Goal: Complete application form: Complete application form

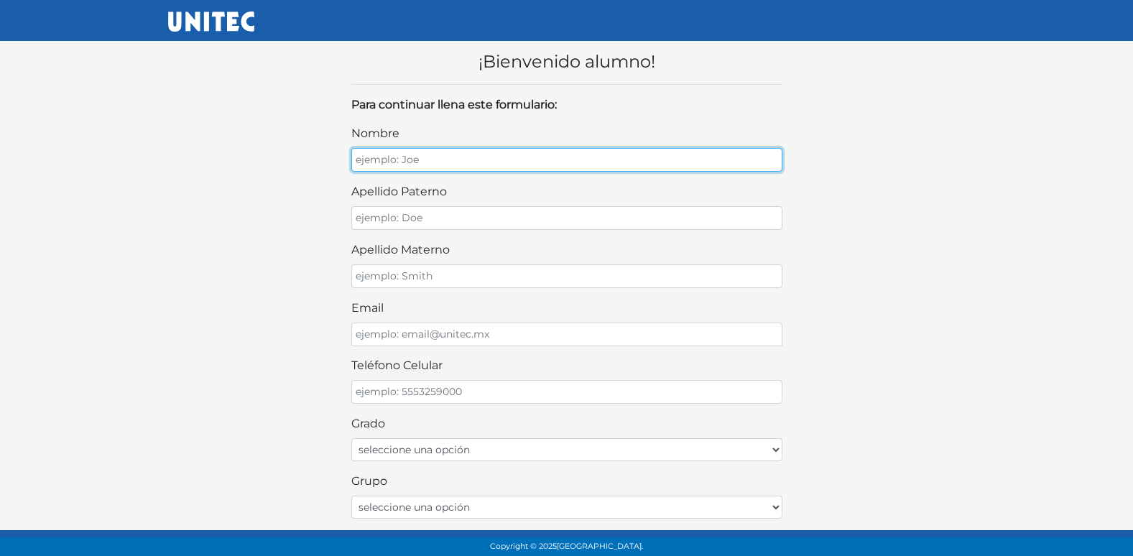
click at [749, 152] on input "nombre" at bounding box center [566, 160] width 431 height 24
type input "a"
type input "ANDREA YTZAE"
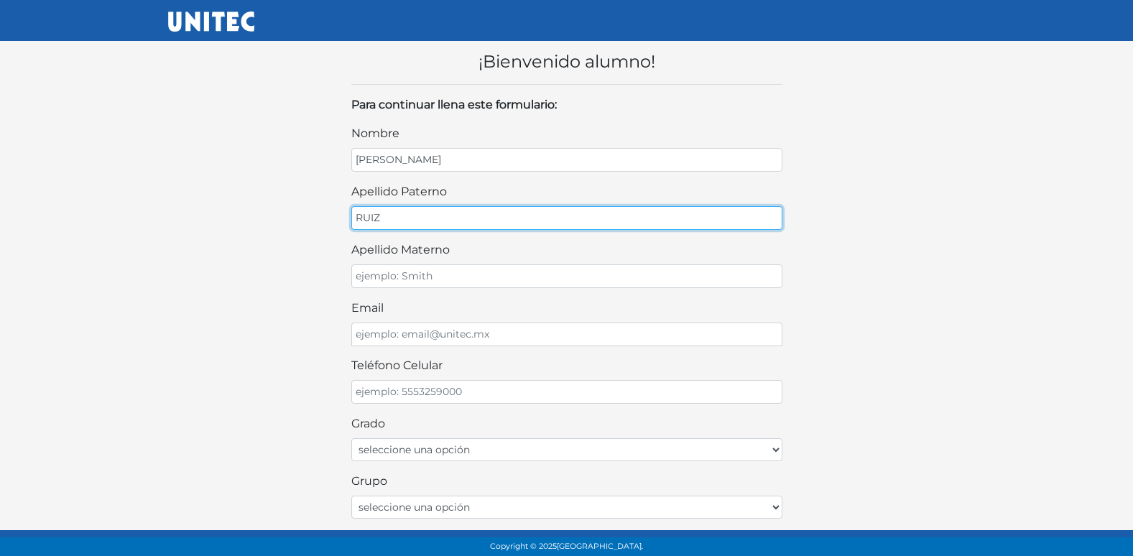
type input "RUIZ"
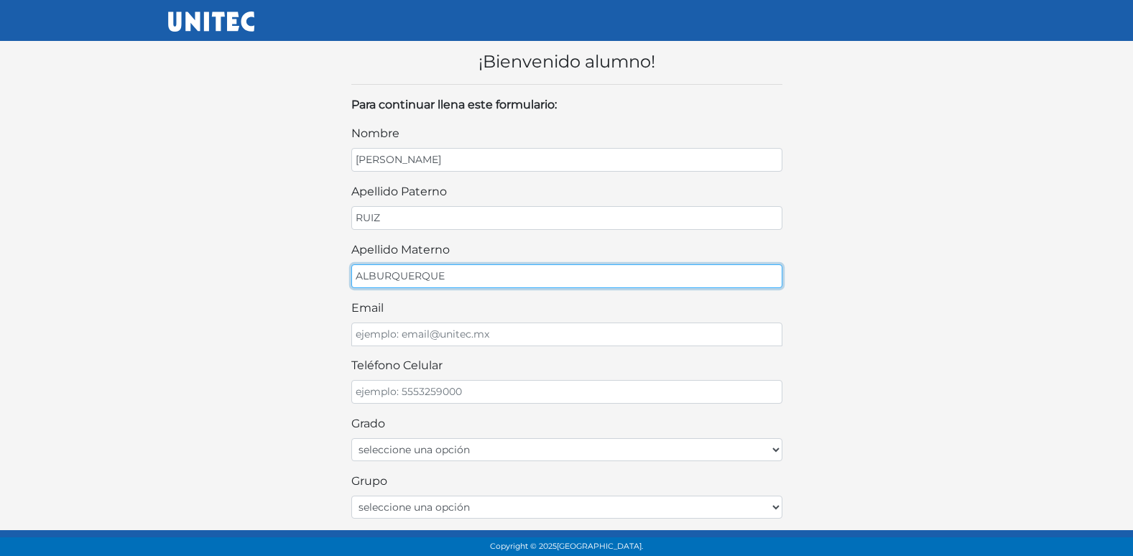
type input "ALBURQUERQUE"
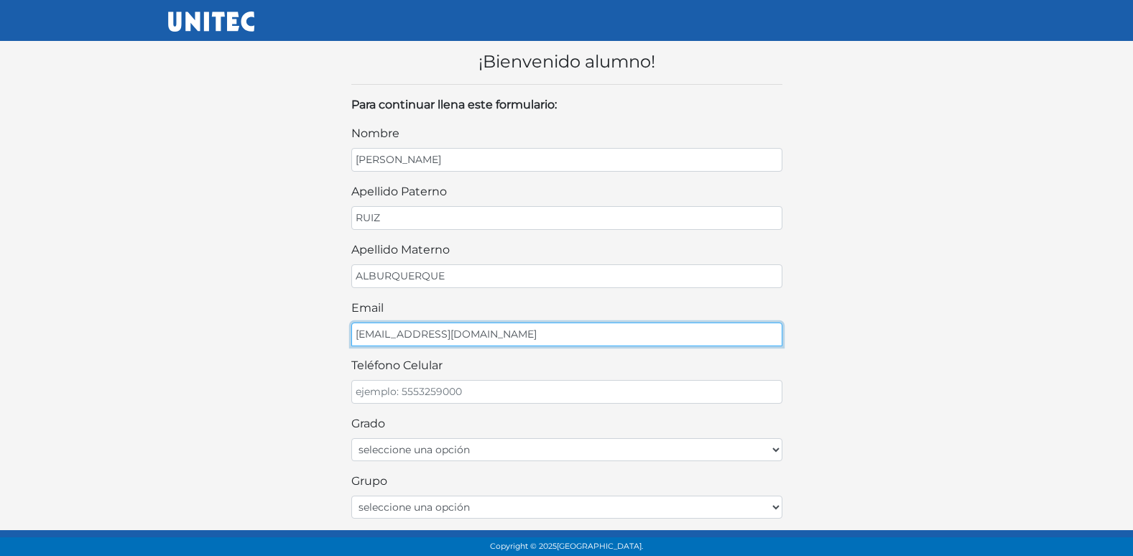
type input "RUIZANDREA@GMAIL.COM"
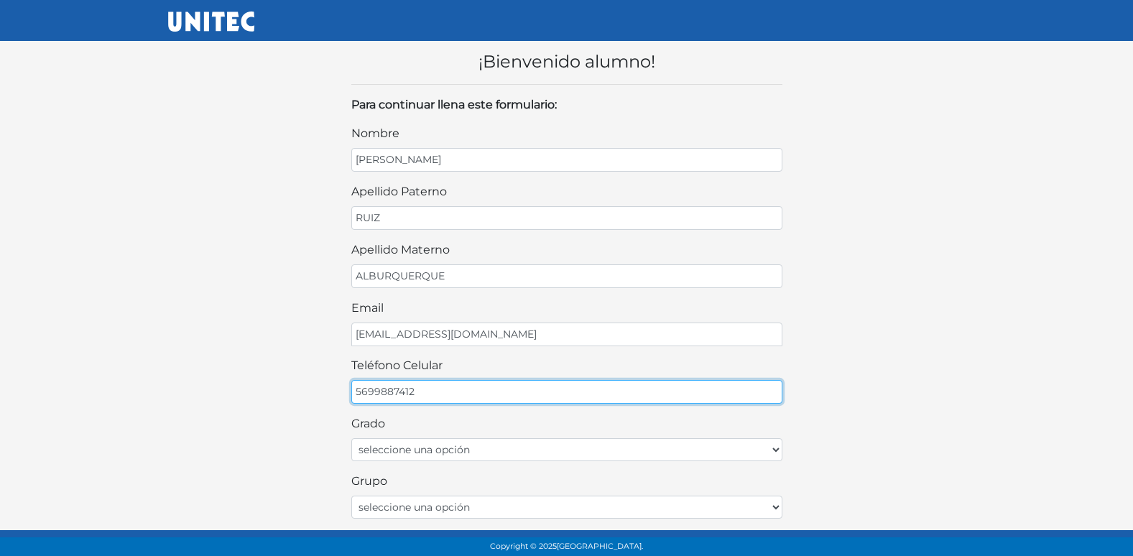
type input "5699887412"
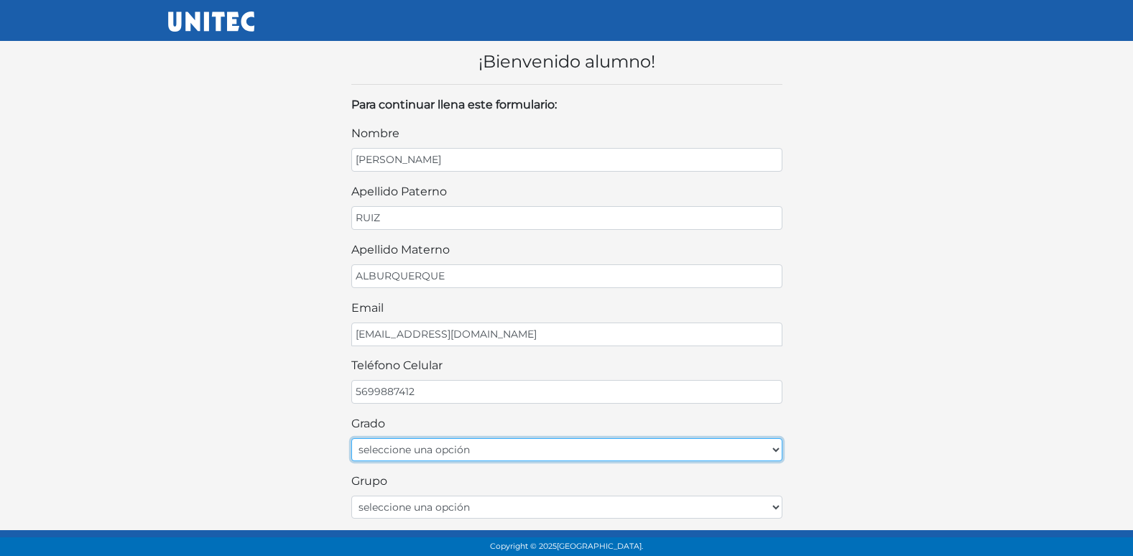
click at [459, 451] on select "seleccione una opción Primer grado Segundo grado Tercer grado" at bounding box center [566, 449] width 431 height 23
select select "2do"
click at [351, 438] on select "seleccione una opción Primer grado Segundo grado Tercer grado" at bounding box center [566, 449] width 431 height 23
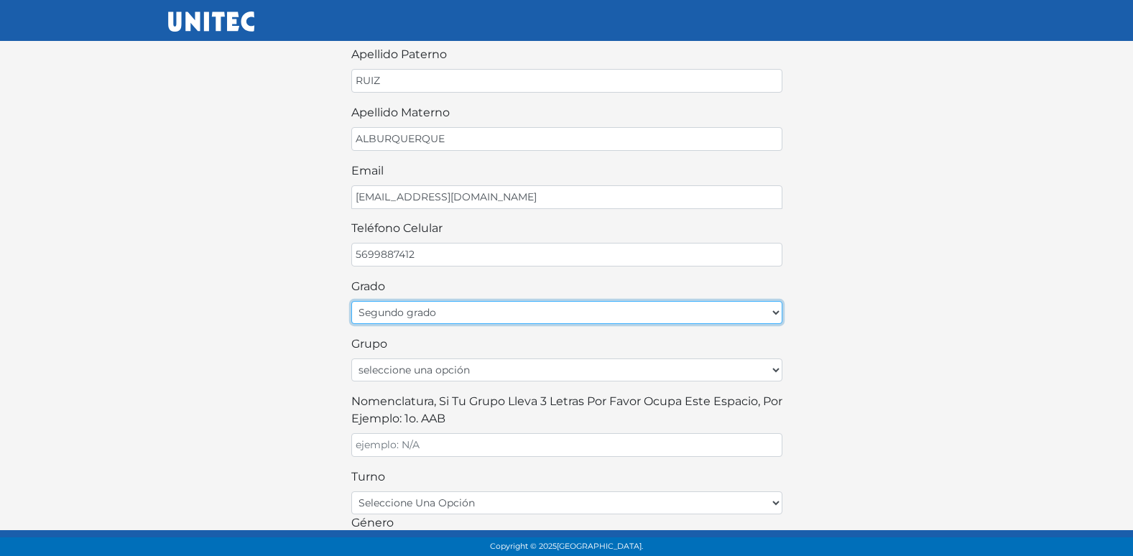
scroll to position [144, 0]
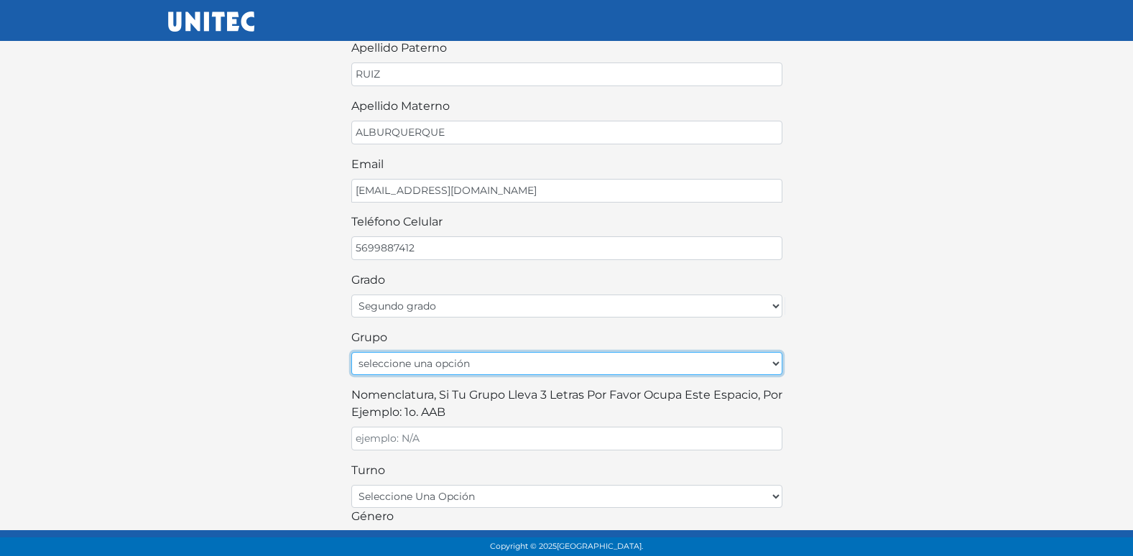
click at [475, 364] on select "seleccione una opción A B C D E F G H I J K L M N O P Q R S T U V W X Y Z" at bounding box center [566, 363] width 431 height 23
select select "B"
click at [351, 352] on select "seleccione una opción A B C D E F G H I J K L M N O P Q R S T U V W X Y Z" at bounding box center [566, 363] width 431 height 23
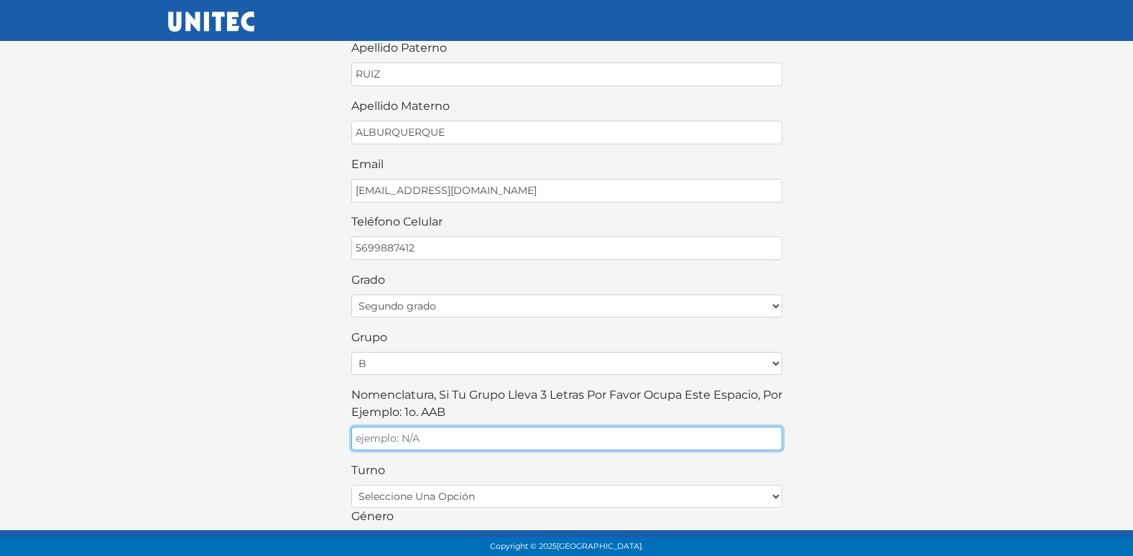
click at [396, 443] on input "Nomenclatura, si tu grupo lleva 3 letras por favor ocupa este espacio, por ejem…" at bounding box center [566, 439] width 431 height 24
type input "B"
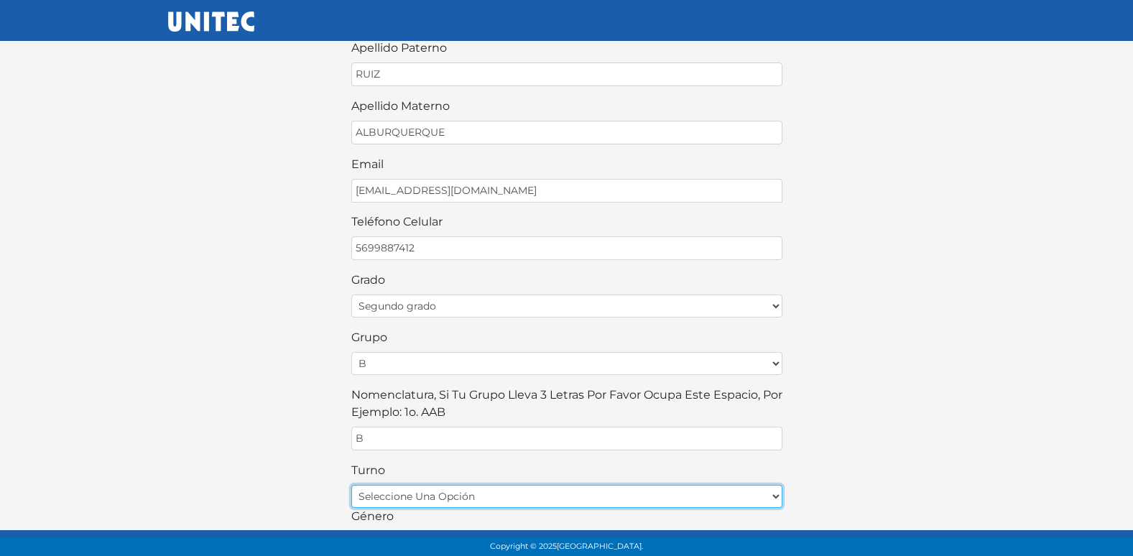
click at [455, 490] on select "seleccione una opción matutino vespertino" at bounding box center [566, 496] width 431 height 23
select select "matutino"
click at [351, 485] on select "seleccione una opción matutino vespertino" at bounding box center [566, 496] width 431 height 23
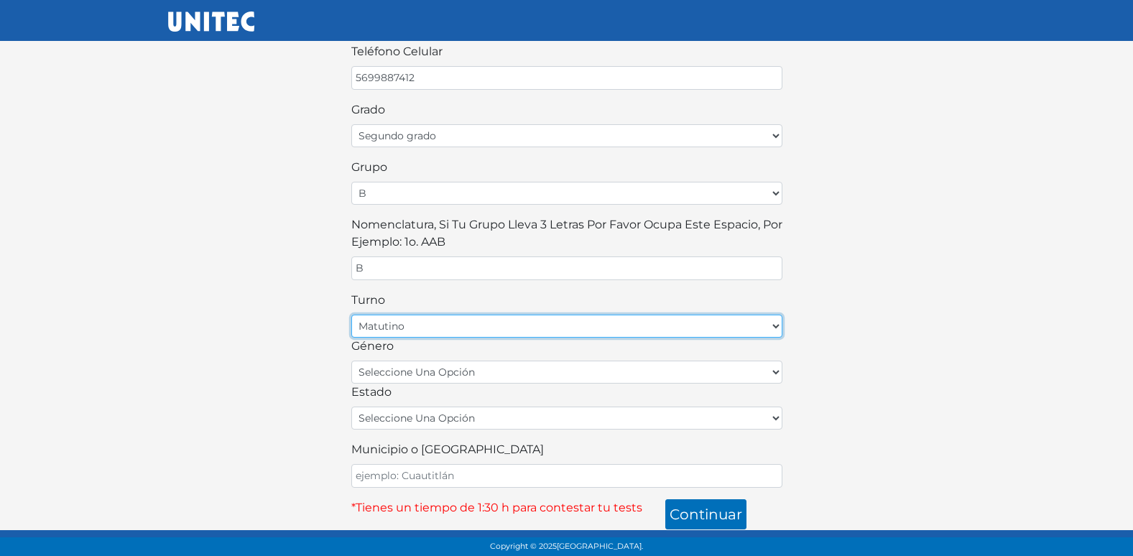
scroll to position [316, 0]
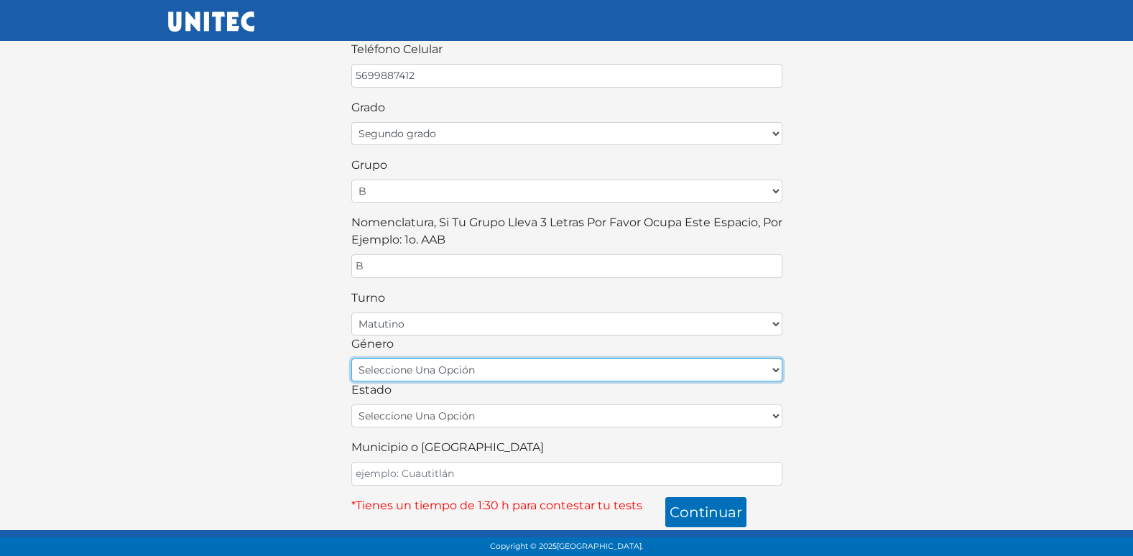
click at [437, 364] on select "seleccione una opción femenino masculino" at bounding box center [566, 369] width 431 height 23
select select "F"
click at [351, 358] on select "seleccione una opción femenino masculino" at bounding box center [566, 369] width 431 height 23
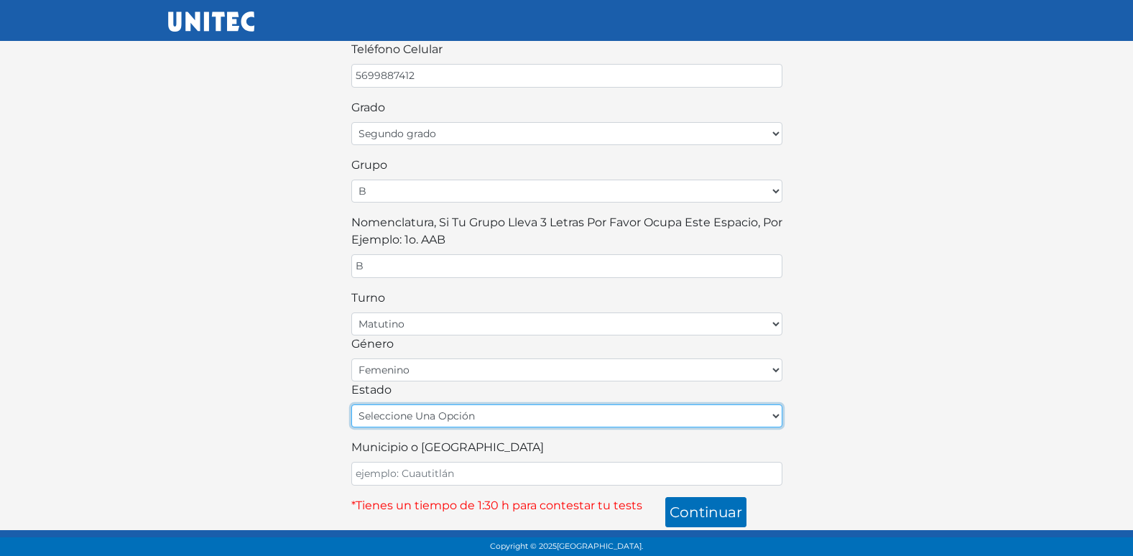
click at [417, 416] on select "seleccione una opción Aguascalientes Baja California Baja California Sur Campec…" at bounding box center [566, 415] width 431 height 23
select select "MEX"
click at [351, 404] on select "seleccione una opción Aguascalientes Baja California Baja California Sur Campec…" at bounding box center [566, 415] width 431 height 23
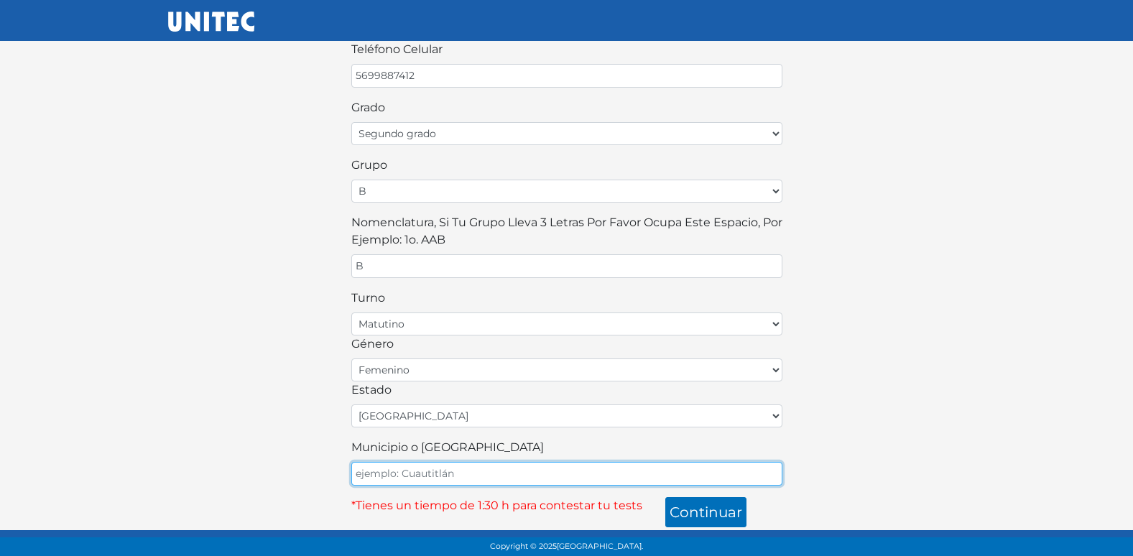
click at [445, 465] on input "Municipio o Alcaldía" at bounding box center [566, 474] width 431 height 24
type input "ECATEPEC"
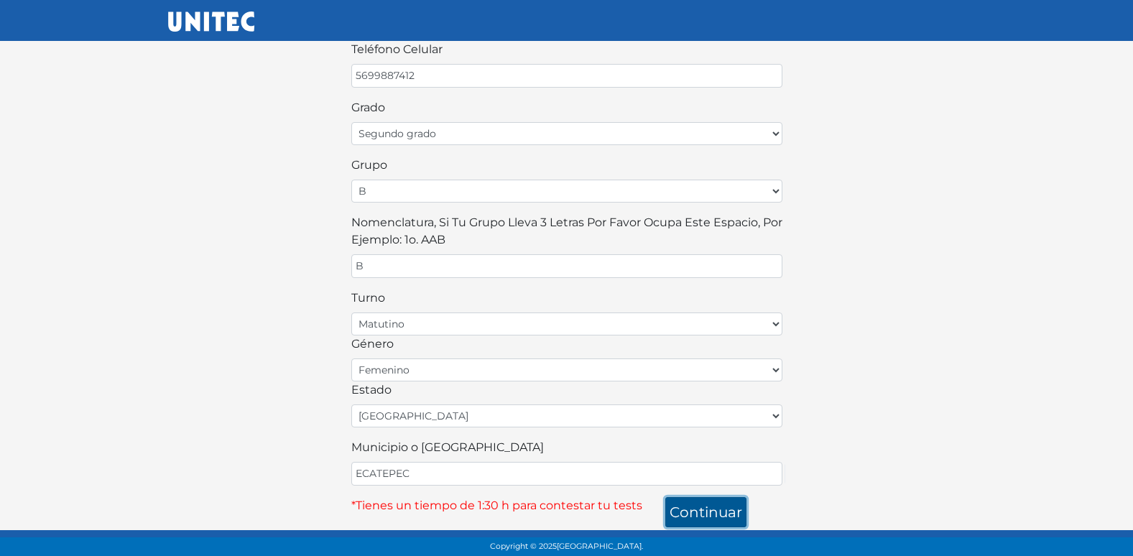
click at [710, 510] on button "continuar" at bounding box center [705, 512] width 81 height 30
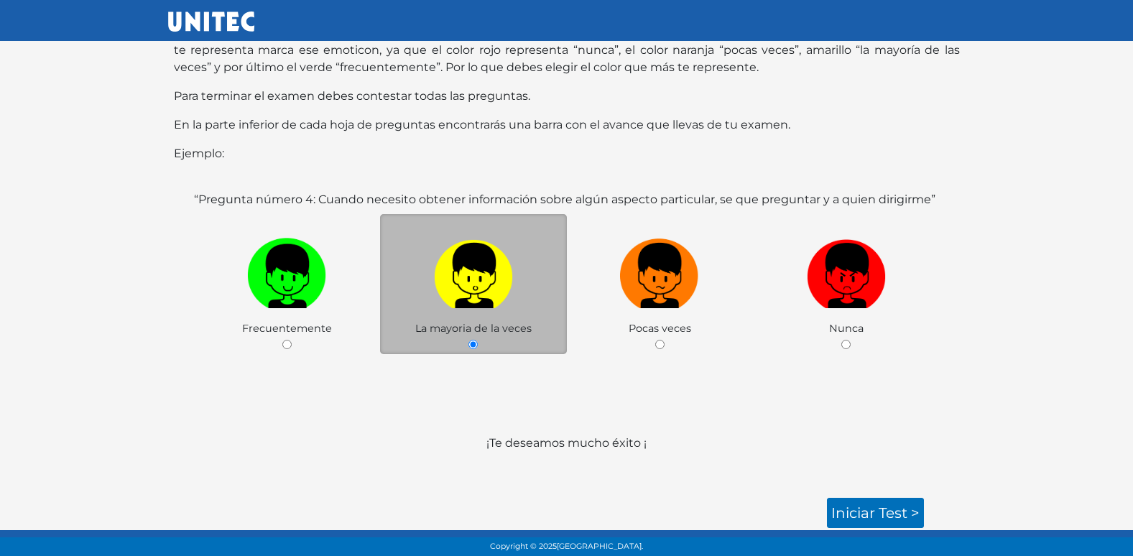
scroll to position [143, 0]
click at [855, 514] on link "Iniciar test >" at bounding box center [875, 512] width 97 height 30
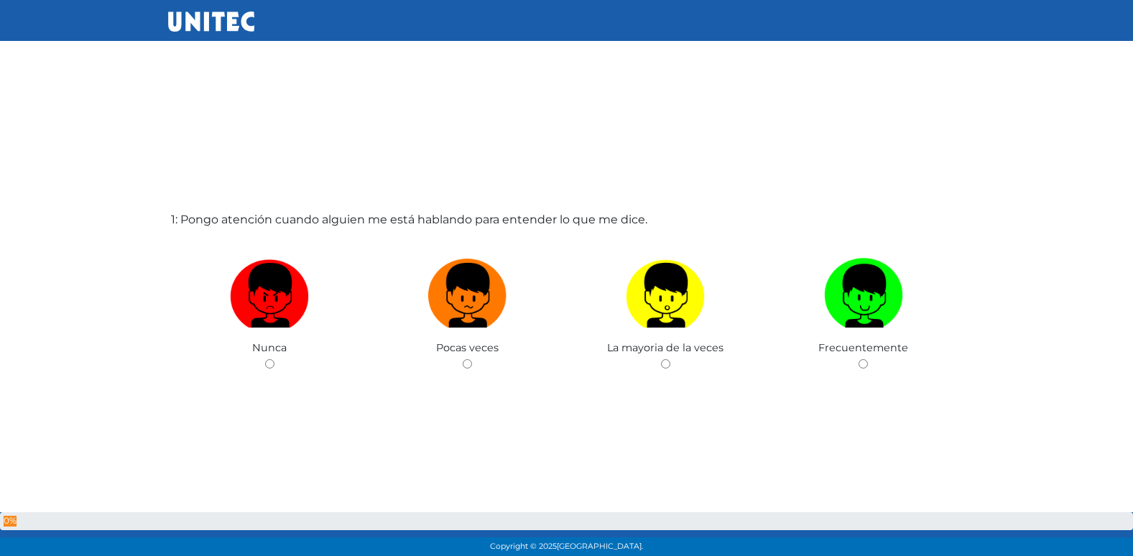
click at [463, 359] on input "radio" at bounding box center [467, 363] width 9 height 9
radio input "true"
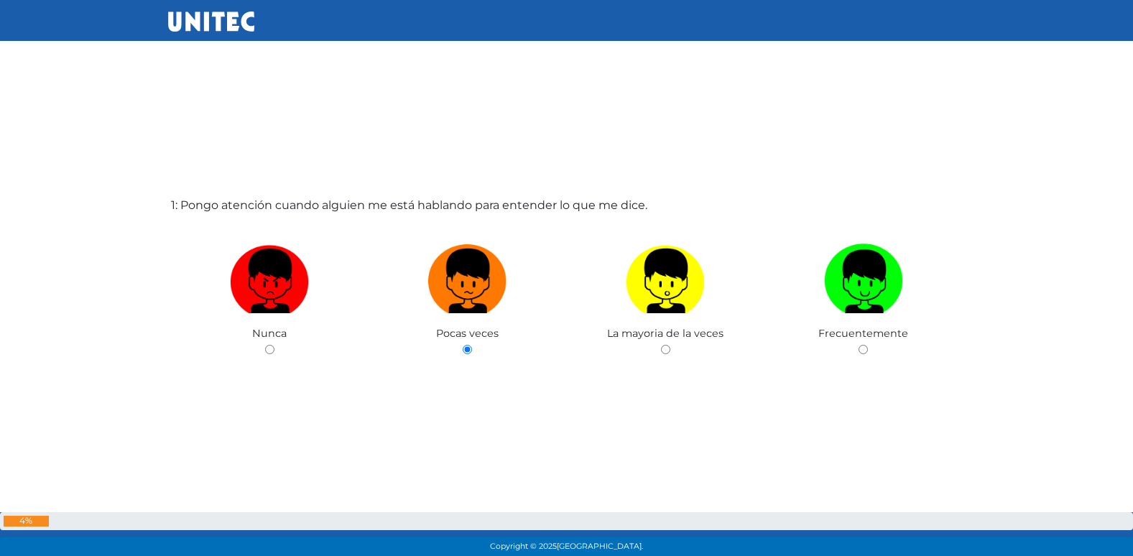
click at [661, 345] on input "radio" at bounding box center [665, 349] width 9 height 9
radio input "true"
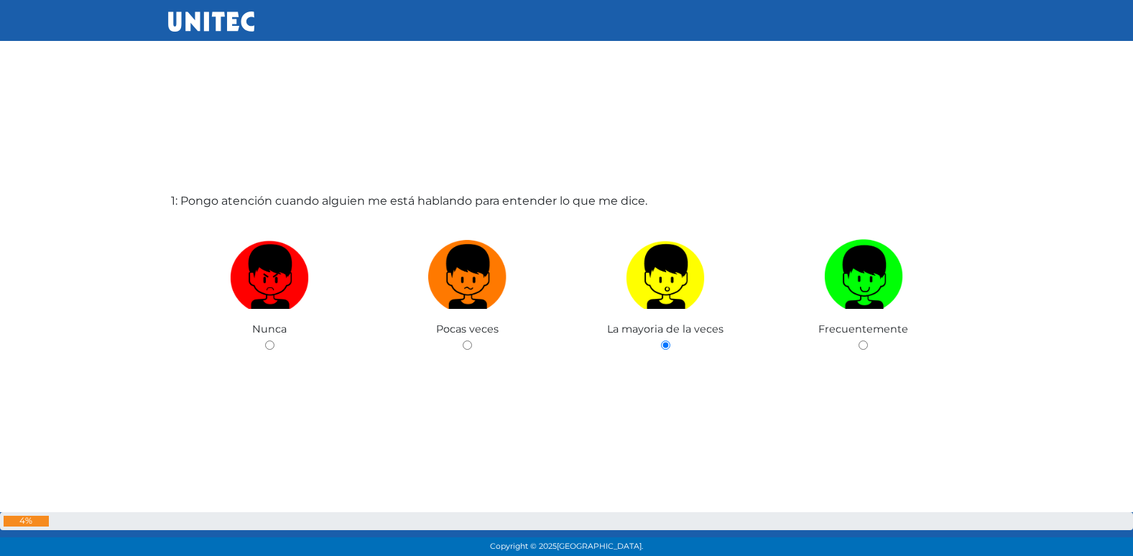
click at [858, 341] on input "radio" at bounding box center [862, 345] width 9 height 9
radio input "true"
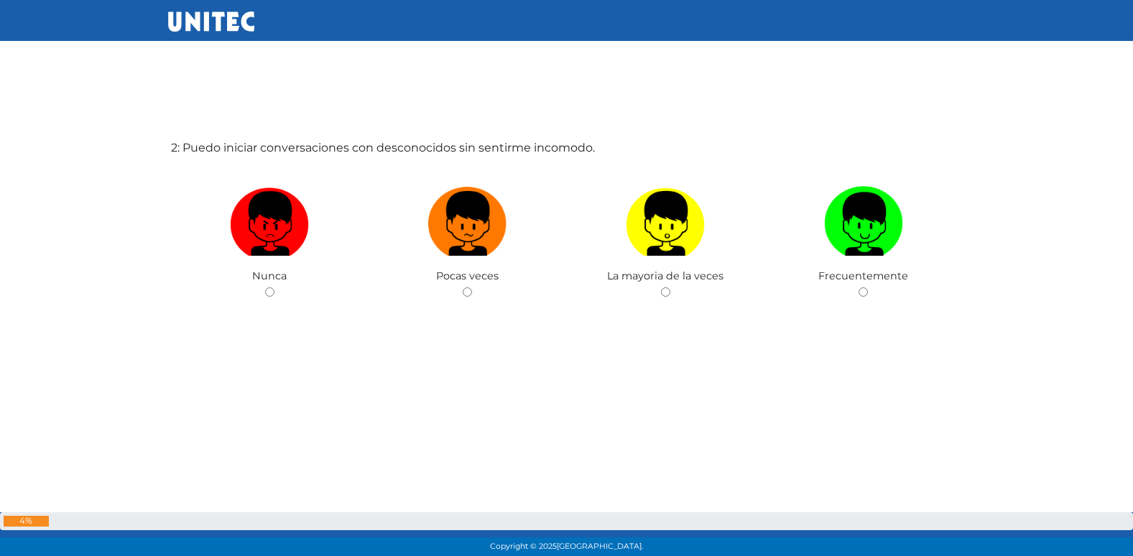
click at [463, 287] on input "radio" at bounding box center [467, 291] width 9 height 9
radio input "true"
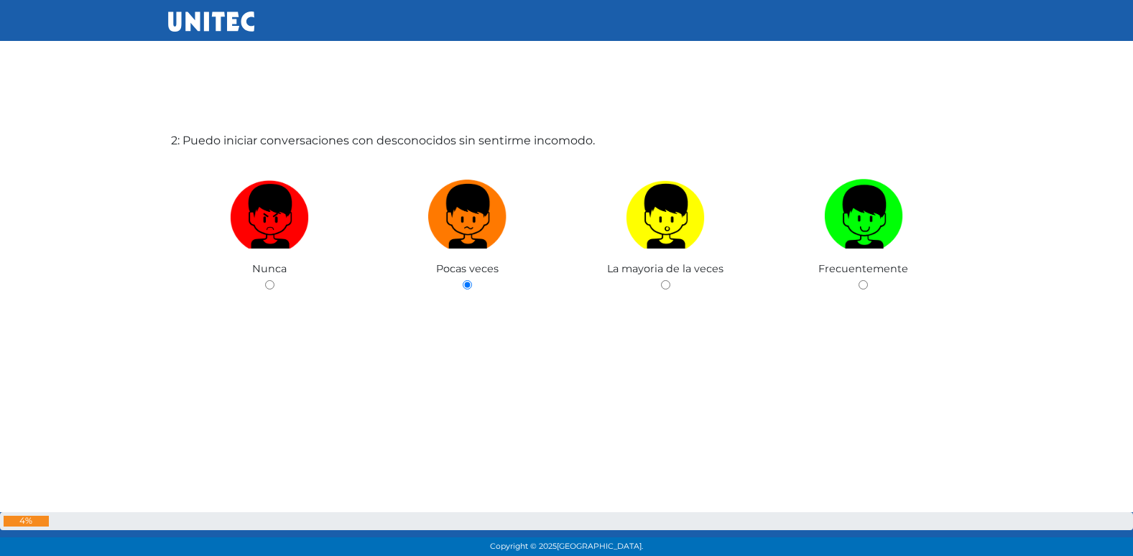
click at [265, 280] on input "radio" at bounding box center [269, 284] width 9 height 9
radio input "true"
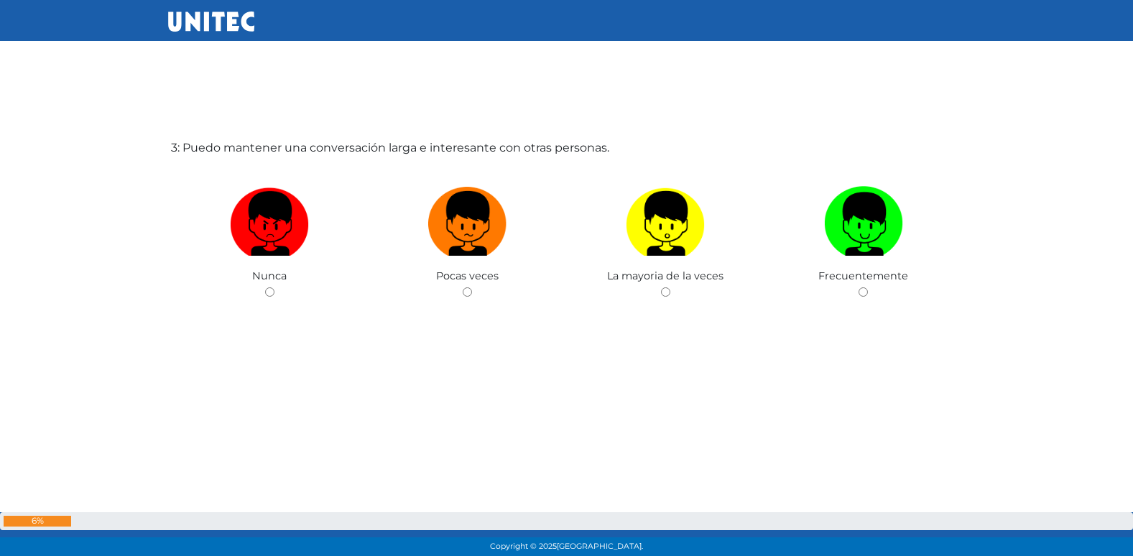
click at [463, 287] on input "radio" at bounding box center [467, 291] width 9 height 9
radio input "true"
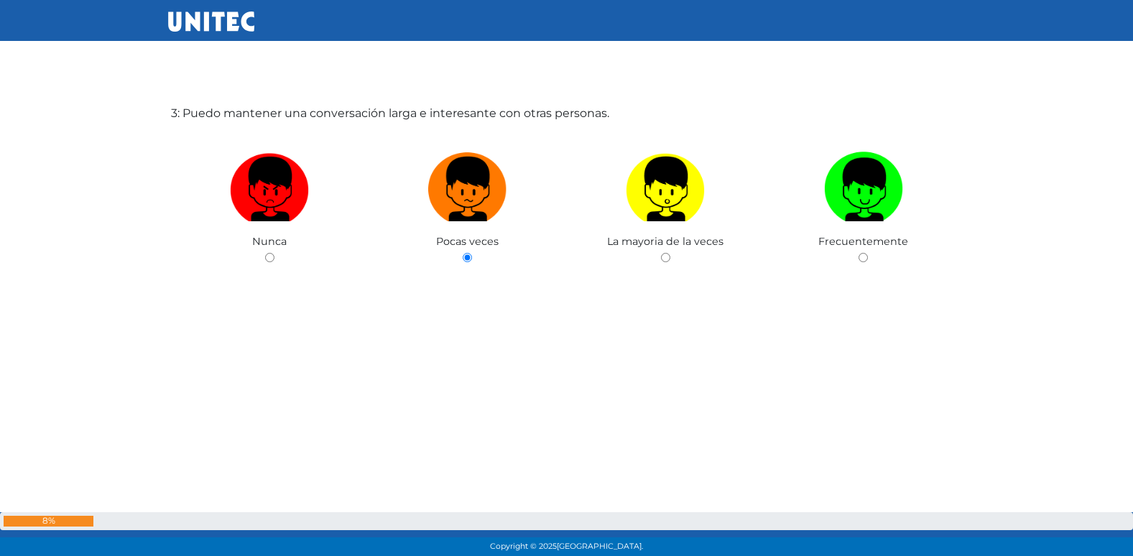
scroll to position [1234, 0]
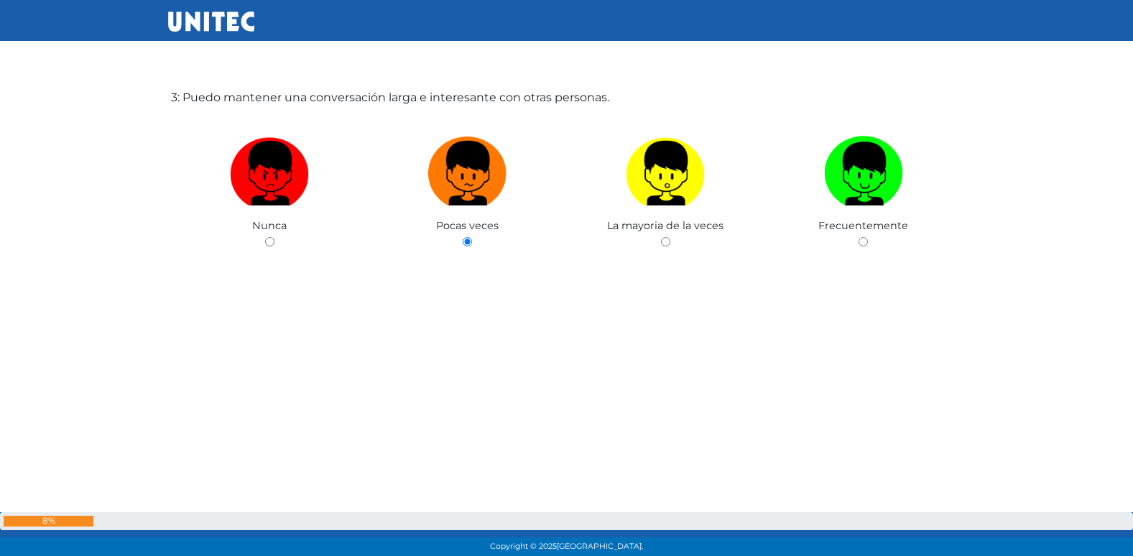
radio input "true"
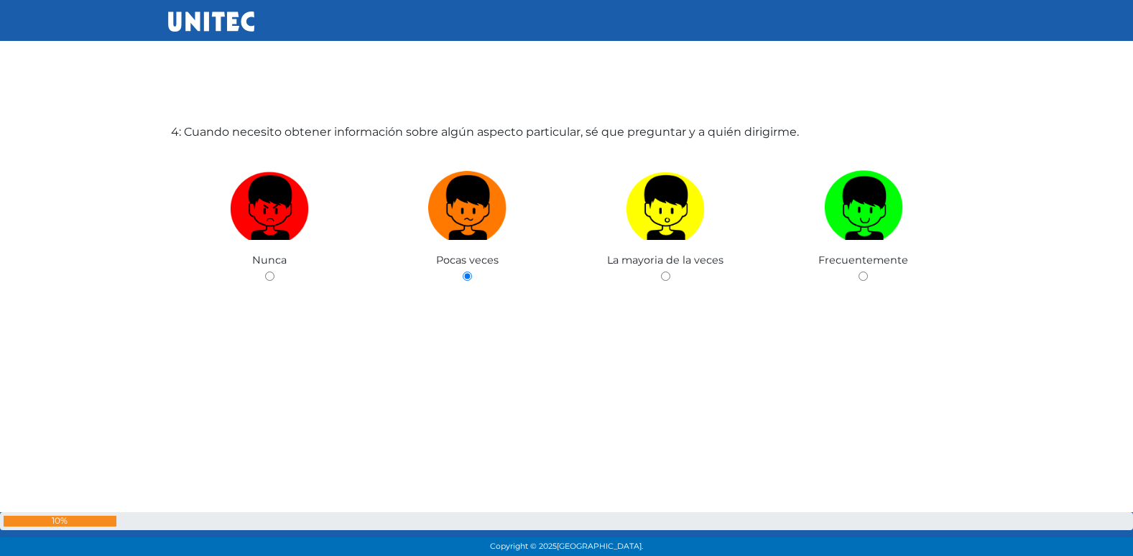
radio input "true"
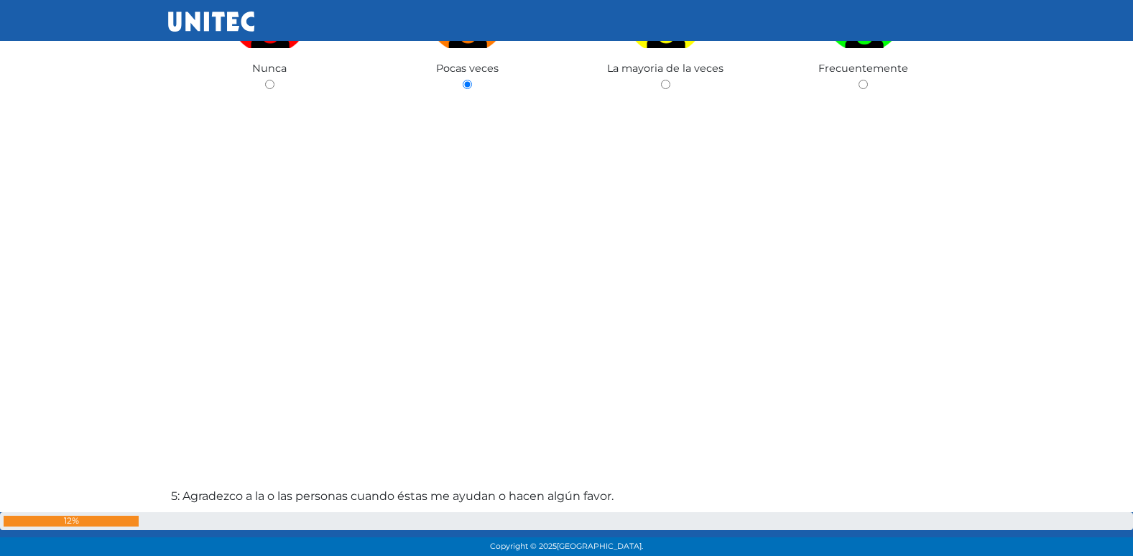
radio input "true"
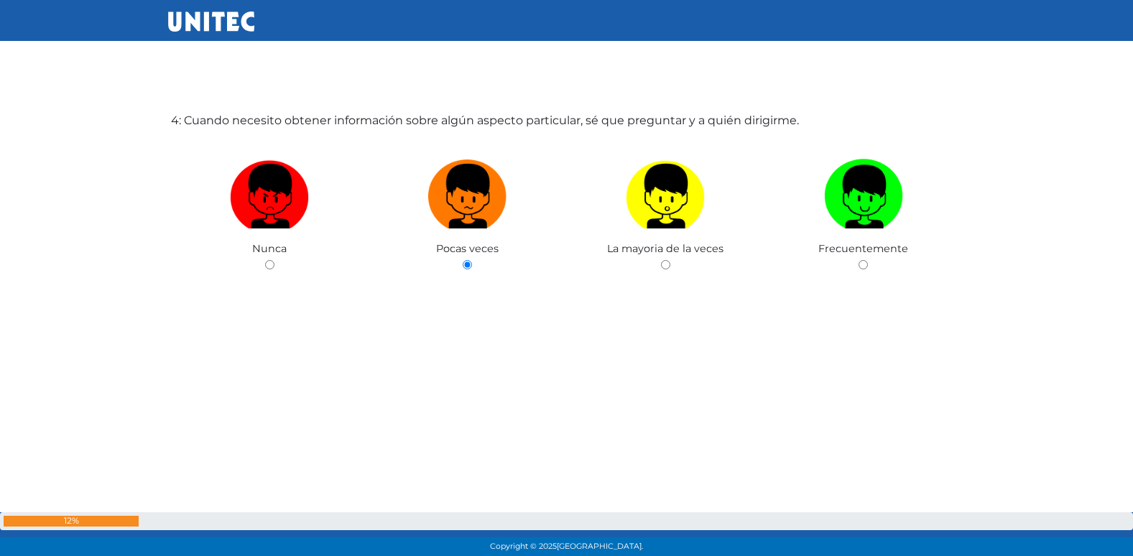
scroll to position [1812, 0]
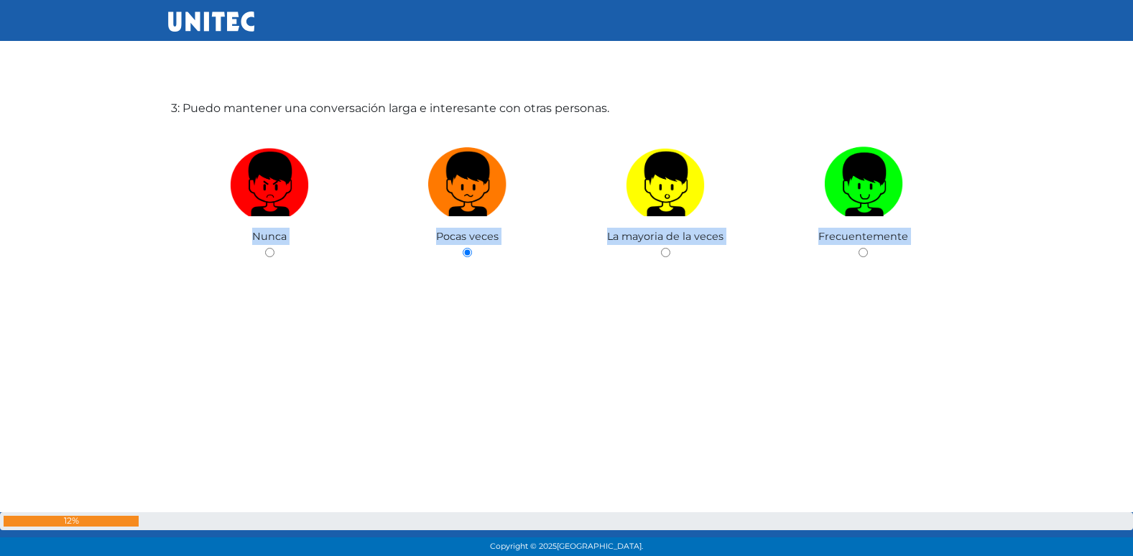
scroll to position [1261, 0]
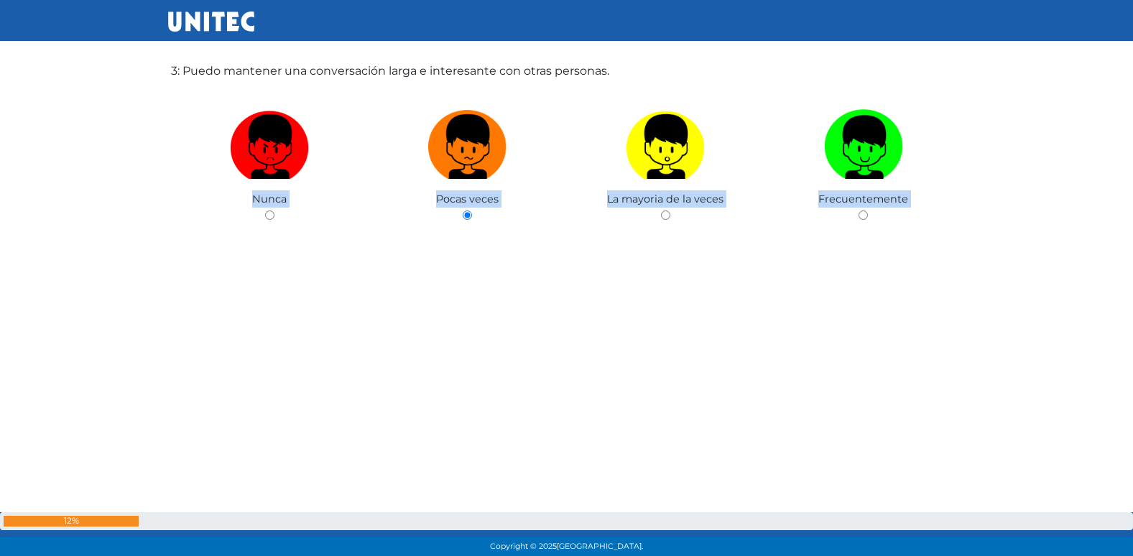
click at [497, 346] on div "3: Puedo mantener una conversación larga e interesante con otras personas. Nunc…" at bounding box center [566, 201] width 797 height 556
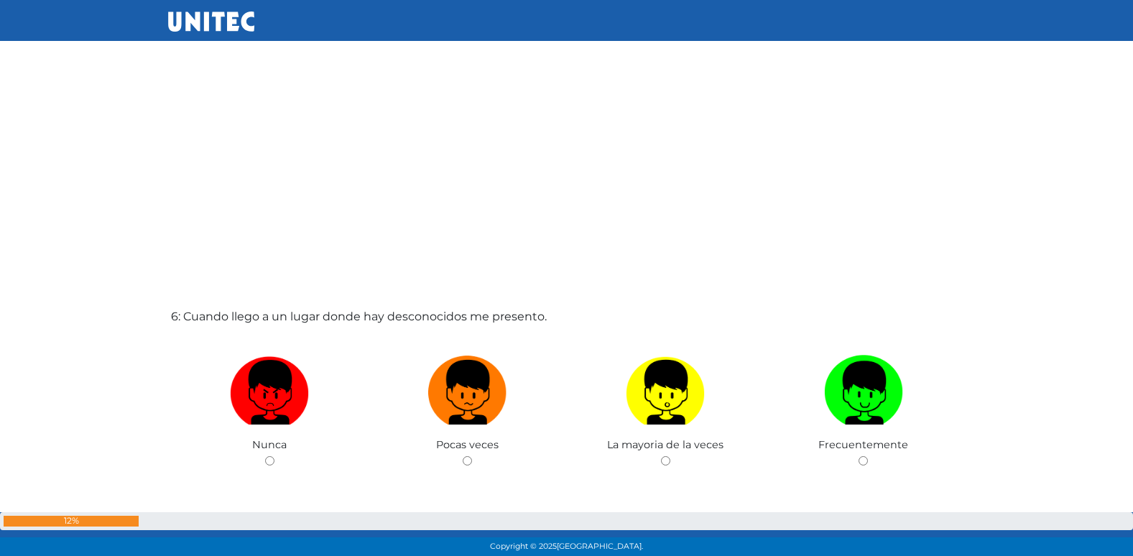
scroll to position [2685, 0]
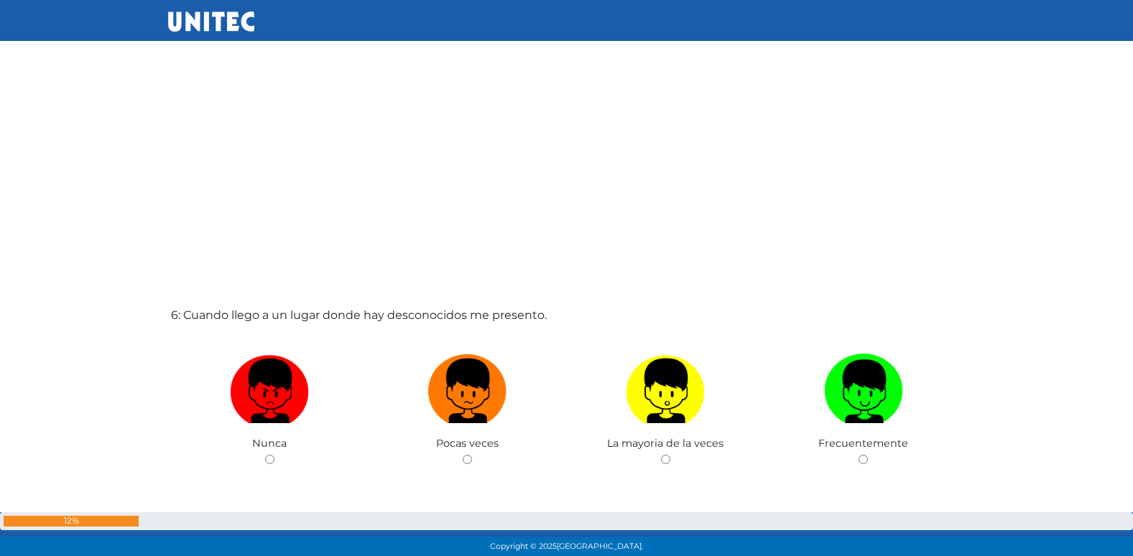
click at [463, 455] on input "radio" at bounding box center [467, 459] width 9 height 9
radio input "true"
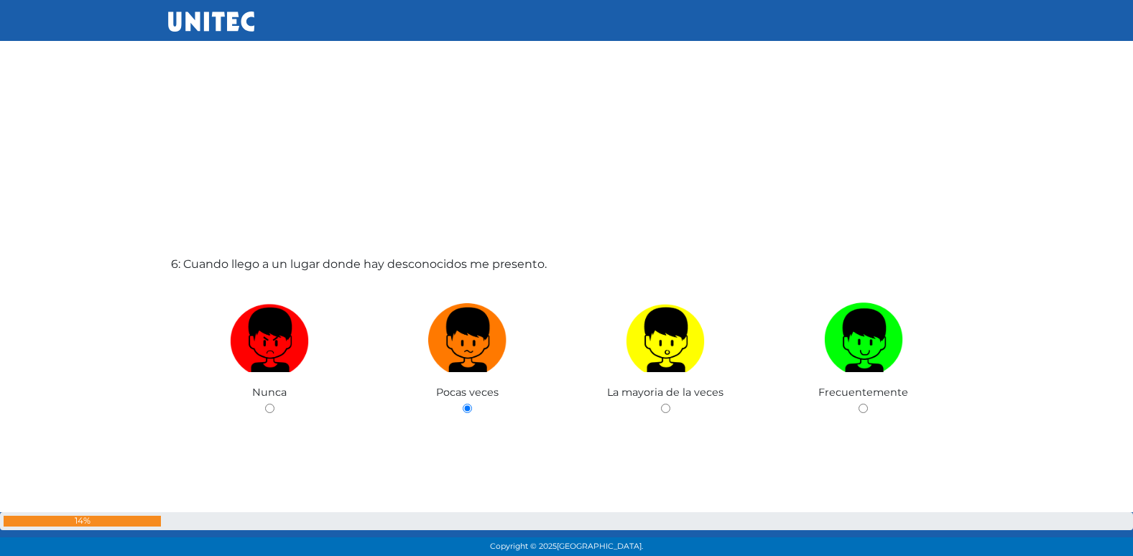
radio input "true"
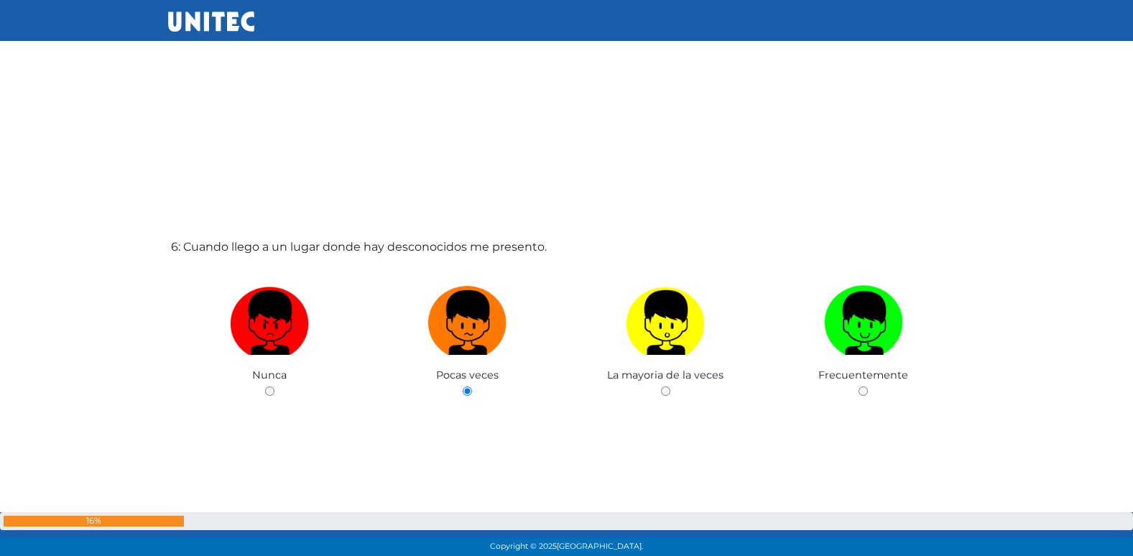
radio input "true"
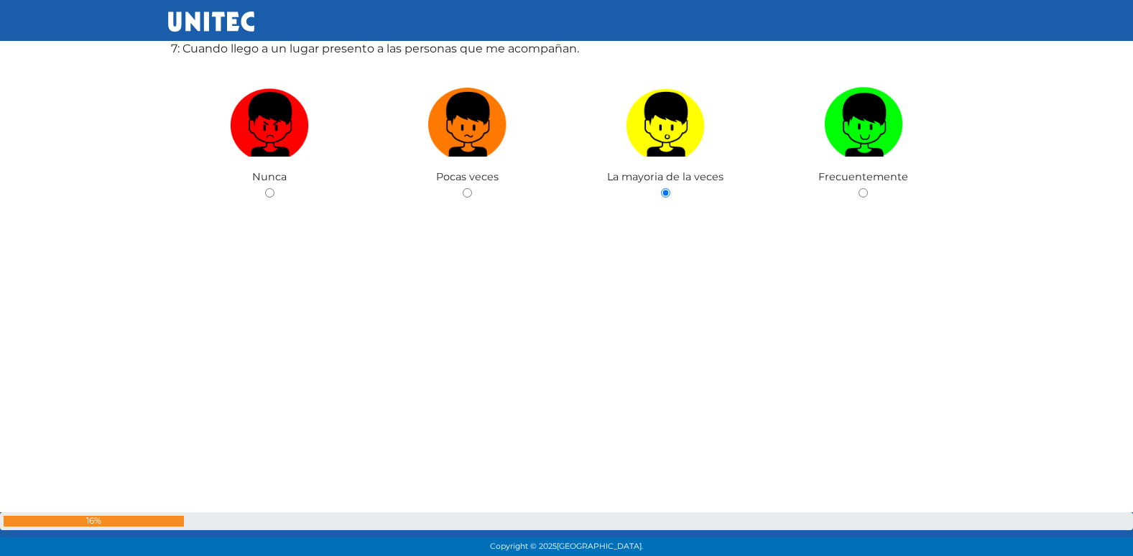
radio input "true"
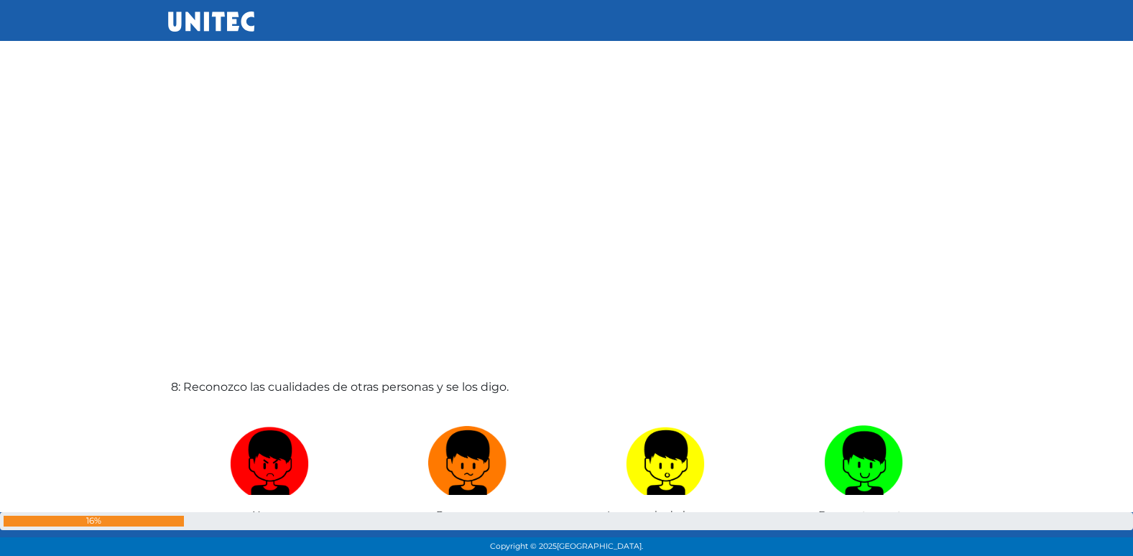
click at [265, 527] on input "radio" at bounding box center [269, 531] width 9 height 9
radio input "true"
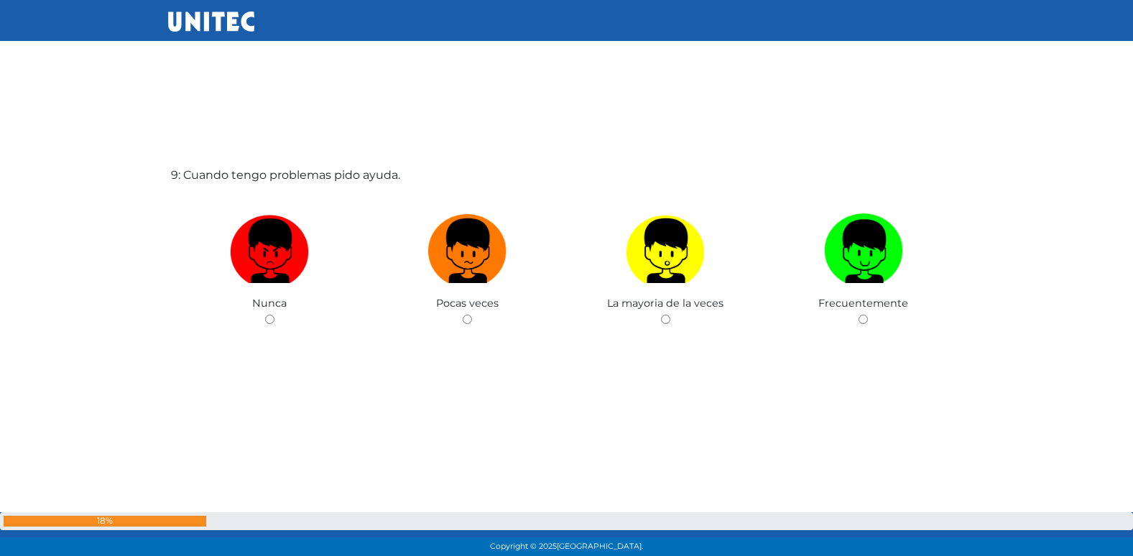
click at [463, 315] on input "radio" at bounding box center [467, 319] width 9 height 9
radio input "true"
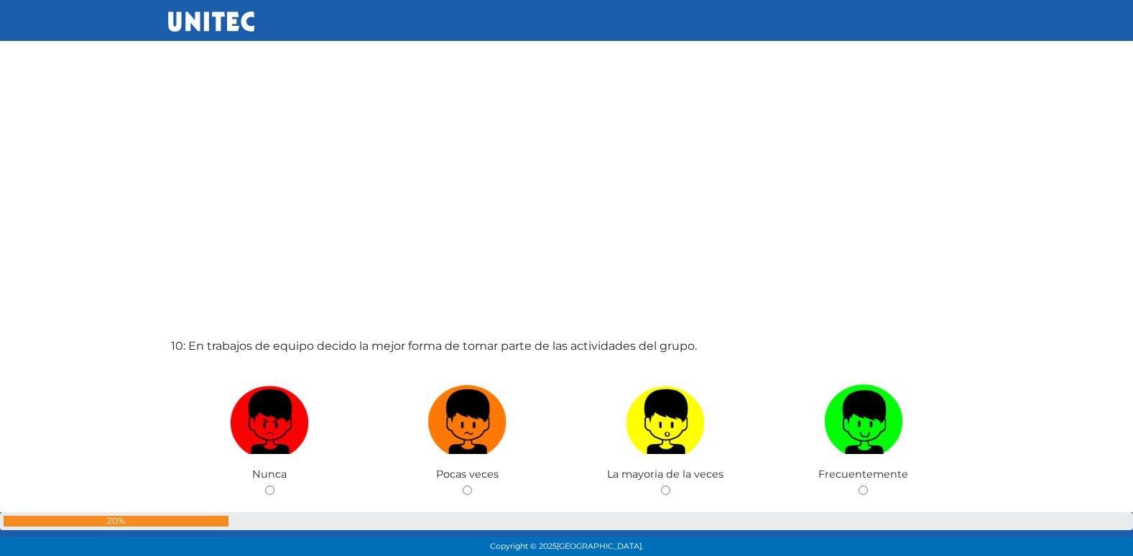
click at [463, 486] on input "radio" at bounding box center [467, 490] width 9 height 9
radio input "true"
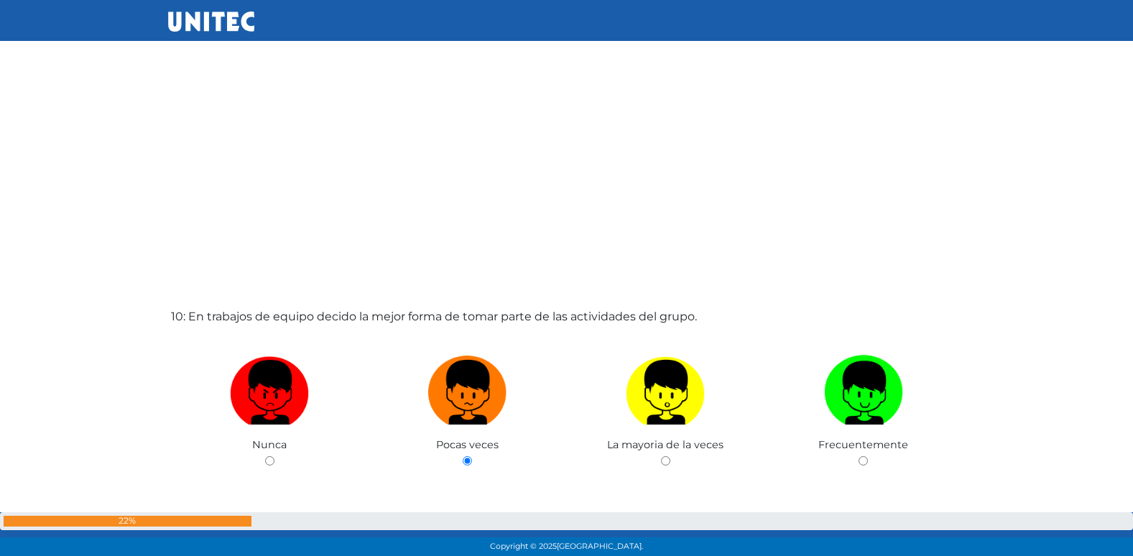
click at [661, 456] on input "radio" at bounding box center [665, 460] width 9 height 9
radio input "true"
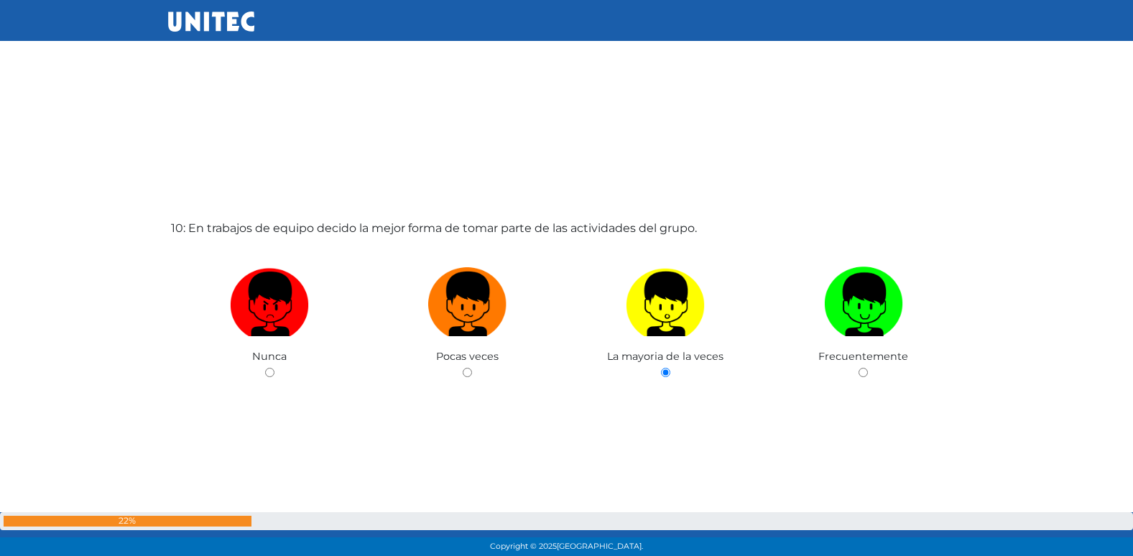
radio input "true"
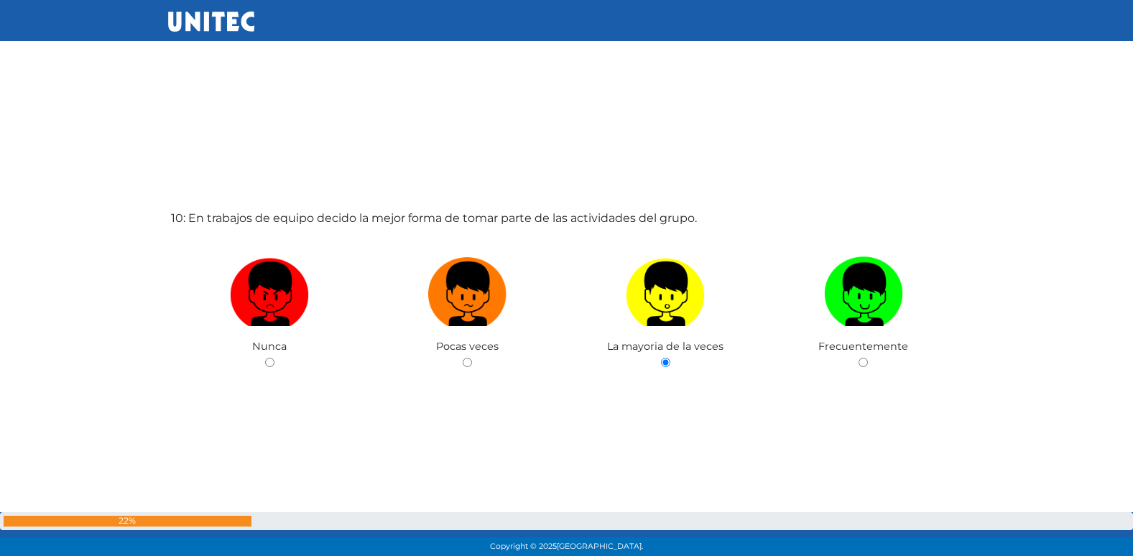
radio input "true"
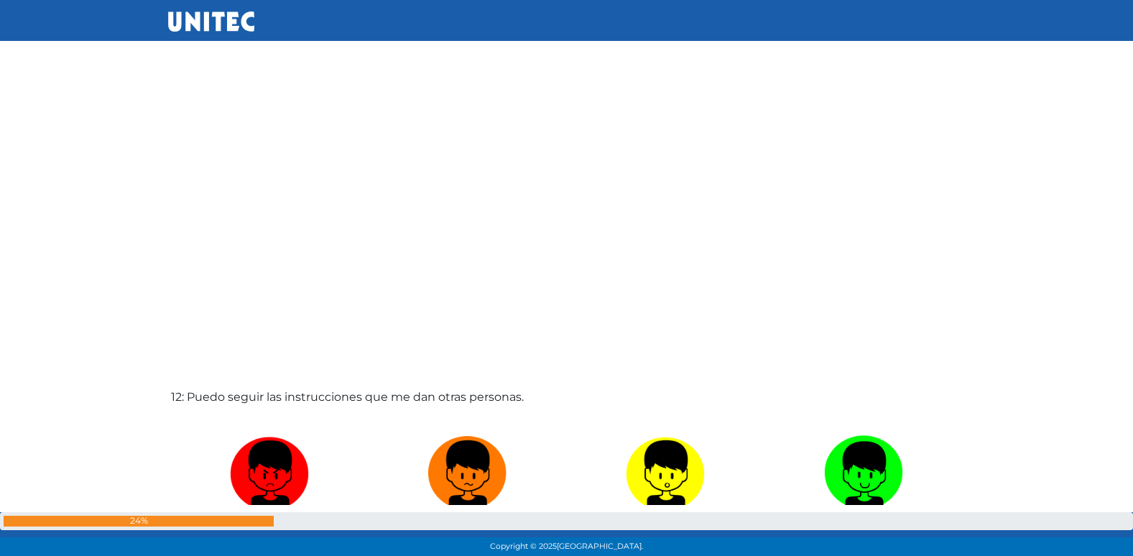
scroll to position [6188, 0]
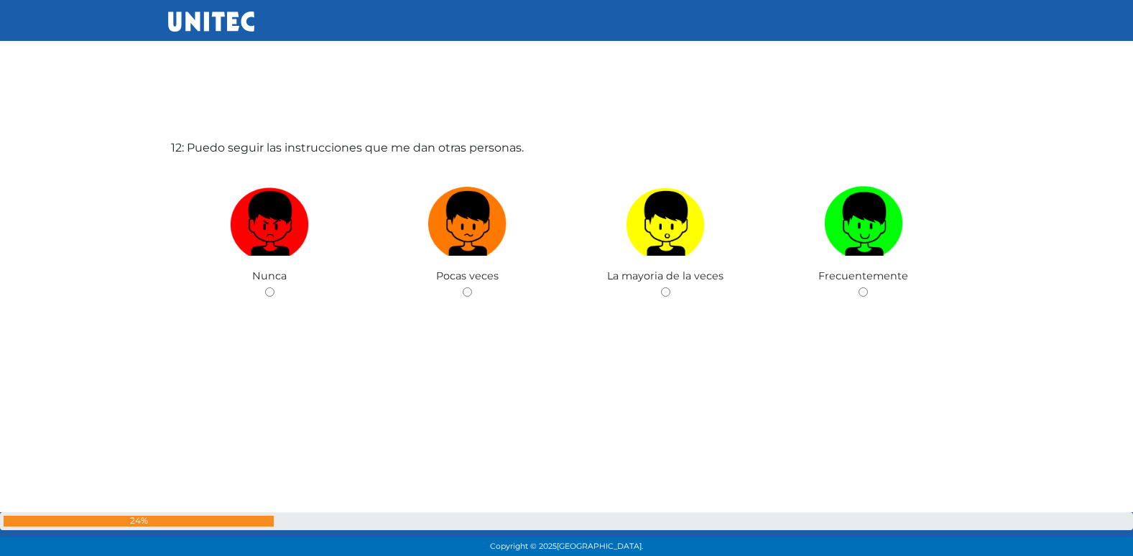
radio input "true"
click at [463, 287] on input "radio" at bounding box center [467, 291] width 9 height 9
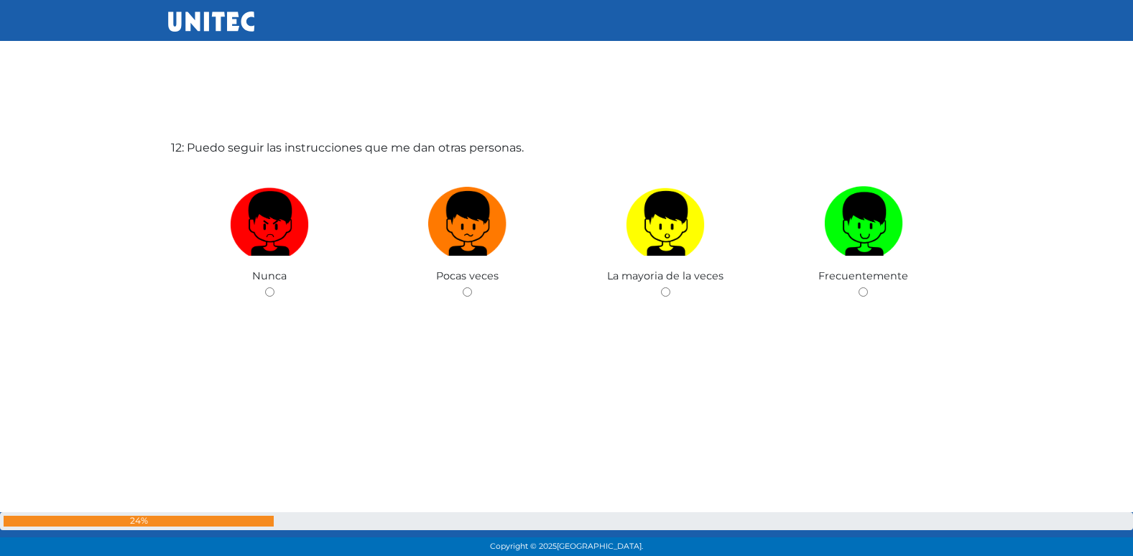
radio input "true"
click at [265, 287] on input "radio" at bounding box center [269, 291] width 9 height 9
radio input "true"
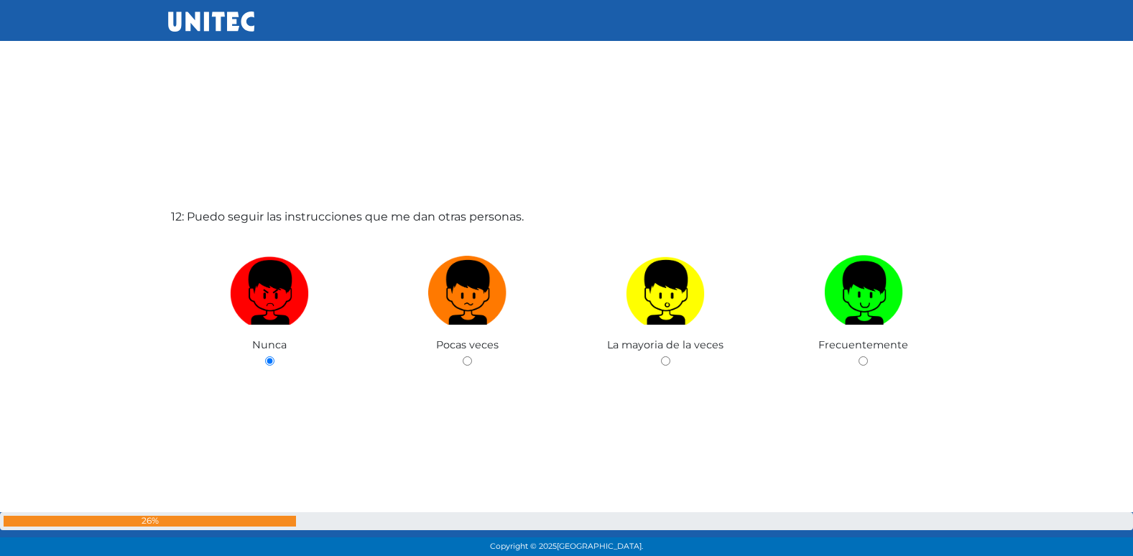
scroll to position [6097, 0]
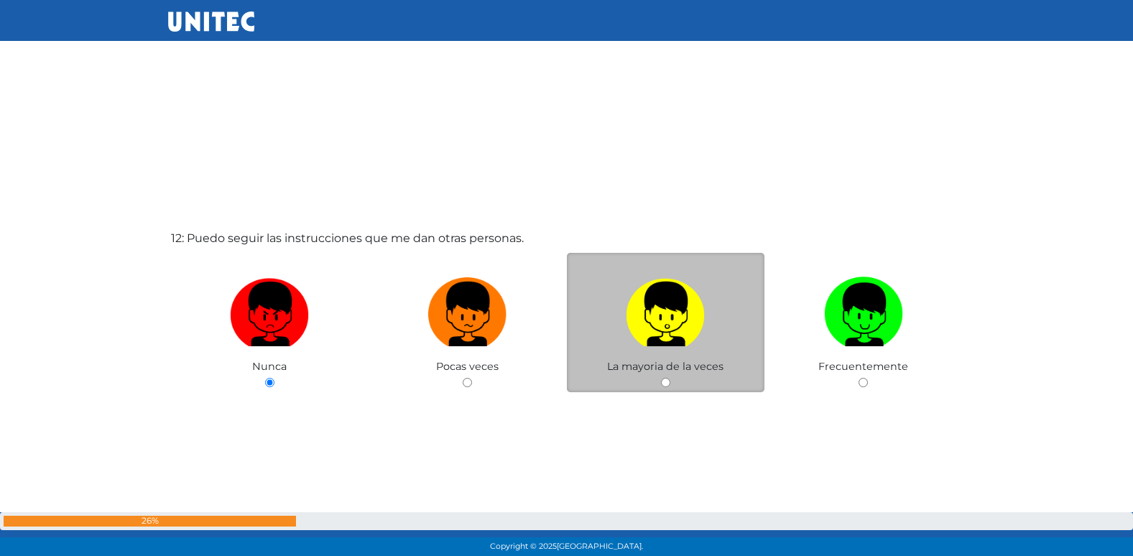
click at [669, 383] on input "radio" at bounding box center [665, 382] width 9 height 9
radio input "true"
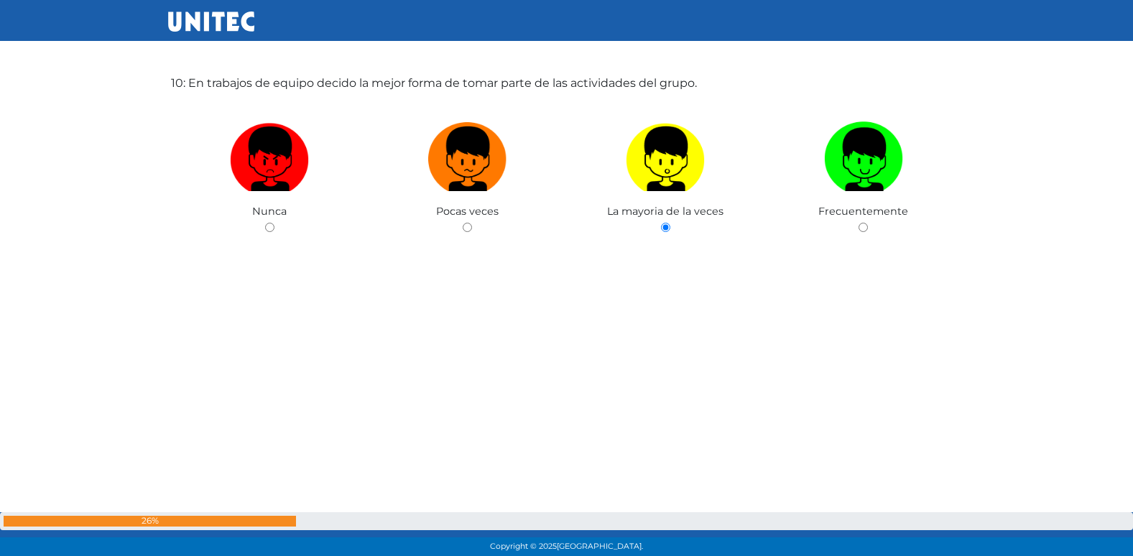
scroll to position [4948, 0]
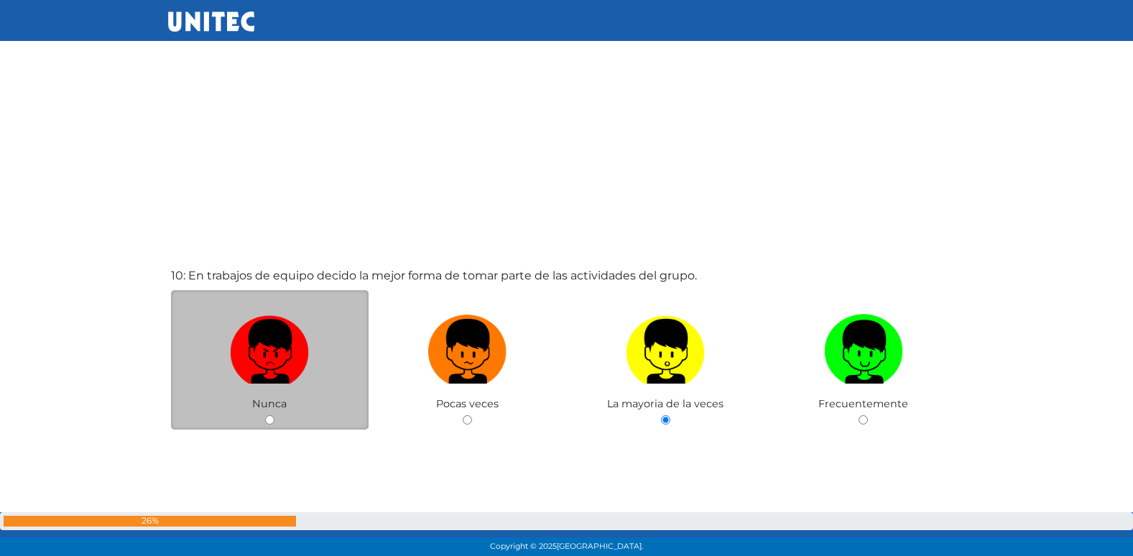
click at [268, 417] on input "radio" at bounding box center [269, 419] width 9 height 9
radio input "true"
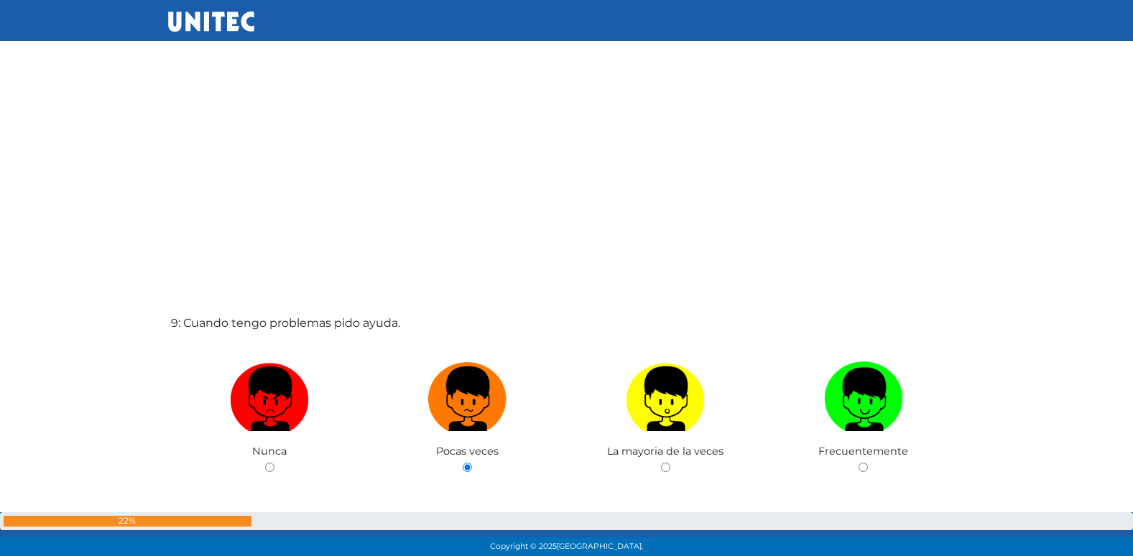
scroll to position [4481, 0]
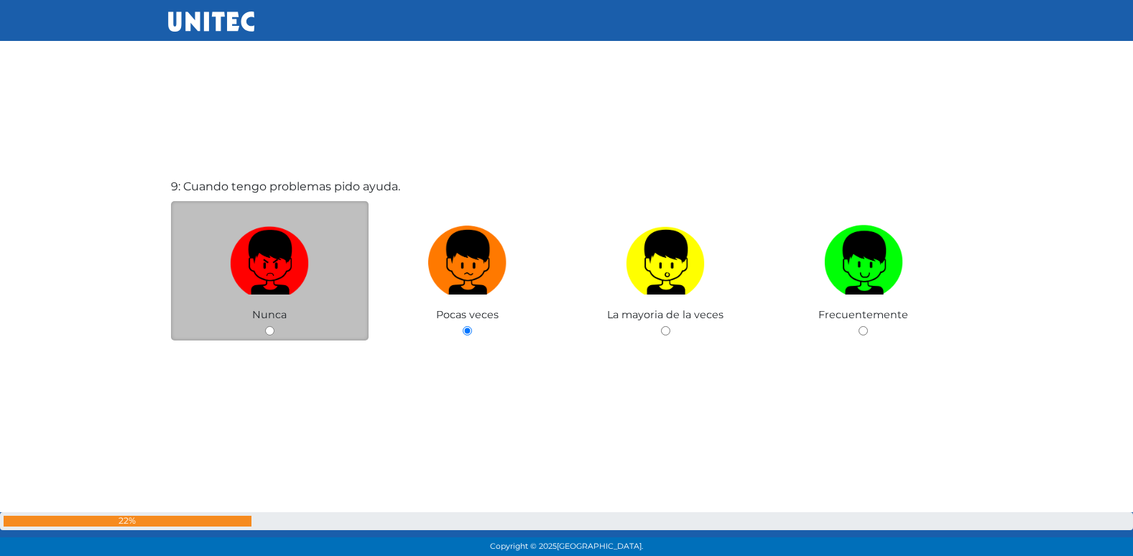
click at [270, 333] on input "radio" at bounding box center [269, 330] width 9 height 9
radio input "true"
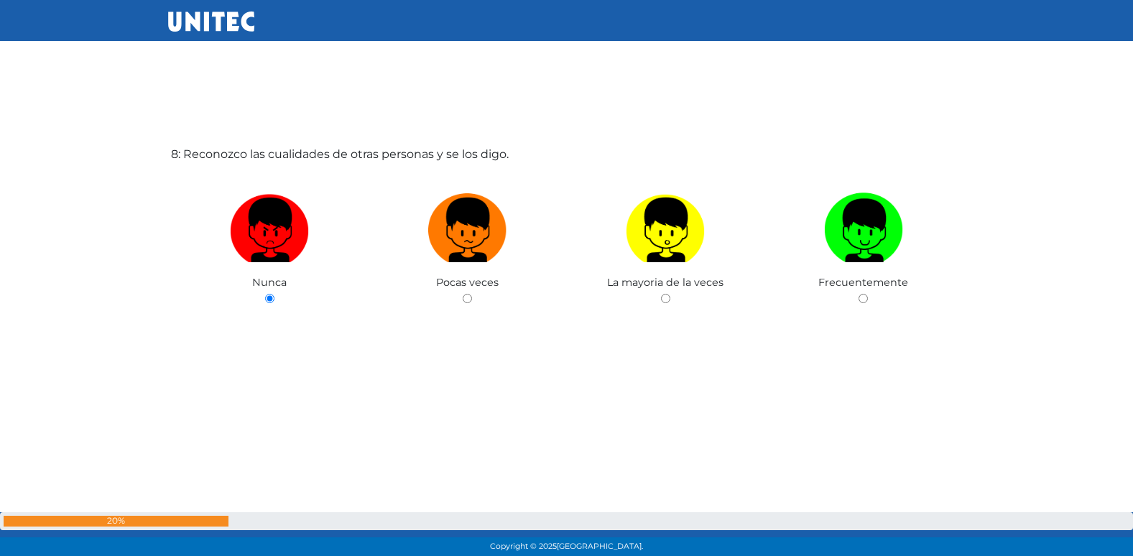
scroll to position [3957, 0]
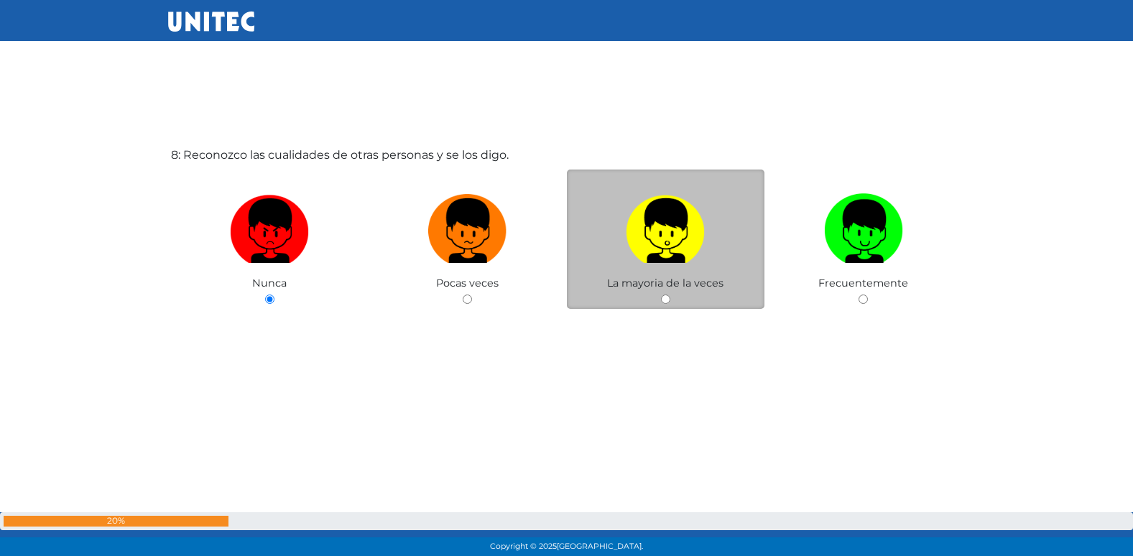
click at [667, 303] on input "radio" at bounding box center [665, 299] width 9 height 9
radio input "true"
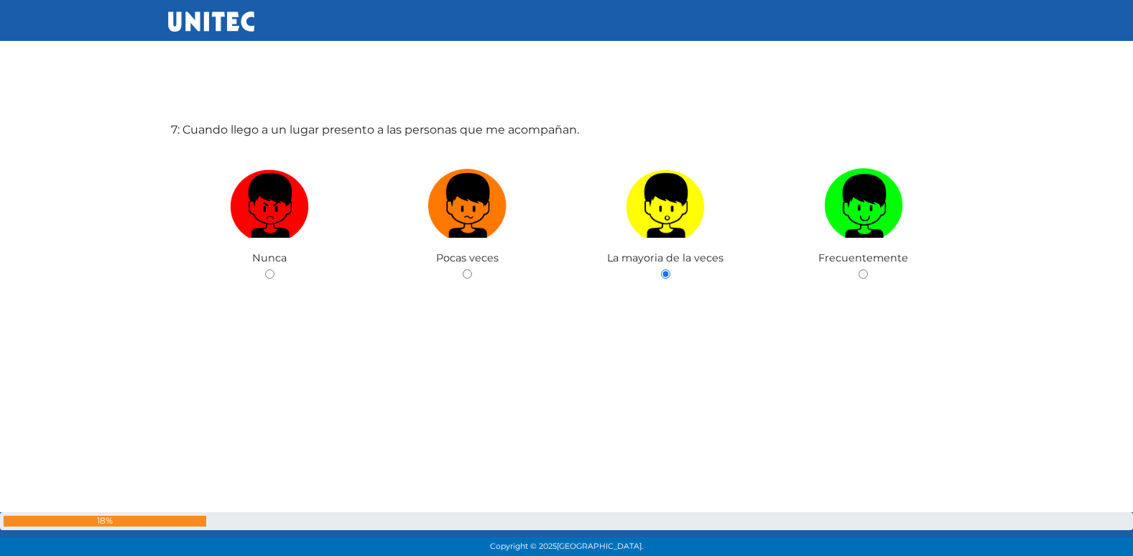
scroll to position [3425, 0]
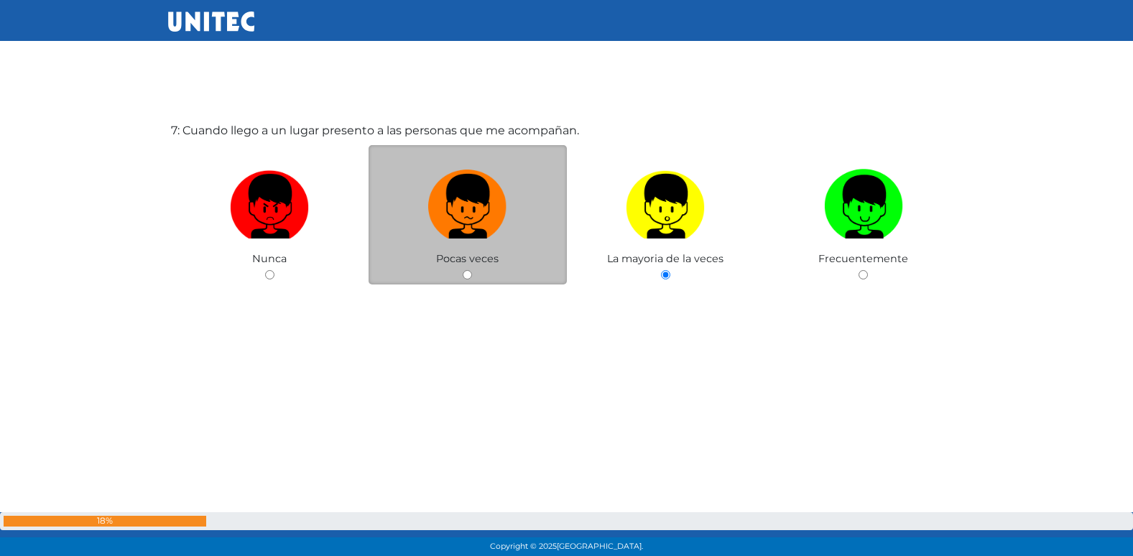
click at [466, 277] on input "radio" at bounding box center [467, 274] width 9 height 9
radio input "true"
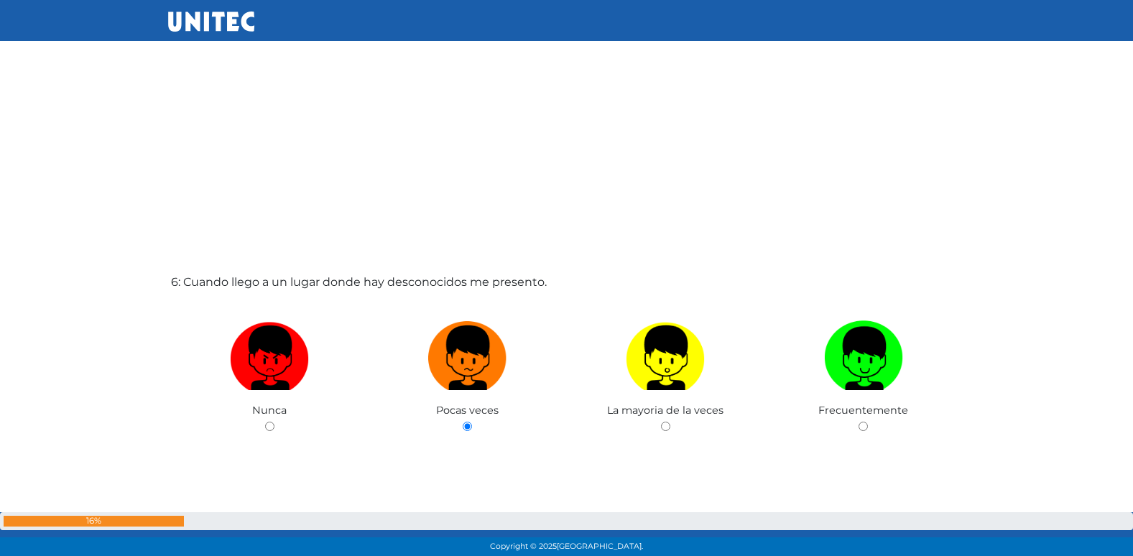
scroll to position [2671, 0]
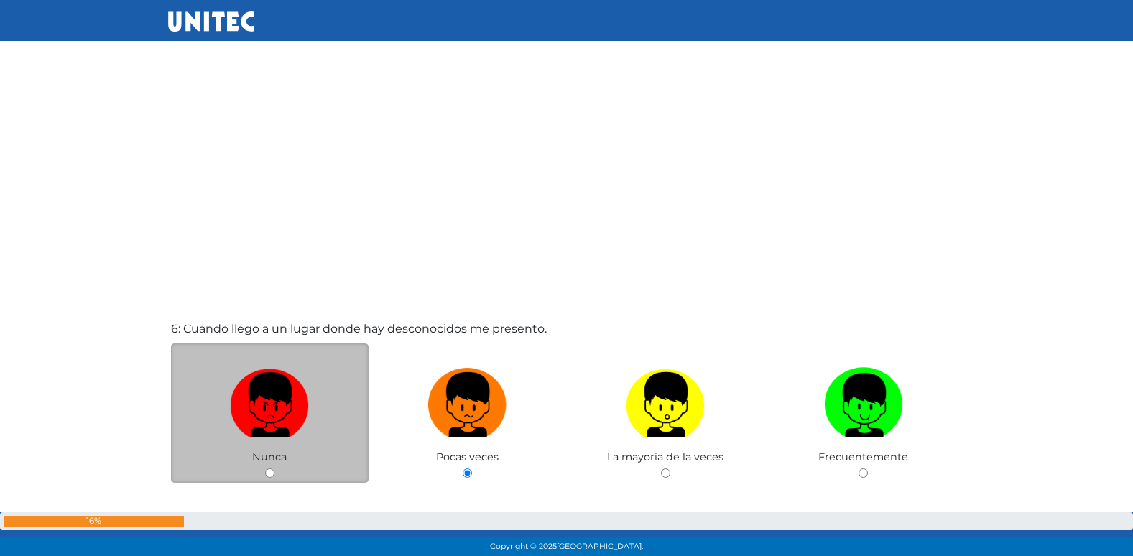
click at [272, 473] on input "radio" at bounding box center [269, 472] width 9 height 9
radio input "true"
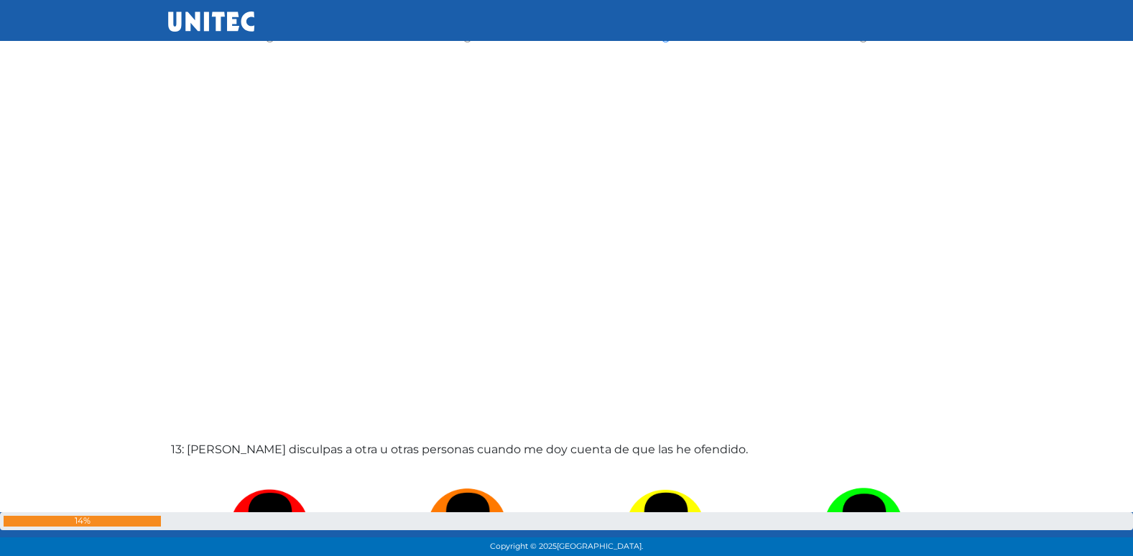
scroll to position [6730, 0]
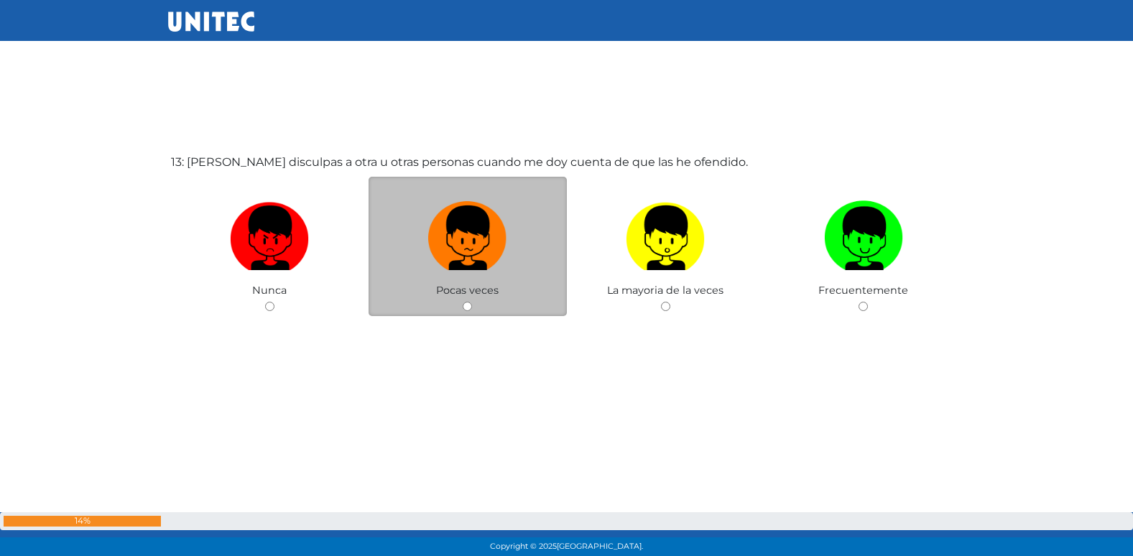
click at [378, 269] on label at bounding box center [468, 239] width 198 height 88
click at [463, 302] on input "radio" at bounding box center [467, 306] width 9 height 9
radio input "true"
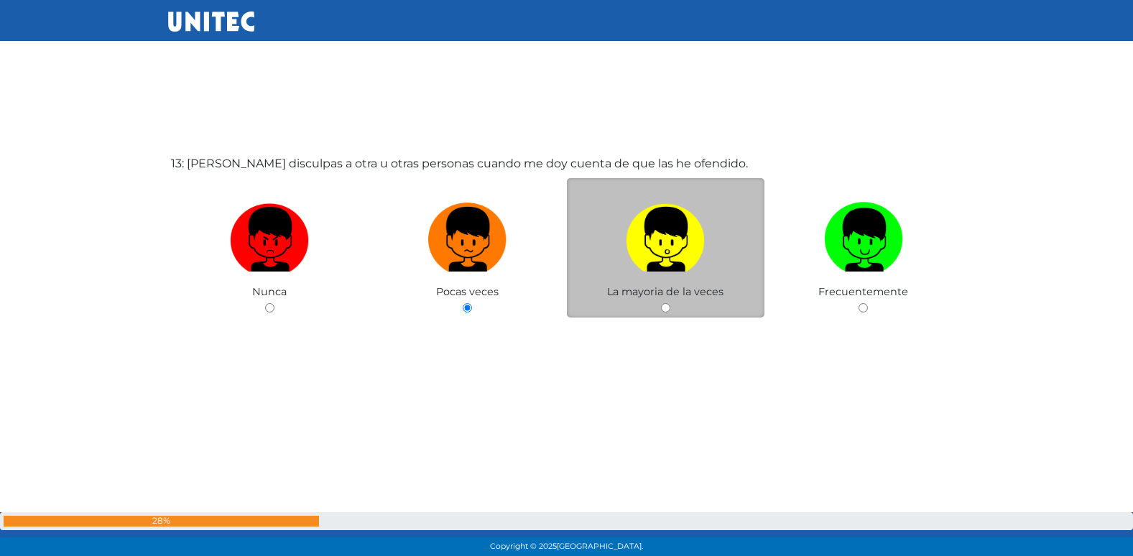
click at [670, 309] on input "radio" at bounding box center [665, 307] width 9 height 9
radio input "true"
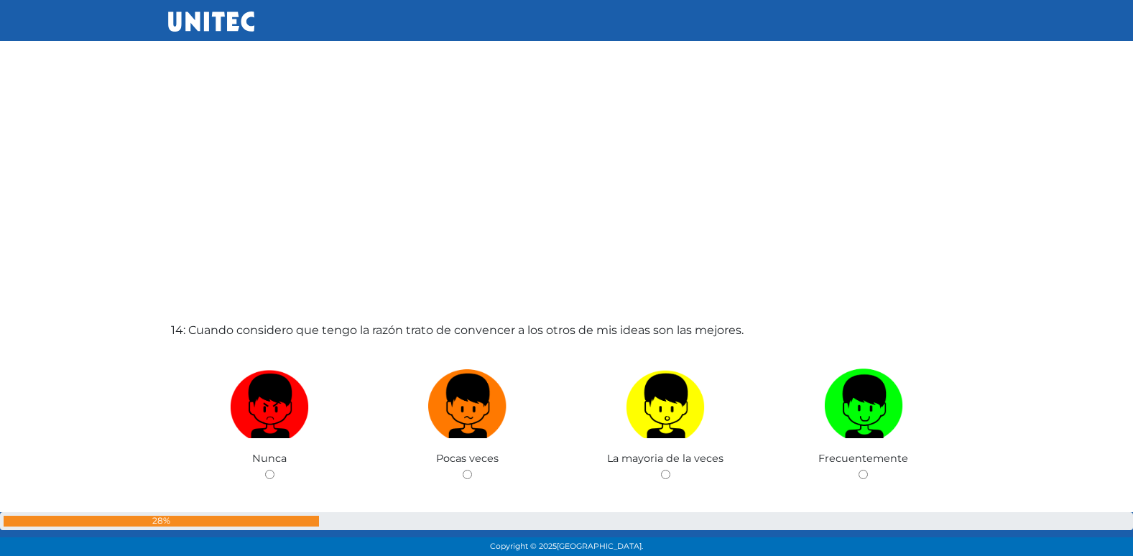
scroll to position [7133, 0]
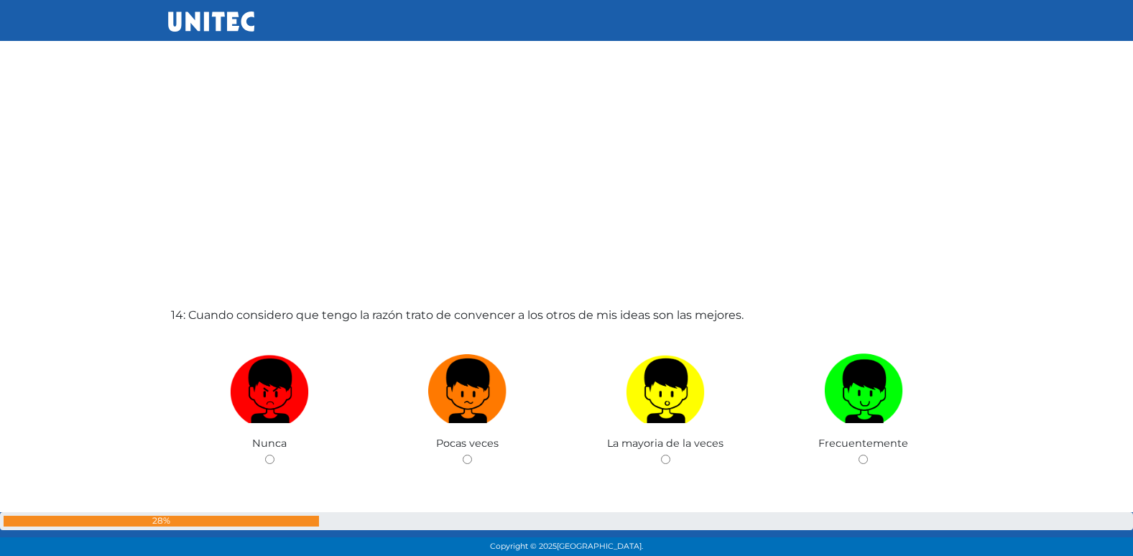
click at [463, 455] on input "radio" at bounding box center [467, 459] width 9 height 9
radio input "true"
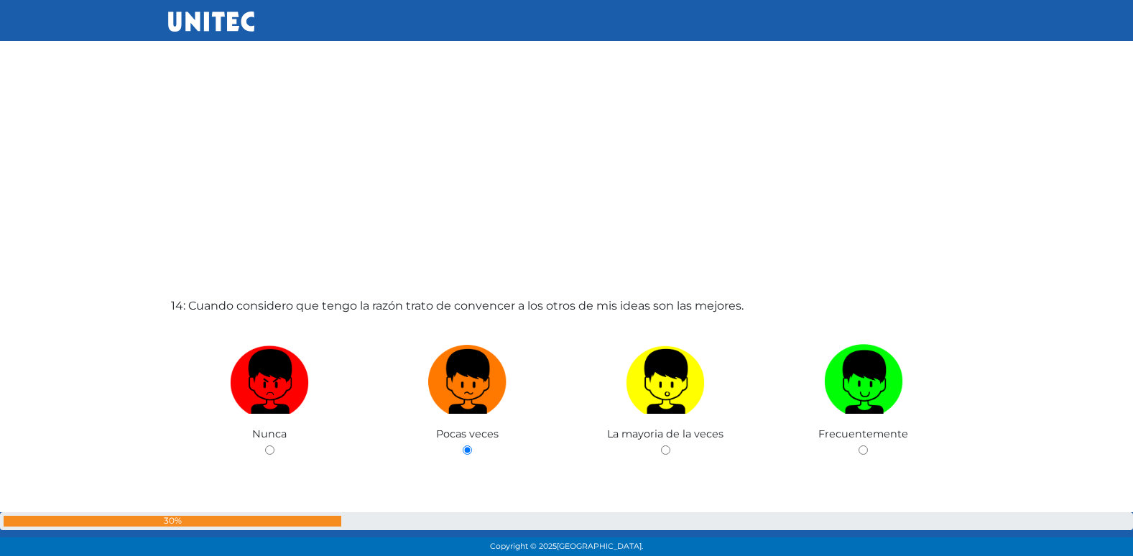
click at [265, 445] on input "radio" at bounding box center [269, 449] width 9 height 9
radio input "true"
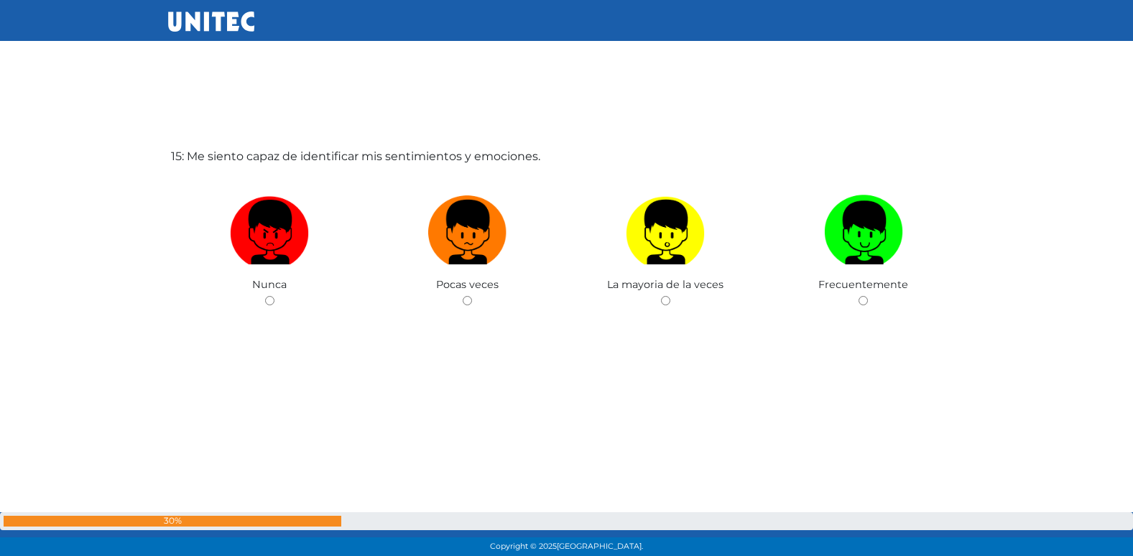
scroll to position [7856, 0]
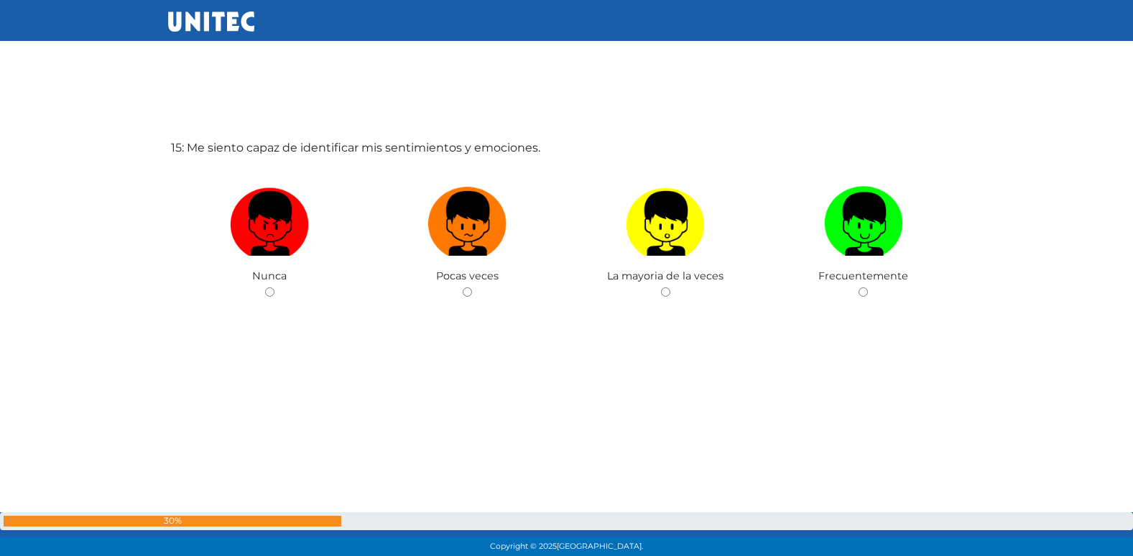
click at [463, 287] on input "radio" at bounding box center [467, 291] width 9 height 9
radio input "true"
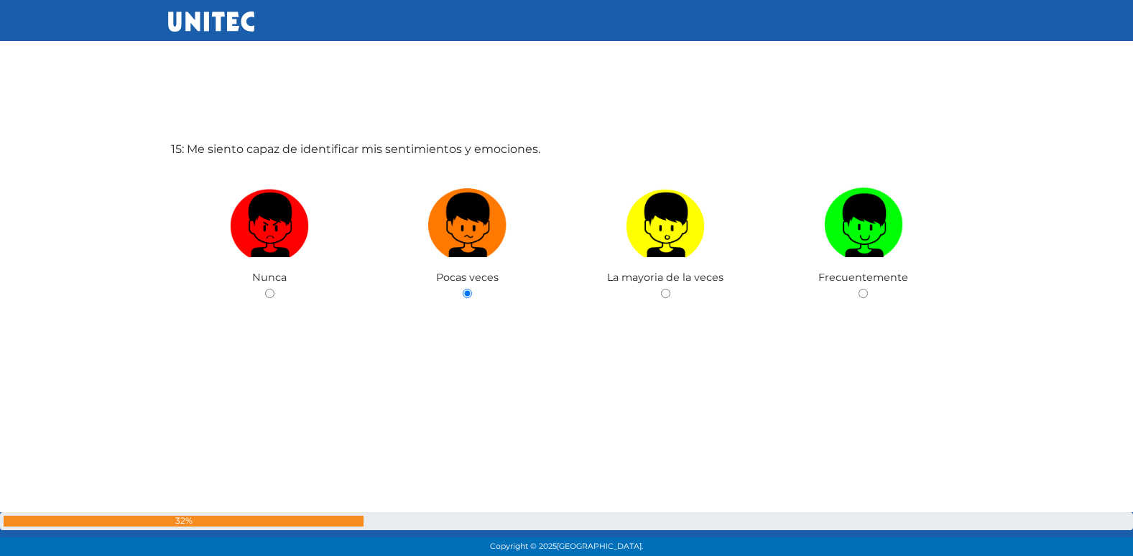
radio input "true"
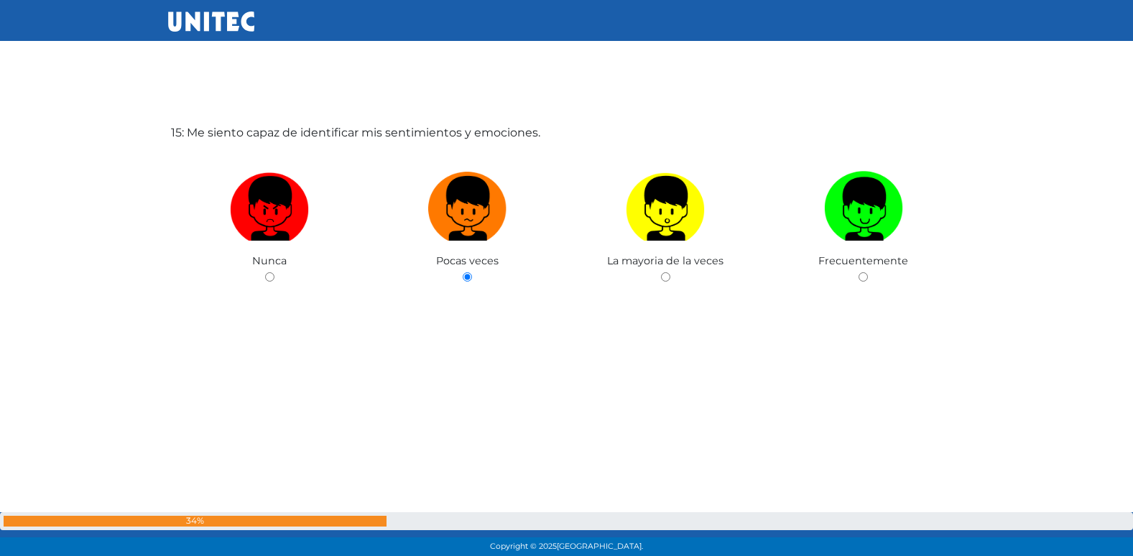
radio input "true"
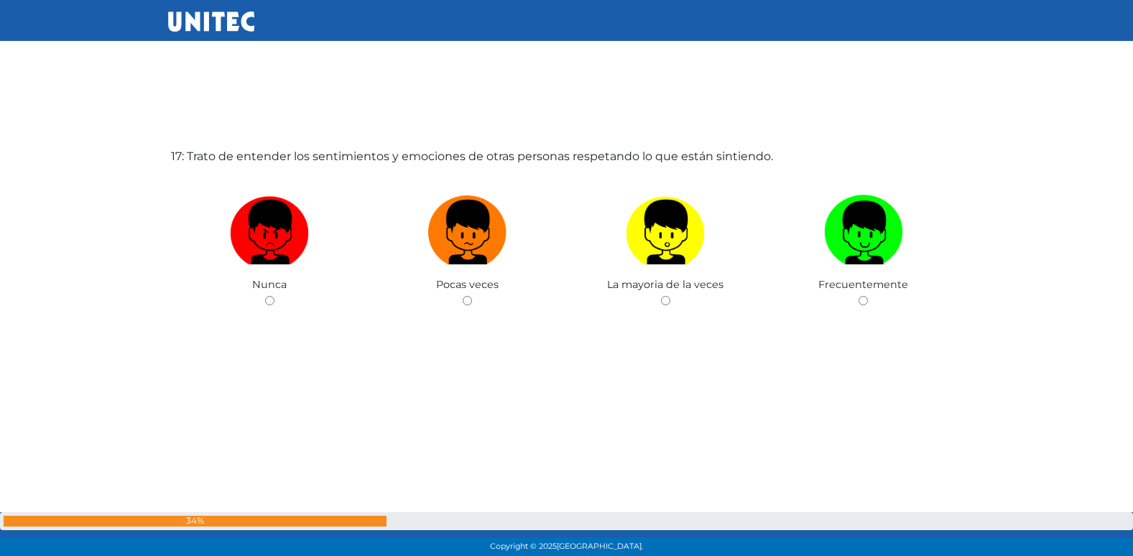
scroll to position [8968, 0]
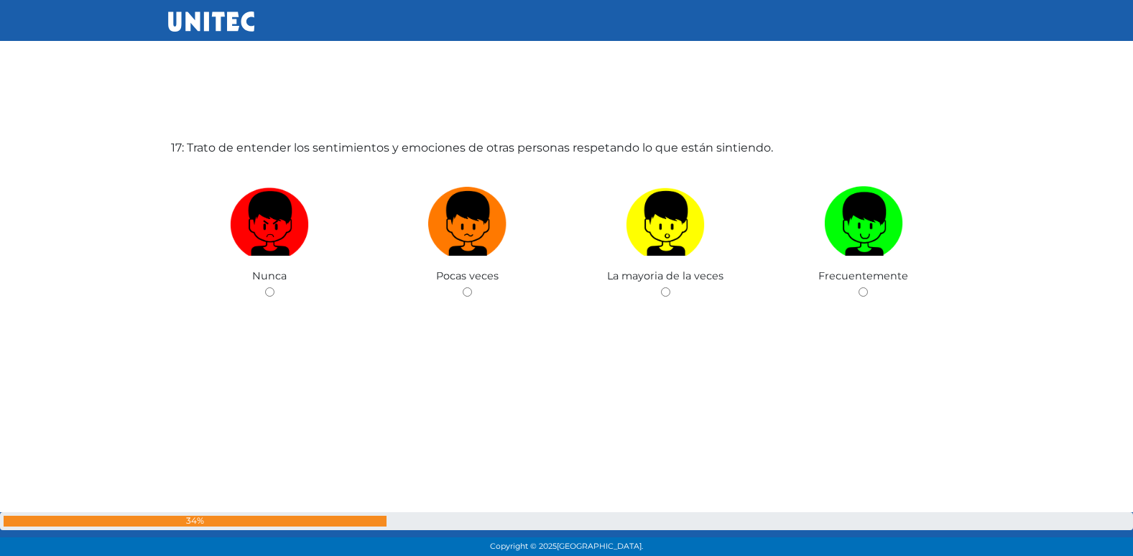
click at [463, 287] on input "radio" at bounding box center [467, 291] width 9 height 9
radio input "true"
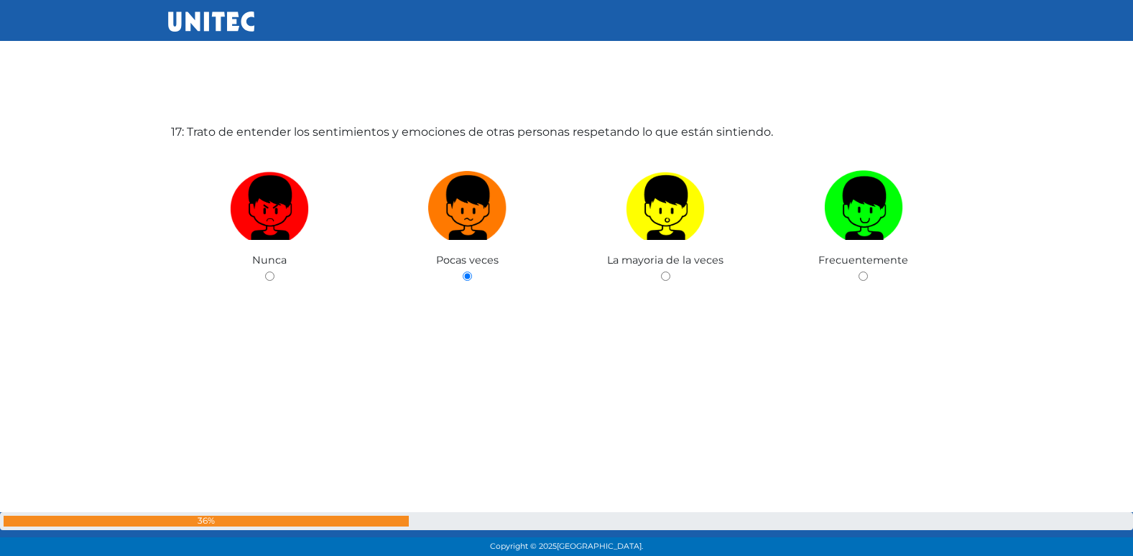
click at [661, 272] on input "radio" at bounding box center [665, 276] width 9 height 9
radio input "true"
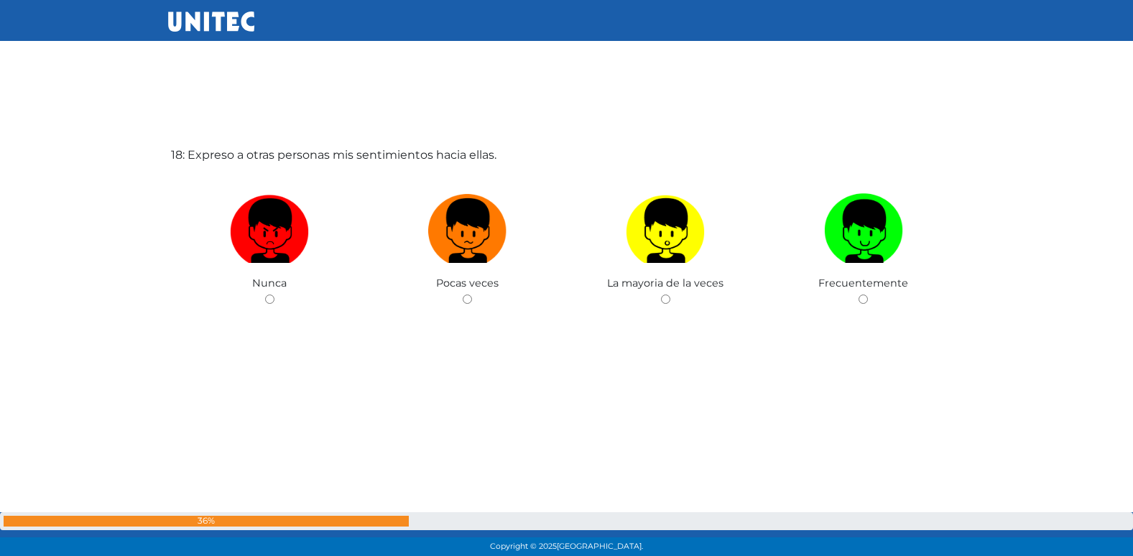
scroll to position [9524, 0]
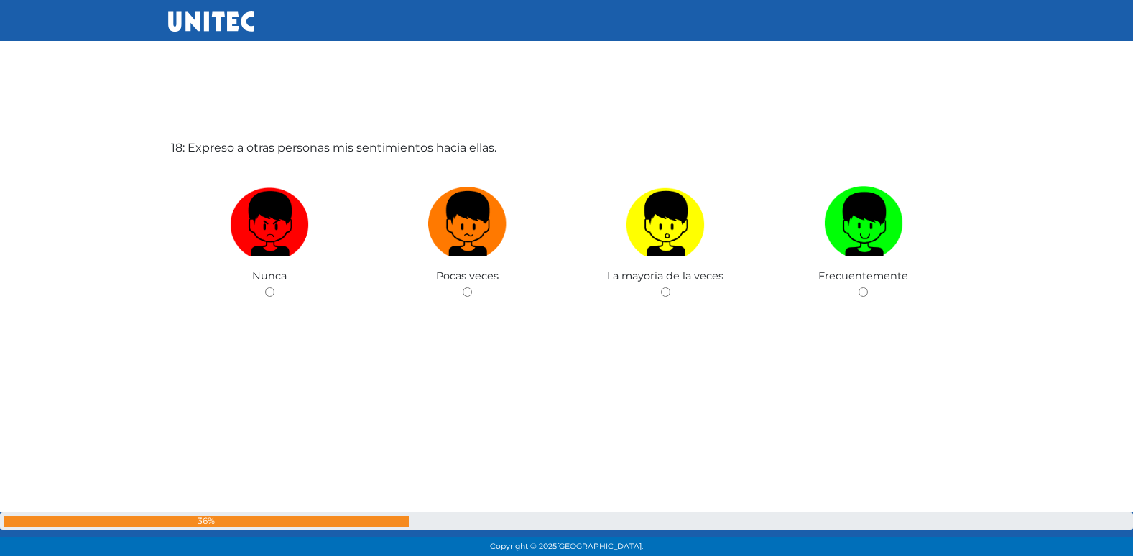
click at [463, 287] on input "radio" at bounding box center [467, 291] width 9 height 9
radio input "true"
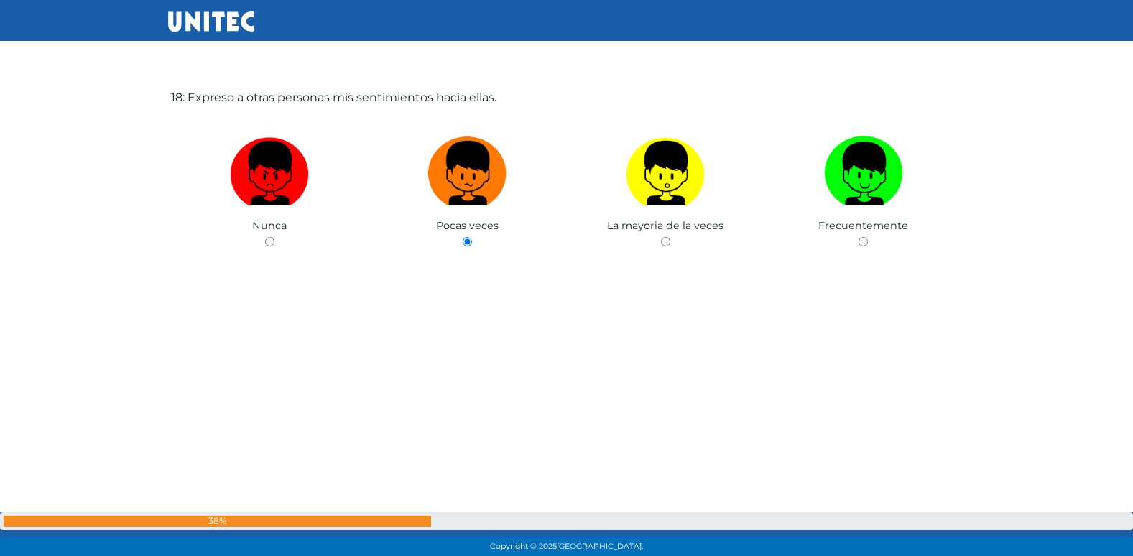
radio input "true"
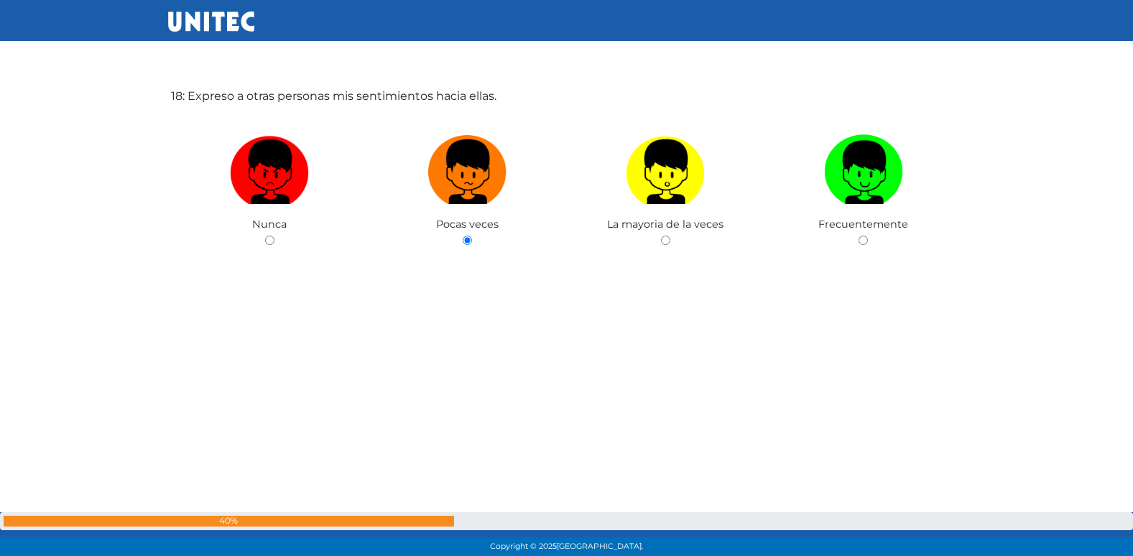
radio input "true"
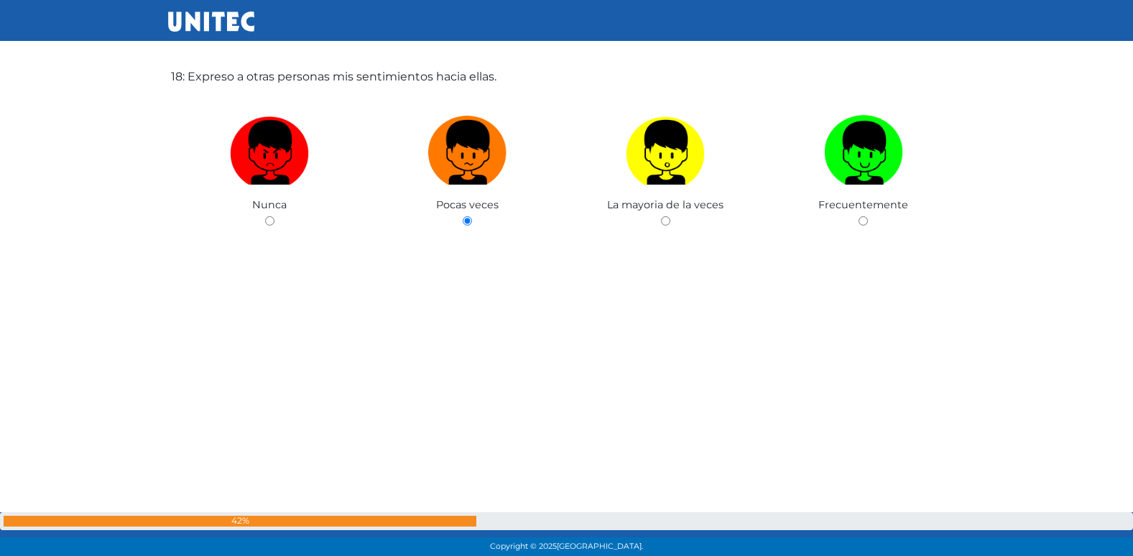
radio input "true"
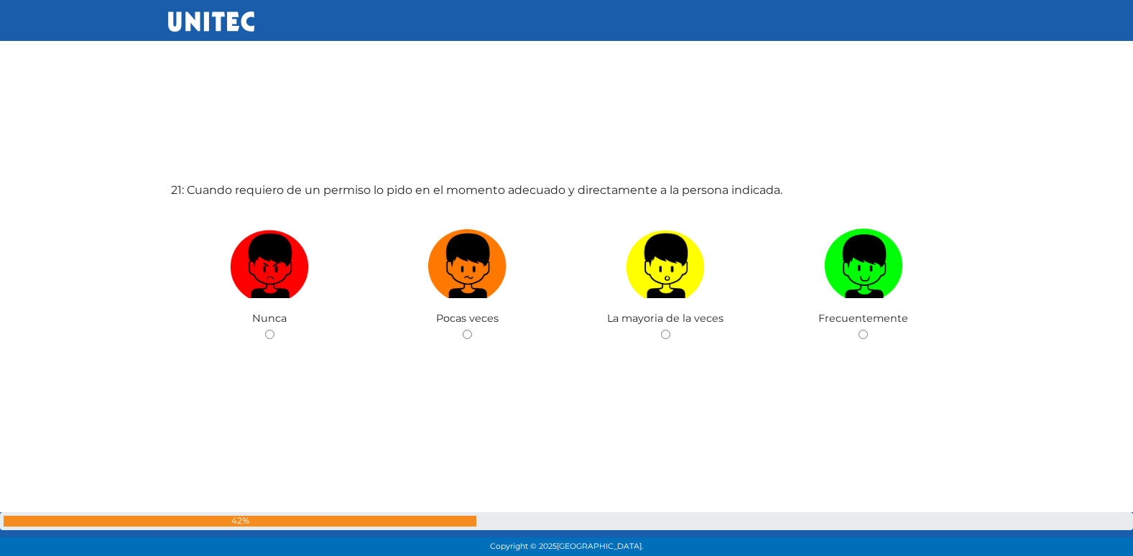
scroll to position [11192, 0]
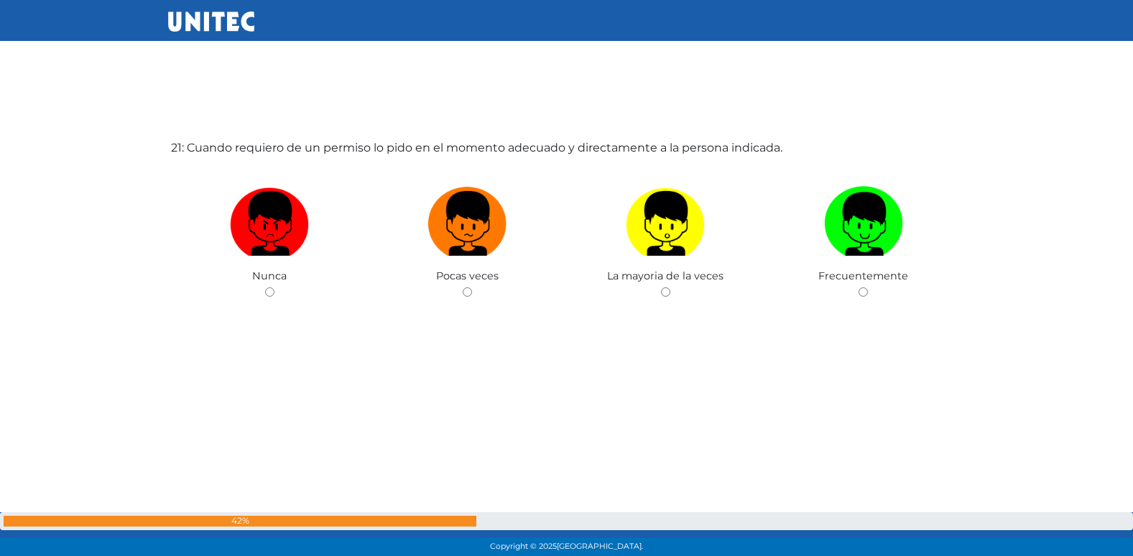
click at [463, 287] on input "radio" at bounding box center [467, 291] width 9 height 9
radio input "true"
click at [463, 287] on input "radio" at bounding box center [467, 291] width 9 height 9
radio input "true"
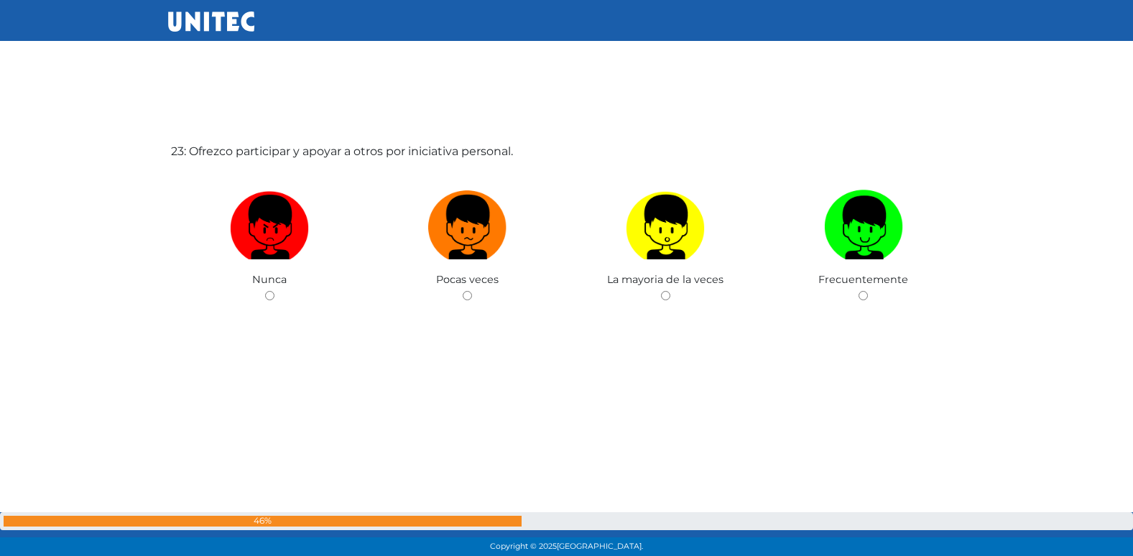
scroll to position [12304, 0]
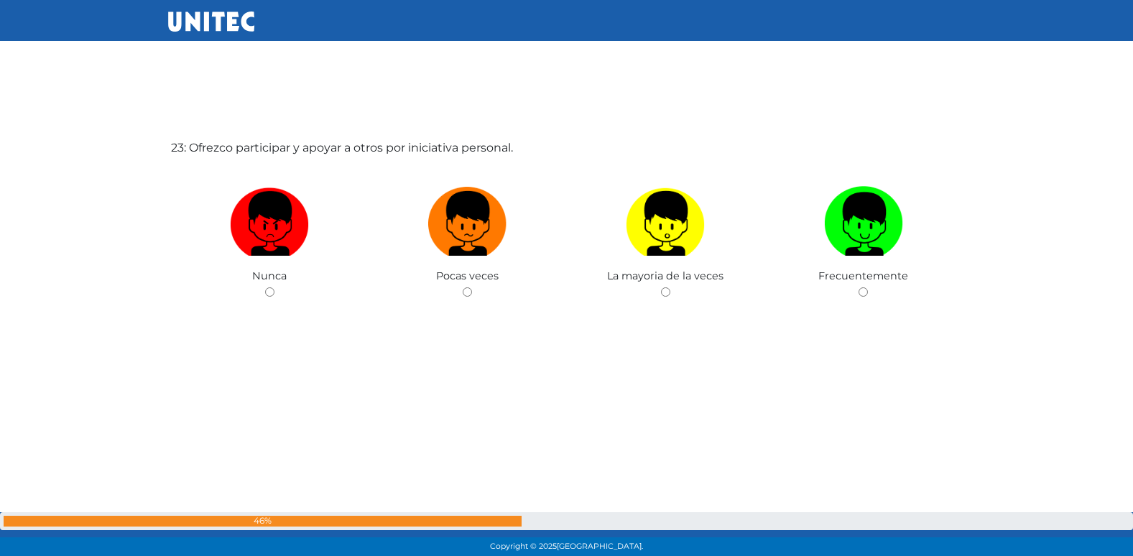
click at [463, 287] on input "radio" at bounding box center [467, 291] width 9 height 9
radio input "true"
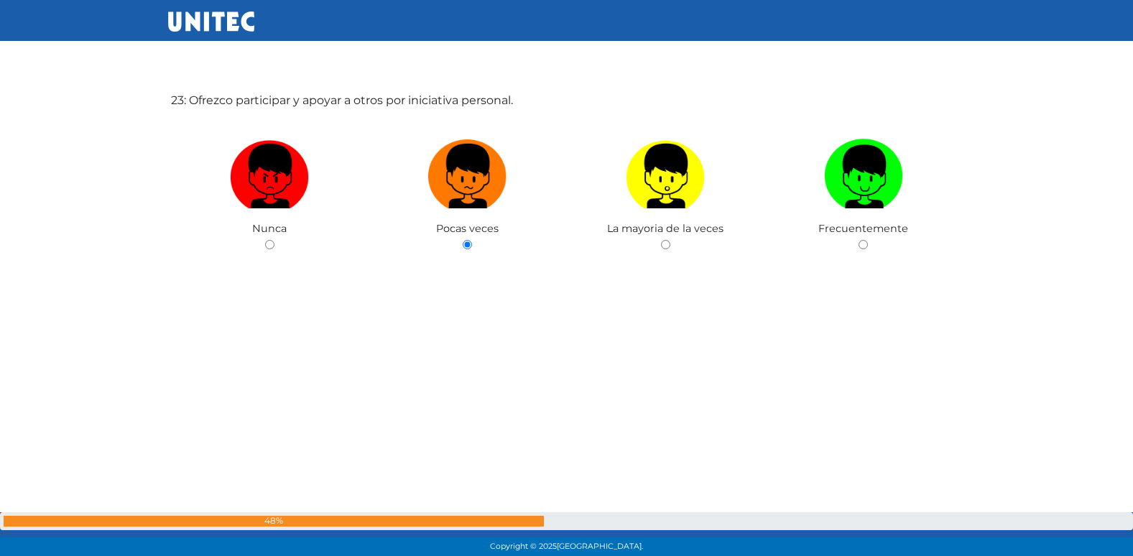
scroll to position [12354, 0]
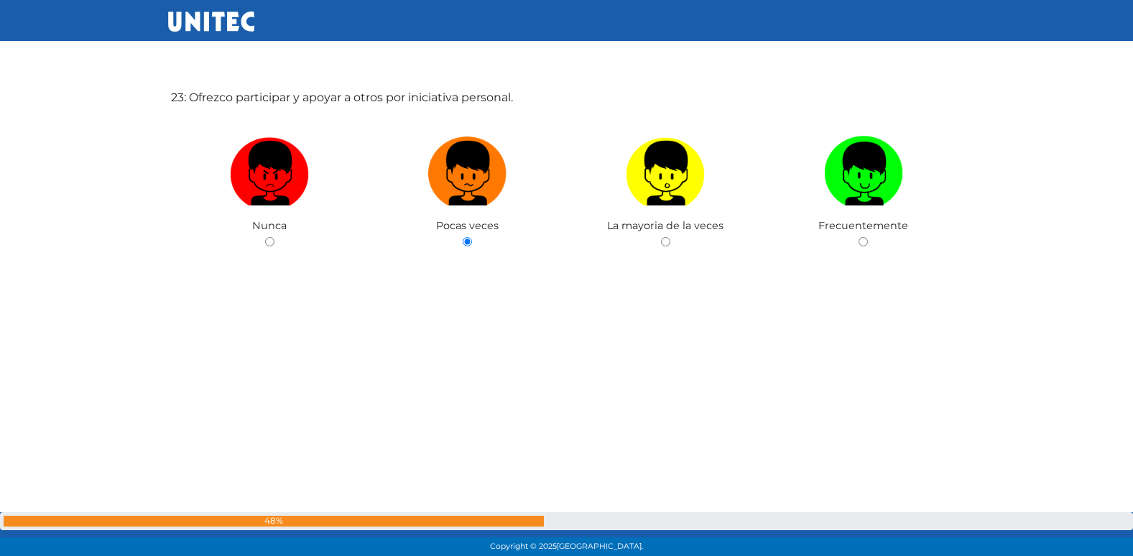
radio input "true"
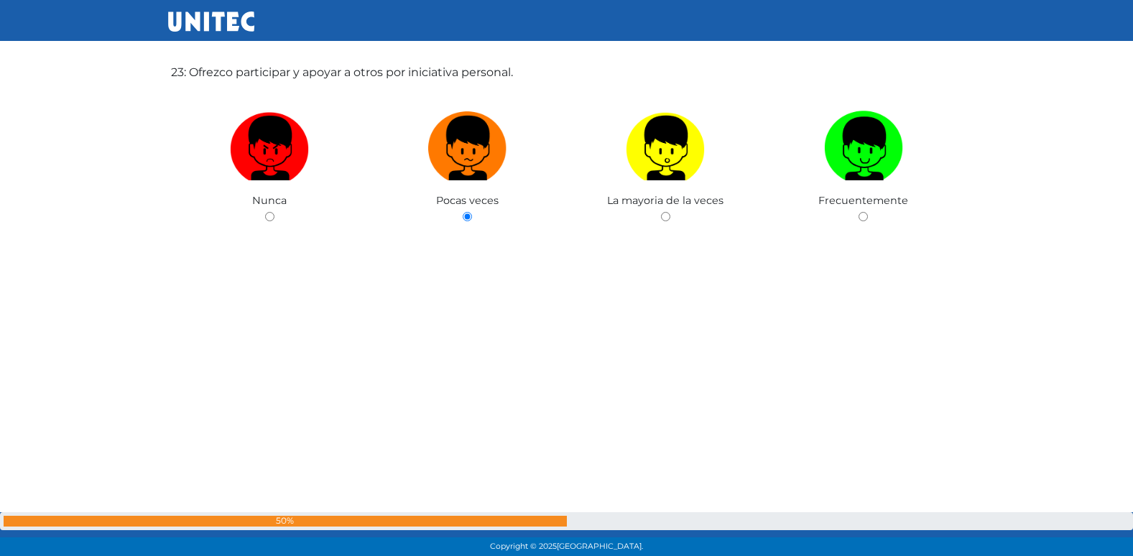
radio input "true"
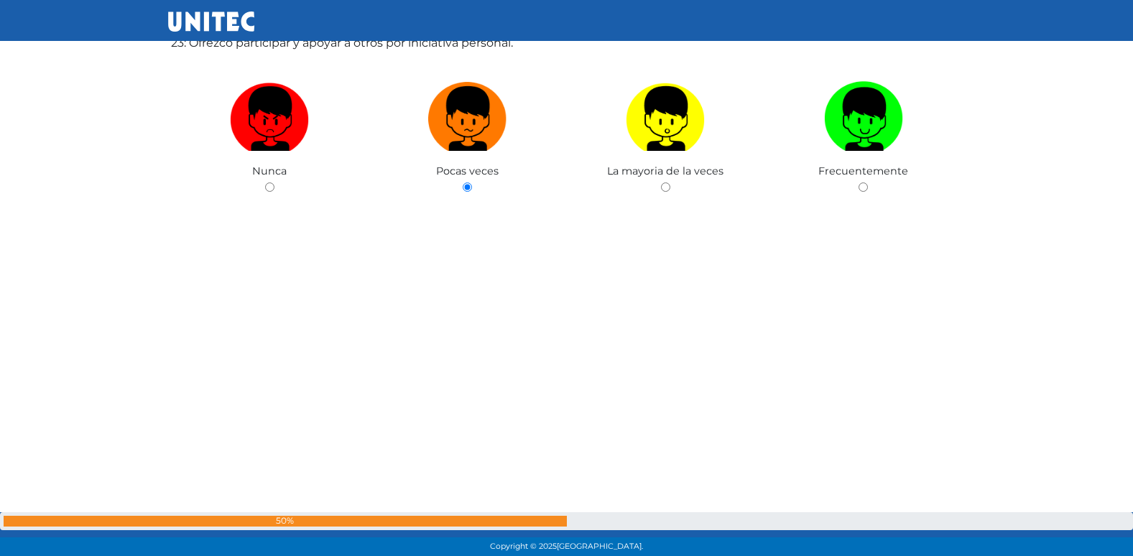
radio input "true"
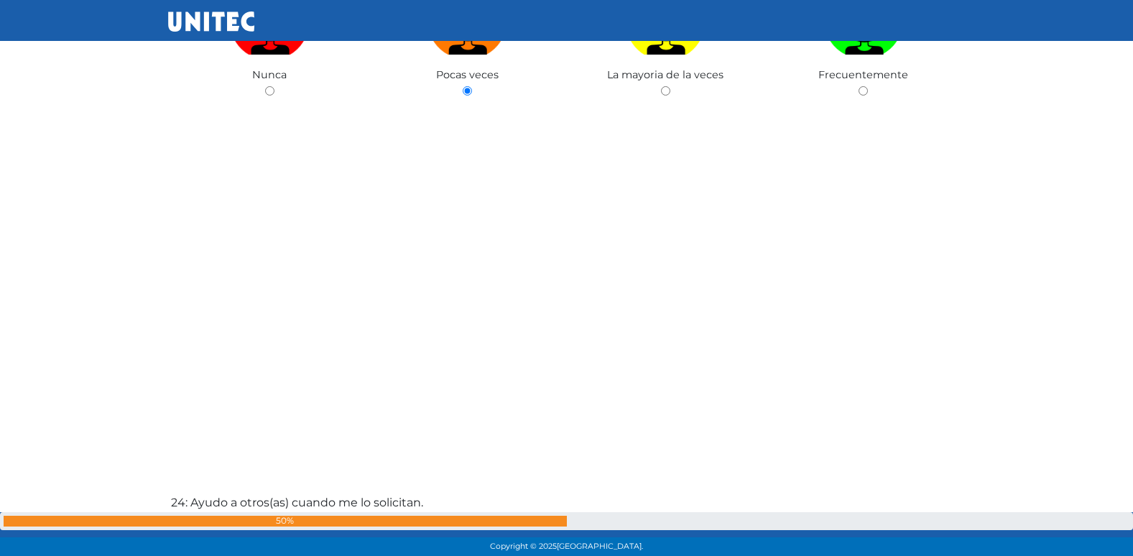
scroll to position [12508, 0]
radio input "true"
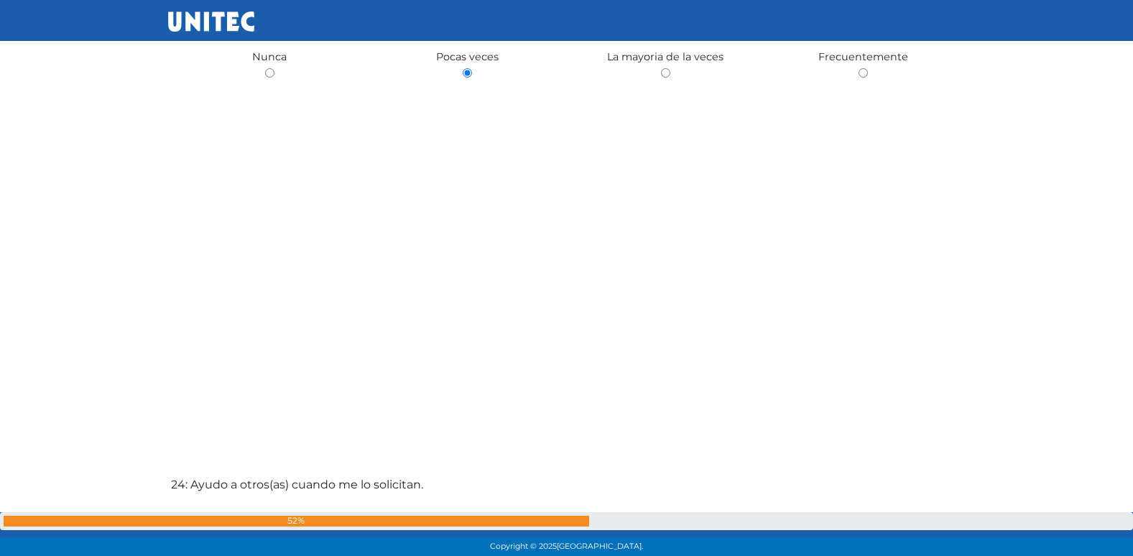
radio input "true"
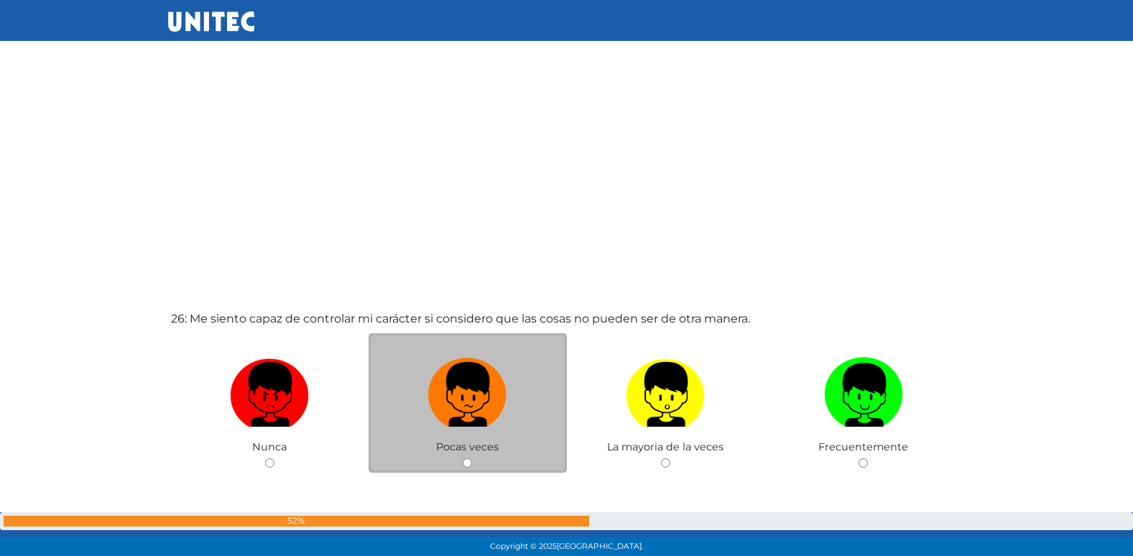
scroll to position [13805, 0]
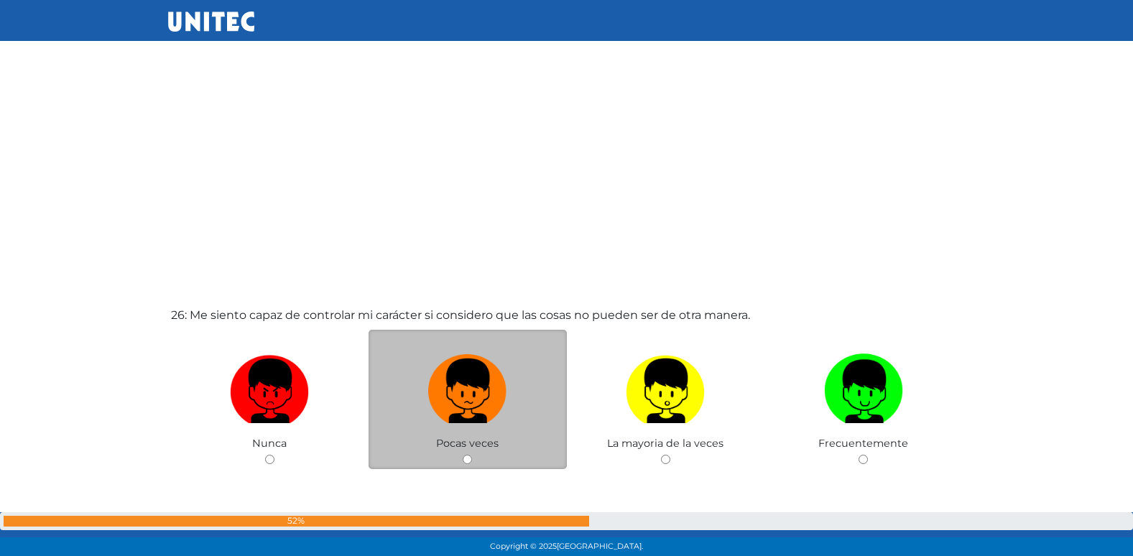
click at [463, 455] on input "radio" at bounding box center [467, 459] width 9 height 9
radio input "true"
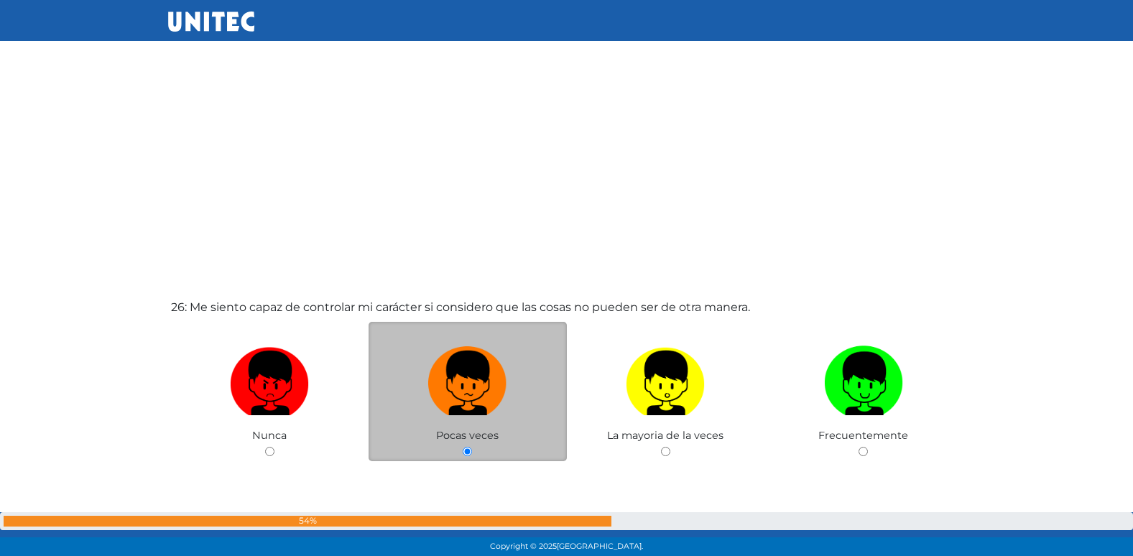
click at [265, 447] on input "radio" at bounding box center [269, 451] width 9 height 9
radio input "true"
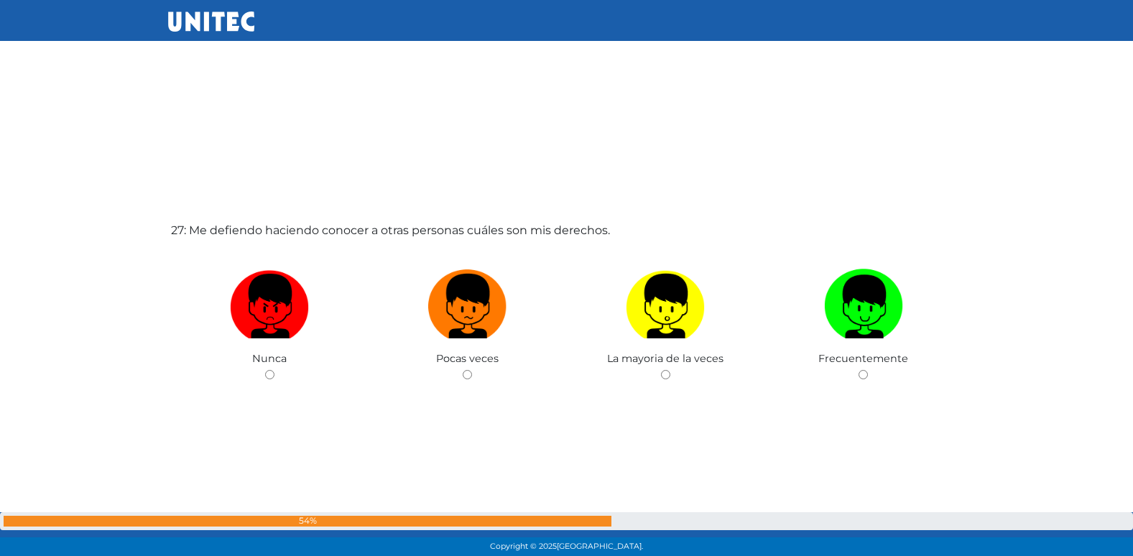
scroll to position [14528, 0]
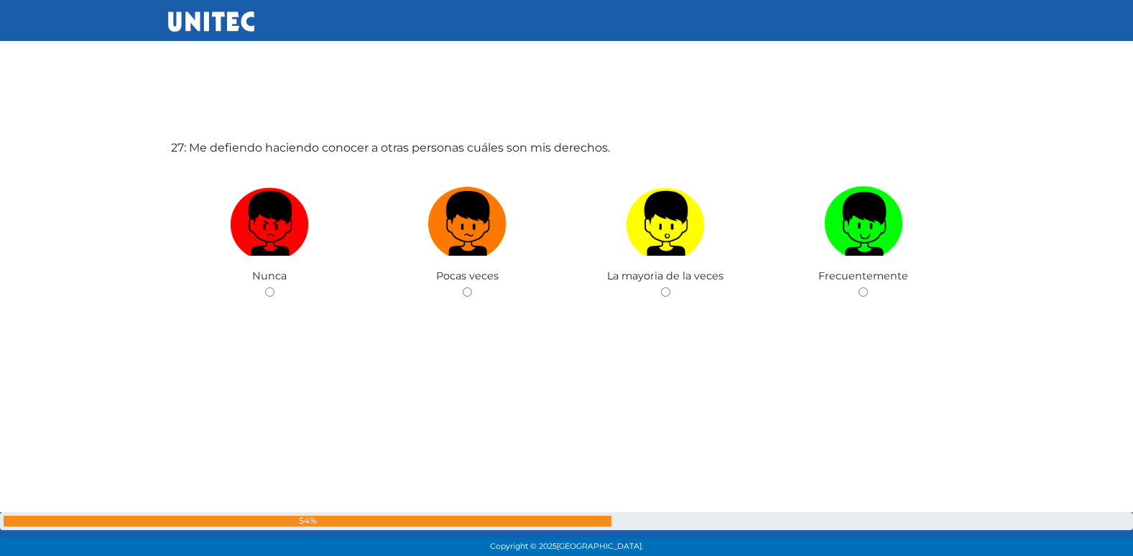
click at [463, 287] on input "radio" at bounding box center [467, 291] width 9 height 9
radio input "true"
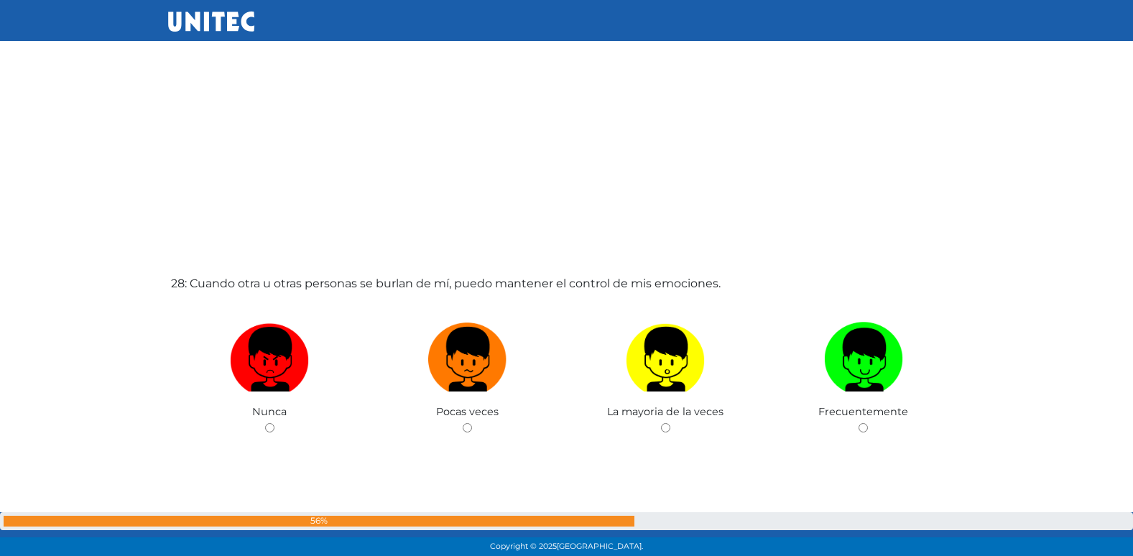
scroll to position [15084, 0]
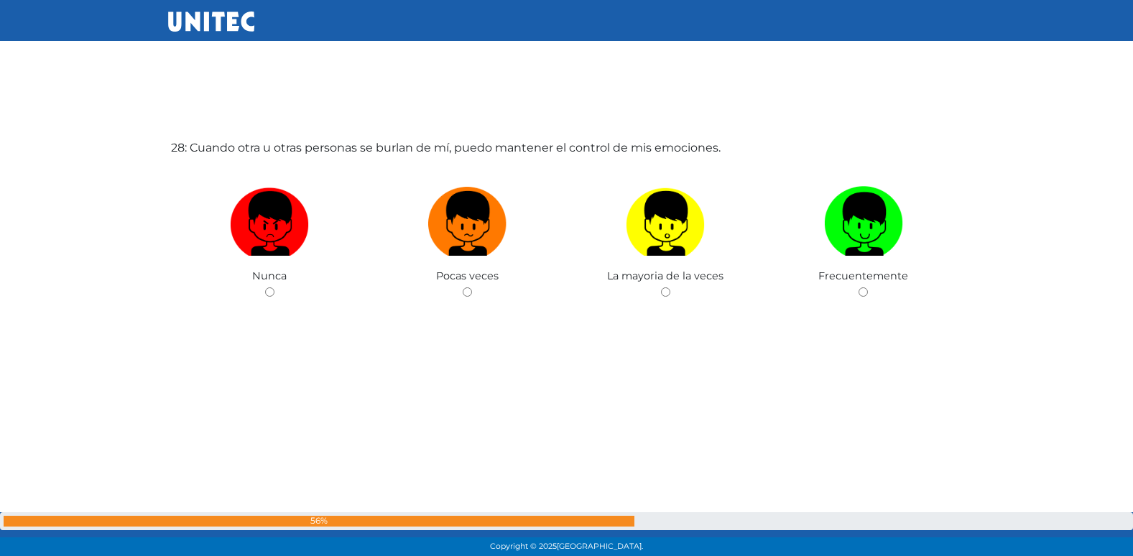
click at [463, 287] on input "radio" at bounding box center [467, 291] width 9 height 9
radio input "true"
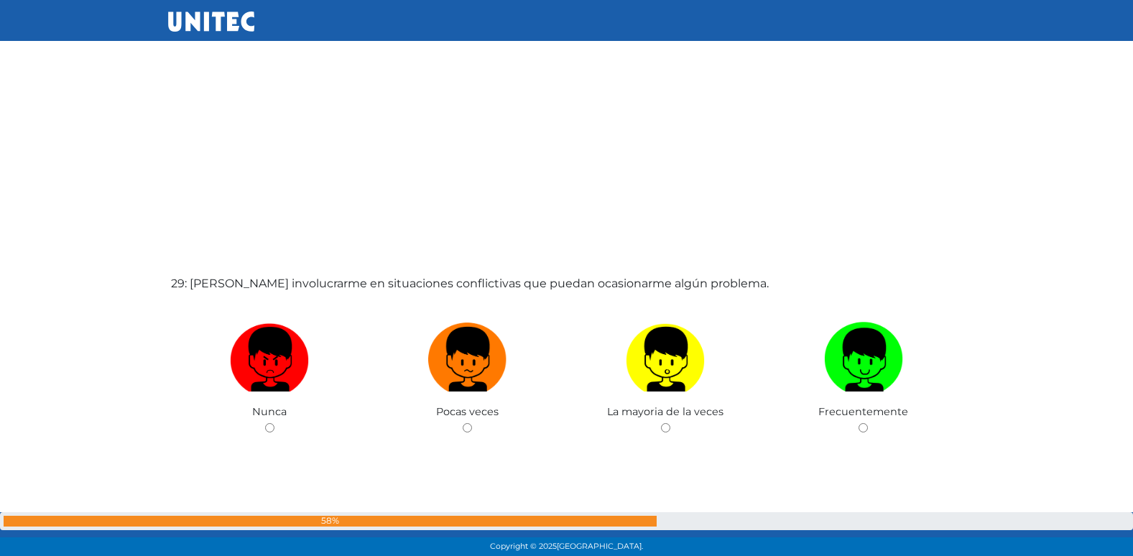
click at [463, 423] on input "radio" at bounding box center [467, 427] width 9 height 9
radio input "true"
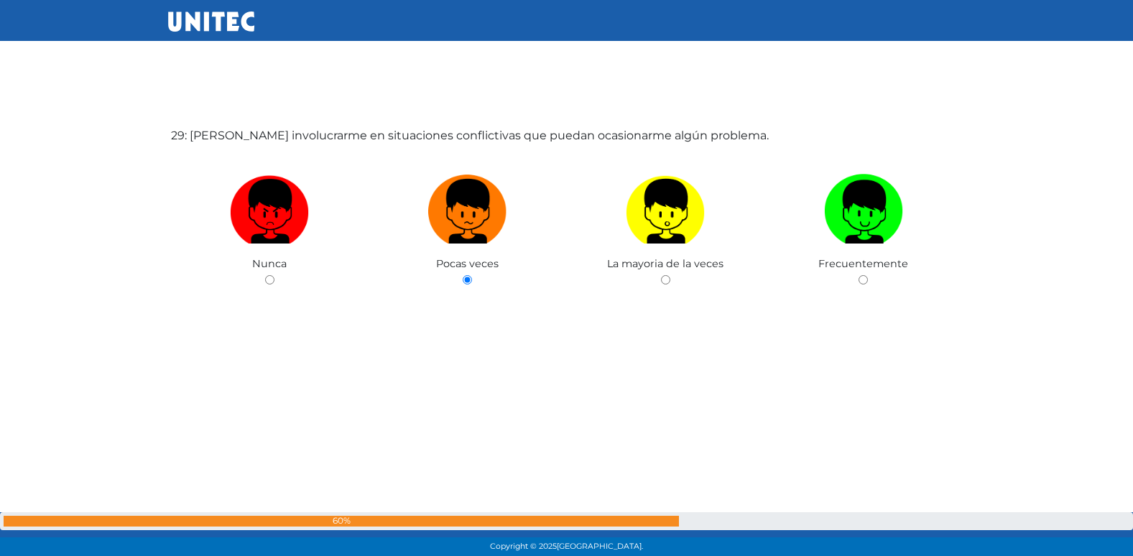
click at [661, 275] on input "radio" at bounding box center [665, 279] width 9 height 9
radio input "true"
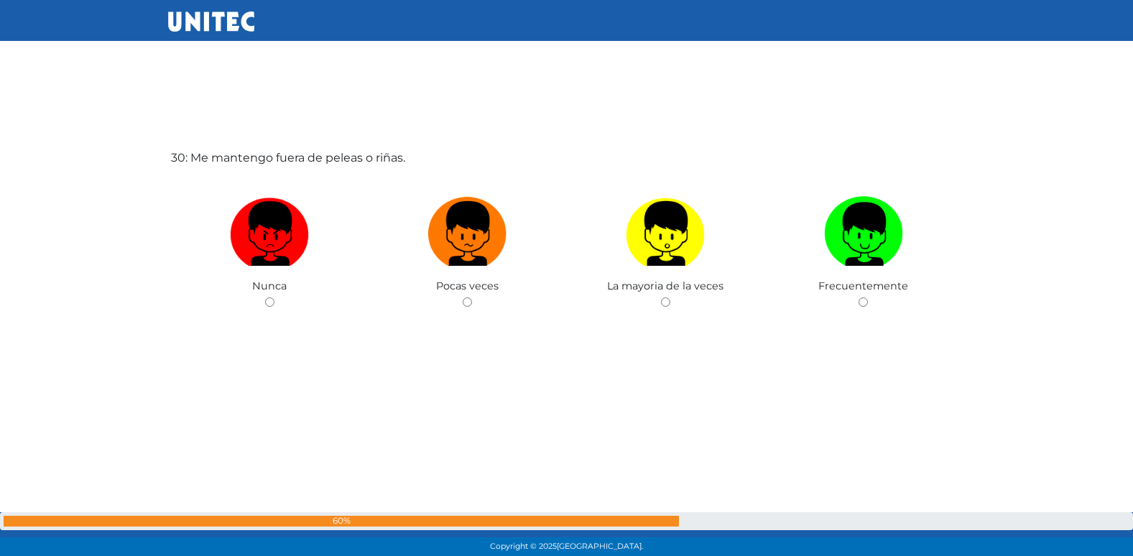
scroll to position [16196, 0]
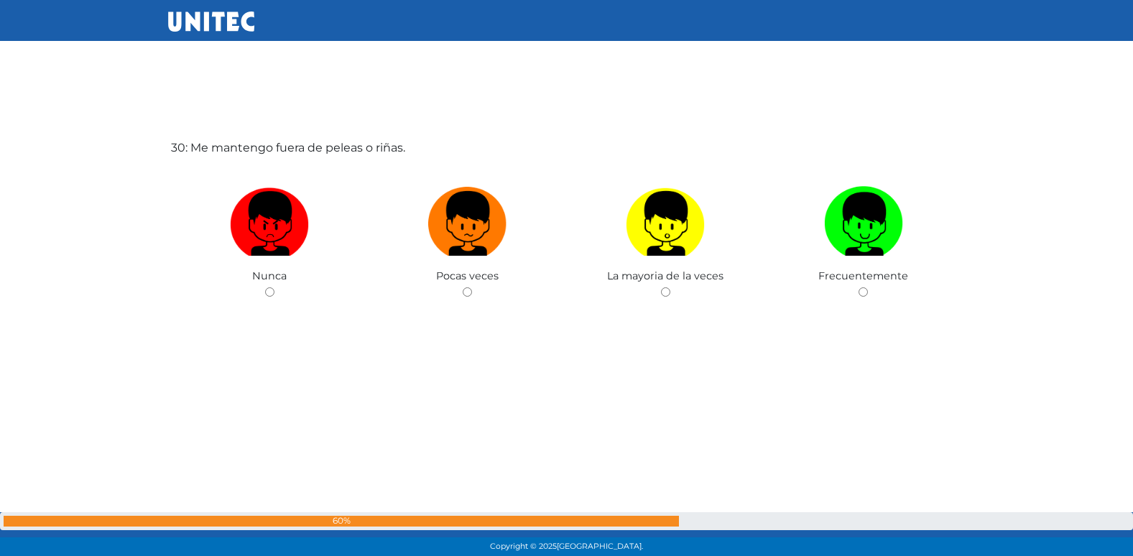
click at [463, 287] on input "radio" at bounding box center [467, 291] width 9 height 9
radio input "true"
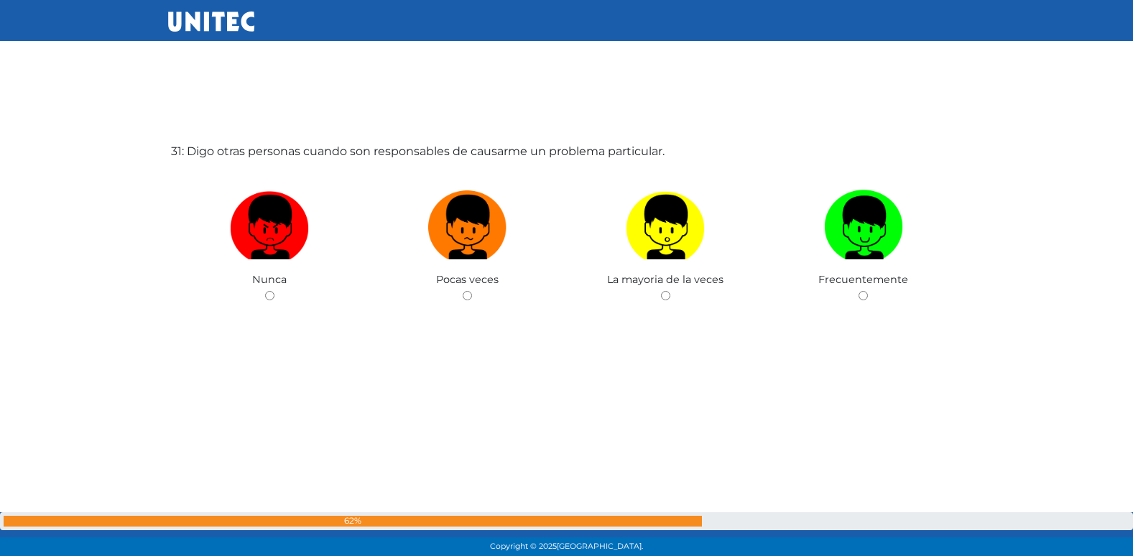
scroll to position [16752, 0]
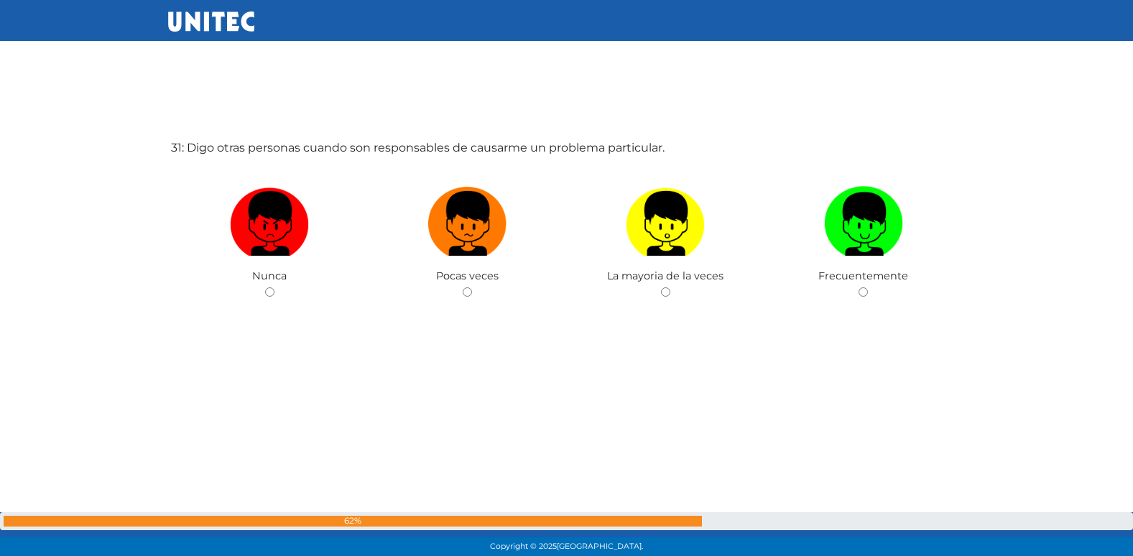
click at [463, 287] on input "radio" at bounding box center [467, 291] width 9 height 9
radio input "true"
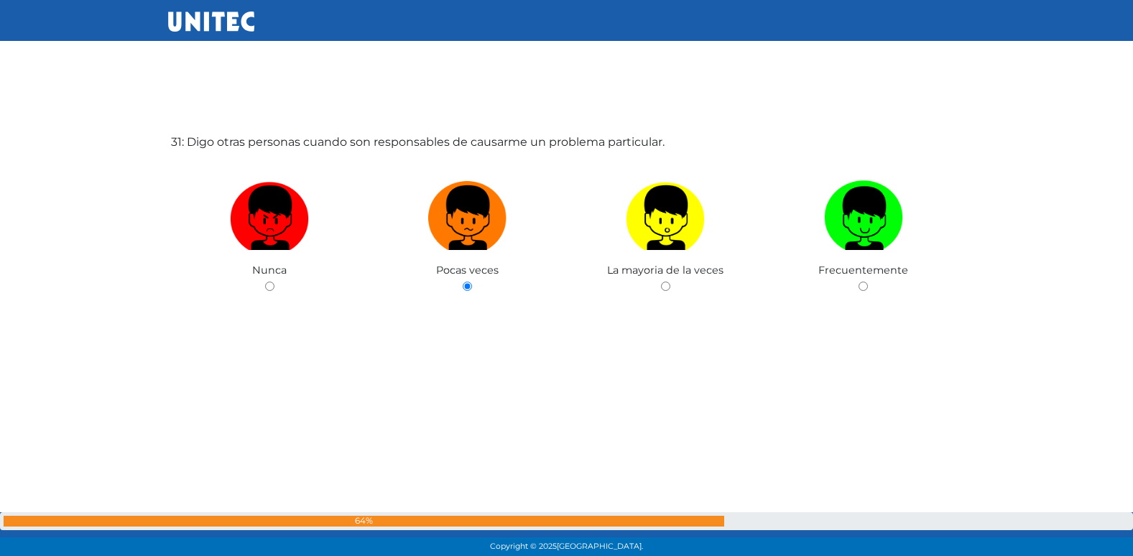
click at [265, 282] on input "radio" at bounding box center [269, 286] width 9 height 9
radio input "true"
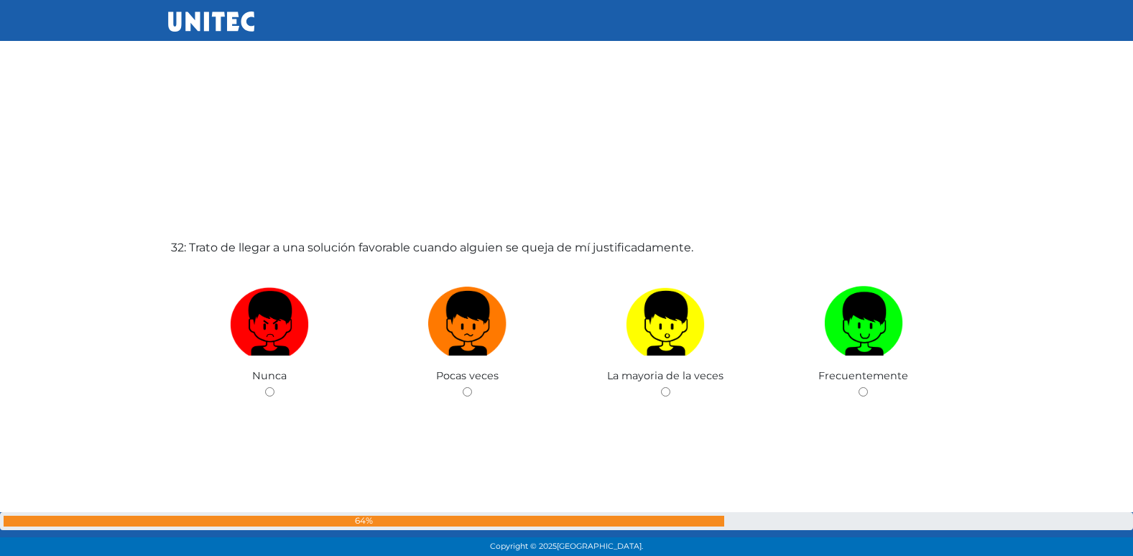
click at [463, 387] on input "radio" at bounding box center [467, 391] width 9 height 9
radio input "true"
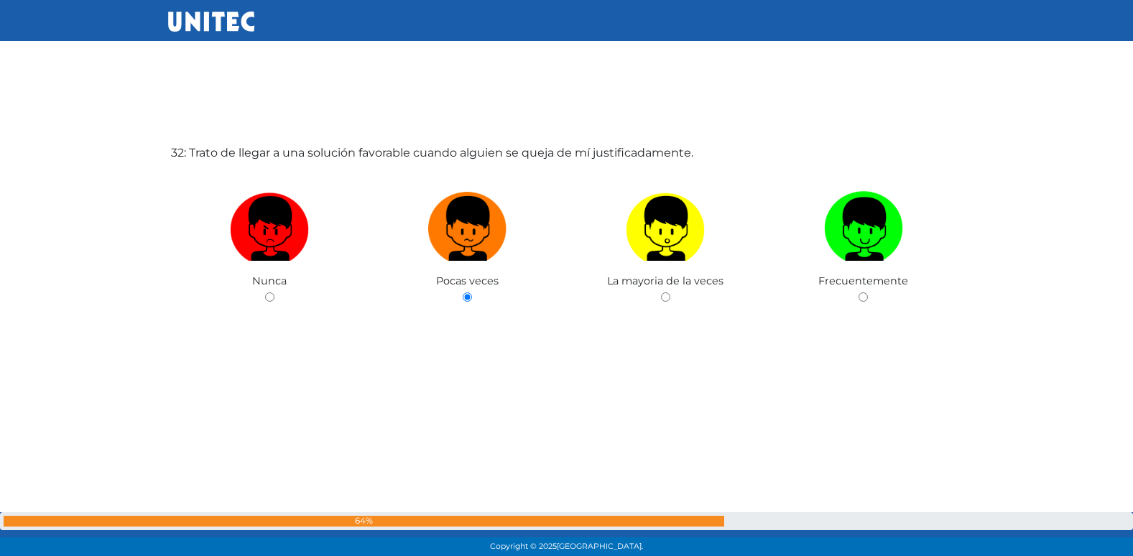
click at [265, 292] on input "radio" at bounding box center [269, 296] width 9 height 9
radio input "true"
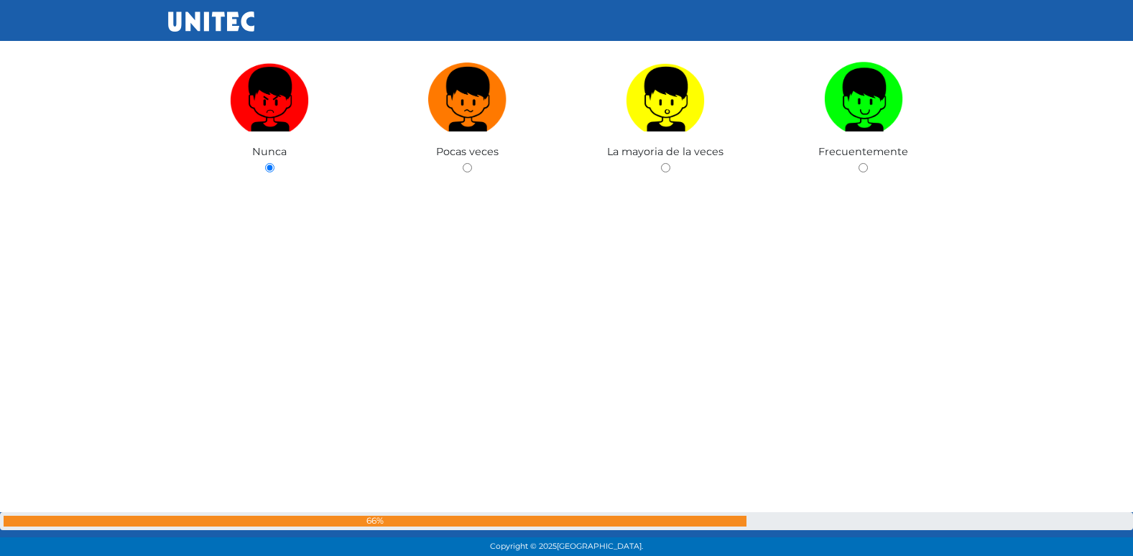
radio input "true"
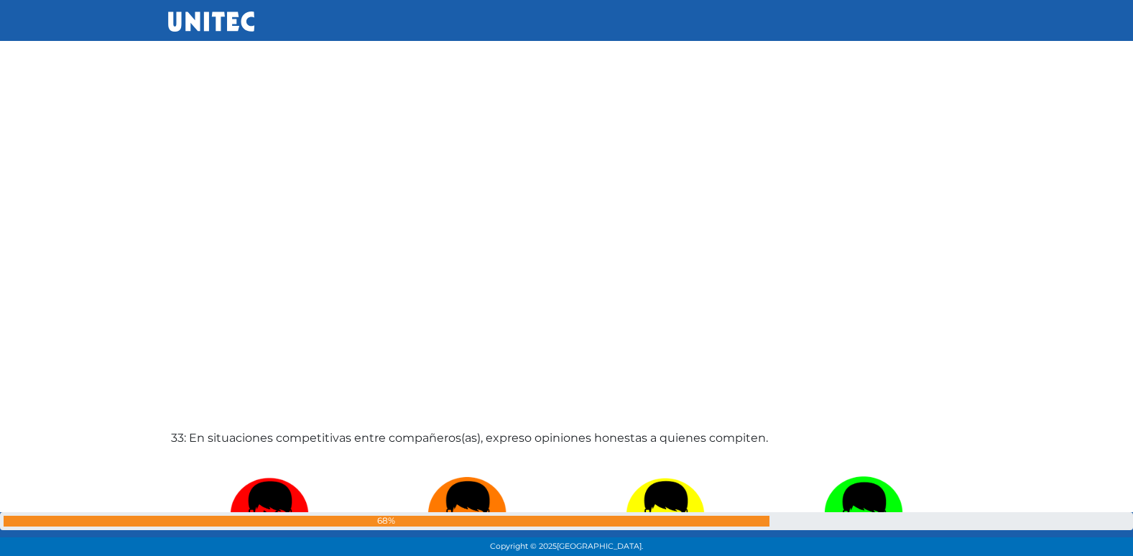
radio input "true"
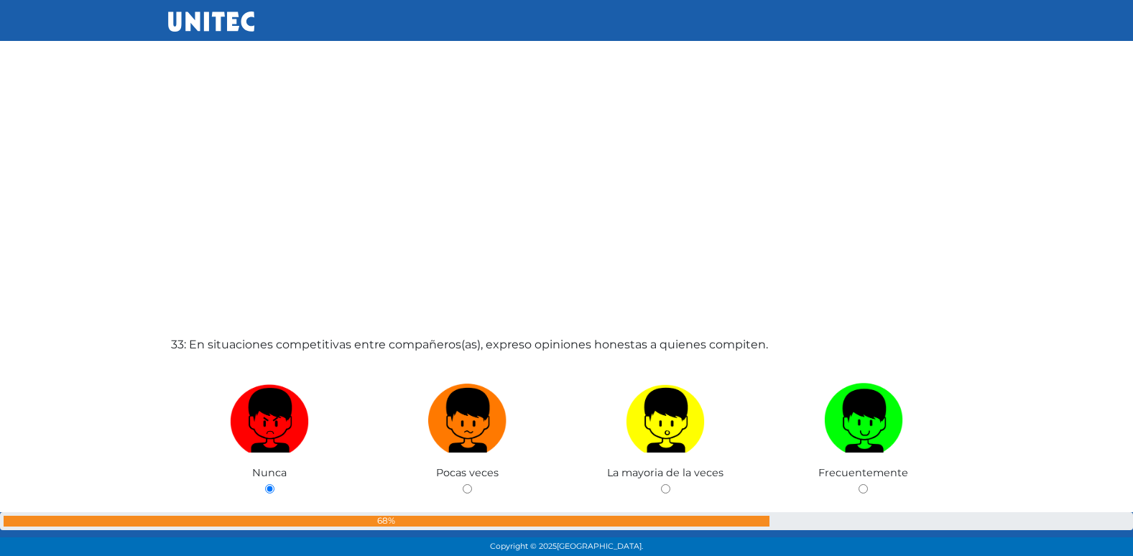
radio input "true"
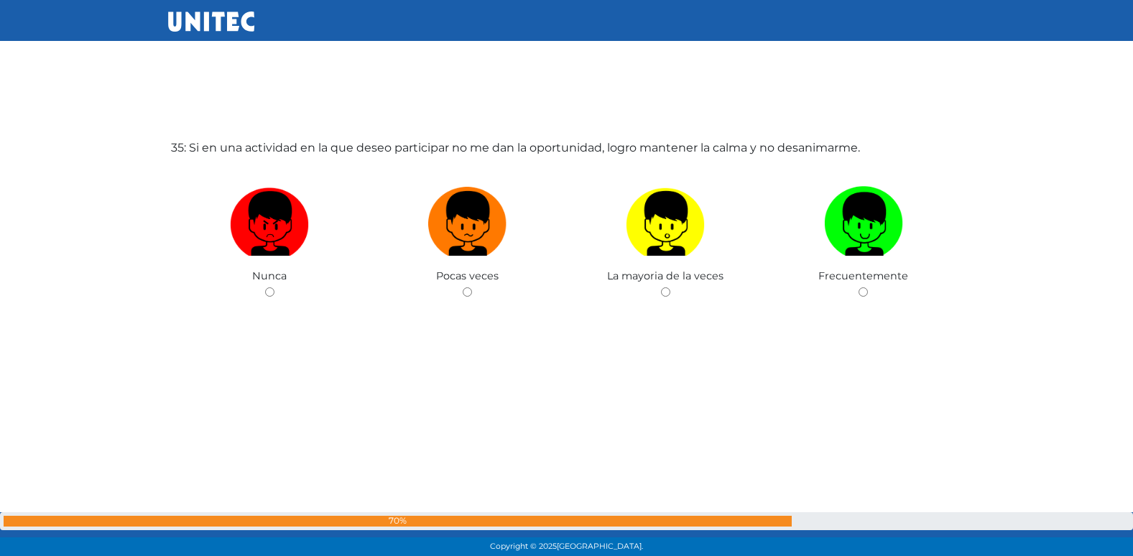
click at [463, 287] on input "radio" at bounding box center [467, 291] width 9 height 9
radio input "true"
click at [463, 287] on input "radio" at bounding box center [467, 291] width 9 height 9
radio input "true"
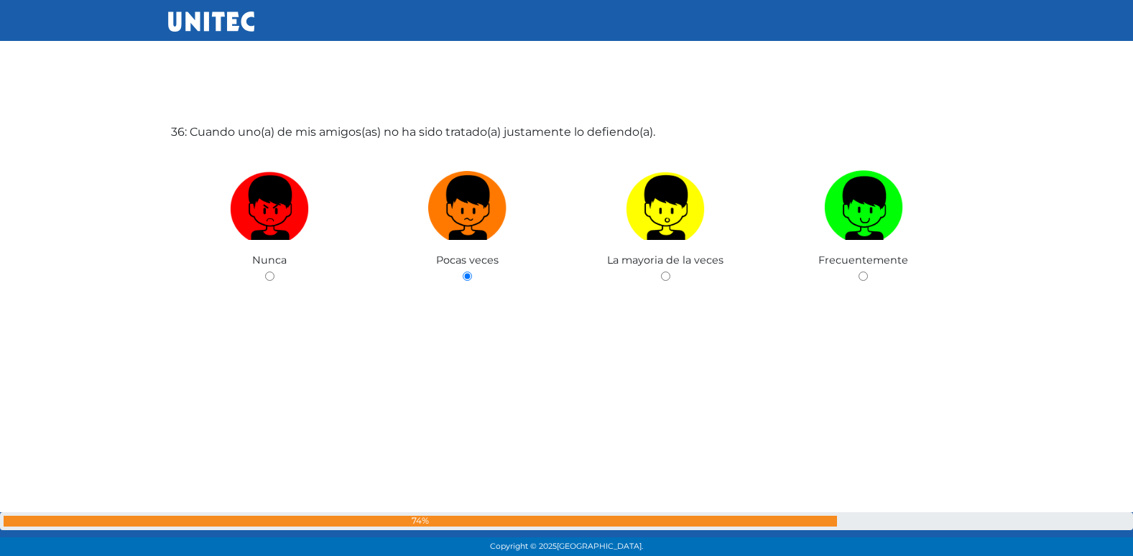
click at [661, 272] on input "radio" at bounding box center [665, 276] width 9 height 9
radio input "true"
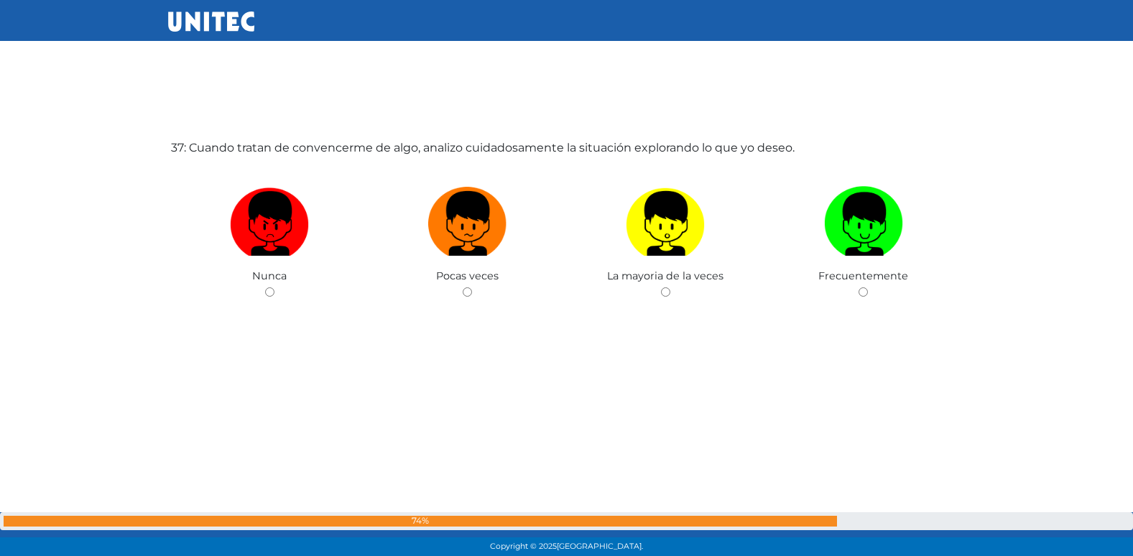
click at [463, 287] on input "radio" at bounding box center [467, 291] width 9 height 9
radio input "true"
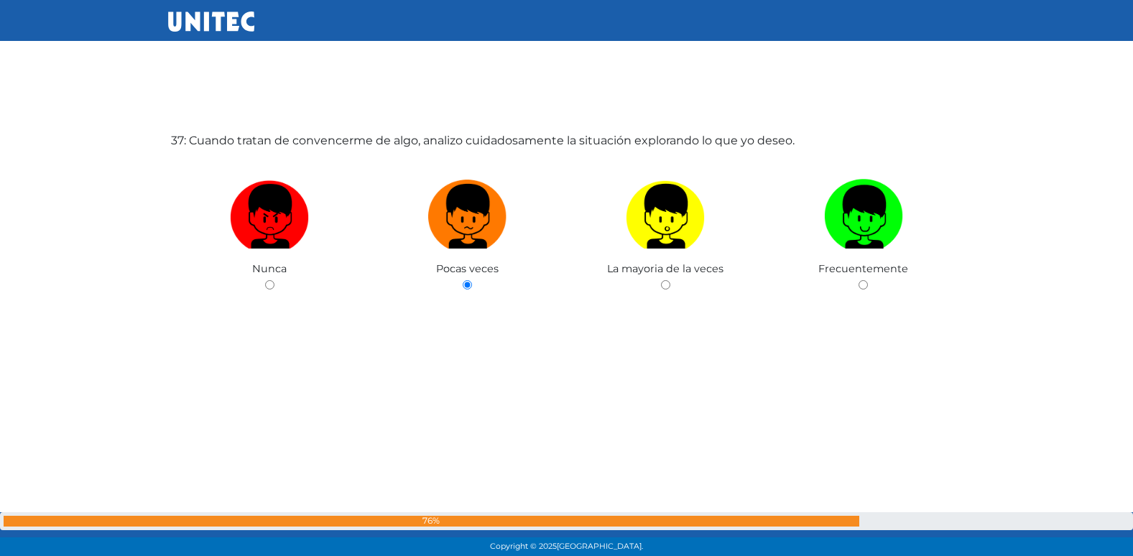
click at [265, 280] on input "radio" at bounding box center [269, 284] width 9 height 9
radio input "true"
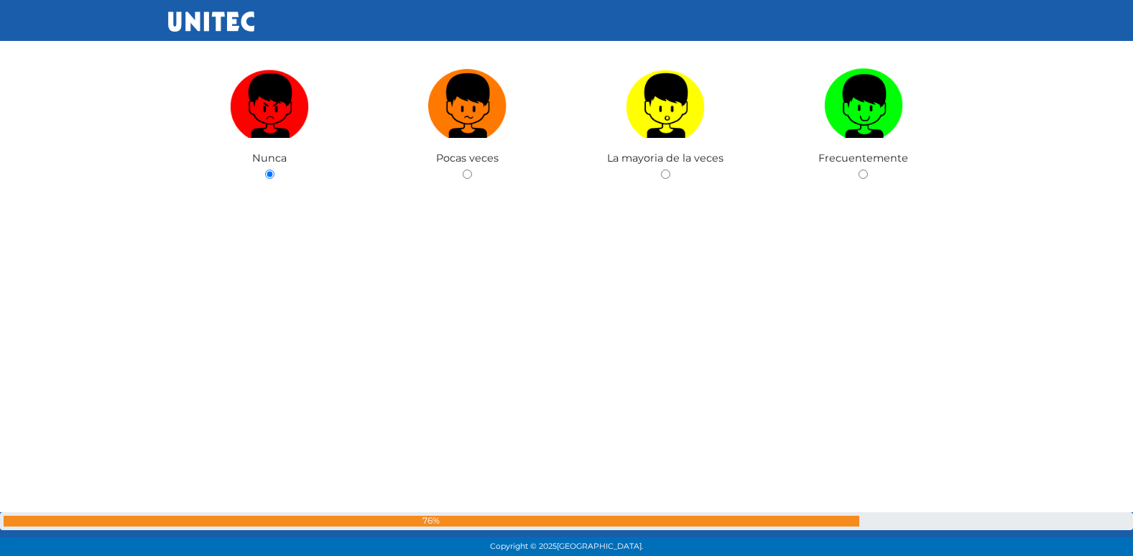
radio input "true"
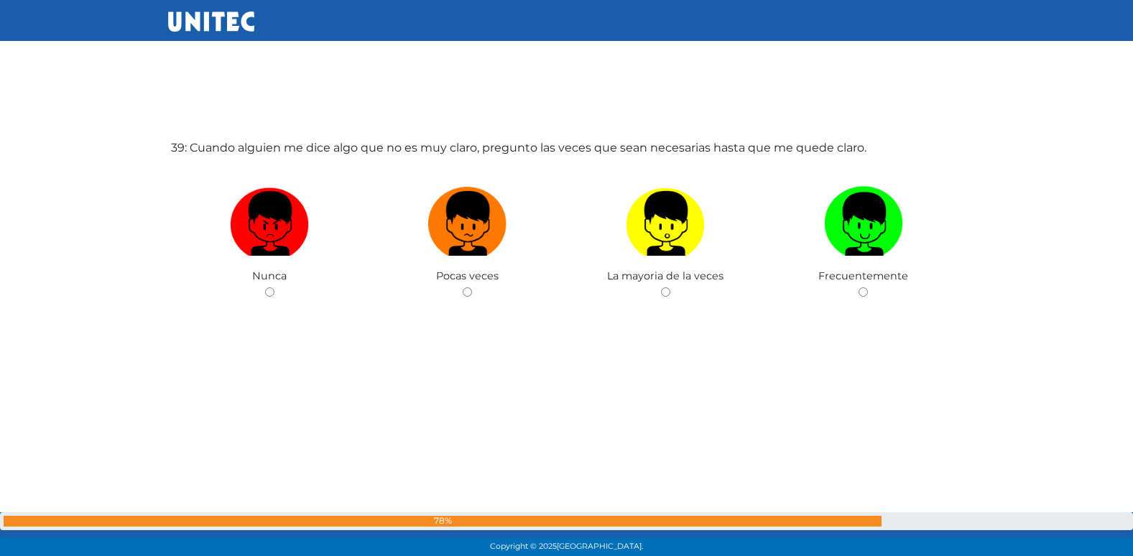
click at [463, 287] on input "radio" at bounding box center [467, 291] width 9 height 9
radio input "true"
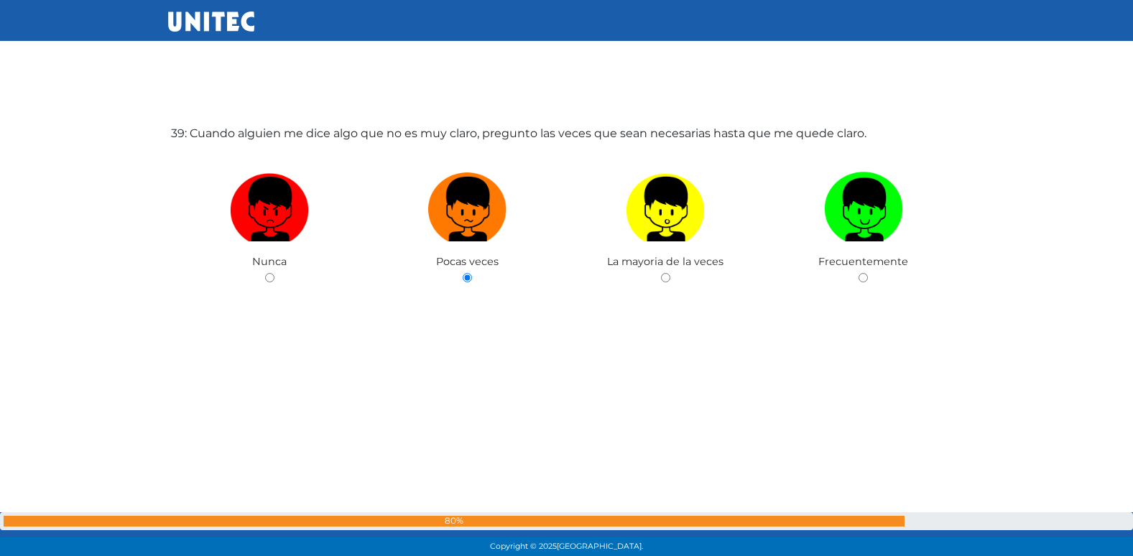
click at [661, 273] on input "radio" at bounding box center [665, 277] width 9 height 9
radio input "true"
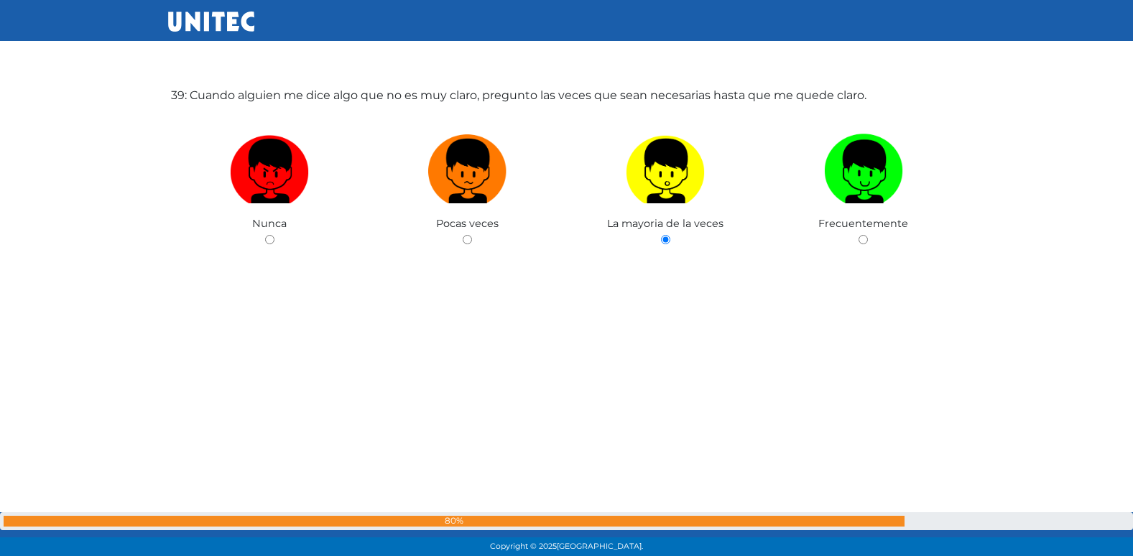
radio input "true"
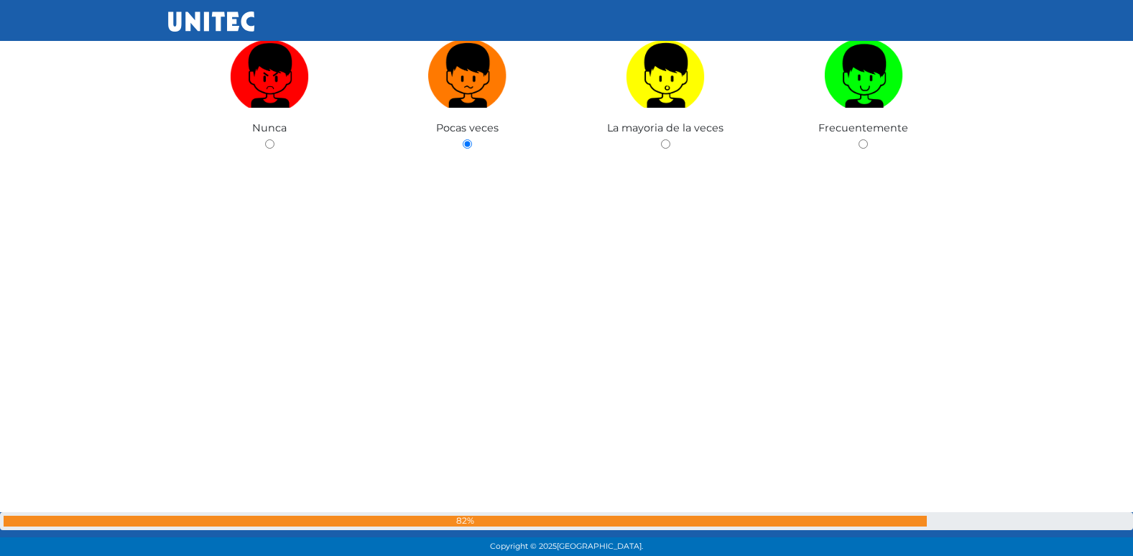
scroll to position [21779, 0]
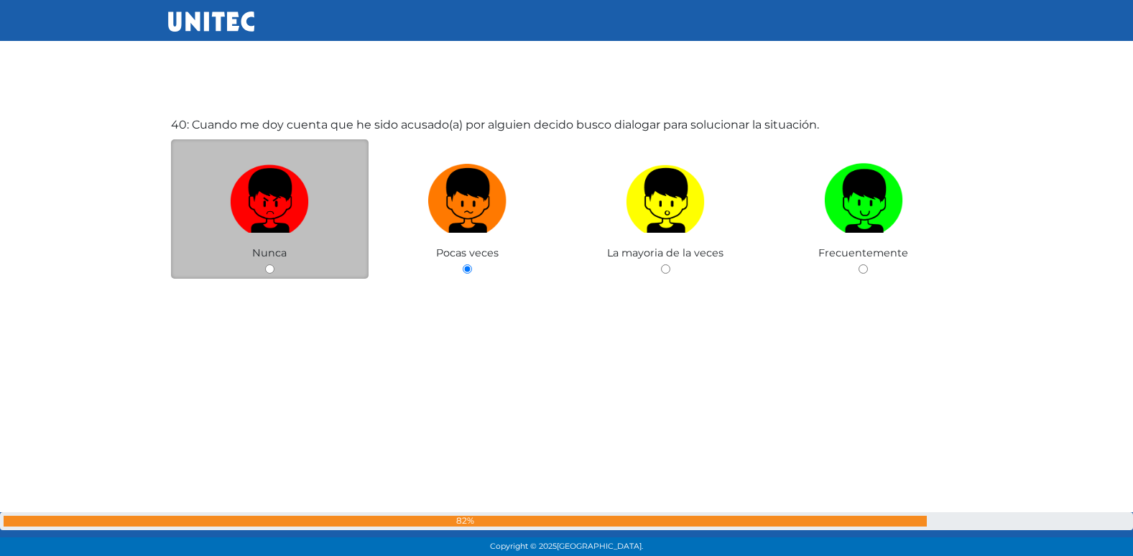
click at [270, 270] on input "radio" at bounding box center [269, 268] width 9 height 9
radio input "true"
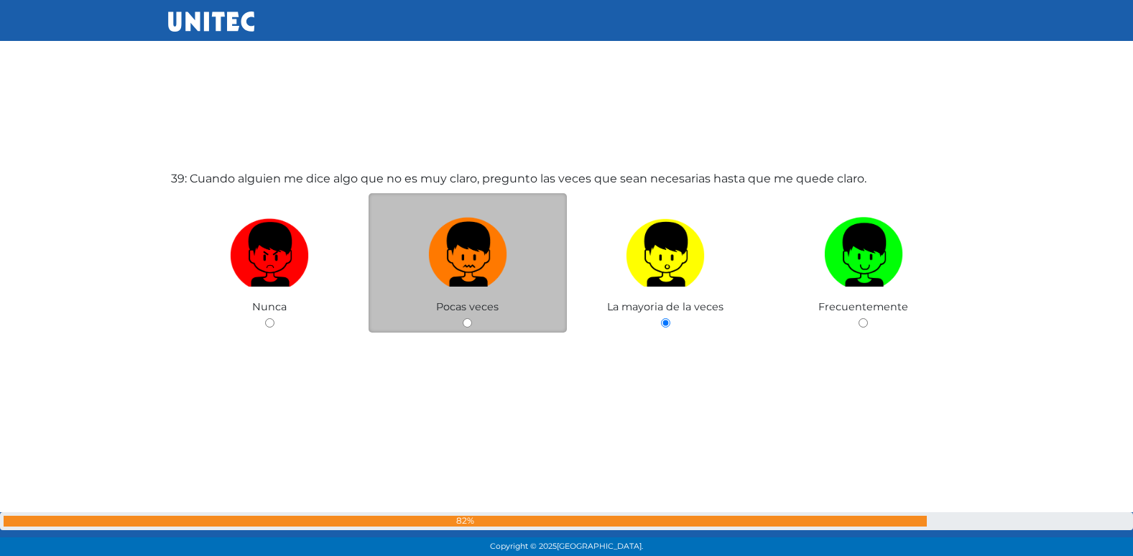
scroll to position [21153, 0]
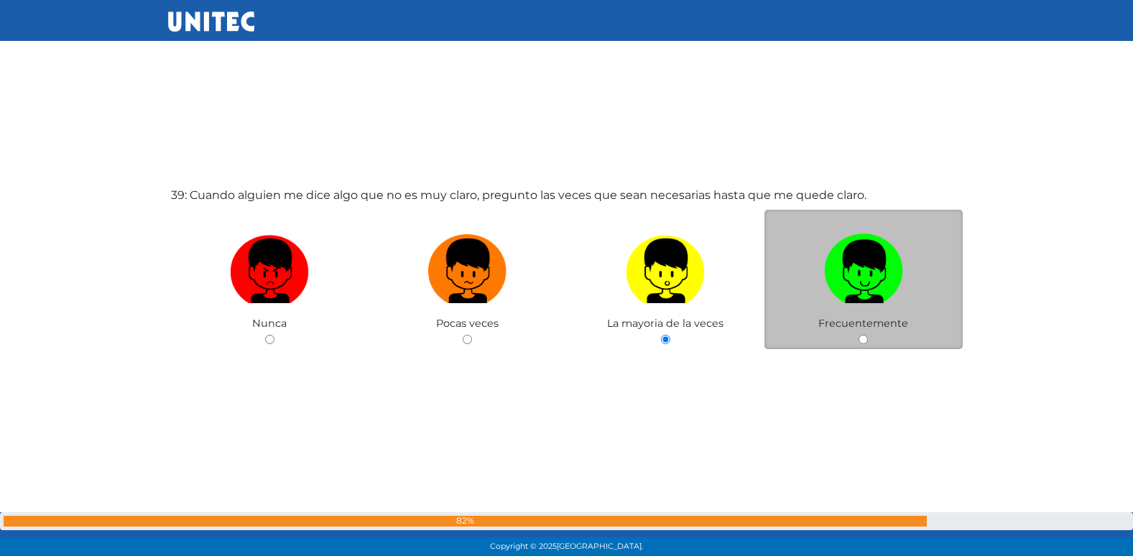
click at [862, 342] on input "radio" at bounding box center [862, 339] width 9 height 9
radio input "true"
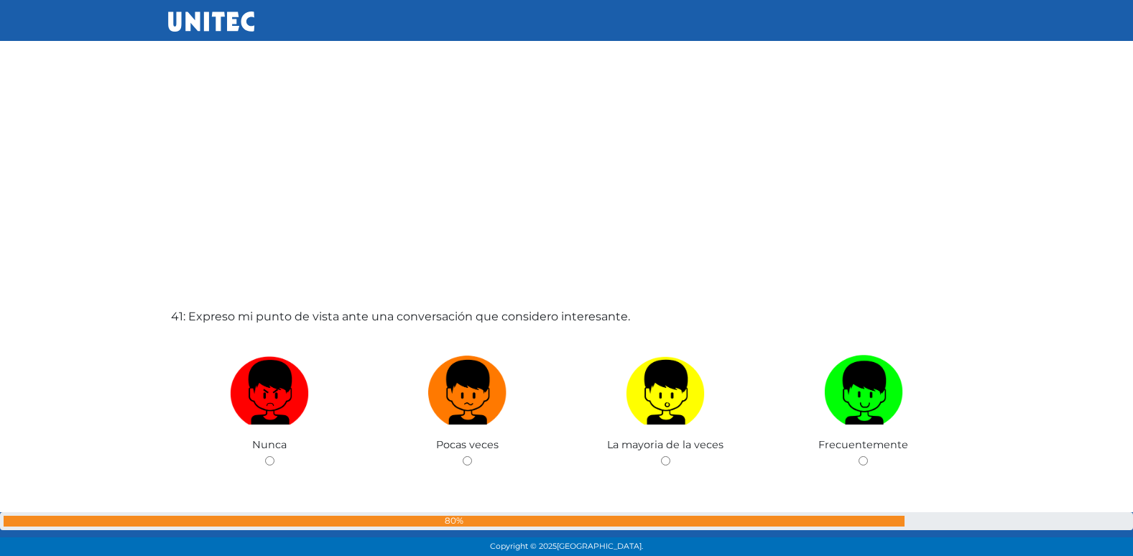
scroll to position [22145, 0]
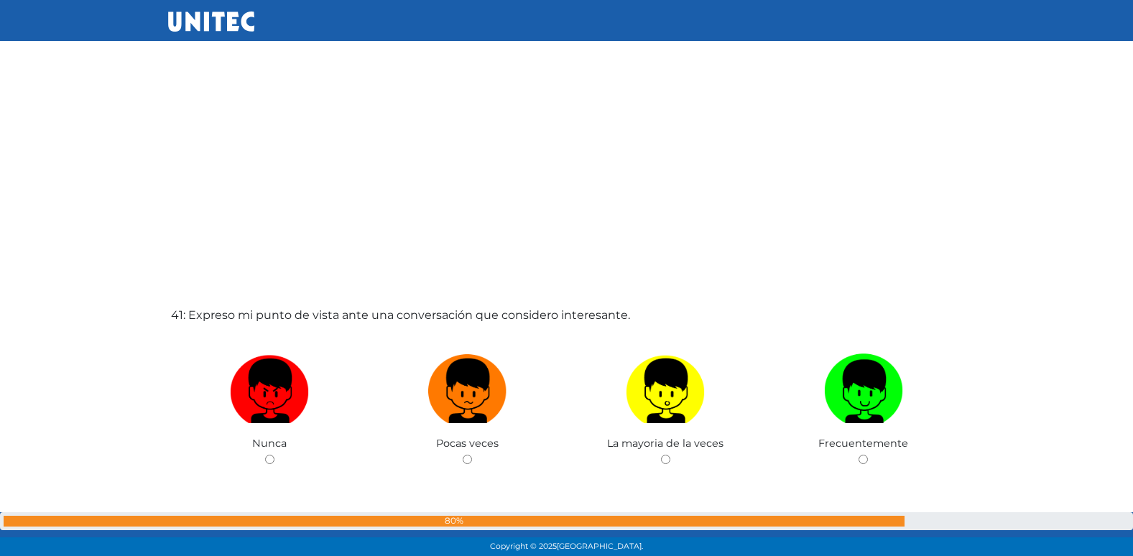
click at [463, 455] on input "radio" at bounding box center [467, 459] width 9 height 9
radio input "true"
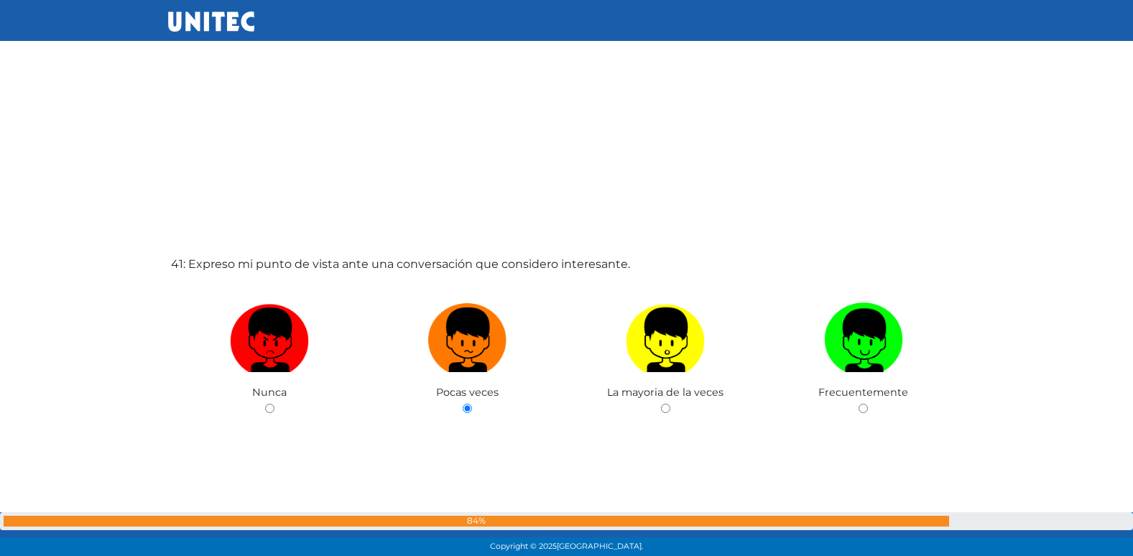
radio input "true"
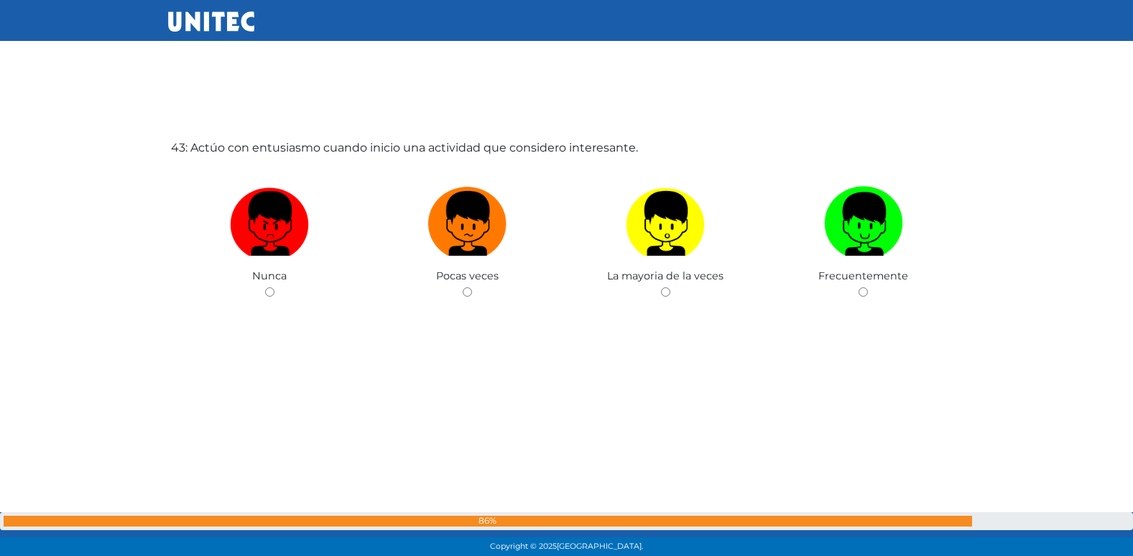
click at [463, 287] on input "radio" at bounding box center [467, 291] width 9 height 9
radio input "true"
click at [463, 287] on input "radio" at bounding box center [467, 291] width 9 height 9
radio input "true"
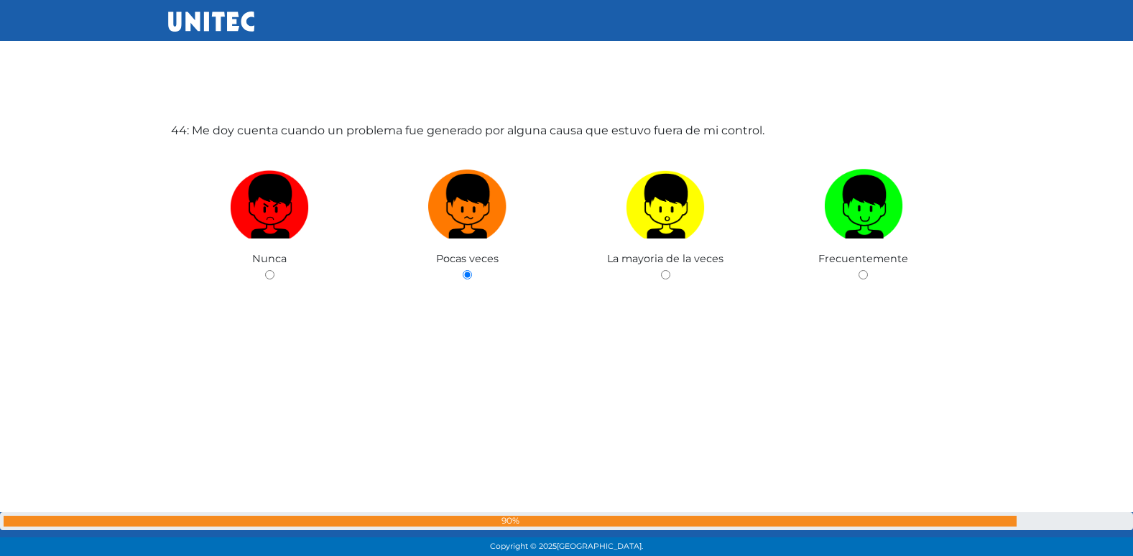
click at [661, 270] on input "radio" at bounding box center [665, 274] width 9 height 9
radio input "true"
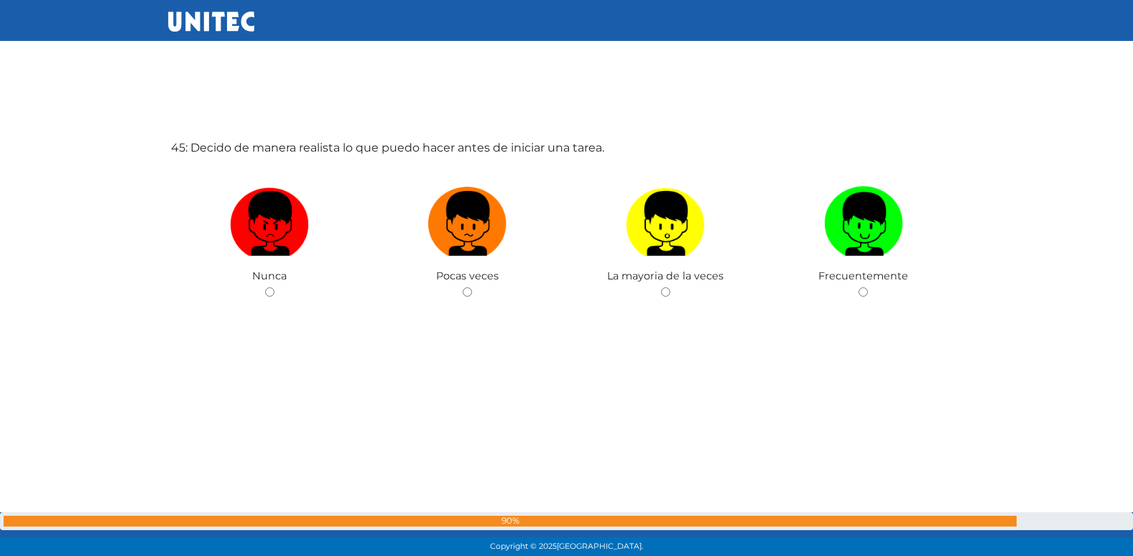
click at [463, 287] on input "radio" at bounding box center [467, 291] width 9 height 9
radio input "true"
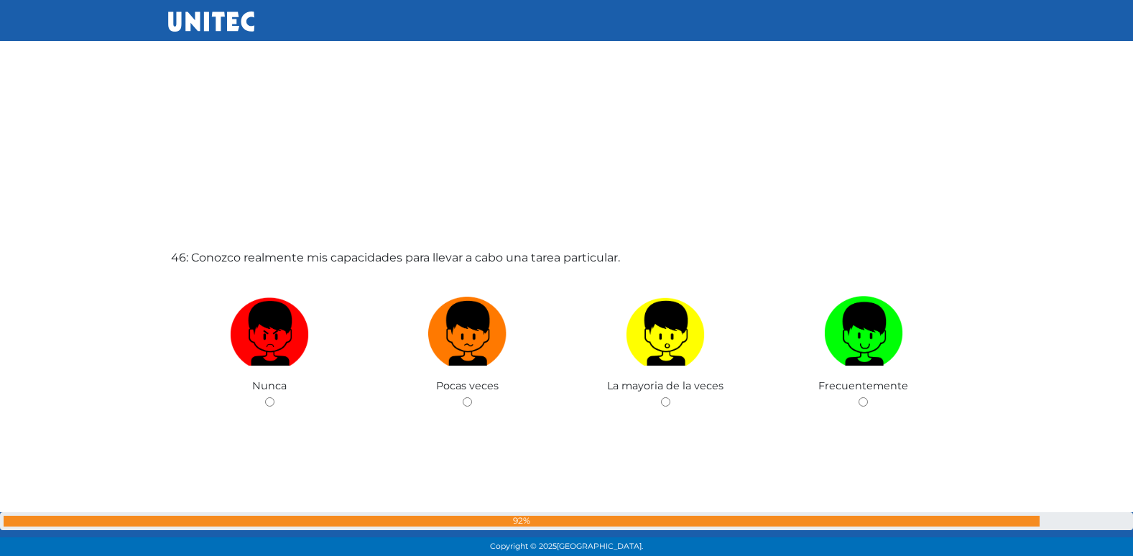
scroll to position [25092, 0]
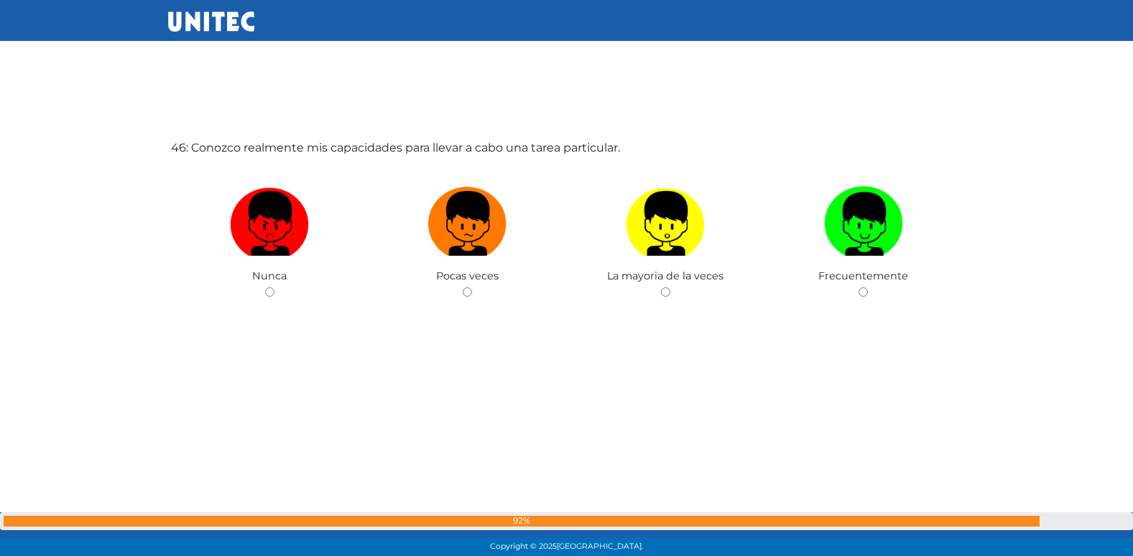
click at [463, 287] on input "radio" at bounding box center [467, 291] width 9 height 9
radio input "true"
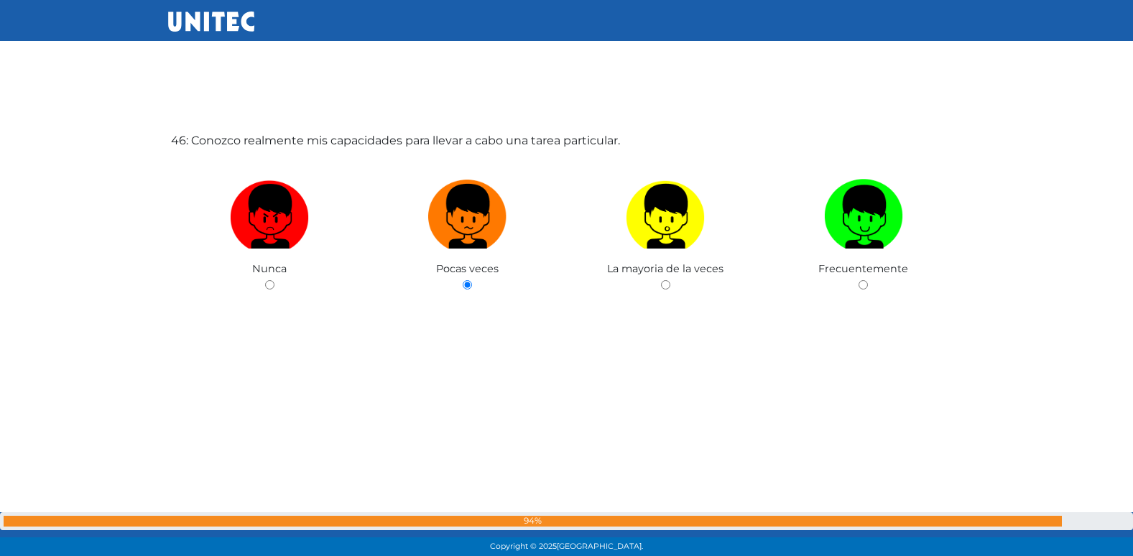
click at [265, 280] on input "radio" at bounding box center [269, 284] width 9 height 9
radio input "true"
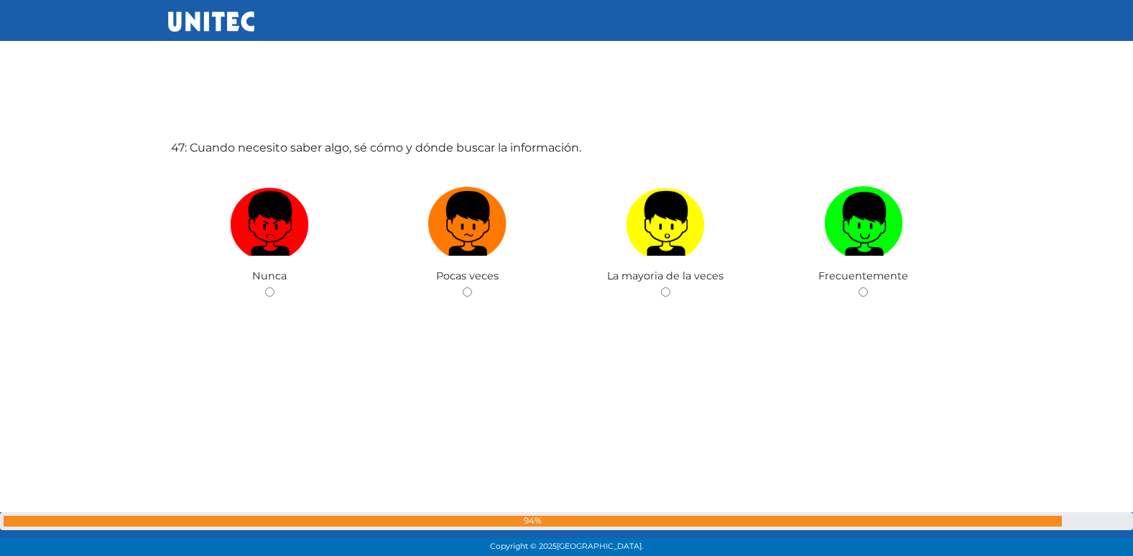
click at [463, 287] on input "radio" at bounding box center [467, 291] width 9 height 9
radio input "true"
click at [463, 287] on input "radio" at bounding box center [467, 291] width 9 height 9
radio input "true"
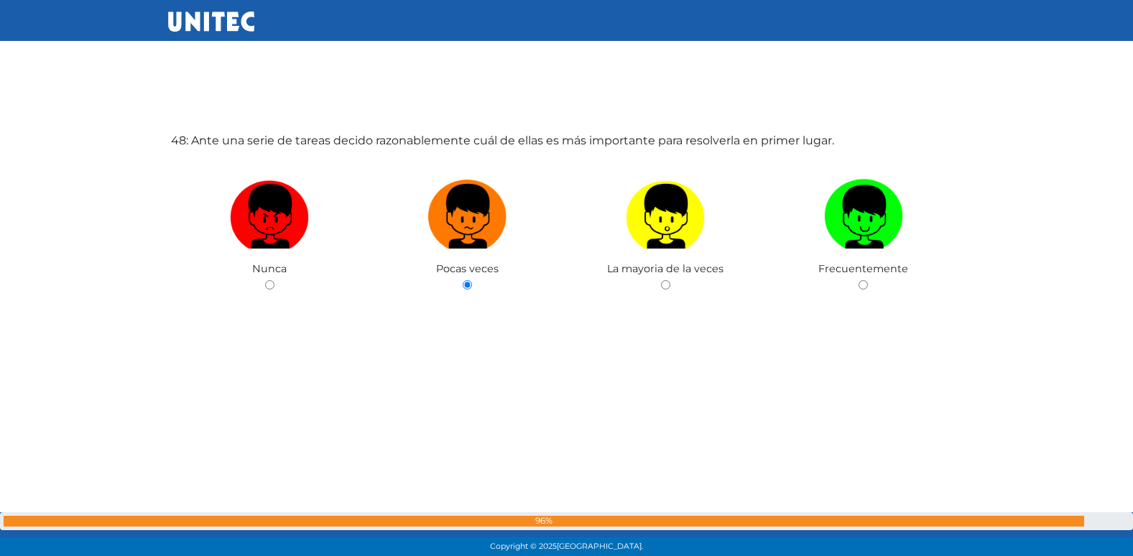
click at [265, 280] on input "radio" at bounding box center [269, 284] width 9 height 9
radio input "true"
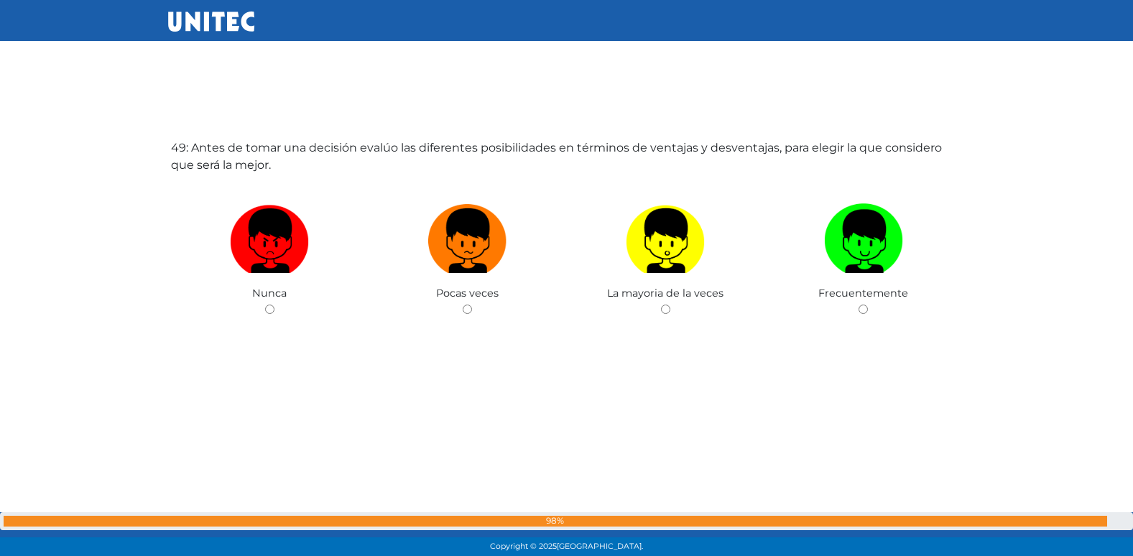
click at [463, 305] on input "radio" at bounding box center [467, 309] width 9 height 9
radio input "true"
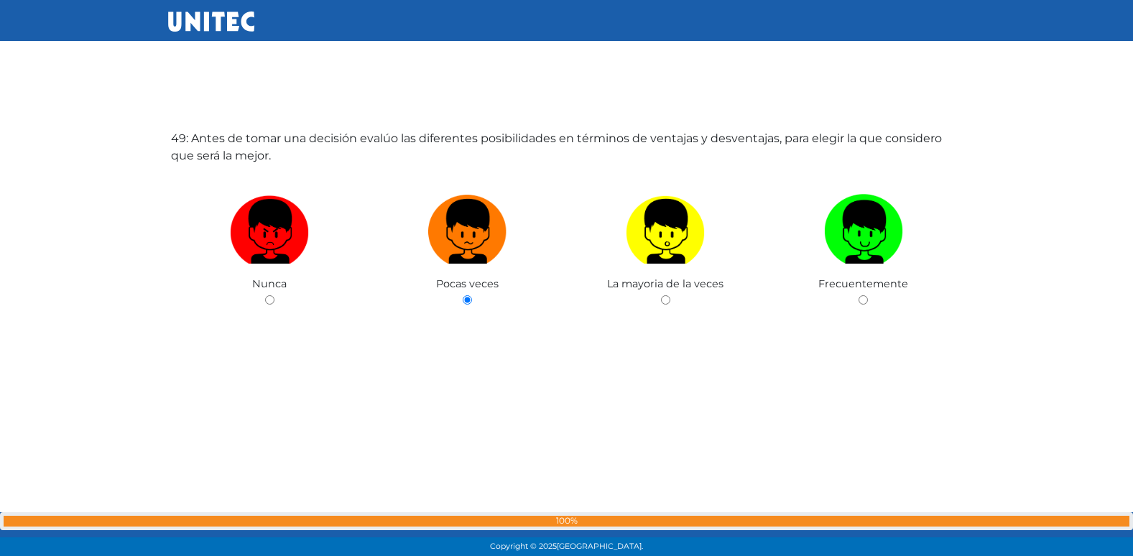
click at [265, 295] on input "radio" at bounding box center [269, 299] width 9 height 9
radio input "true"
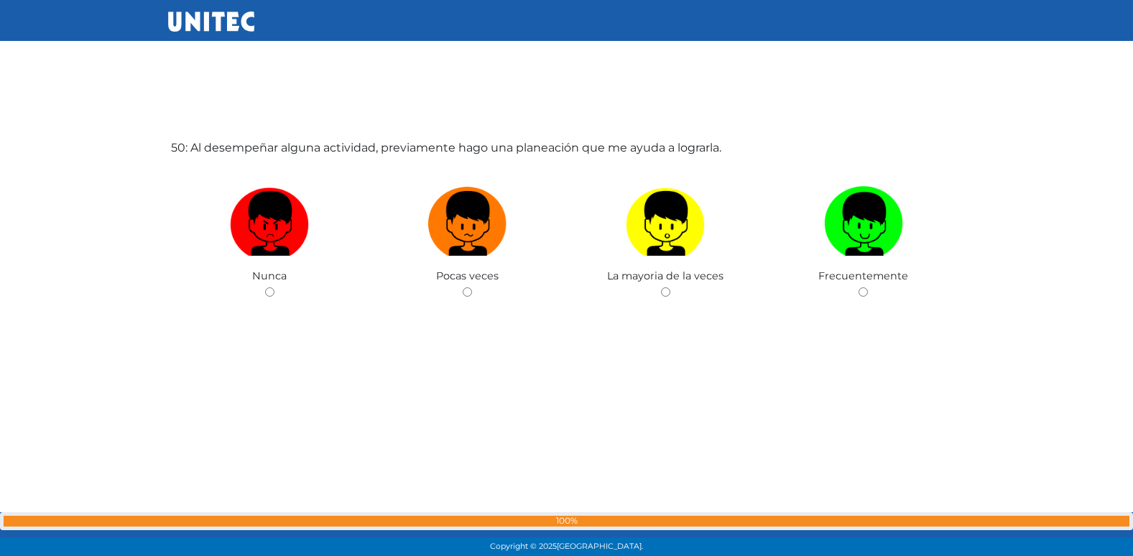
click at [463, 287] on input "radio" at bounding box center [467, 291] width 9 height 9
radio input "true"
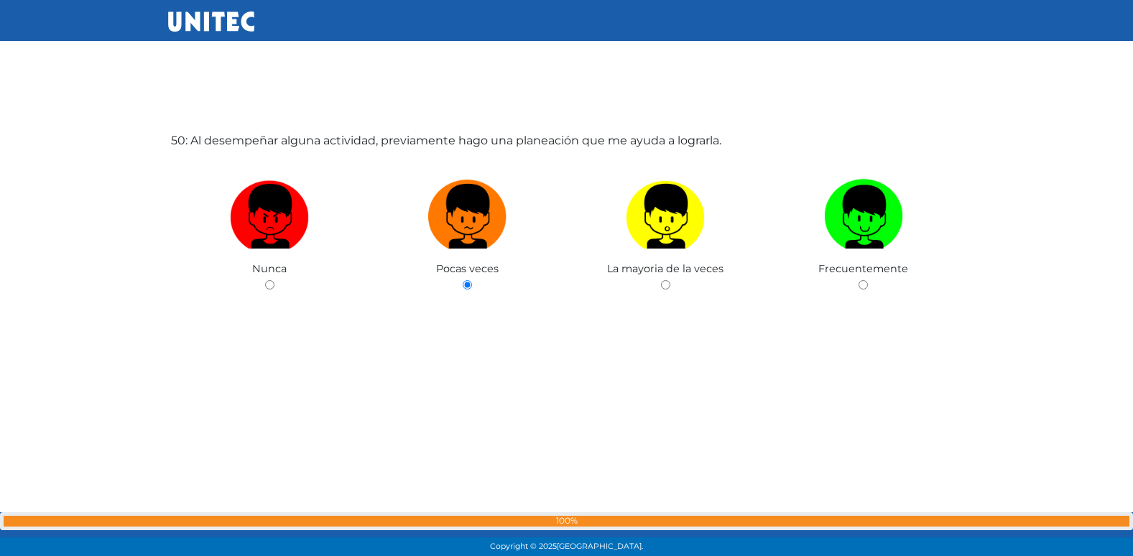
click at [265, 280] on input "radio" at bounding box center [269, 284] width 9 height 9
radio input "true"
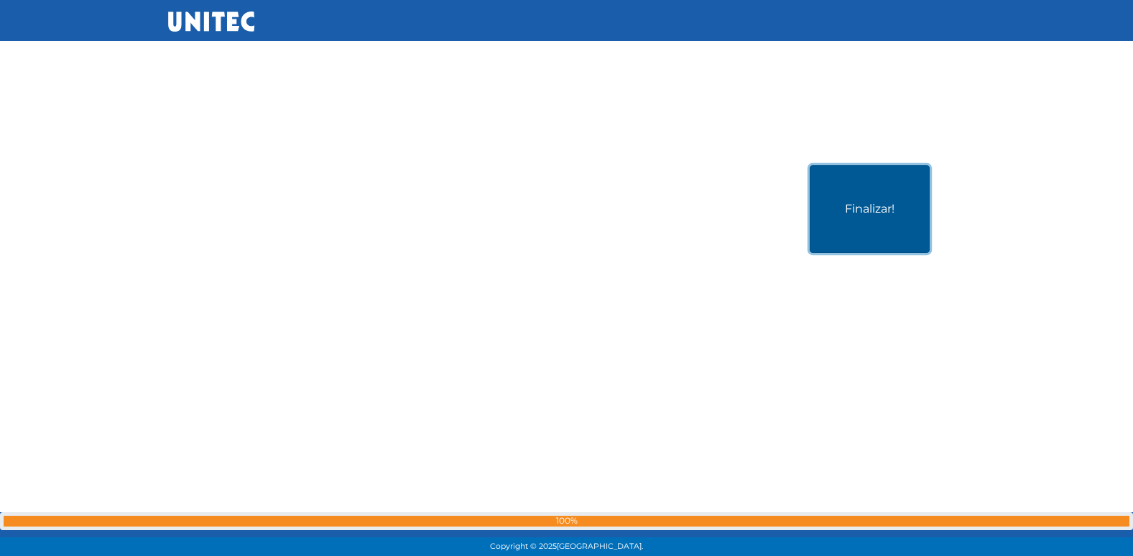
scroll to position [27872, 0]
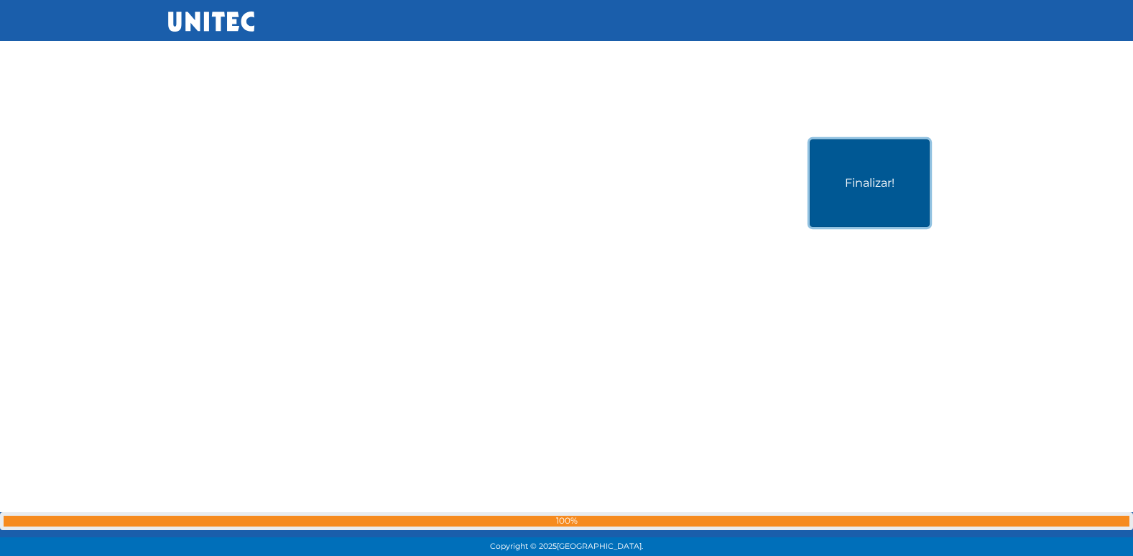
click at [850, 172] on button "Finalizar!" at bounding box center [870, 183] width 120 height 88
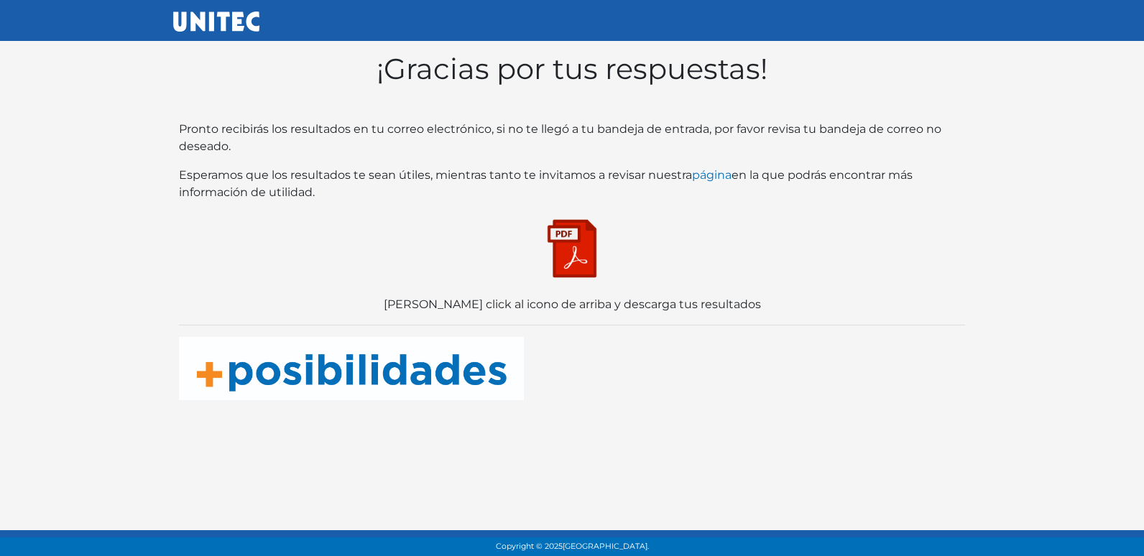
click at [570, 266] on img at bounding box center [572, 249] width 72 height 72
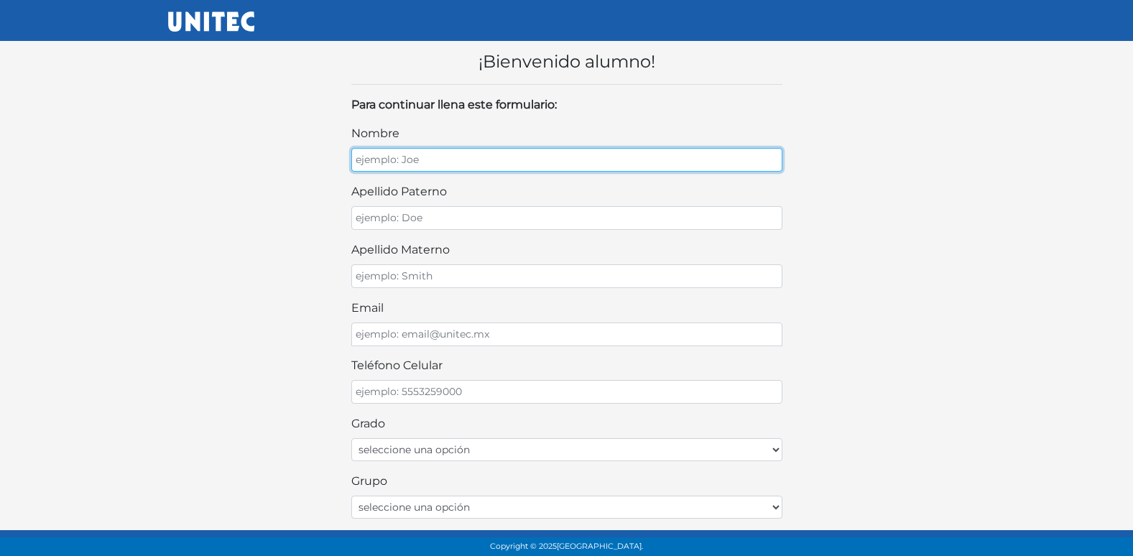
click at [431, 156] on input "nombre" at bounding box center [566, 160] width 431 height 24
type input "[PERSON_NAME]"
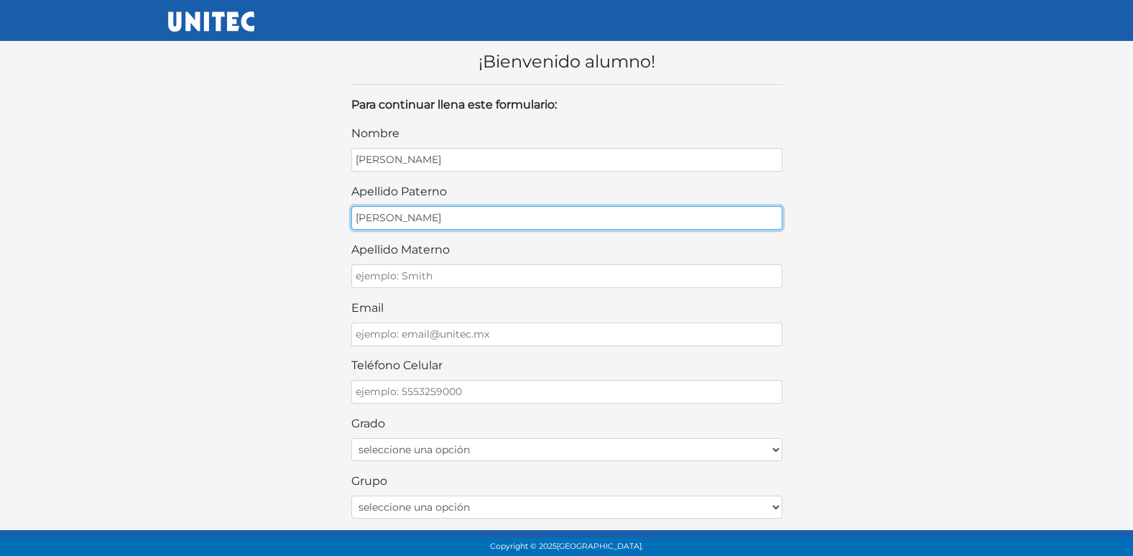
type input "[PERSON_NAME]"
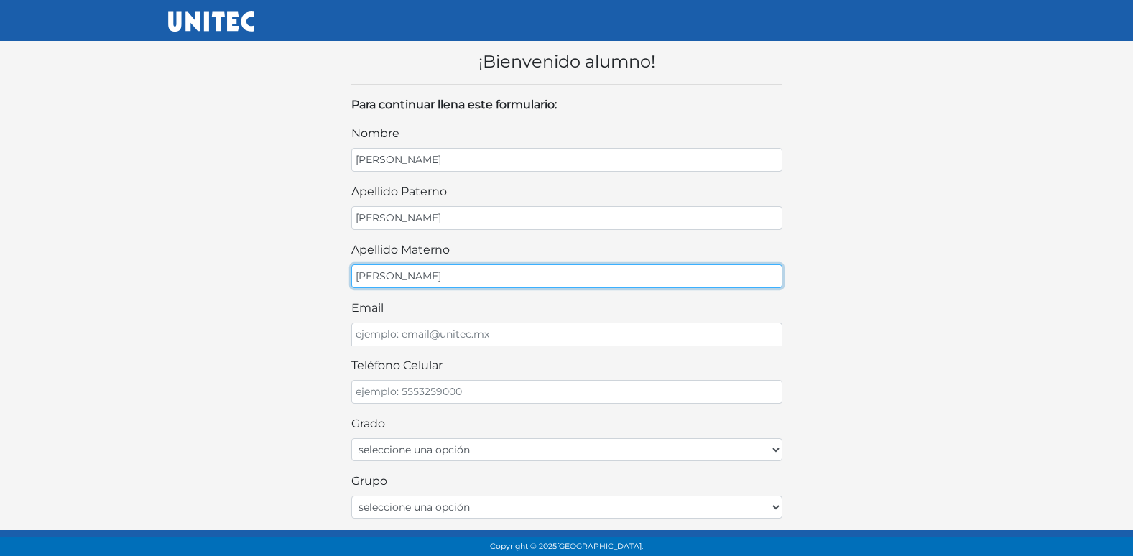
type input "[PERSON_NAME]"
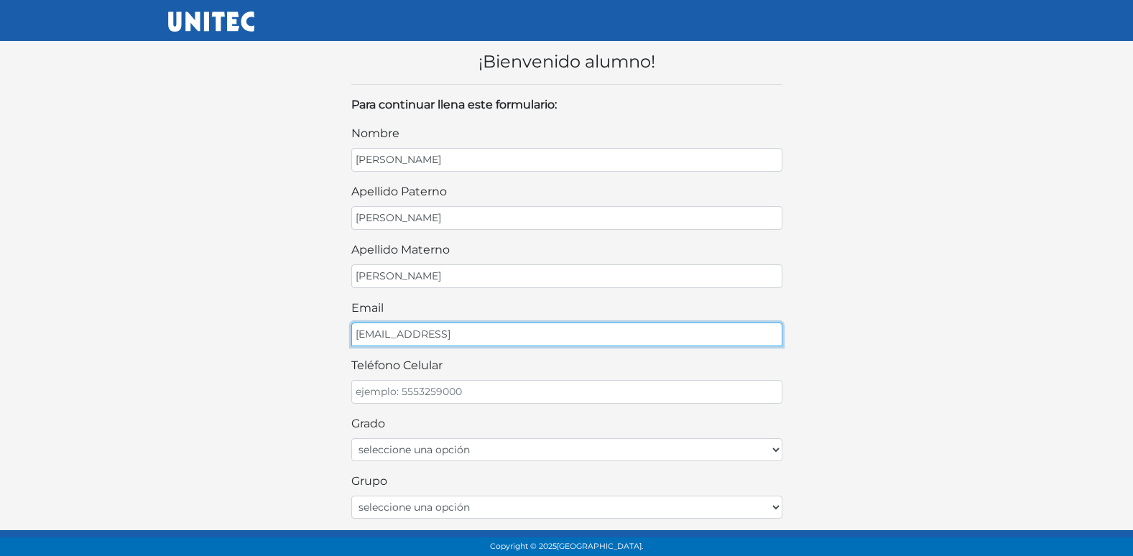
type input "DAMEZE33@GMAIL.CCOM"
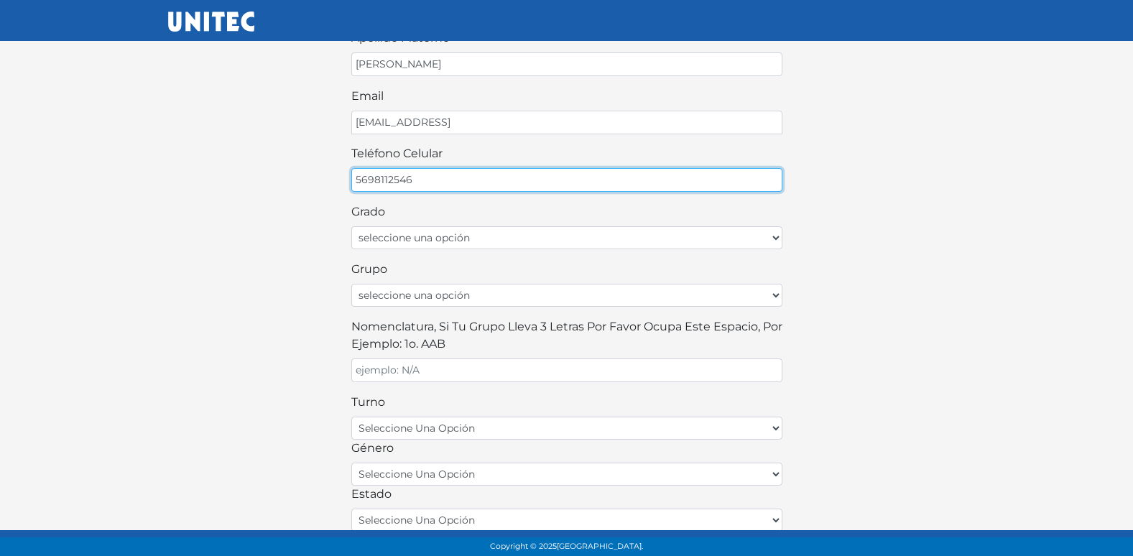
scroll to position [216, 0]
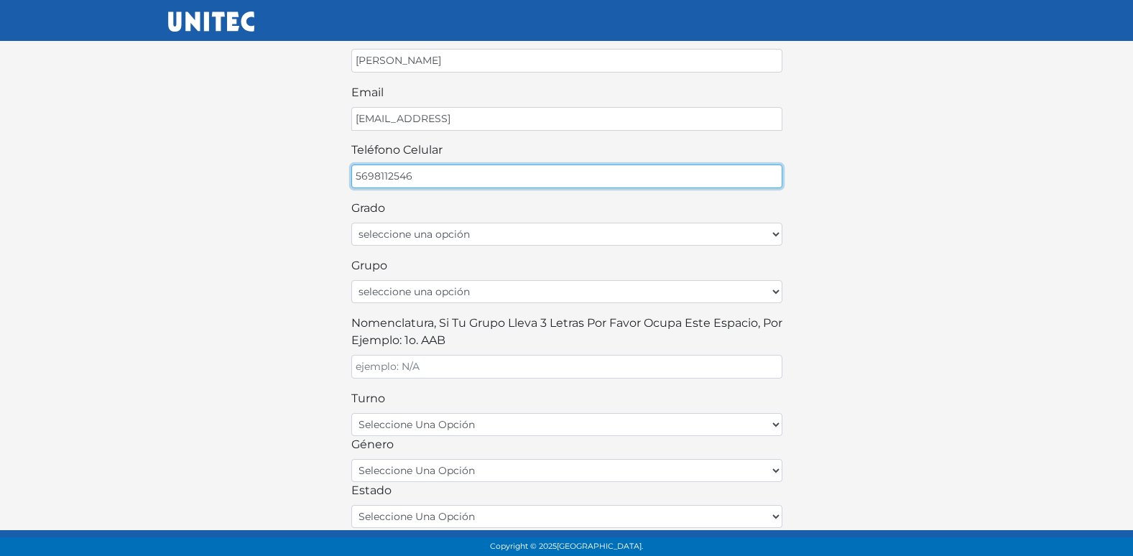
type input "5698112546"
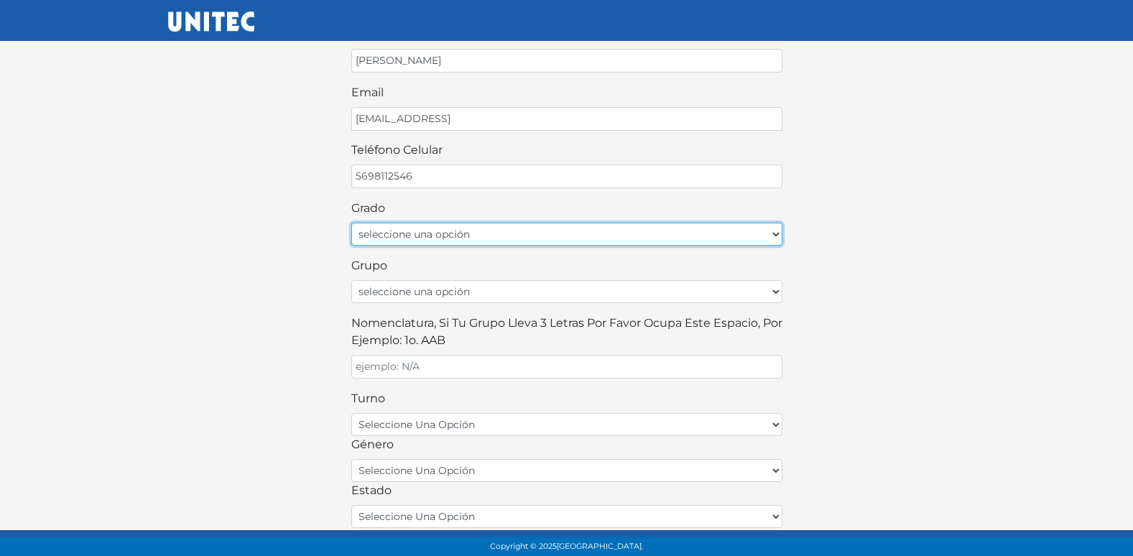
click at [473, 238] on select "seleccione una opción Primer grado Segundo grado Tercer grado" at bounding box center [566, 234] width 431 height 23
select select "2do"
click at [351, 223] on select "seleccione una opción Primer grado Segundo grado Tercer grado" at bounding box center [566, 234] width 431 height 23
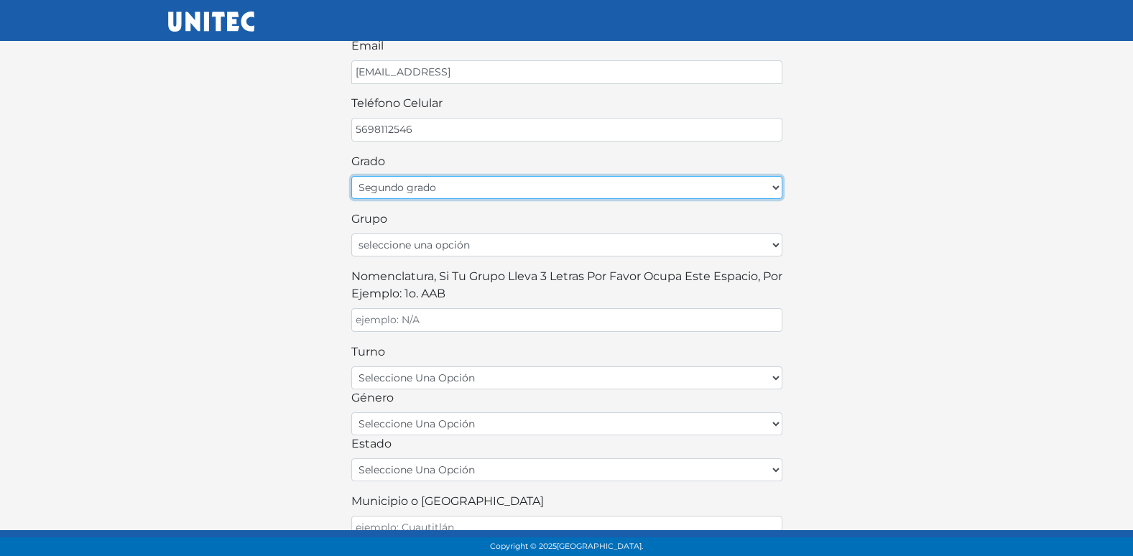
scroll to position [287, 0]
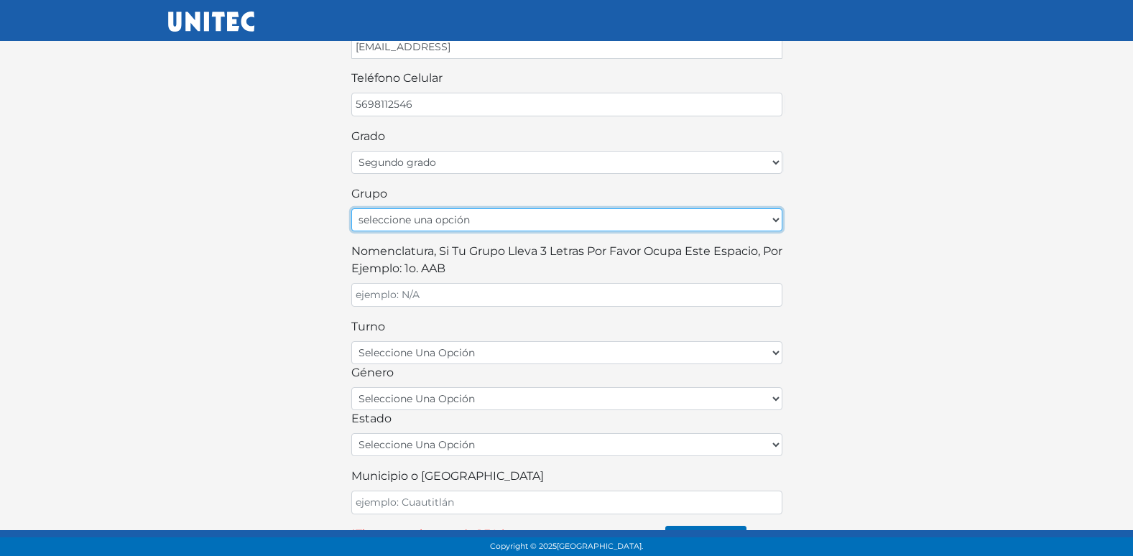
click at [453, 221] on select "seleccione una opción A B C D E F G H I J K L M N O P Q R S T U V W X Y Z" at bounding box center [566, 219] width 431 height 23
select select "B"
click at [351, 208] on select "seleccione una opción A B C D E F G H I J K L M N O P Q R S T U V W X Y Z" at bounding box center [566, 219] width 431 height 23
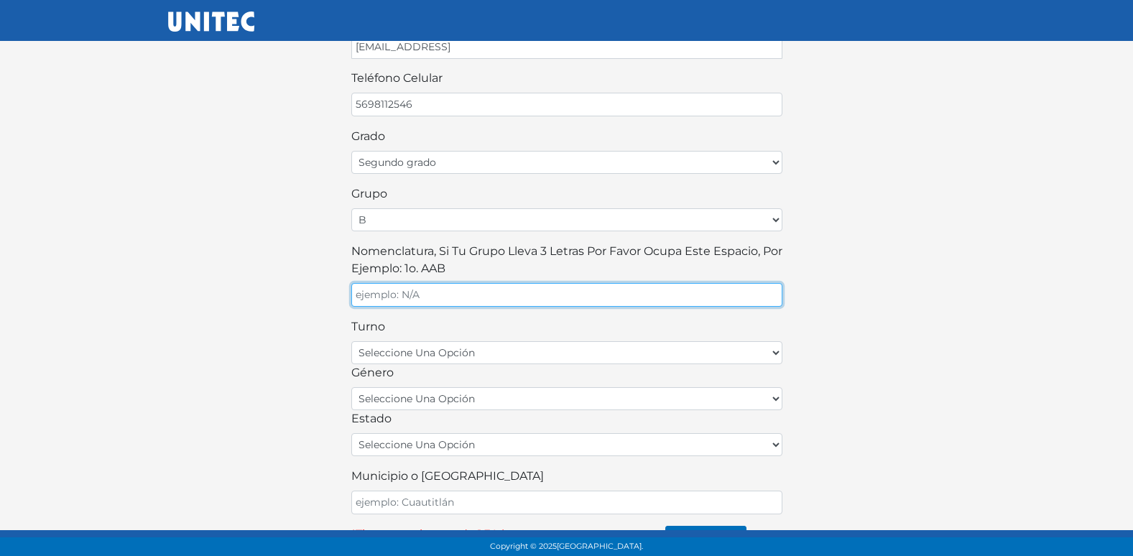
click at [412, 302] on input "Nomenclatura, si tu grupo lleva 3 letras por favor ocupa este espacio, por ejem…" at bounding box center [566, 295] width 431 height 24
type input "B"
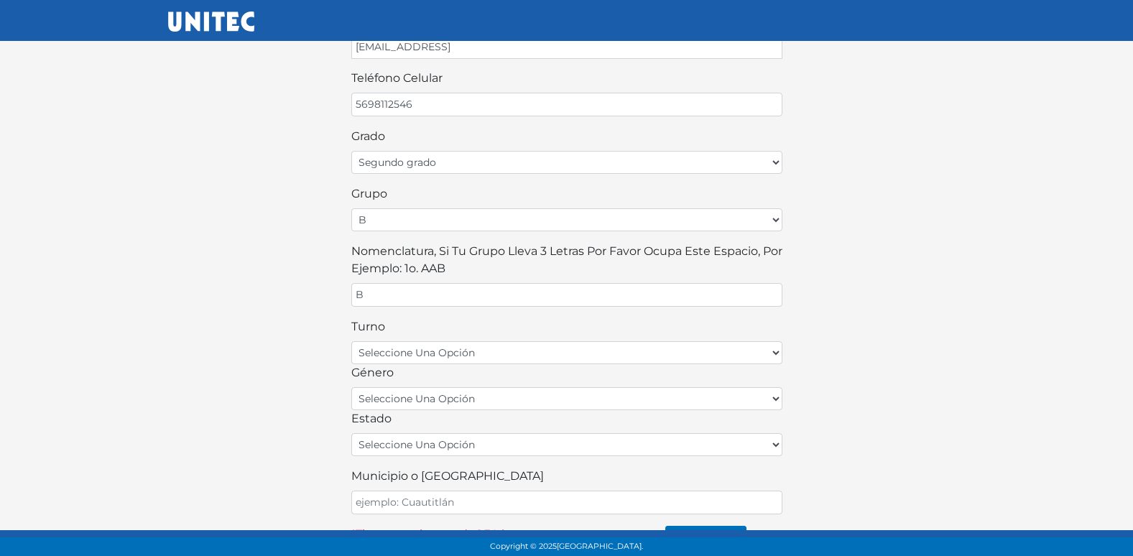
click at [236, 328] on div "¡Bienvenido alumno! Para continuar llena este formulario: nombre DAMIAN EZEQUIE…" at bounding box center [566, 148] width 819 height 815
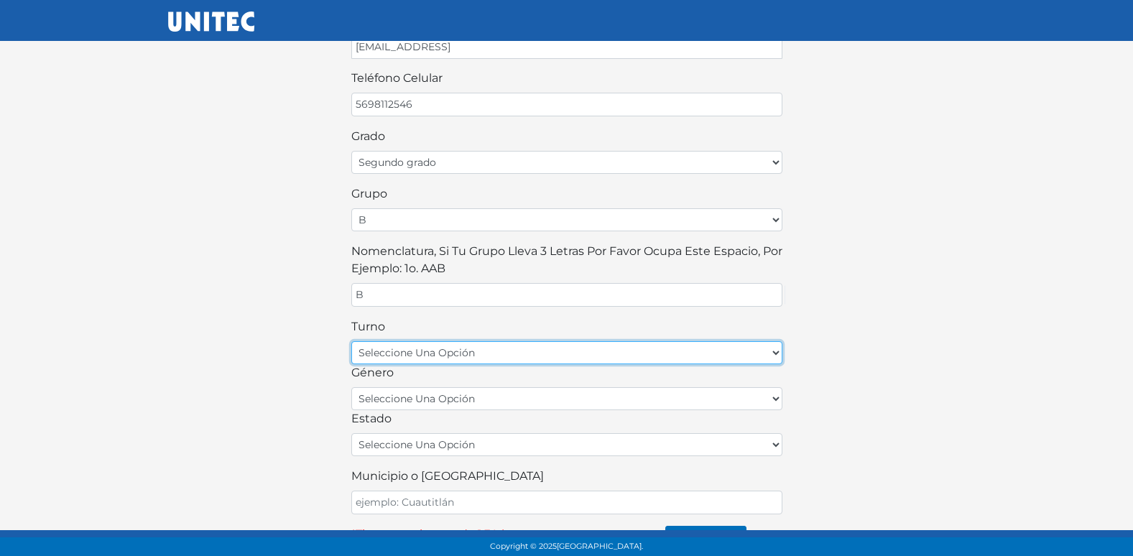
click at [392, 360] on select "seleccione una opción matutino vespertino" at bounding box center [566, 352] width 431 height 23
select select "matutino"
click at [351, 341] on select "seleccione una opción matutino vespertino" at bounding box center [566, 352] width 431 height 23
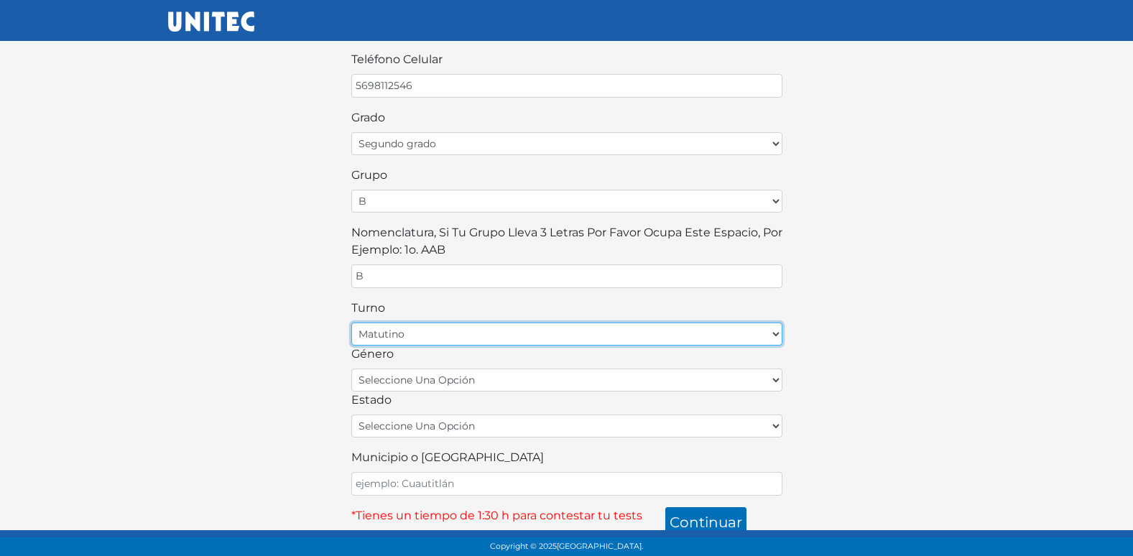
scroll to position [316, 0]
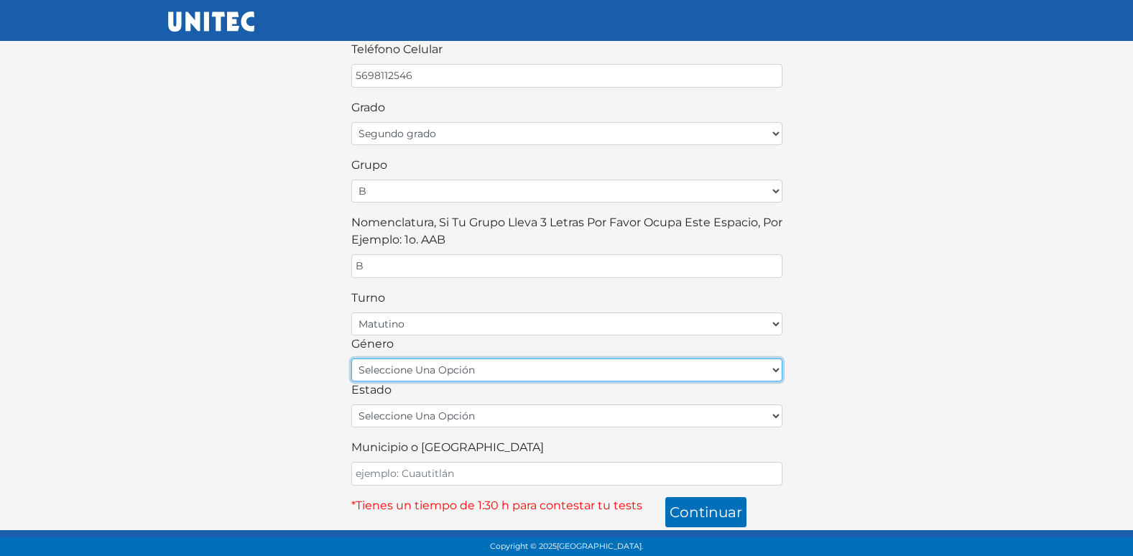
click at [405, 378] on select "seleccione una opción femenino masculino" at bounding box center [566, 369] width 431 height 23
select select "M"
click at [351, 358] on select "seleccione una opción femenino masculino" at bounding box center [566, 369] width 431 height 23
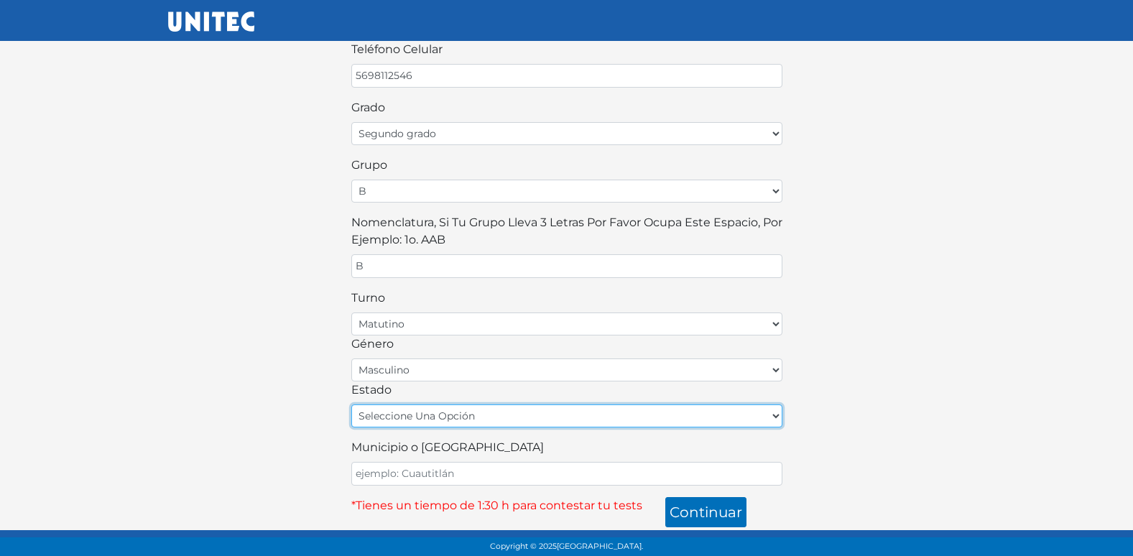
click at [417, 412] on select "seleccione una opción [GEOGRAPHIC_DATA] [GEOGRAPHIC_DATA][US_STATE] [GEOGRAPHIC…" at bounding box center [566, 415] width 431 height 23
select select "MEX"
click at [351, 404] on select "seleccione una opción [GEOGRAPHIC_DATA] [GEOGRAPHIC_DATA][US_STATE] [GEOGRAPHIC…" at bounding box center [566, 415] width 431 height 23
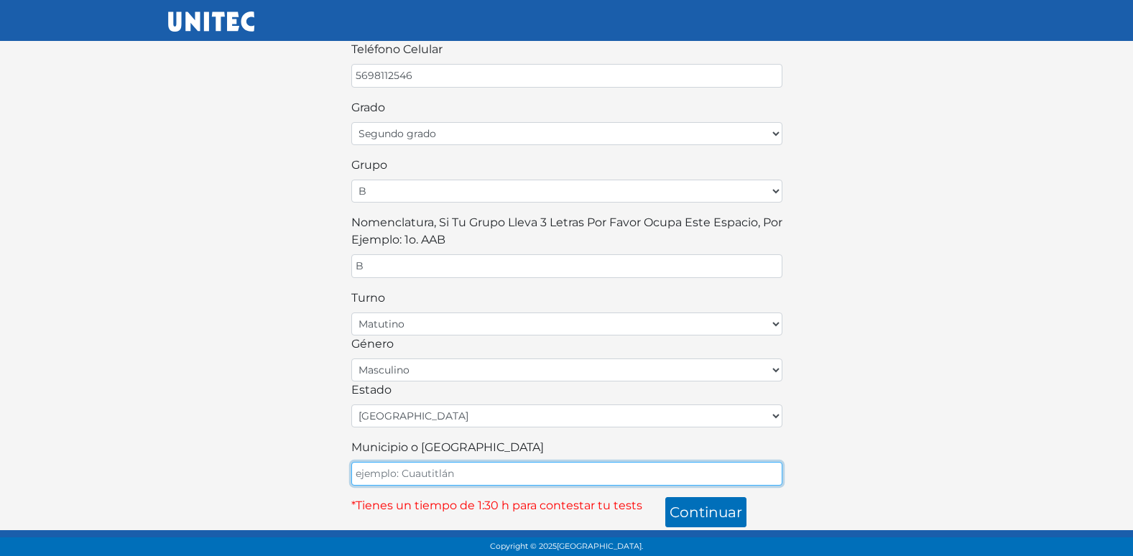
click at [425, 473] on input "Municipio o [GEOGRAPHIC_DATA]" at bounding box center [566, 474] width 431 height 24
type input "ECATEPEC"
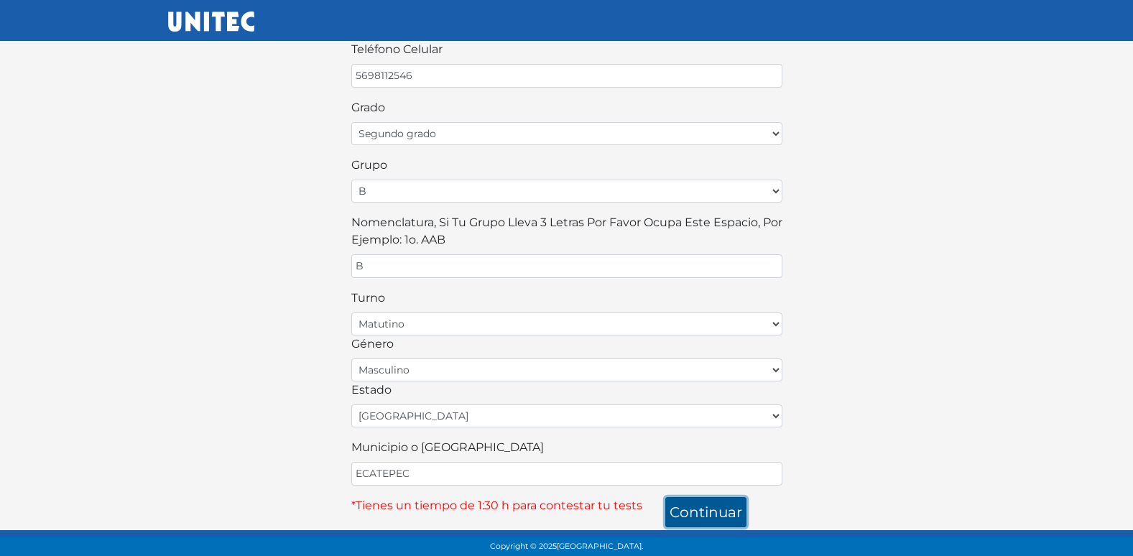
click at [675, 506] on button "continuar" at bounding box center [705, 512] width 81 height 30
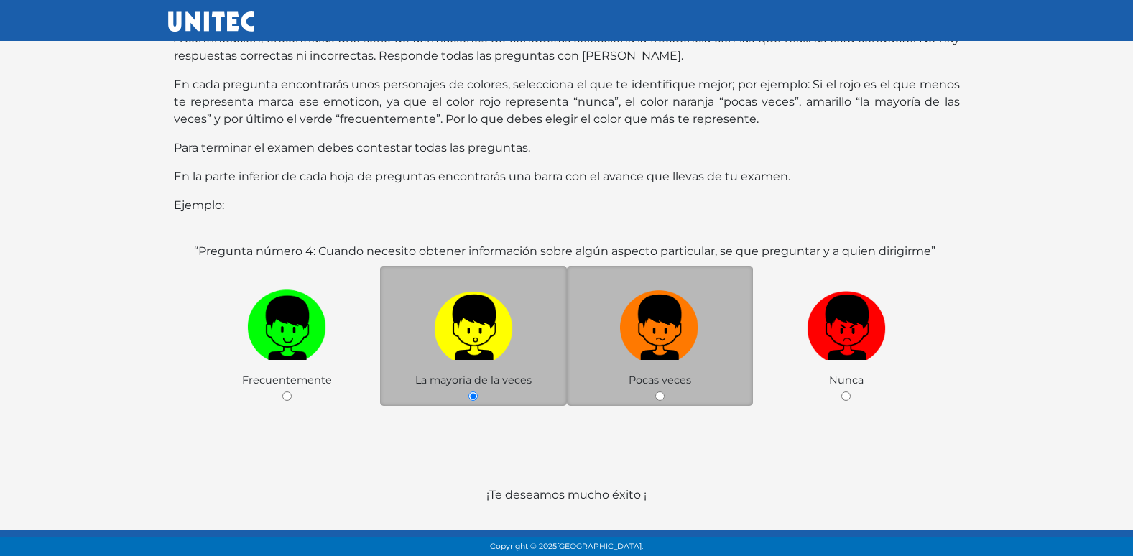
scroll to position [143, 0]
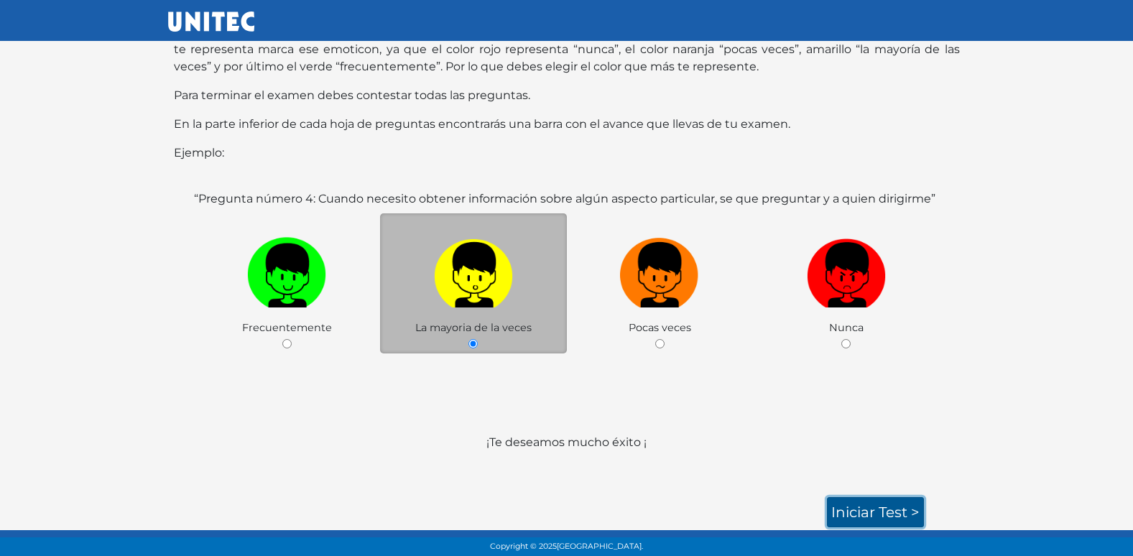
click at [830, 506] on link "Iniciar test >" at bounding box center [875, 512] width 97 height 30
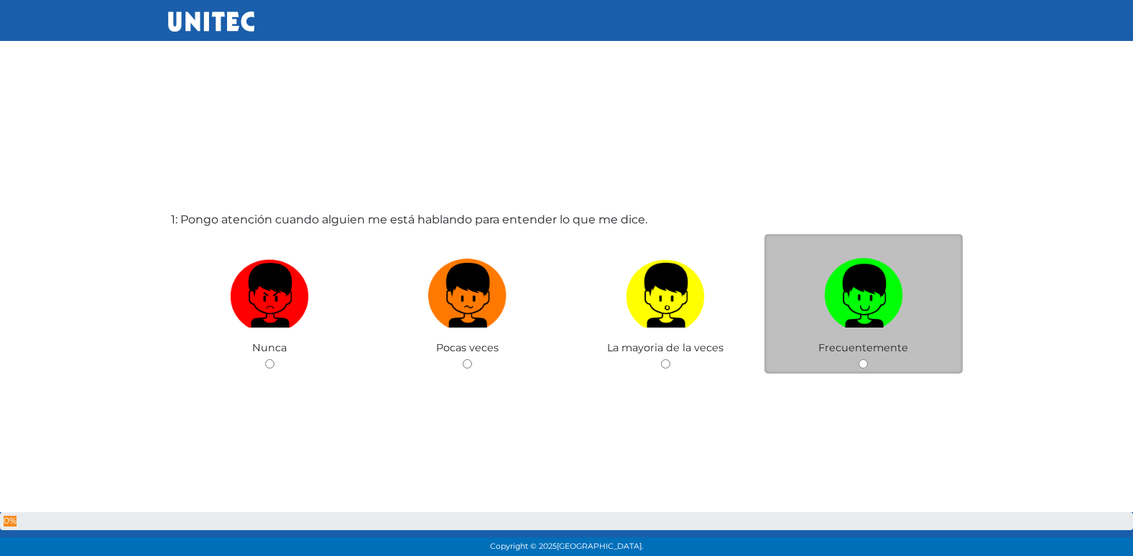
click at [463, 359] on input "radio" at bounding box center [467, 363] width 9 height 9
radio input "true"
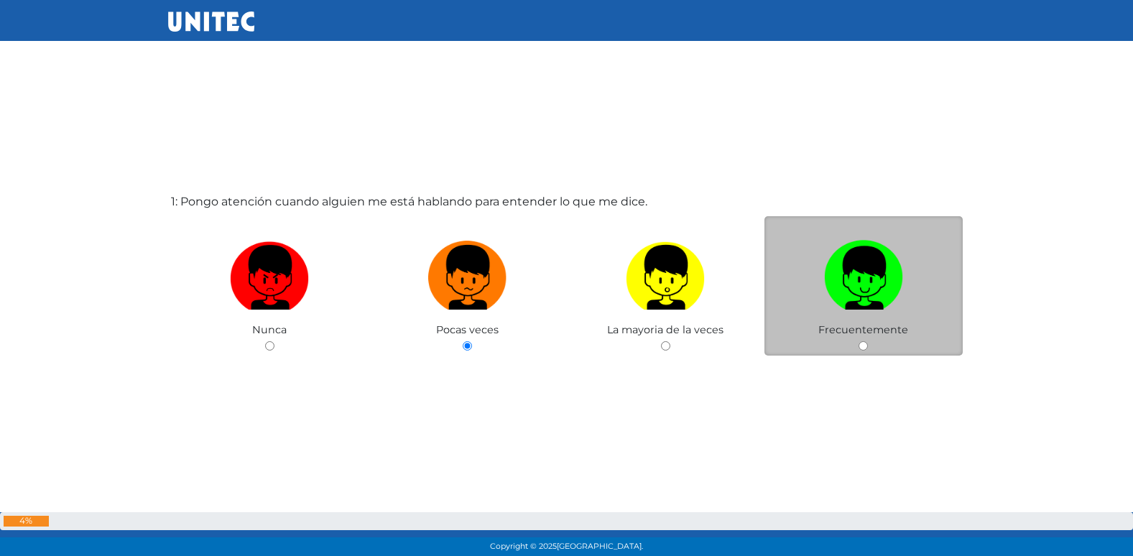
click at [661, 341] on input "radio" at bounding box center [665, 345] width 9 height 9
radio input "true"
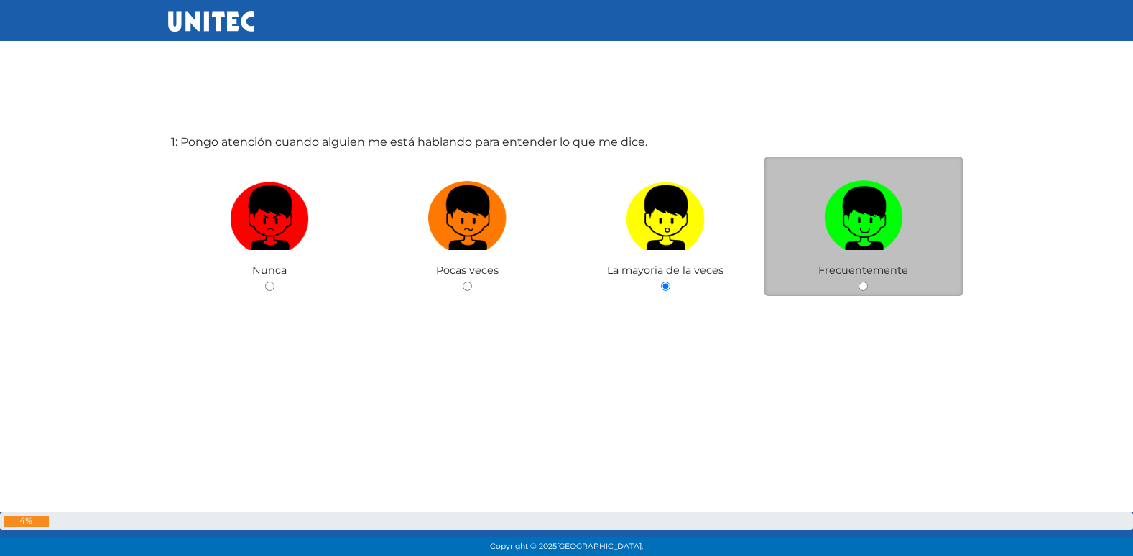
radio input "true"
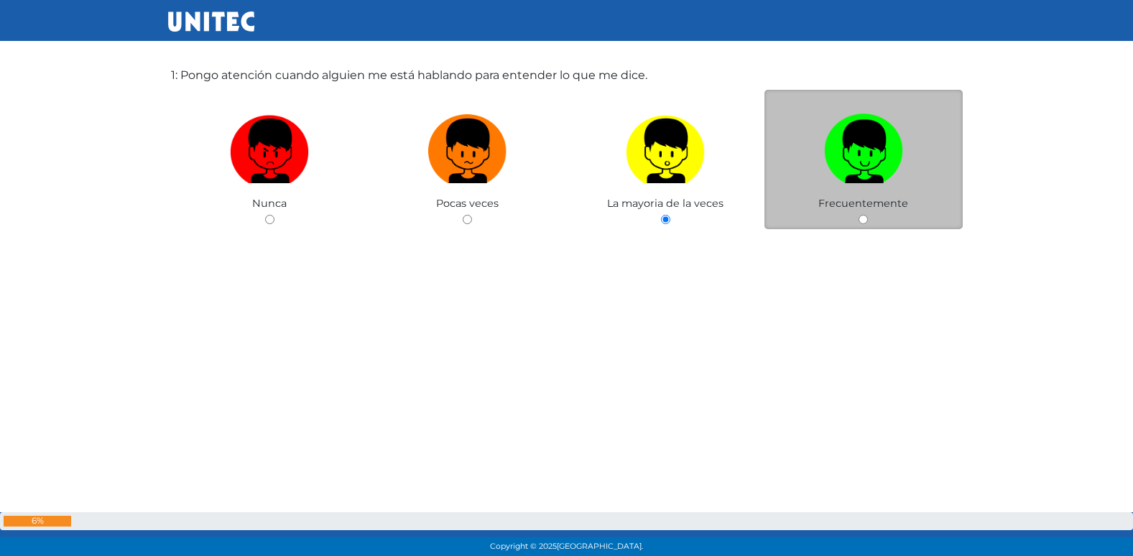
radio input "true"
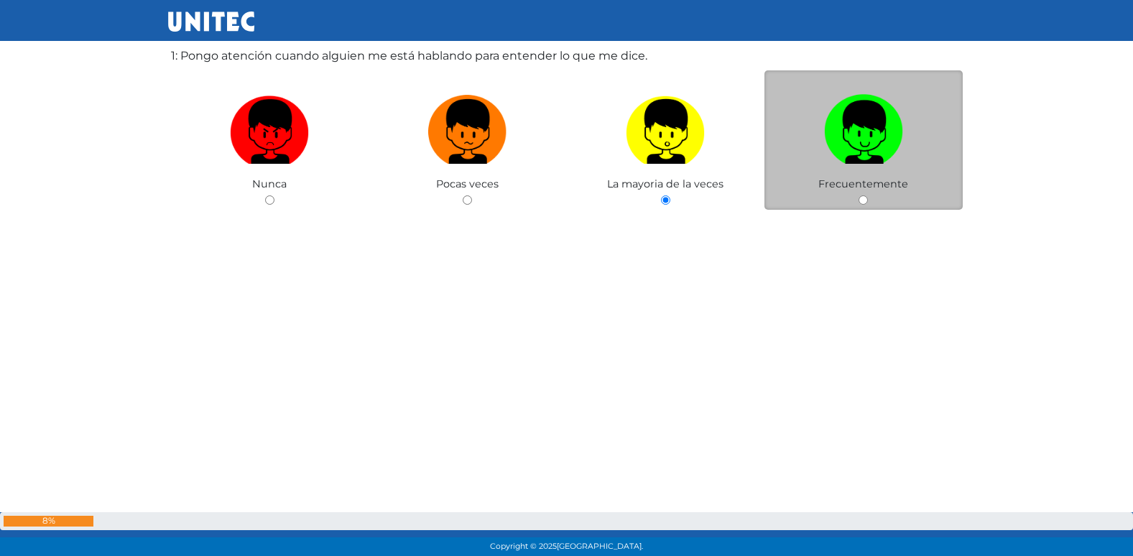
radio input "true"
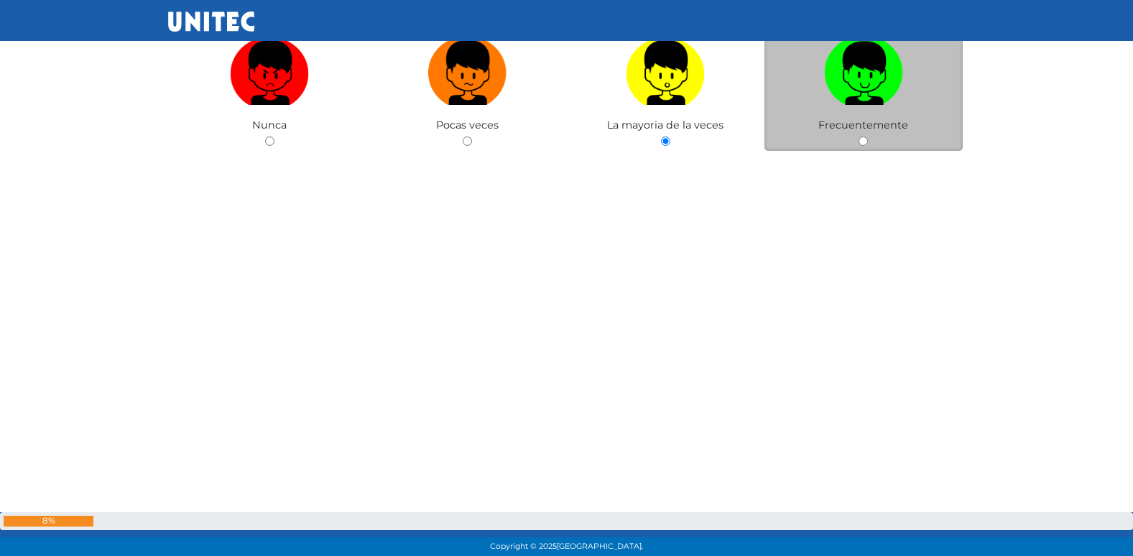
radio input "true"
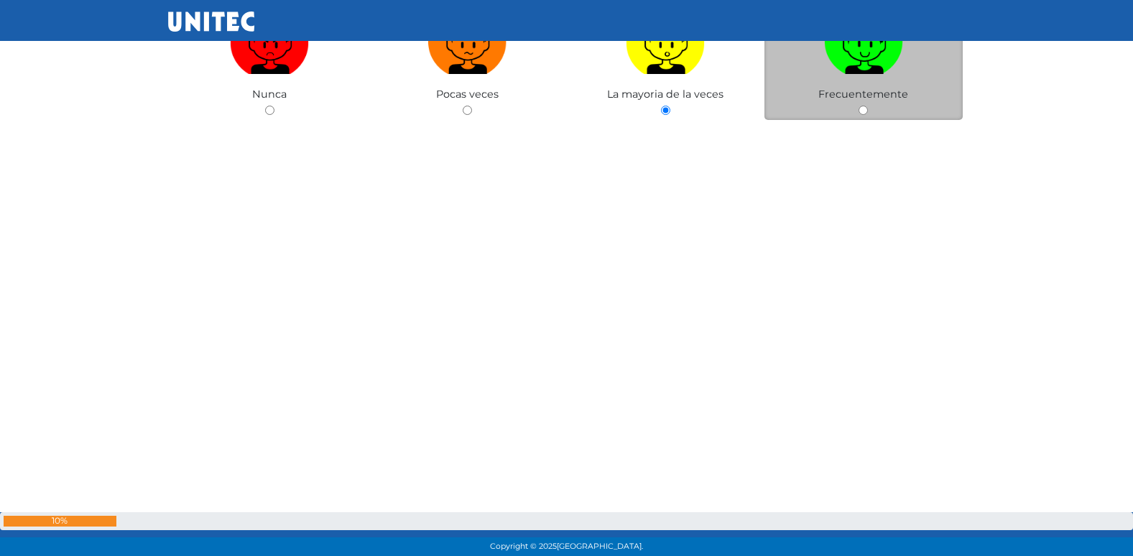
radio input "true"
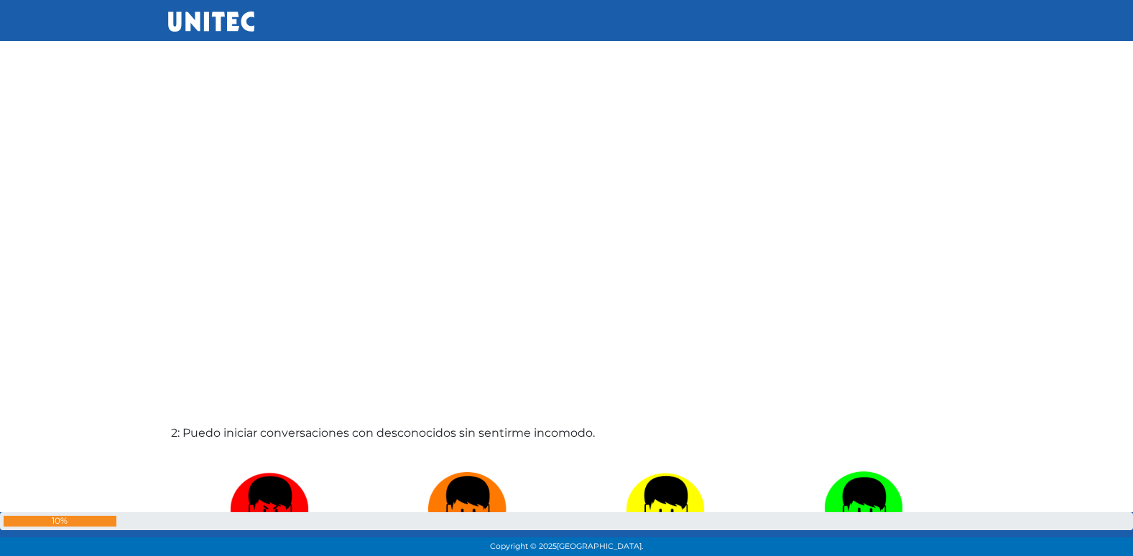
radio input "true"
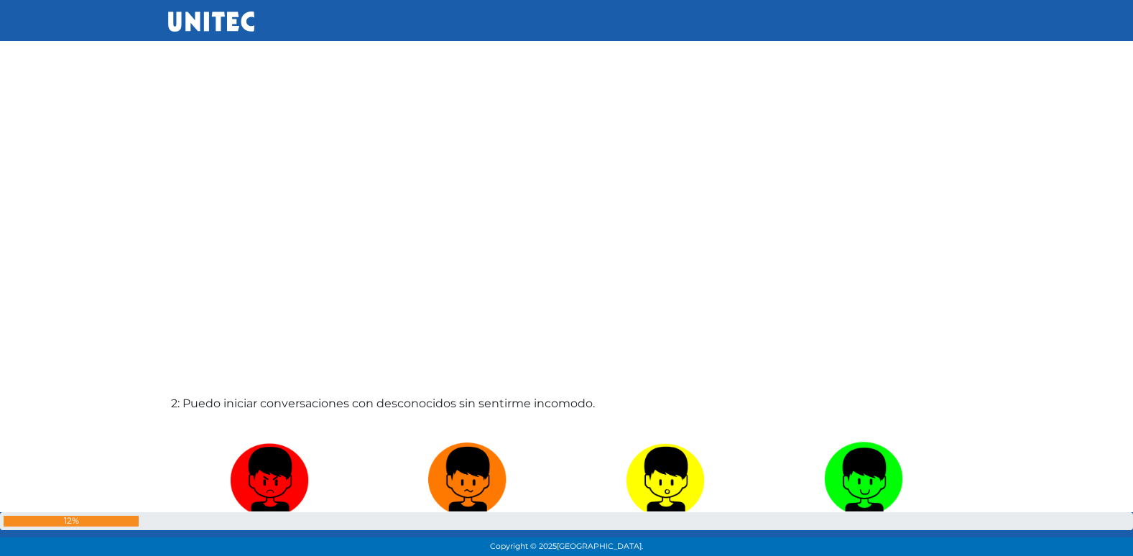
radio input "true"
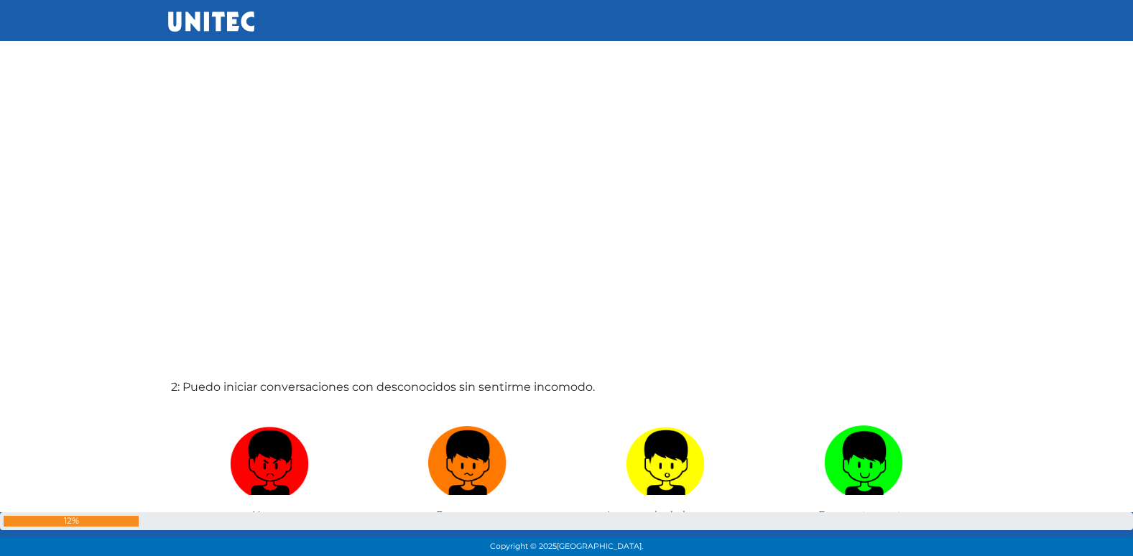
radio input "true"
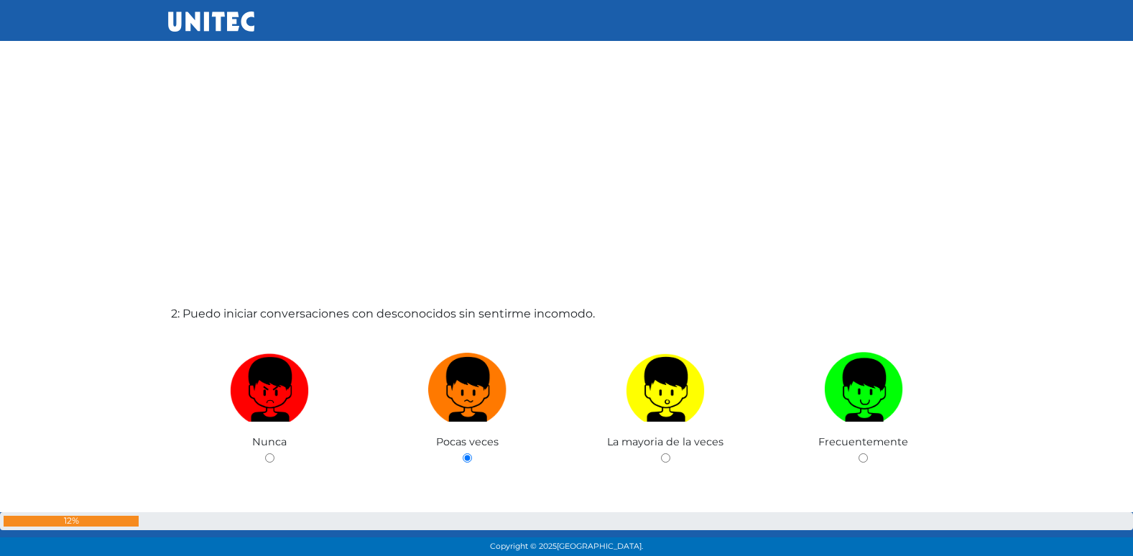
radio input "true"
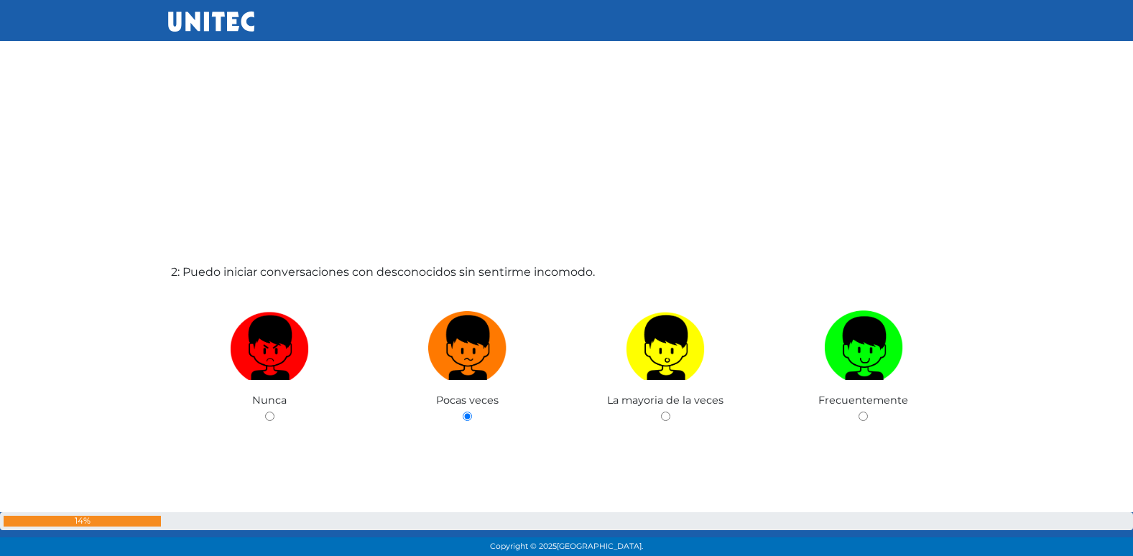
radio input "true"
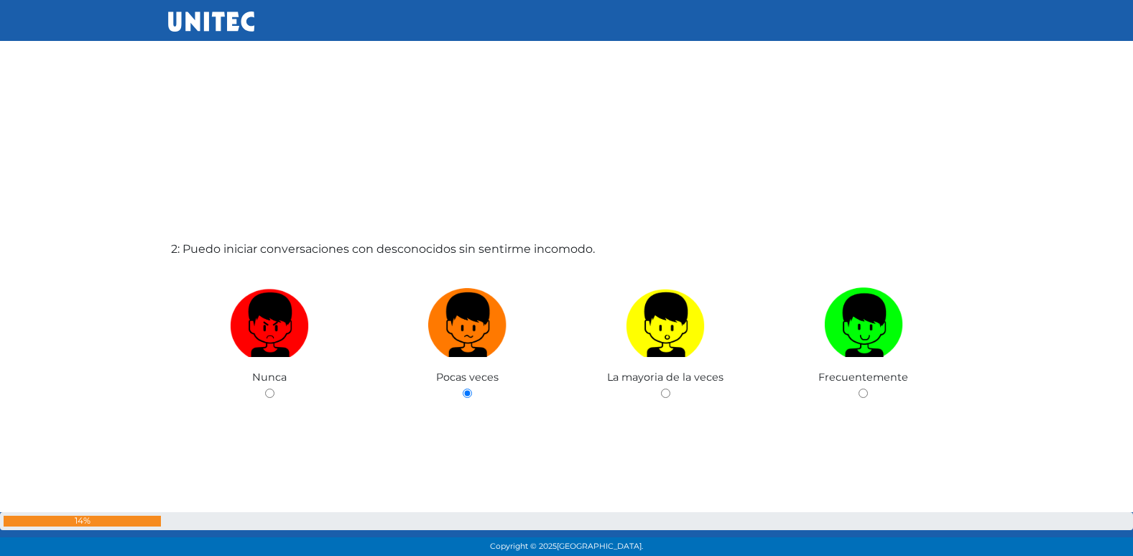
radio input "true"
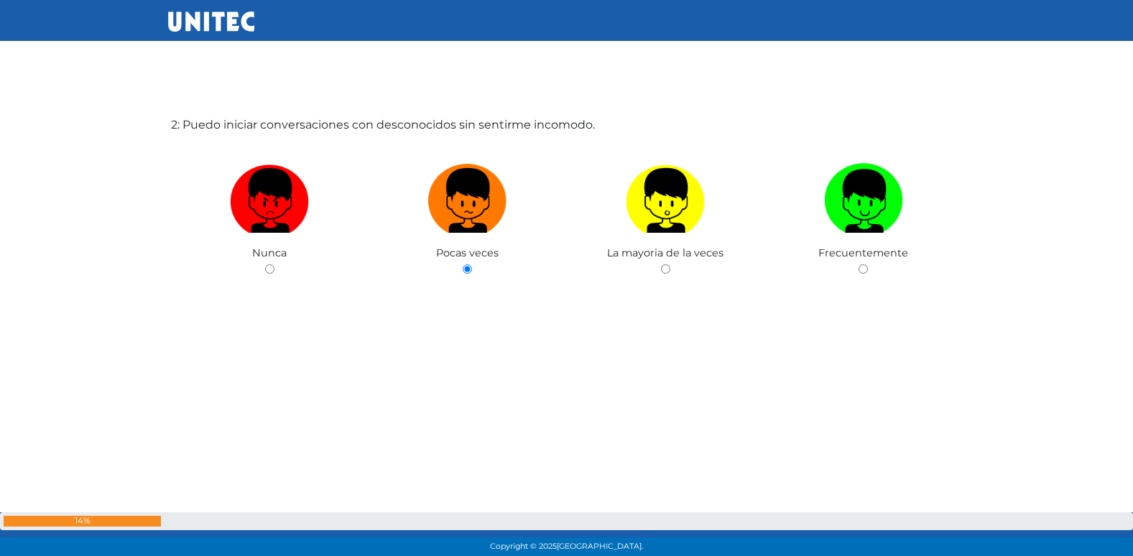
radio input "true"
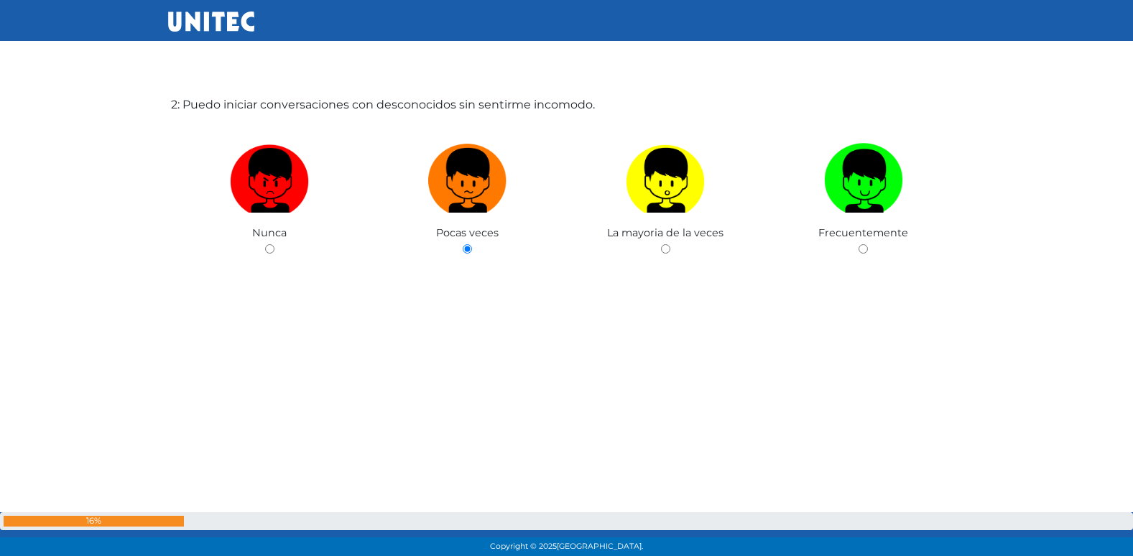
radio input "true"
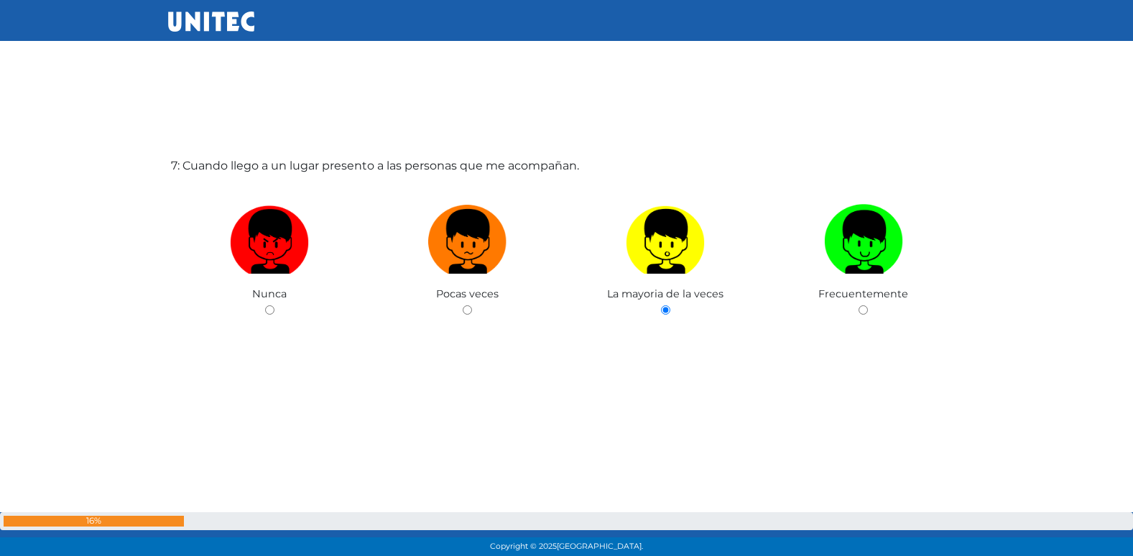
scroll to position [3389, 0]
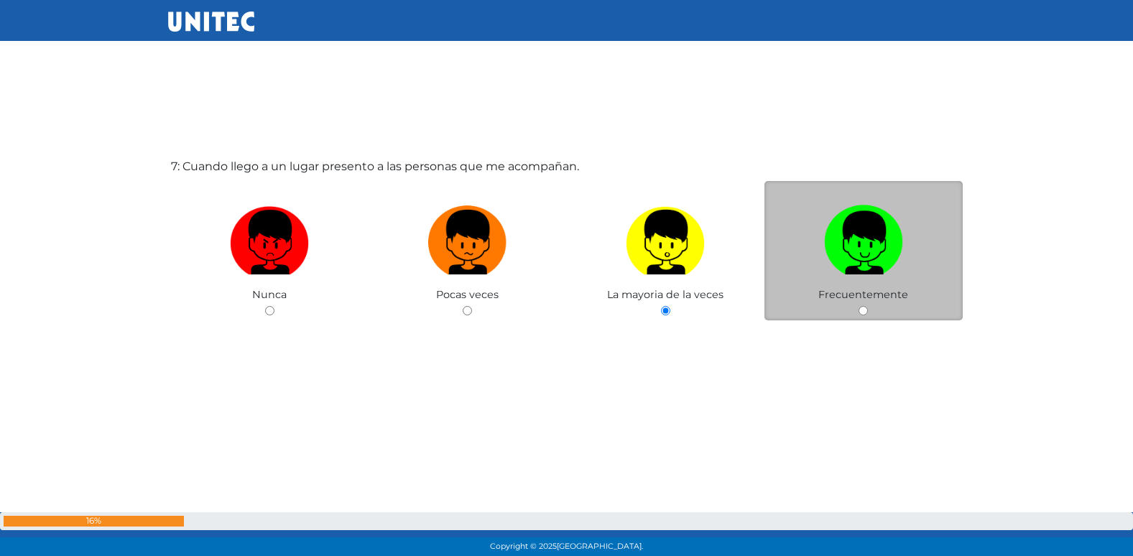
click at [861, 312] on input "radio" at bounding box center [862, 310] width 9 height 9
radio input "true"
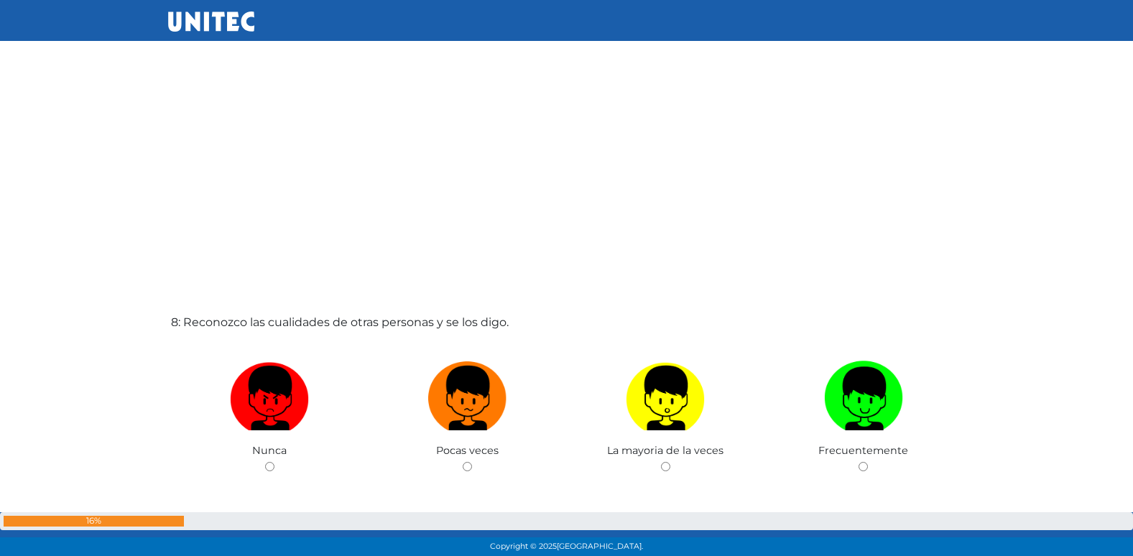
scroll to position [3797, 0]
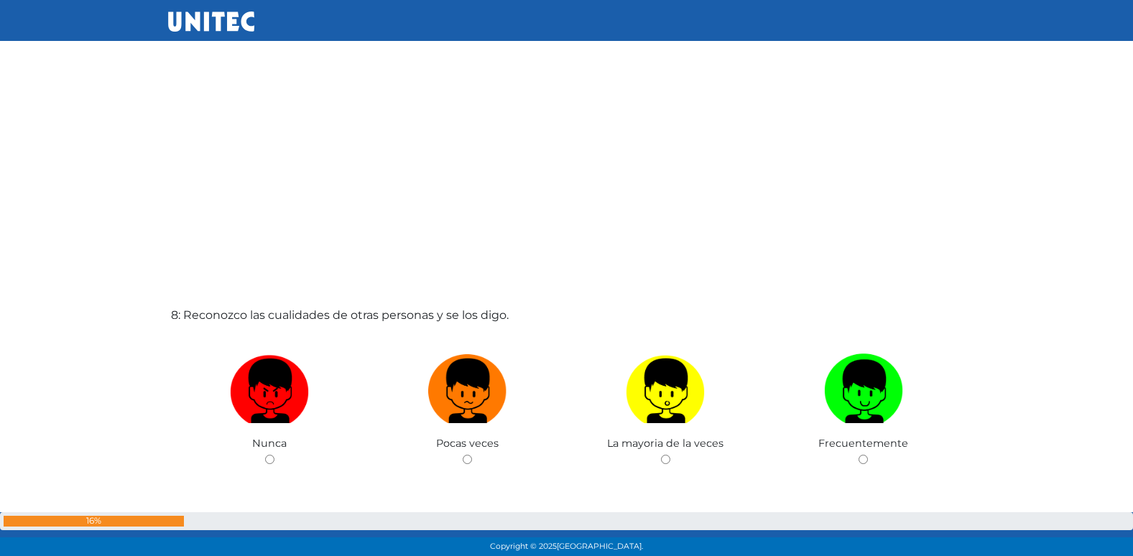
click at [463, 455] on input "radio" at bounding box center [467, 459] width 9 height 9
radio input "true"
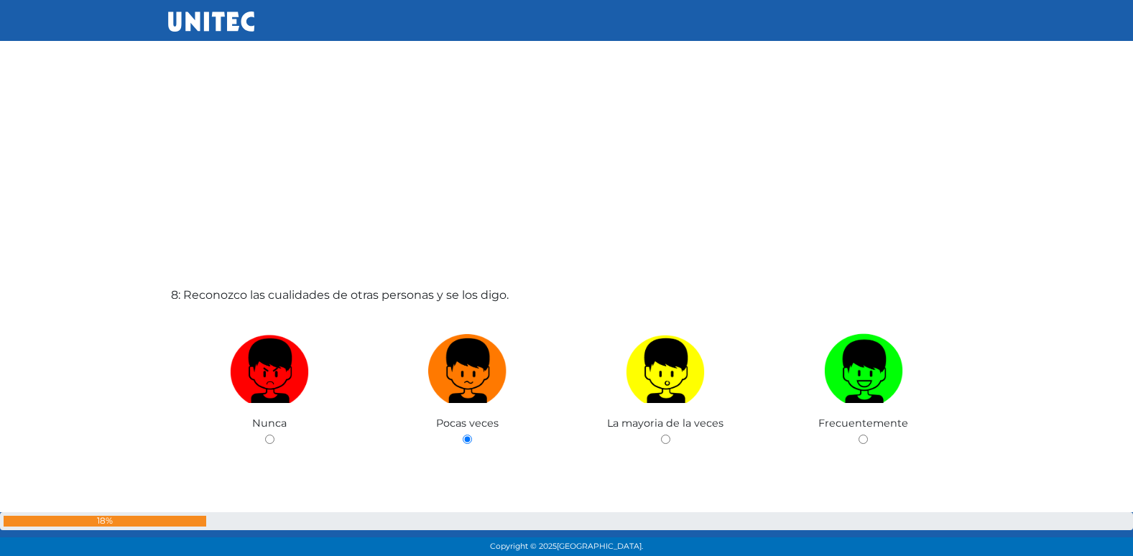
click at [661, 435] on input "radio" at bounding box center [665, 439] width 9 height 9
radio input "true"
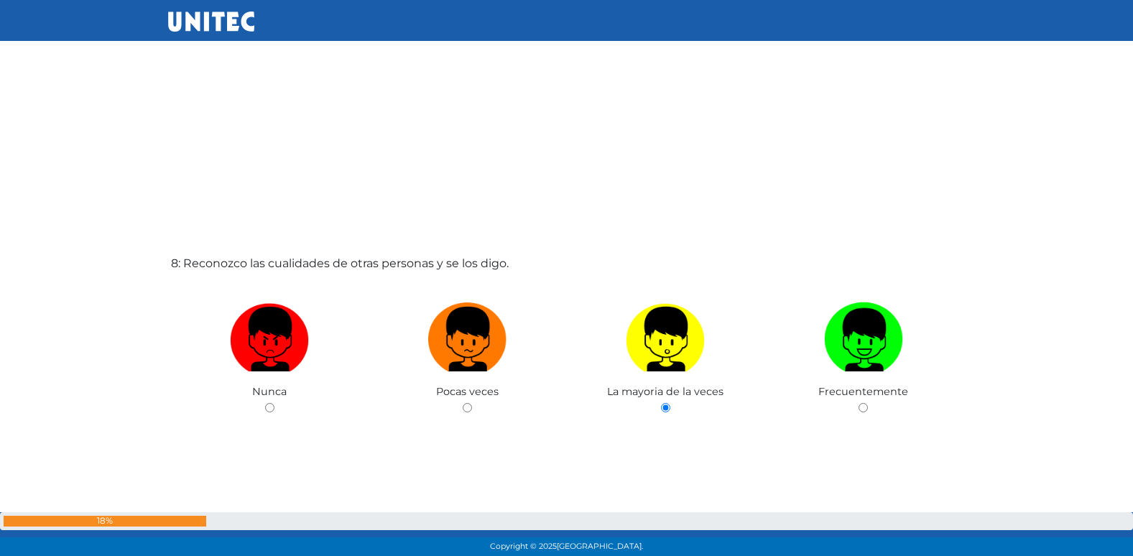
click at [858, 403] on input "radio" at bounding box center [862, 407] width 9 height 9
radio input "true"
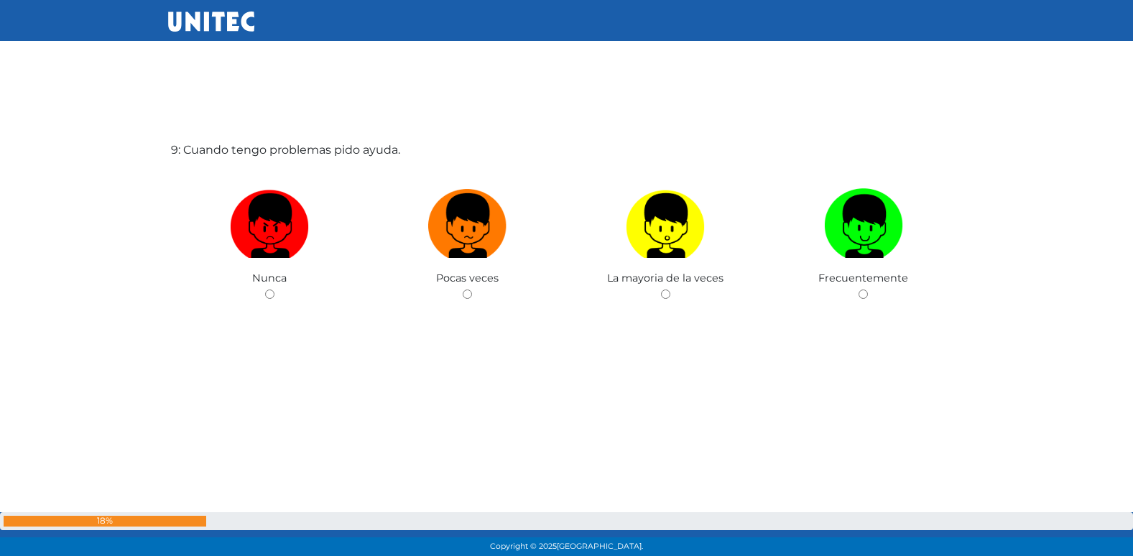
scroll to position [4520, 0]
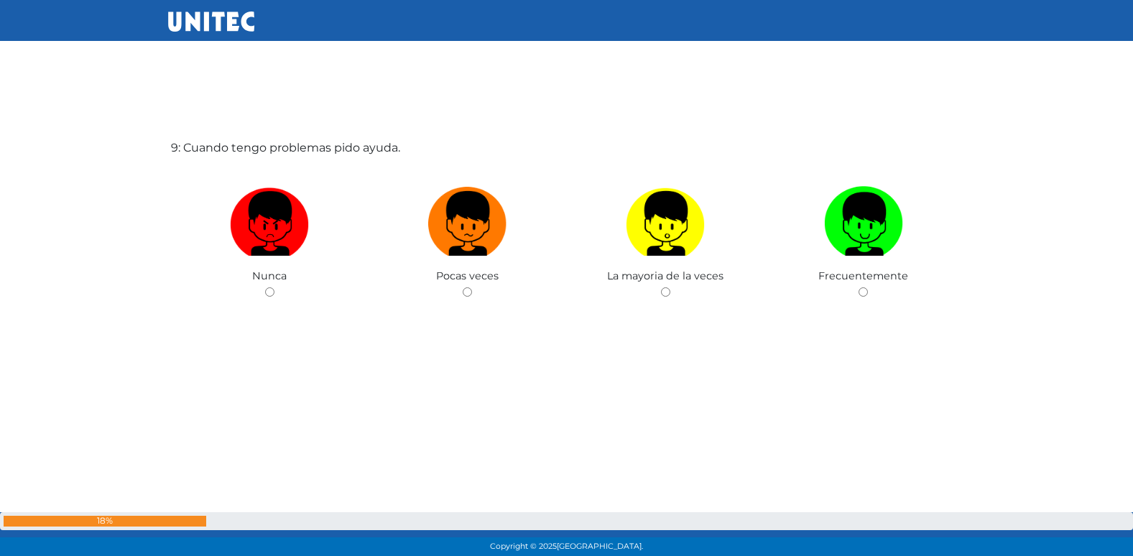
click at [463, 287] on input "radio" at bounding box center [467, 291] width 9 height 9
radio input "true"
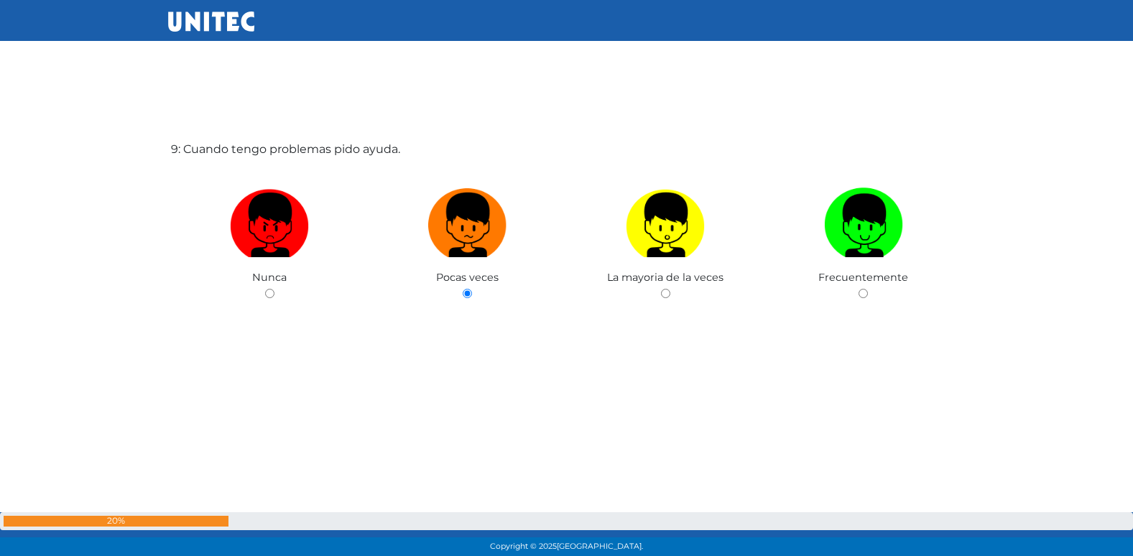
click at [661, 289] on input "radio" at bounding box center [665, 293] width 9 height 9
radio input "true"
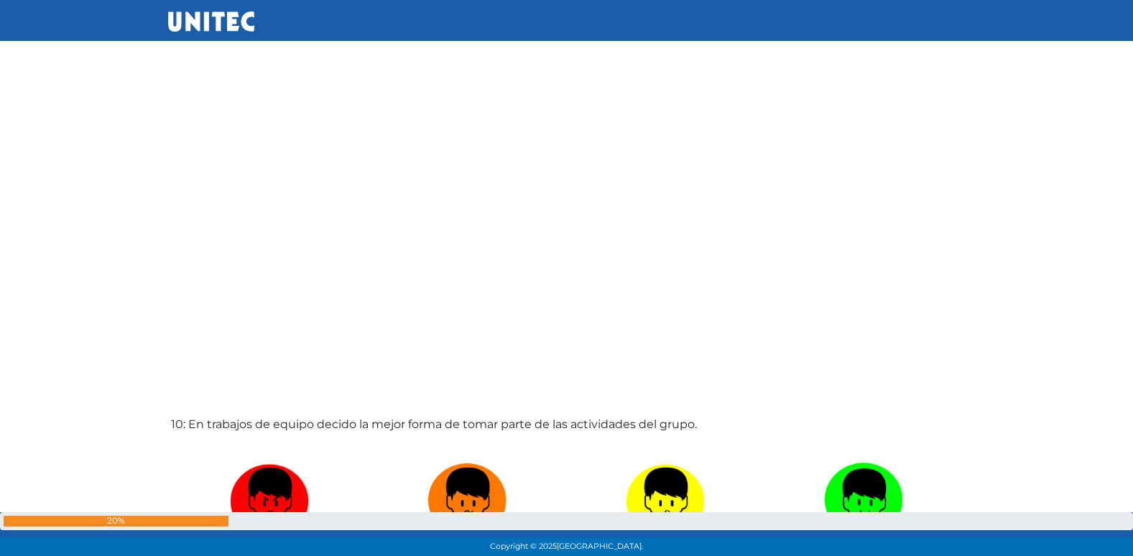
radio input "true"
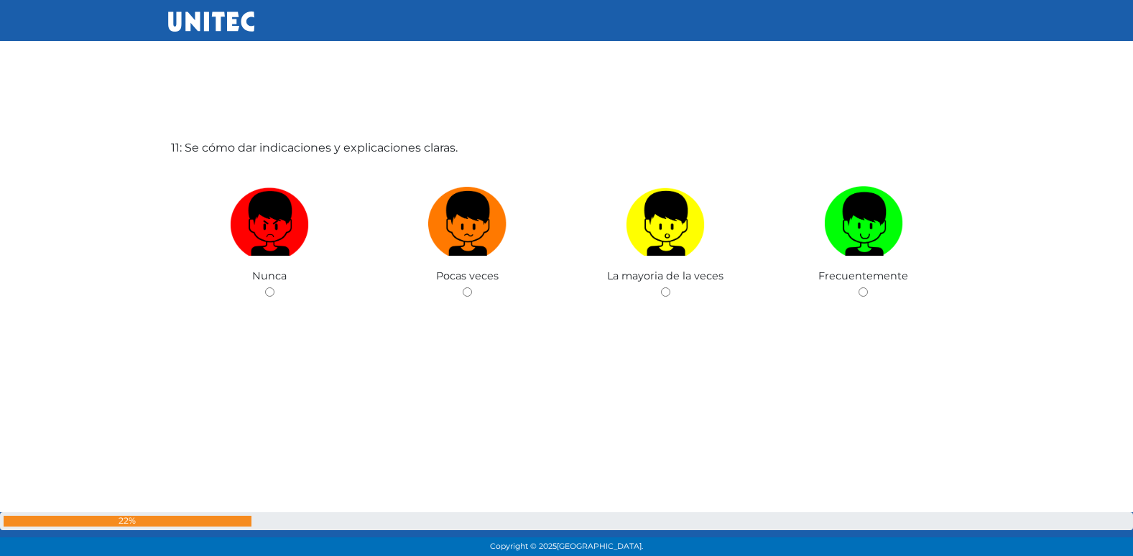
click at [463, 287] on input "radio" at bounding box center [467, 291] width 9 height 9
radio input "true"
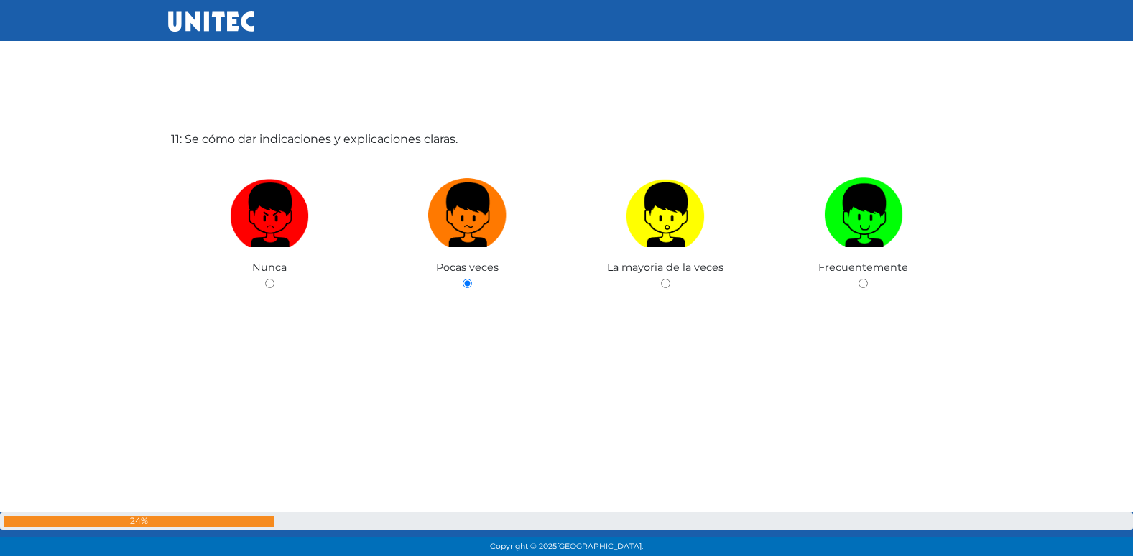
click at [265, 279] on input "radio" at bounding box center [269, 283] width 9 height 9
radio input "true"
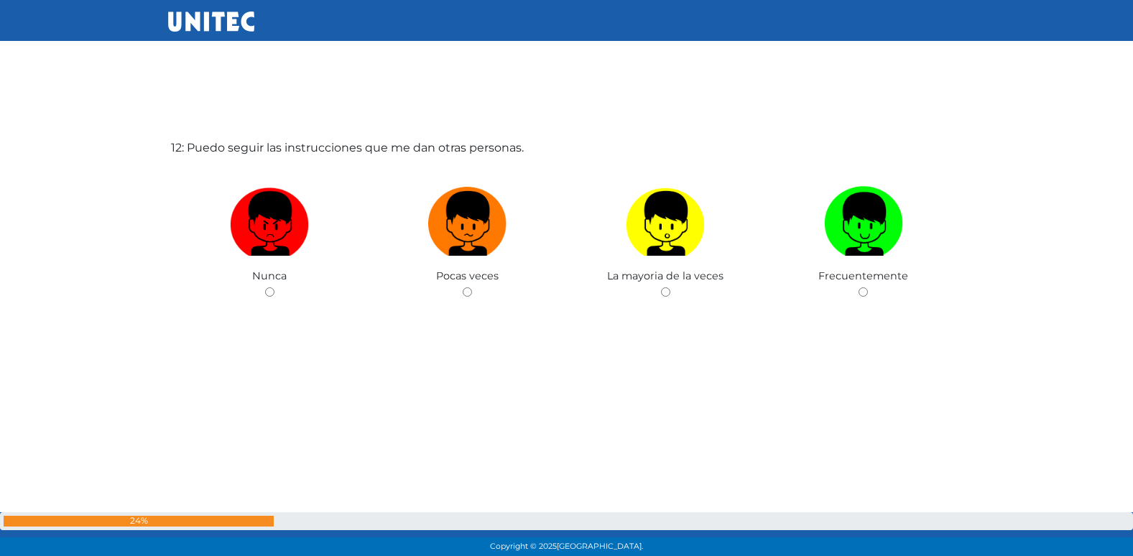
click at [463, 287] on input "radio" at bounding box center [467, 291] width 9 height 9
radio input "true"
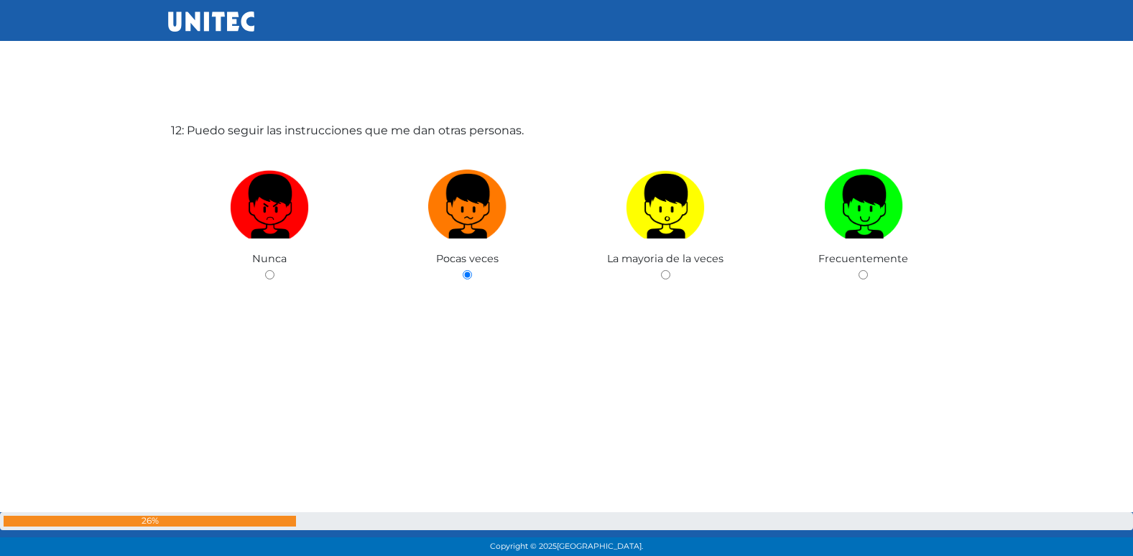
click at [661, 270] on input "radio" at bounding box center [665, 274] width 9 height 9
radio input "true"
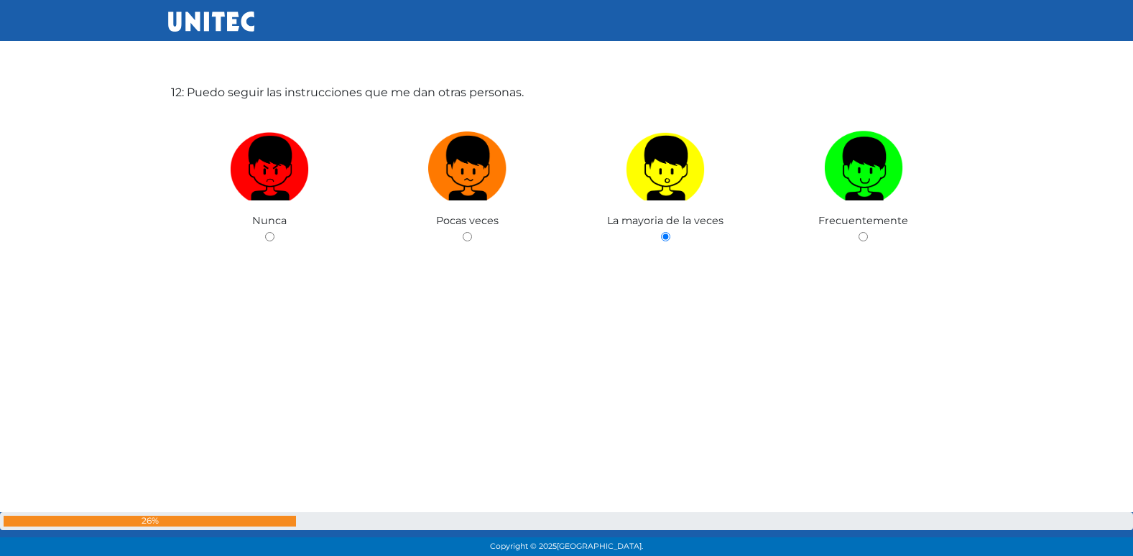
click at [858, 232] on input "radio" at bounding box center [862, 236] width 9 height 9
radio input "true"
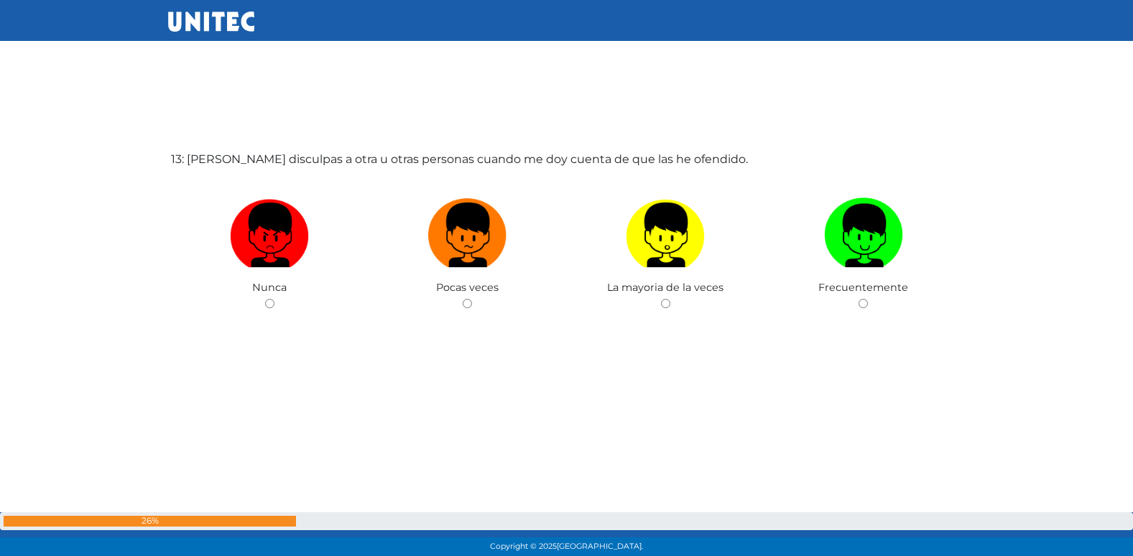
scroll to position [6744, 0]
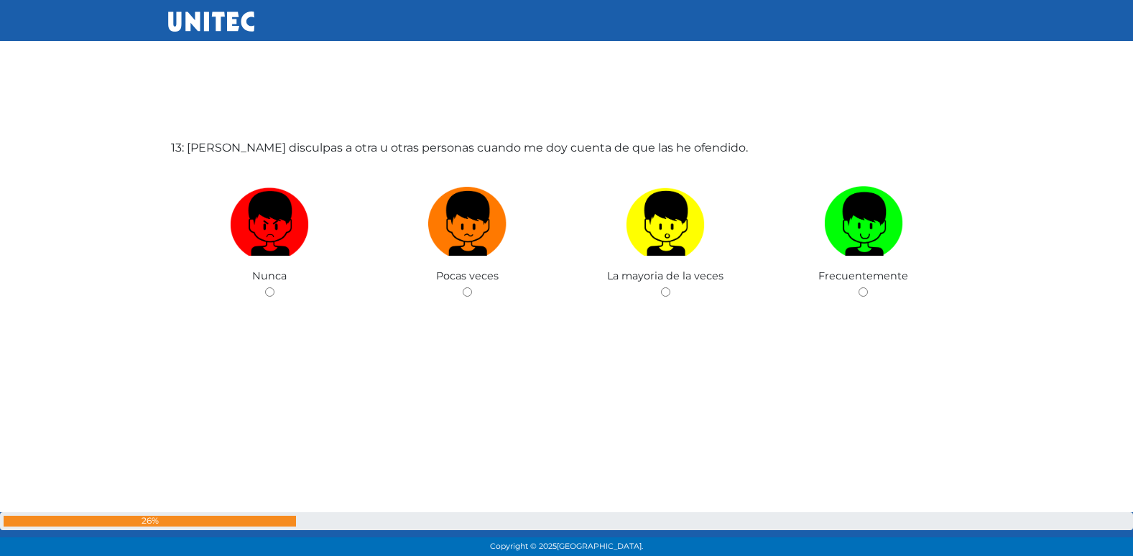
click at [463, 287] on input "radio" at bounding box center [467, 291] width 9 height 9
radio input "true"
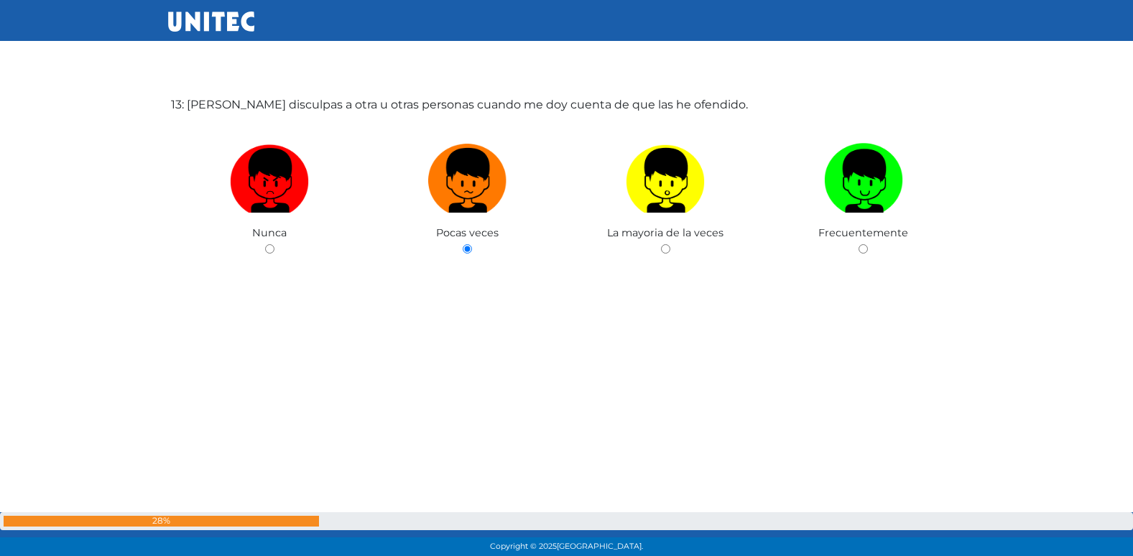
click at [661, 244] on input "radio" at bounding box center [665, 248] width 9 height 9
radio input "true"
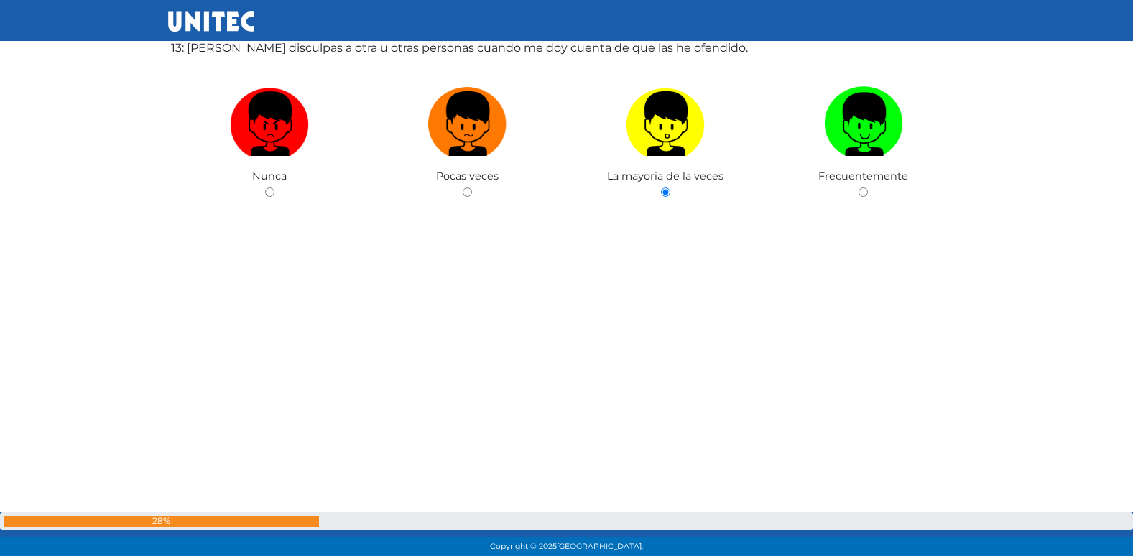
click at [858, 187] on input "radio" at bounding box center [862, 191] width 9 height 9
radio input "true"
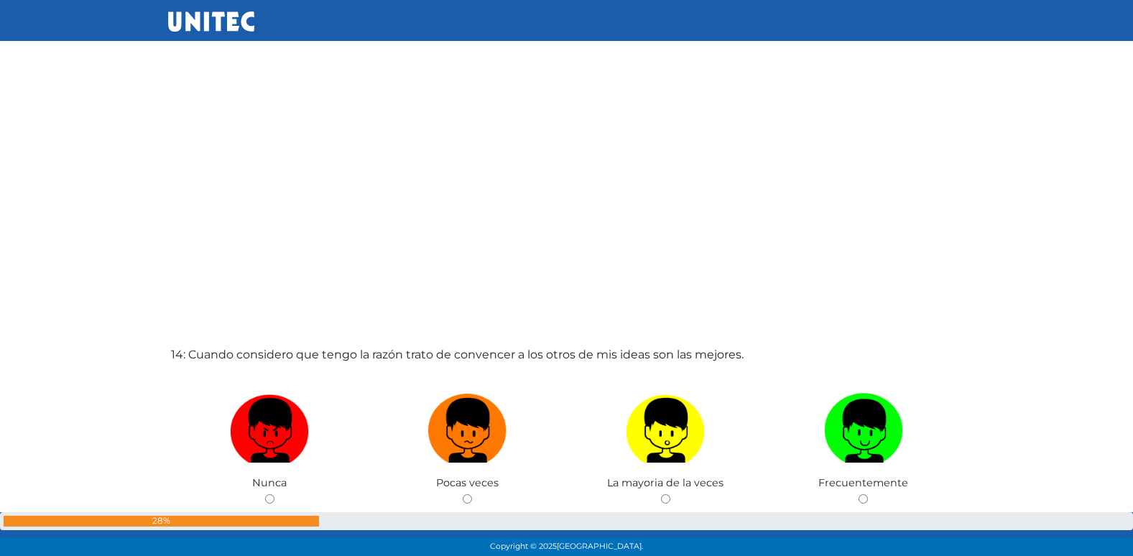
scroll to position [7252, 0]
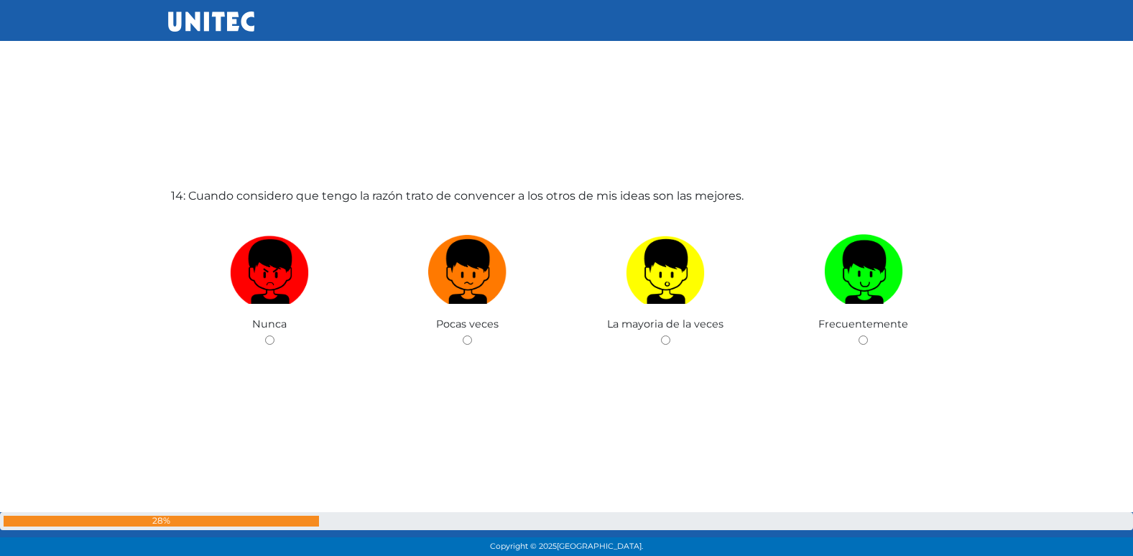
click at [463, 335] on input "radio" at bounding box center [467, 339] width 9 height 9
radio input "true"
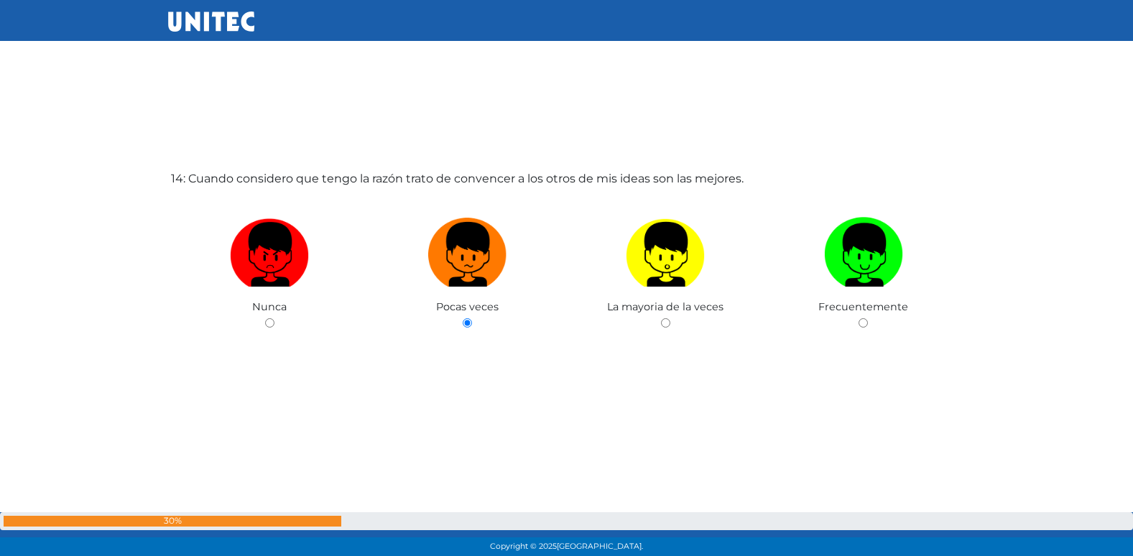
click at [661, 318] on input "radio" at bounding box center [665, 322] width 9 height 9
radio input "true"
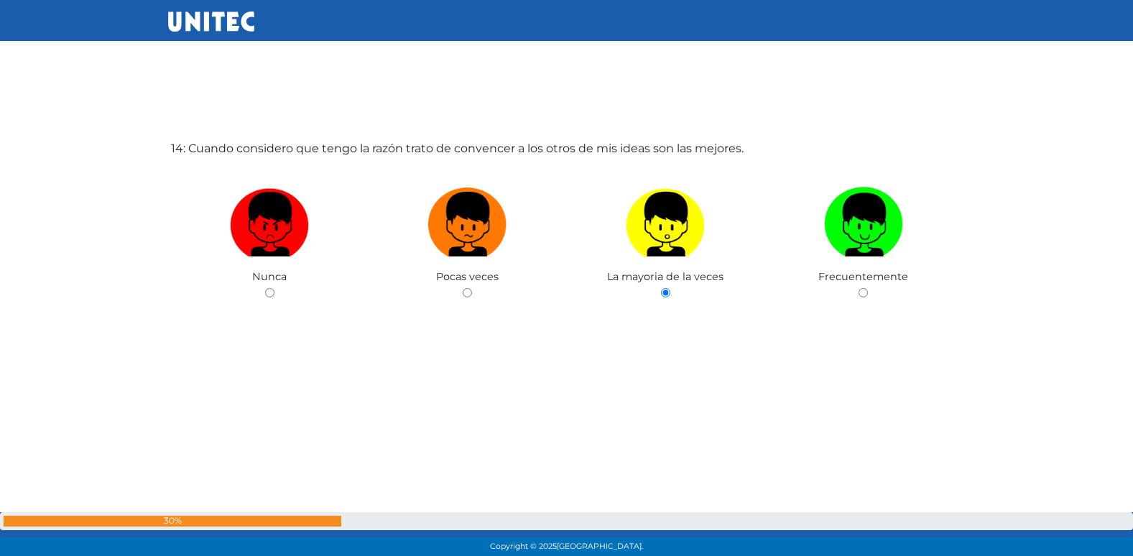
click at [858, 288] on input "radio" at bounding box center [862, 292] width 9 height 9
radio input "true"
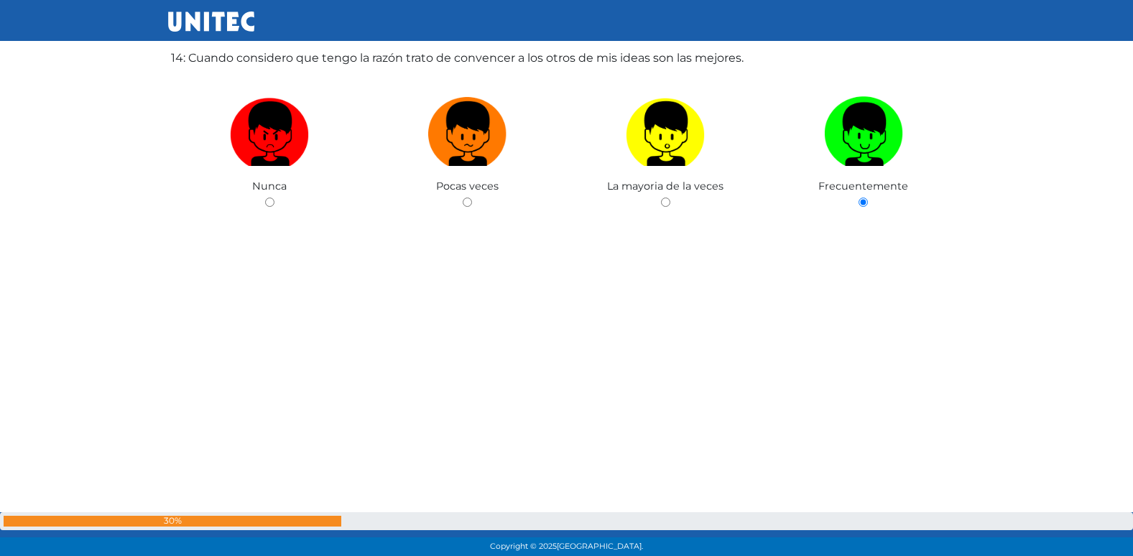
radio input "true"
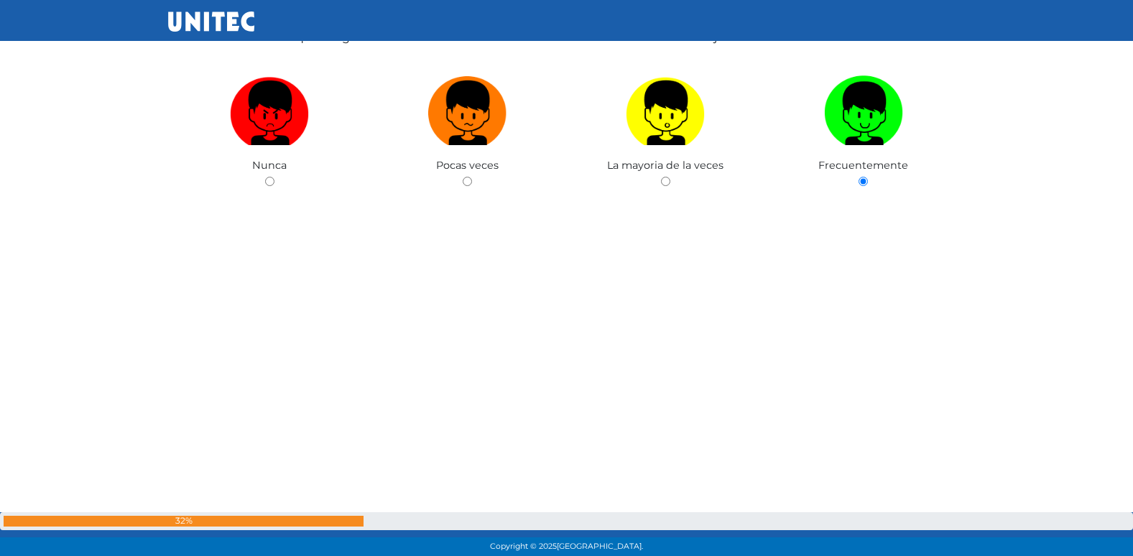
radio input "true"
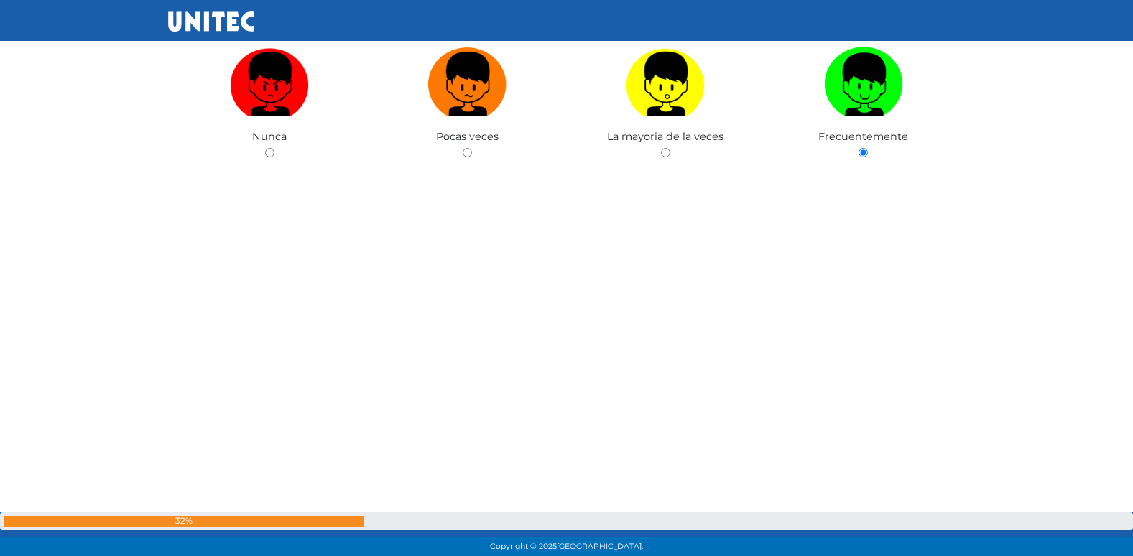
radio input "true"
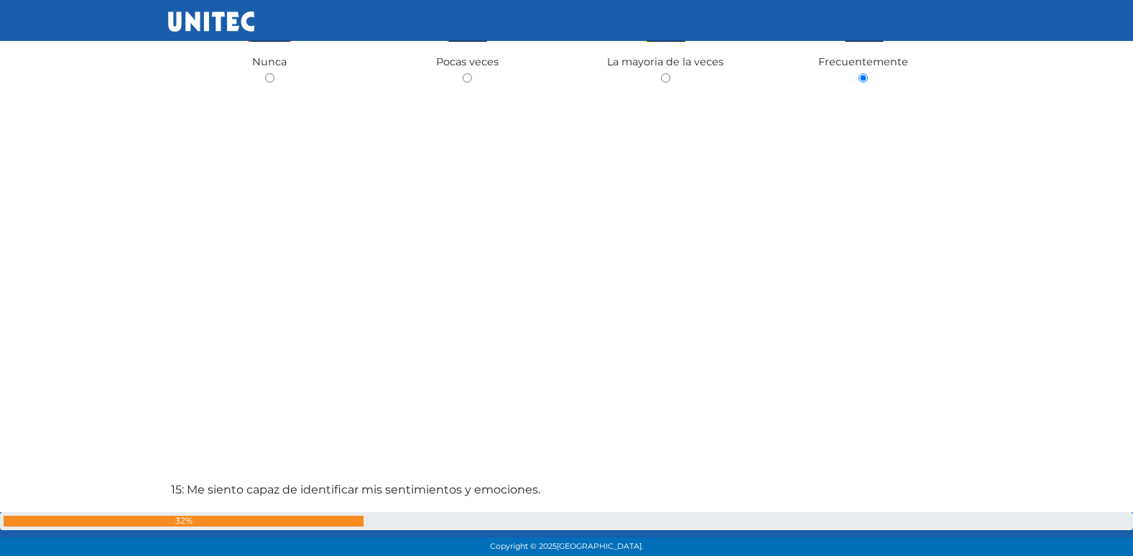
radio input "true"
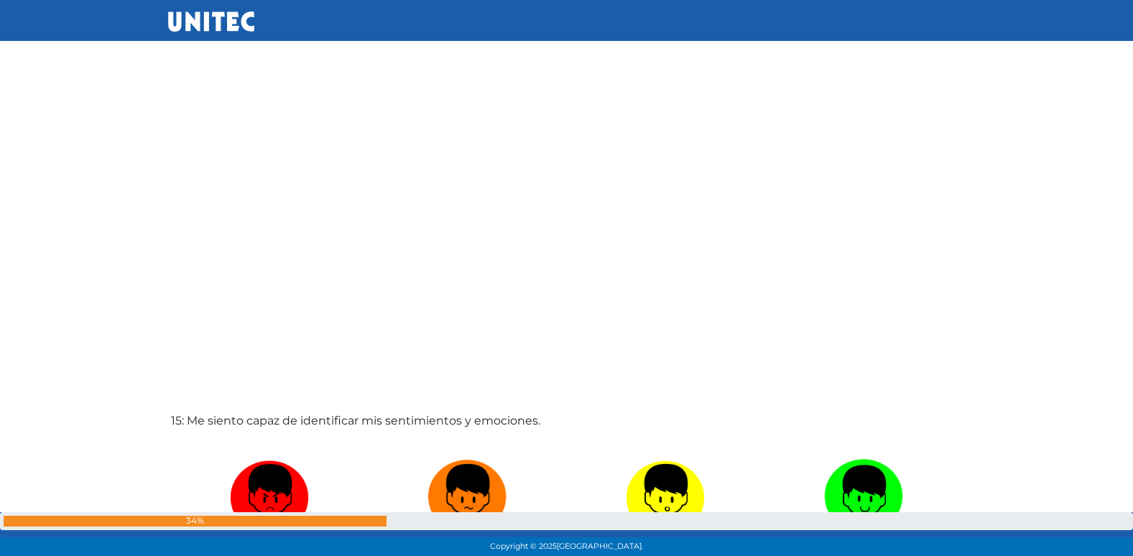
radio input "true"
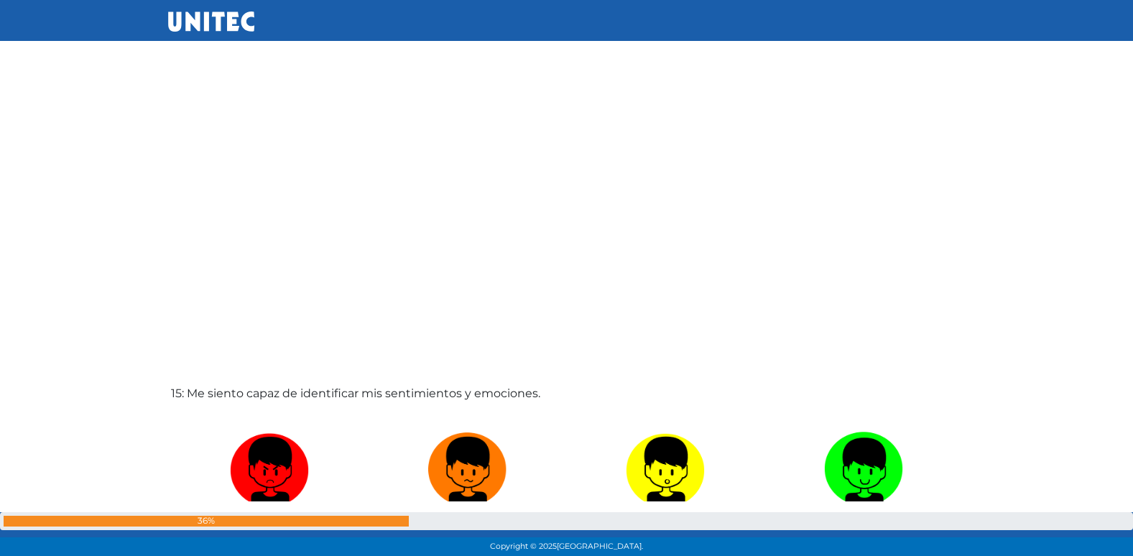
radio input "true"
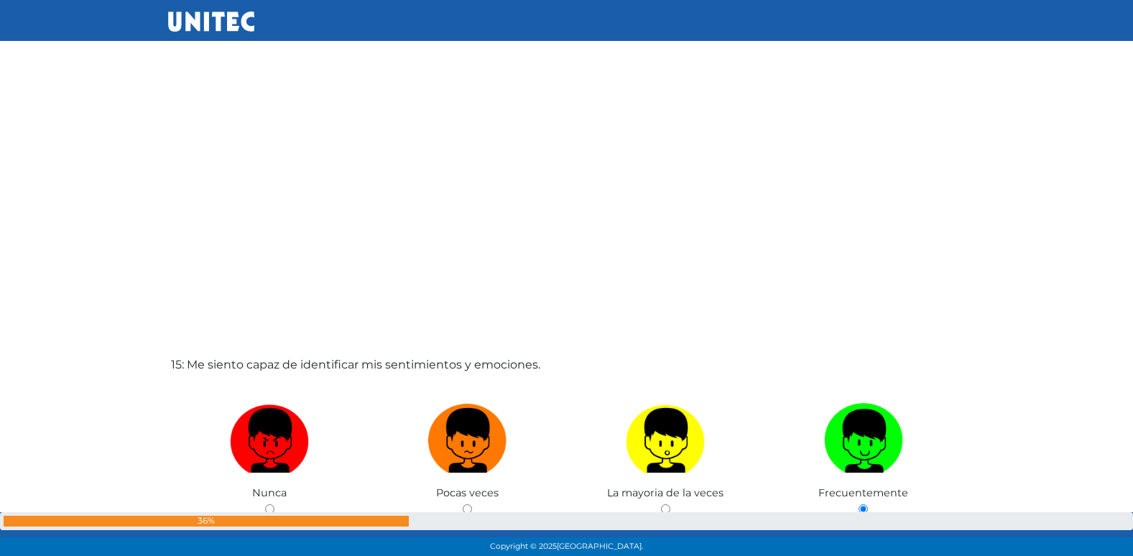
radio input "true"
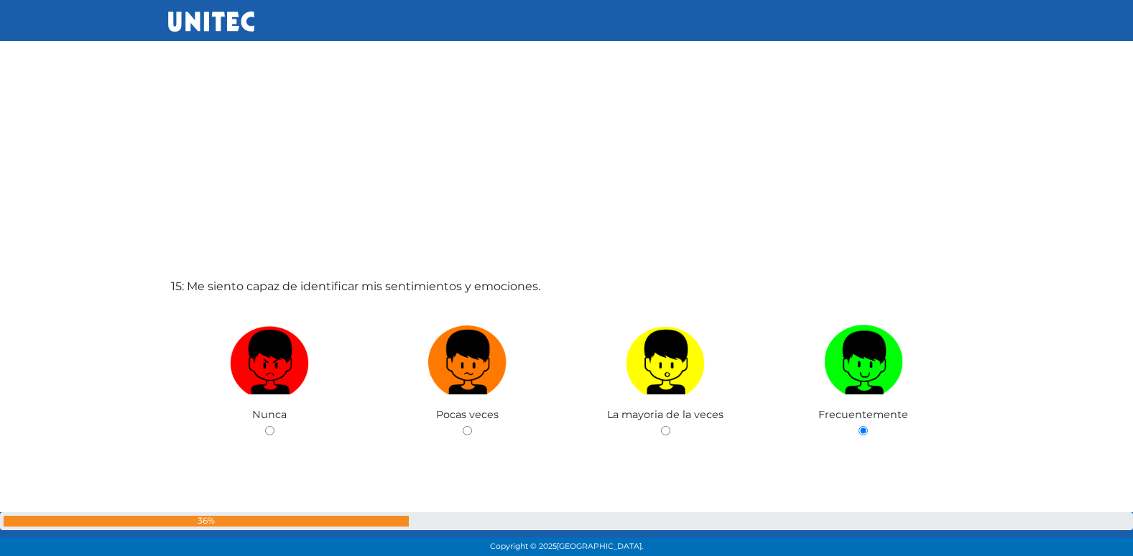
radio input "true"
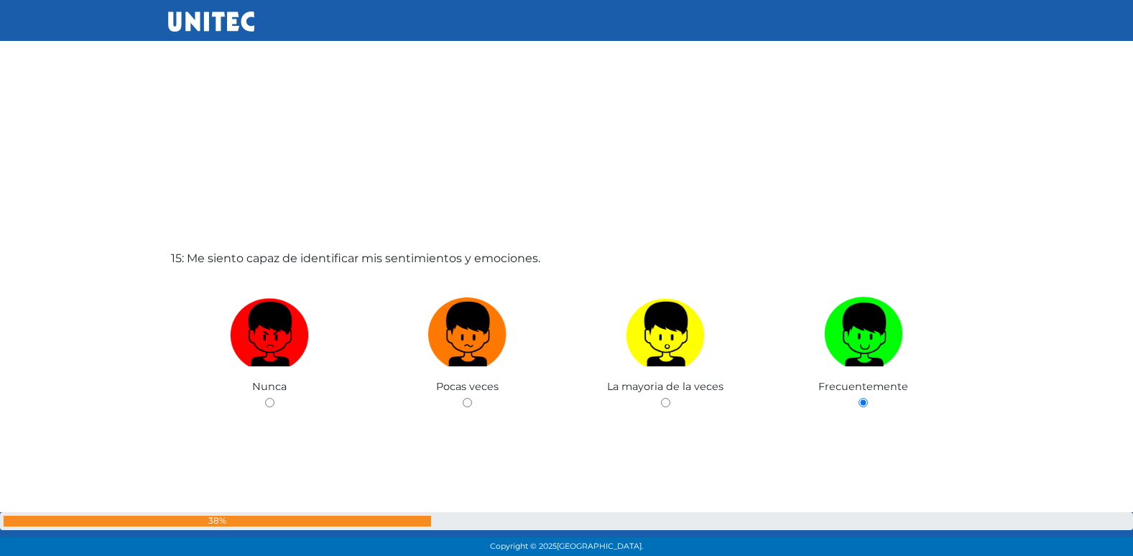
radio input "true"
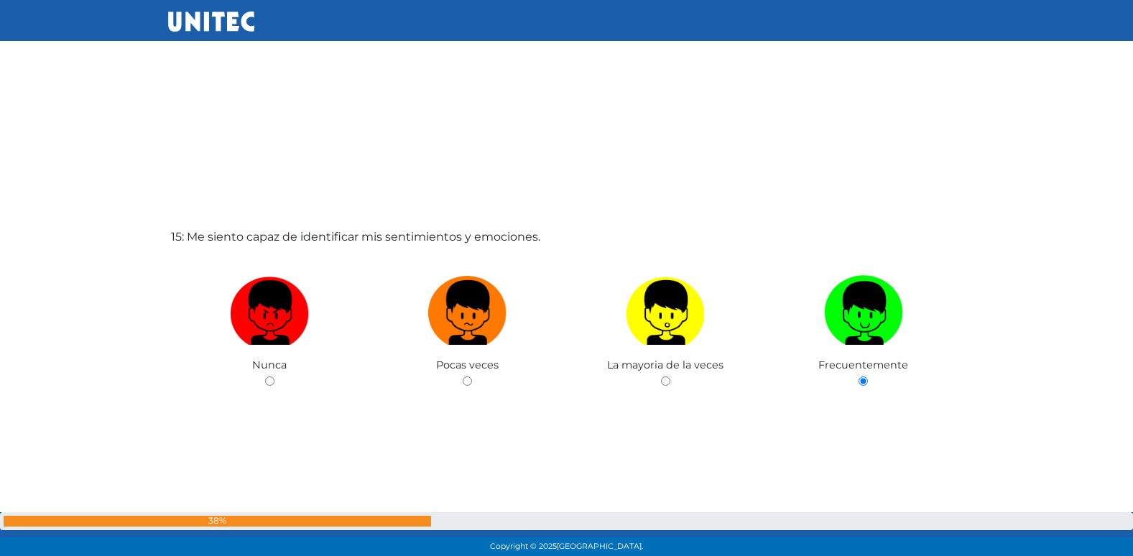
radio input "true"
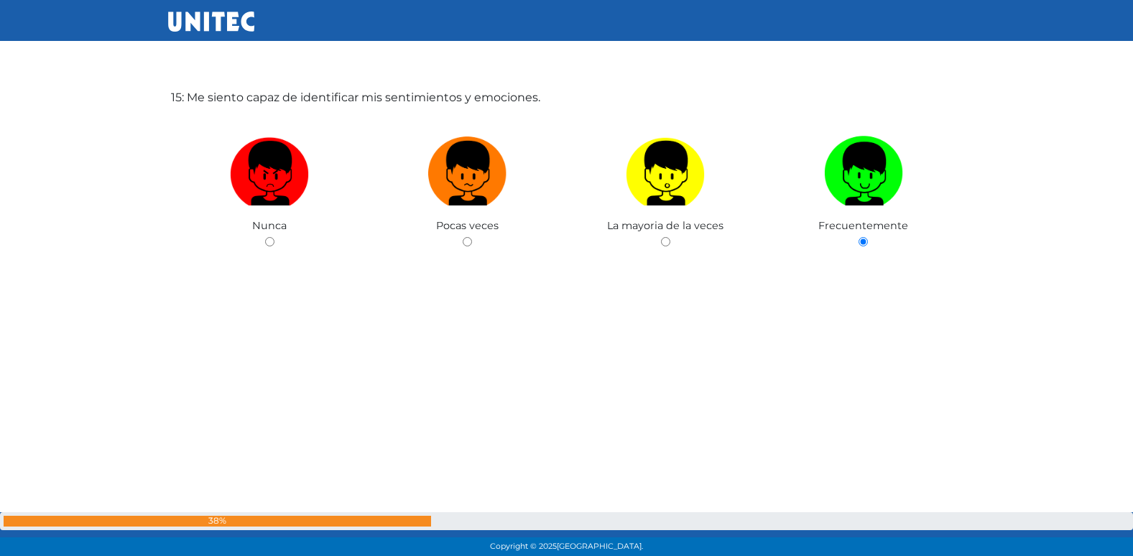
radio input "true"
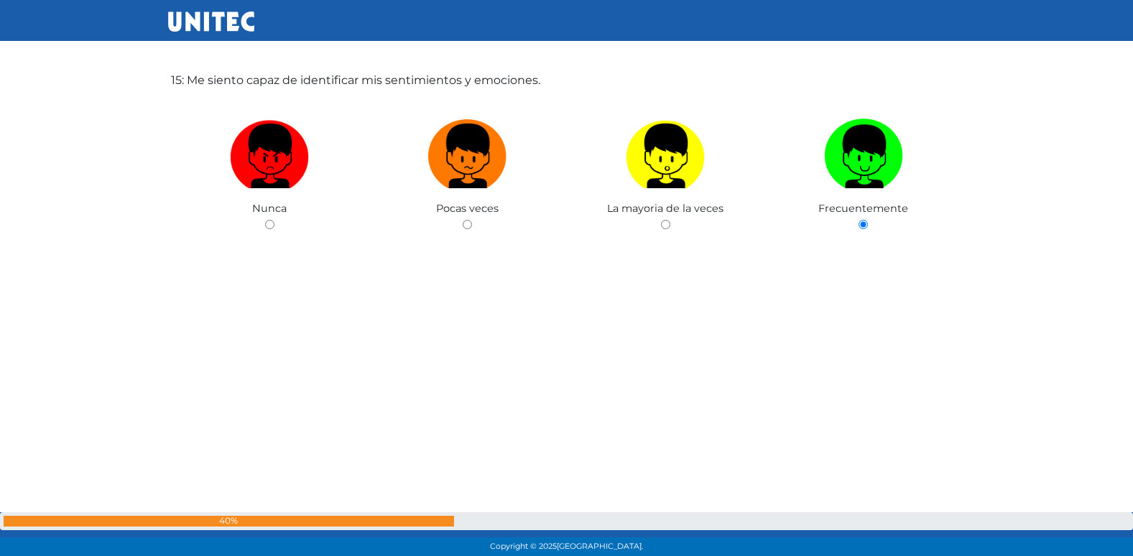
radio input "true"
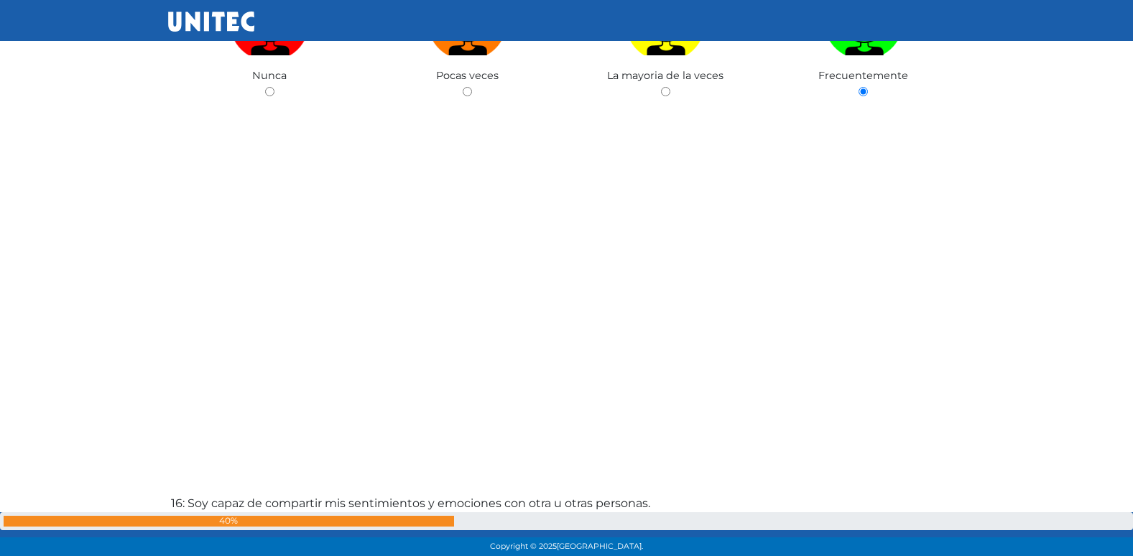
radio input "true"
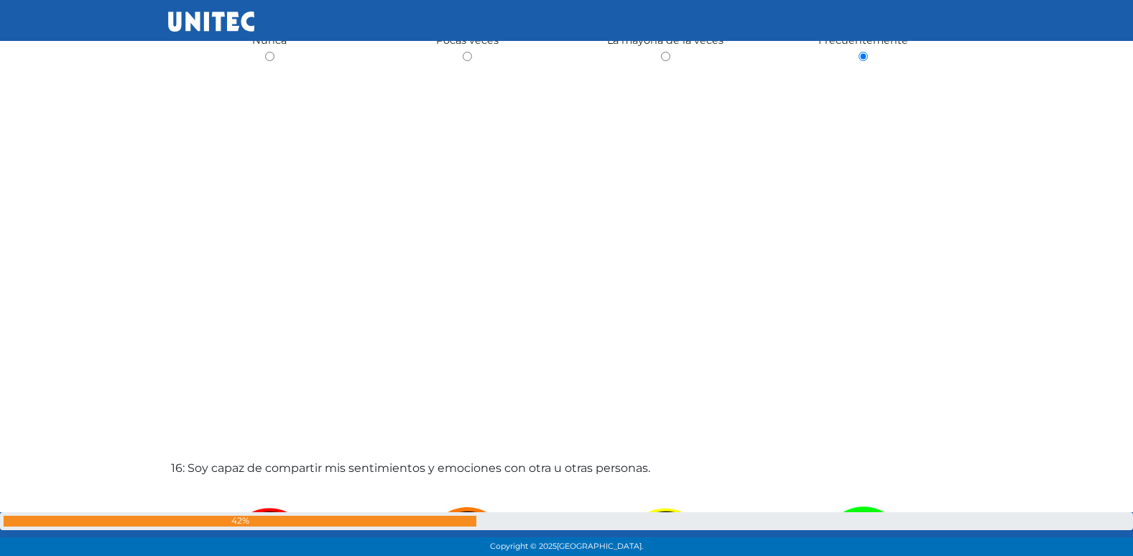
radio input "true"
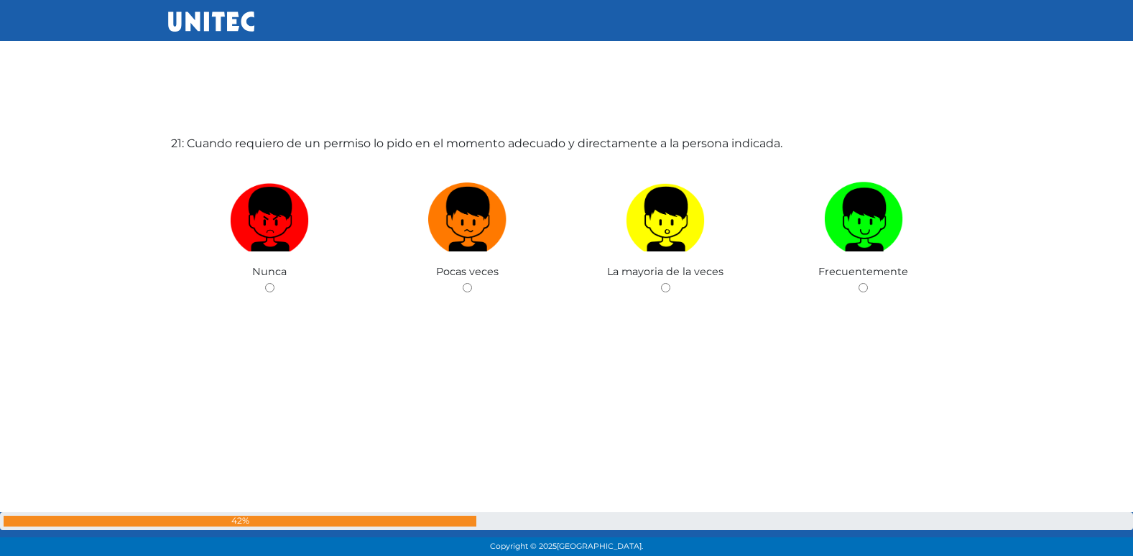
scroll to position [11192, 0]
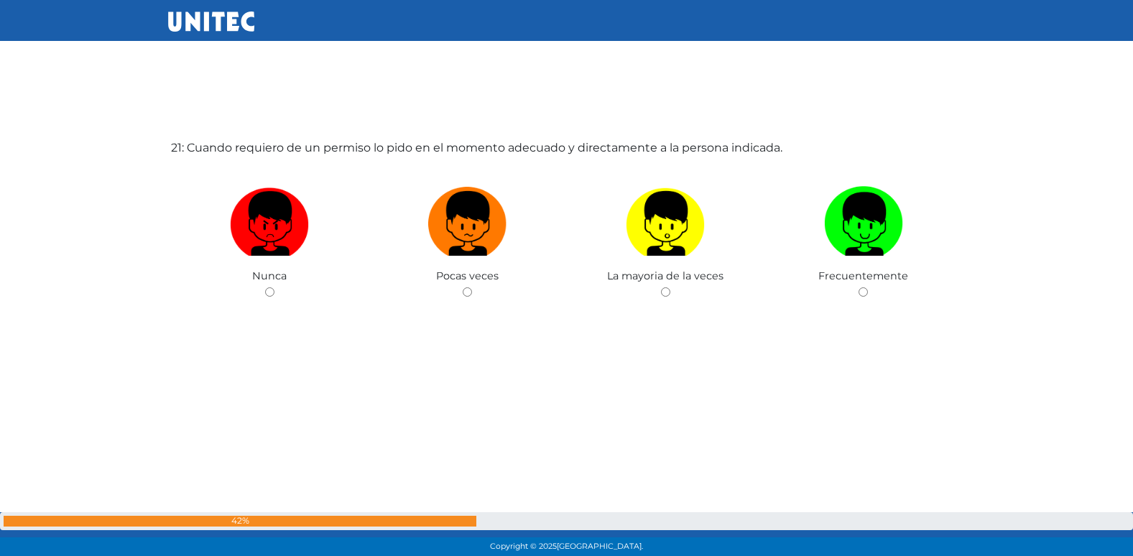
click at [463, 287] on input "radio" at bounding box center [467, 291] width 9 height 9
radio input "true"
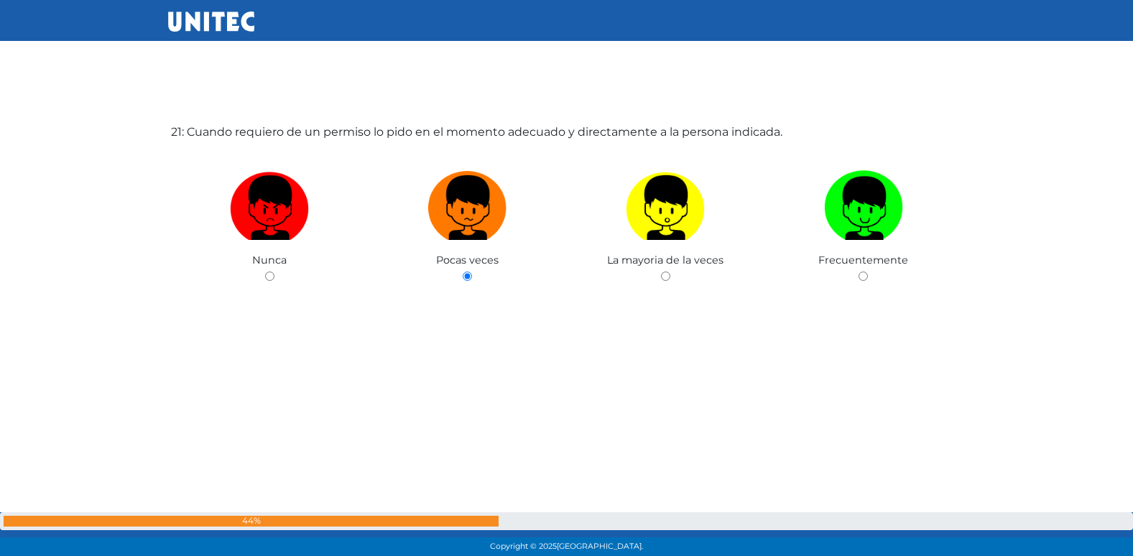
click at [661, 272] on input "radio" at bounding box center [665, 276] width 9 height 9
radio input "true"
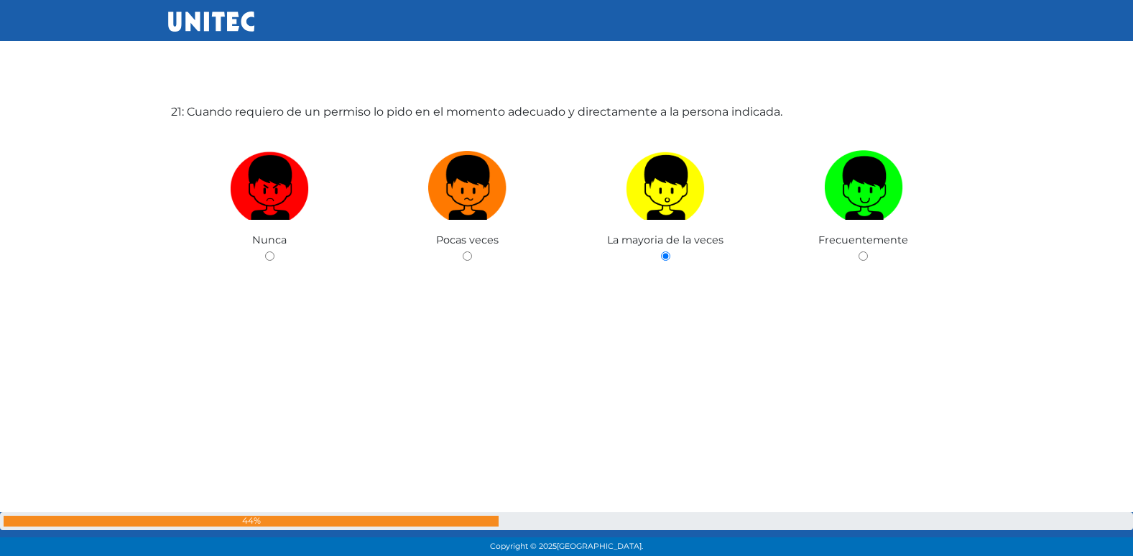
click at [858, 251] on input "radio" at bounding box center [862, 255] width 9 height 9
radio input "true"
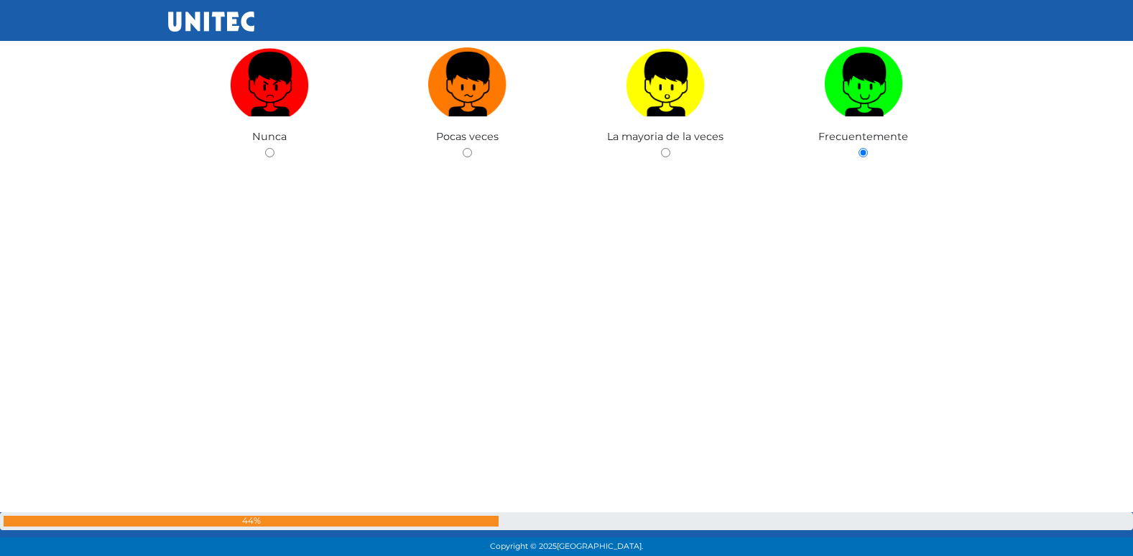
radio input "true"
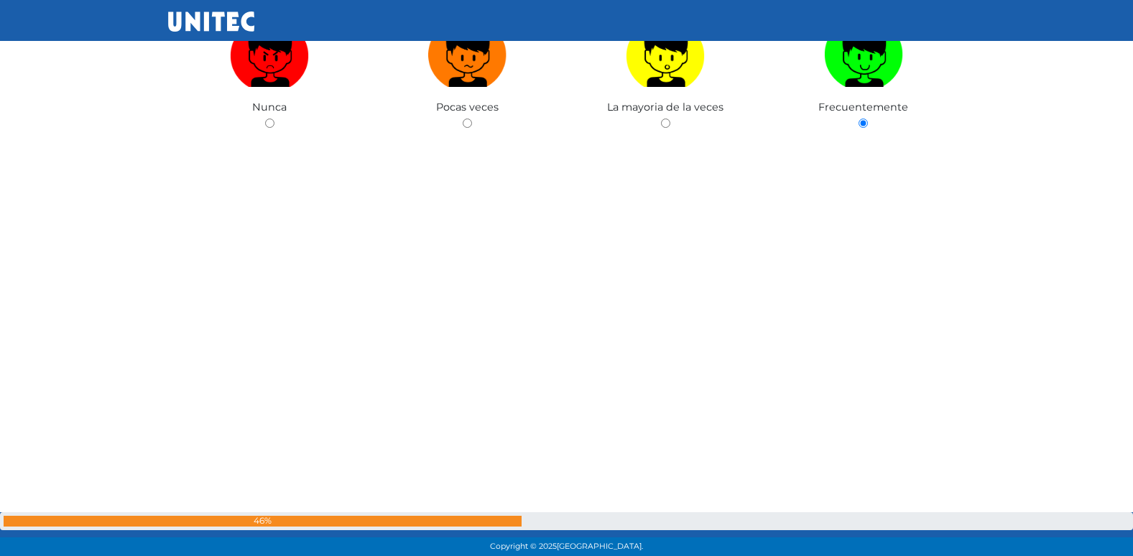
radio input "true"
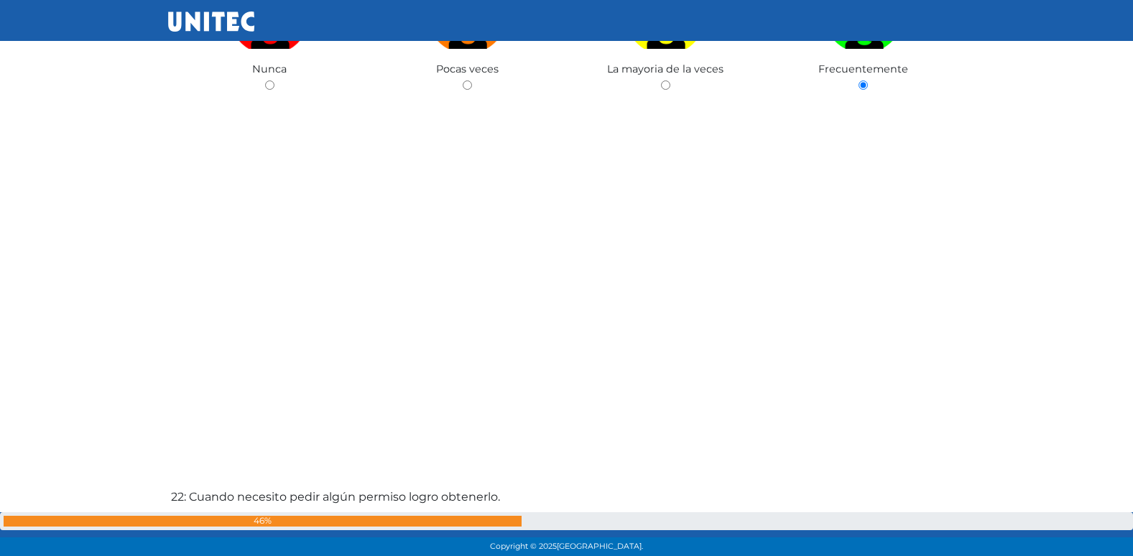
radio input "true"
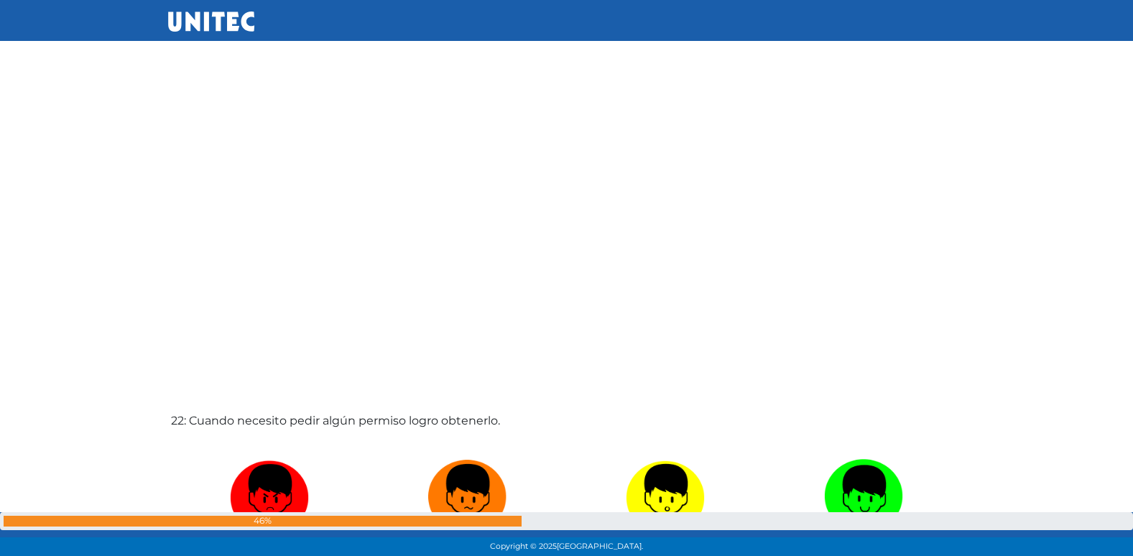
radio input "true"
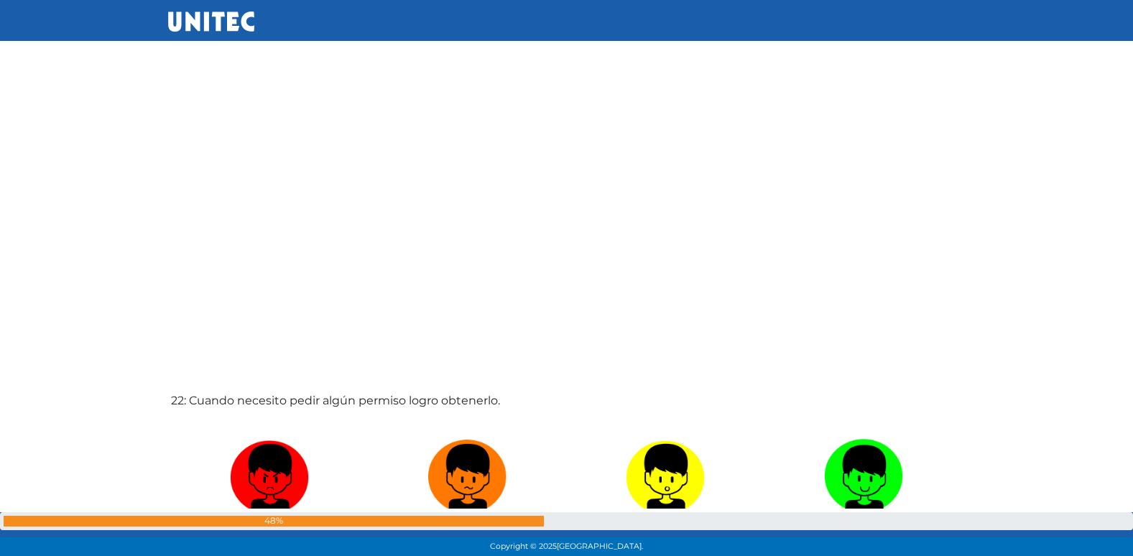
radio input "true"
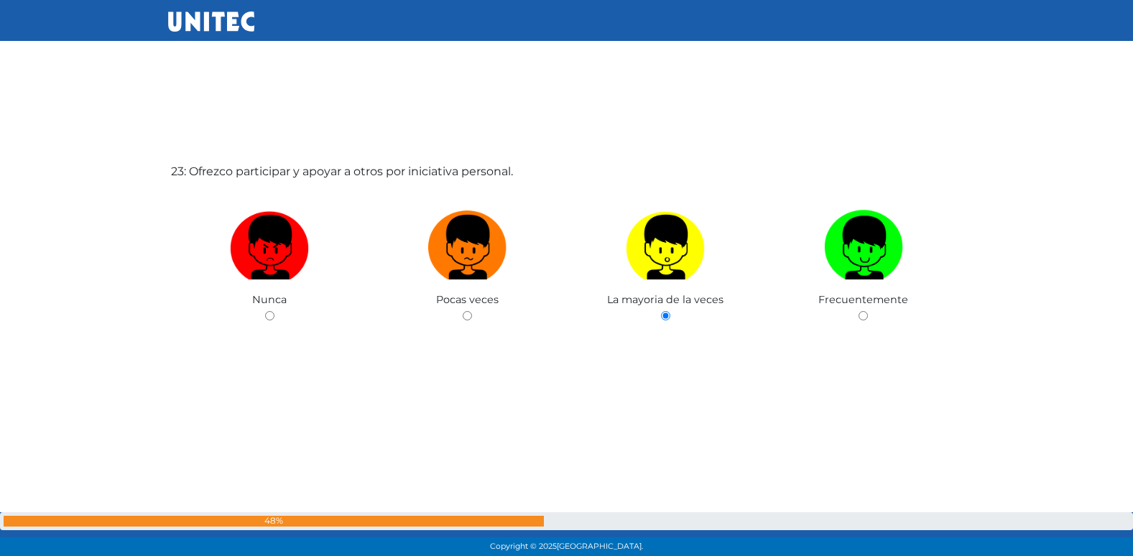
radio input "true"
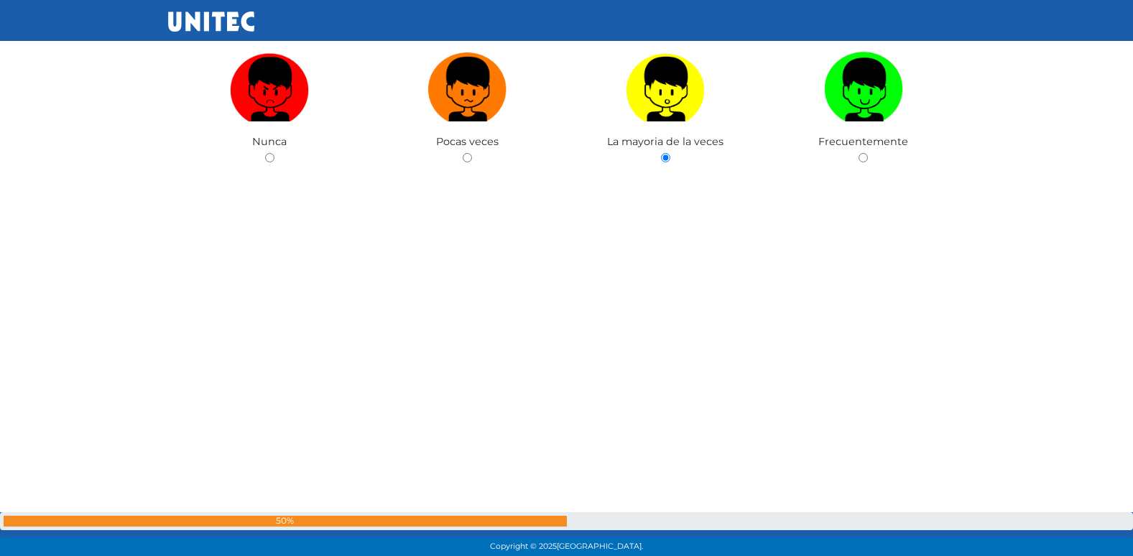
radio input "true"
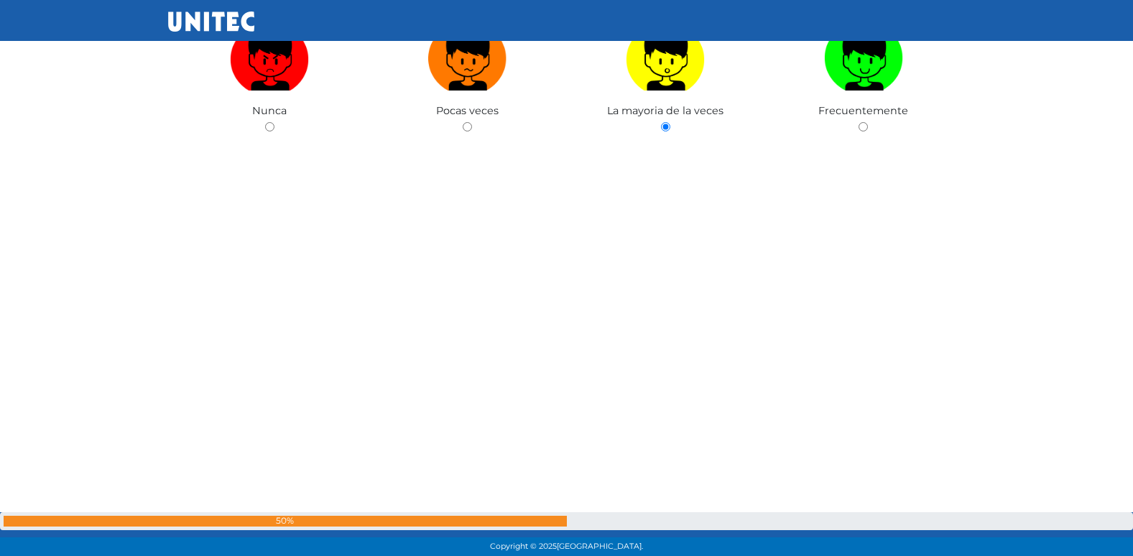
radio input "true"
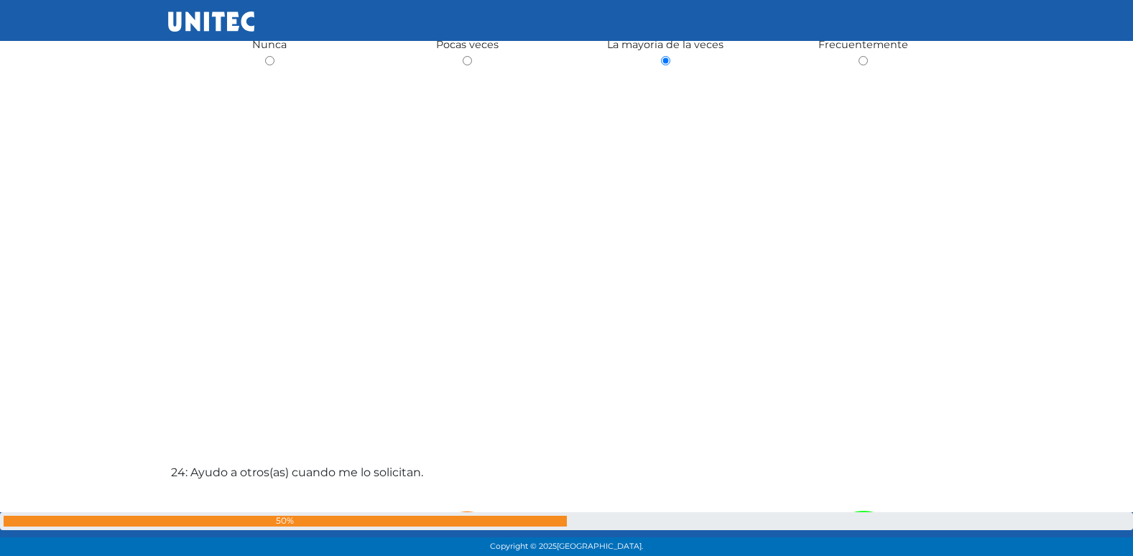
radio input "true"
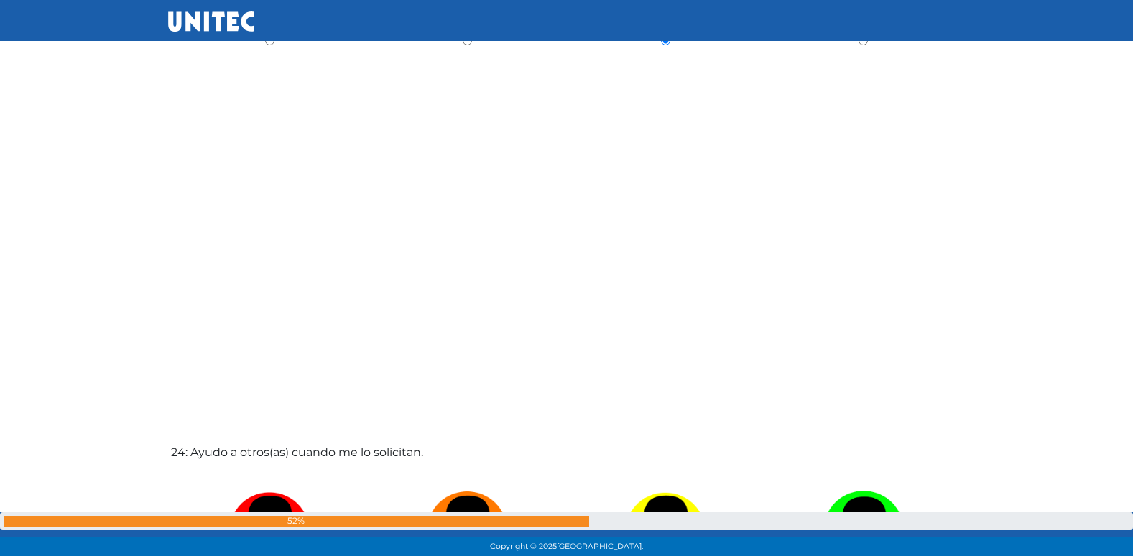
radio input "true"
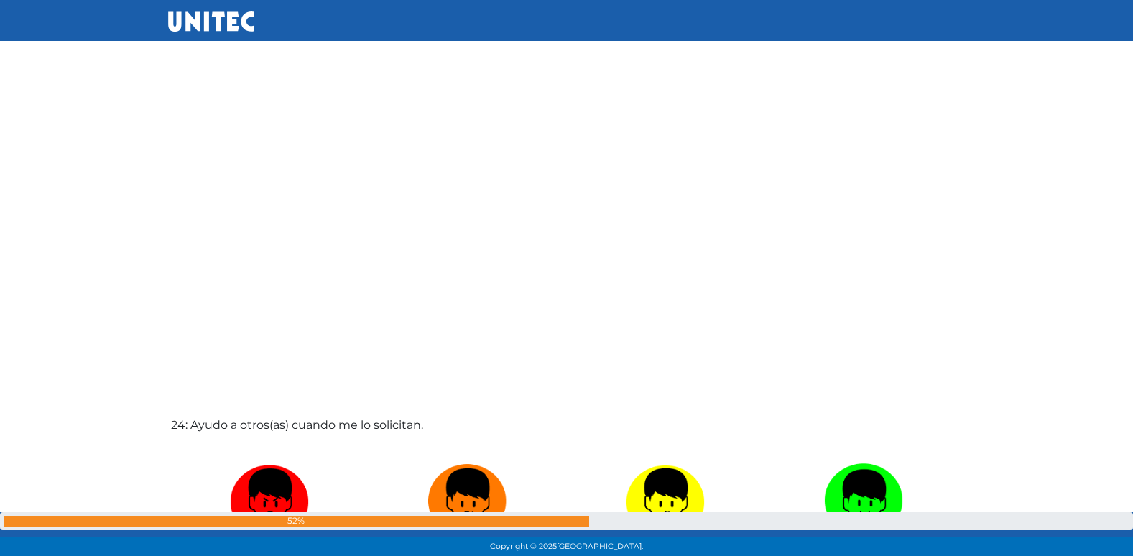
radio input "true"
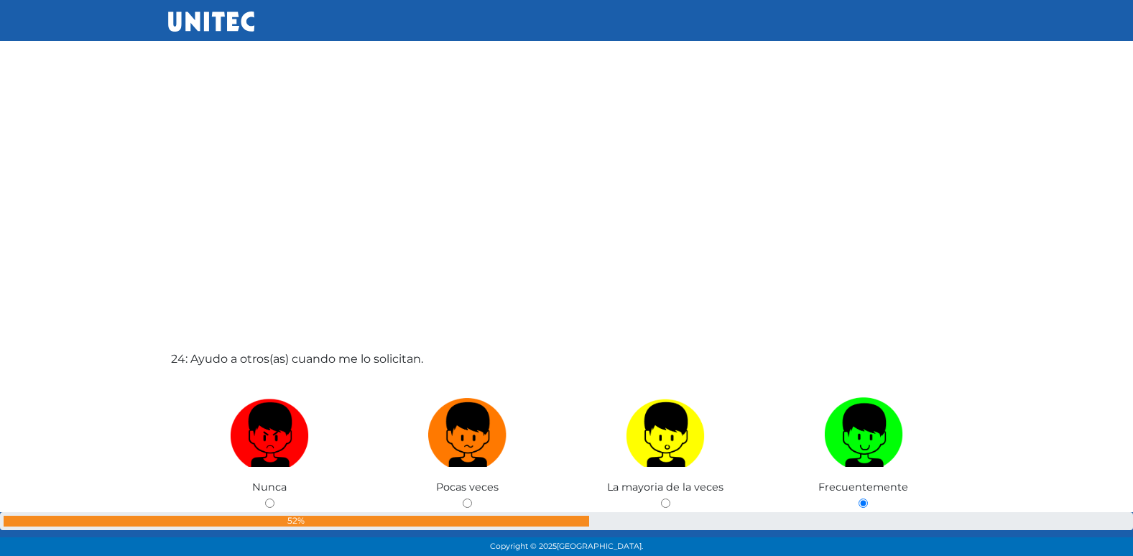
radio input "true"
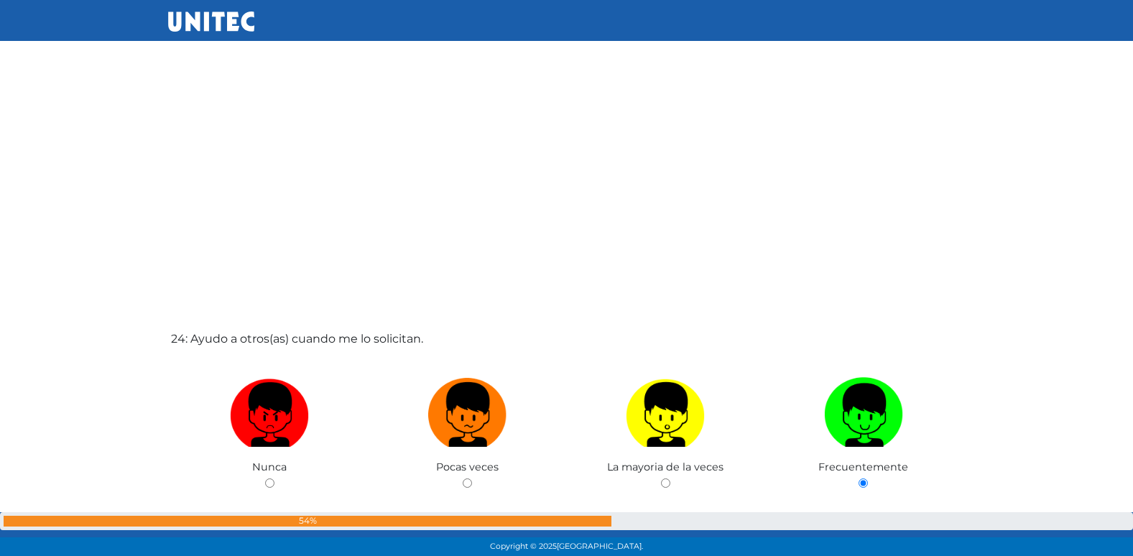
radio input "true"
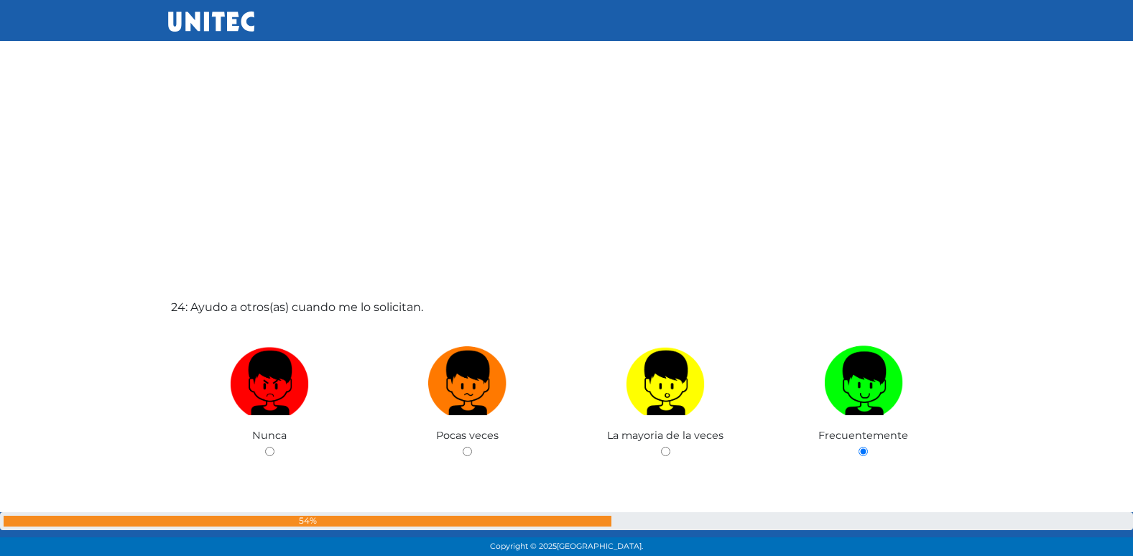
radio input "true"
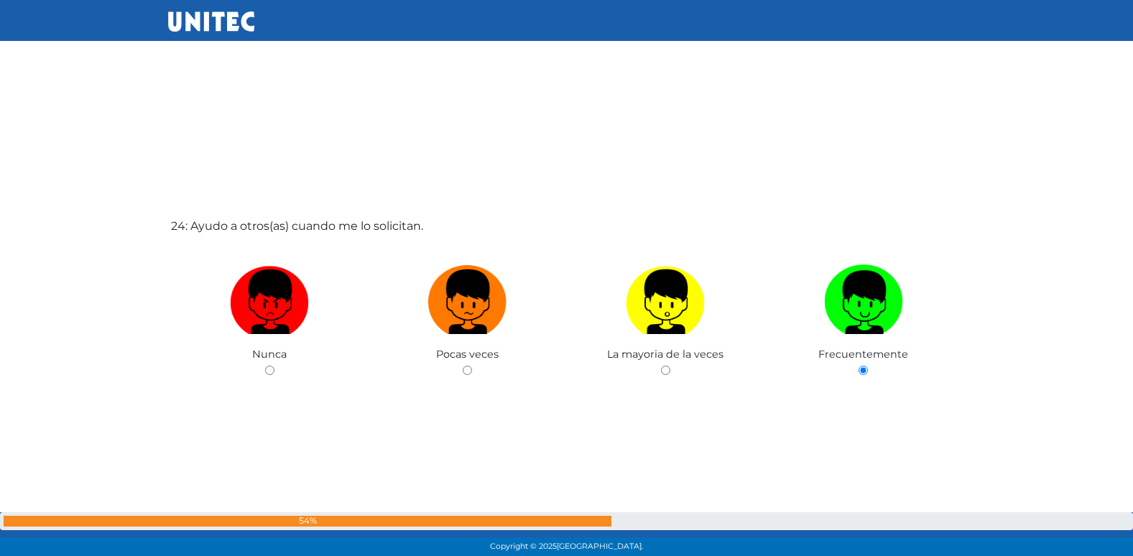
radio input "true"
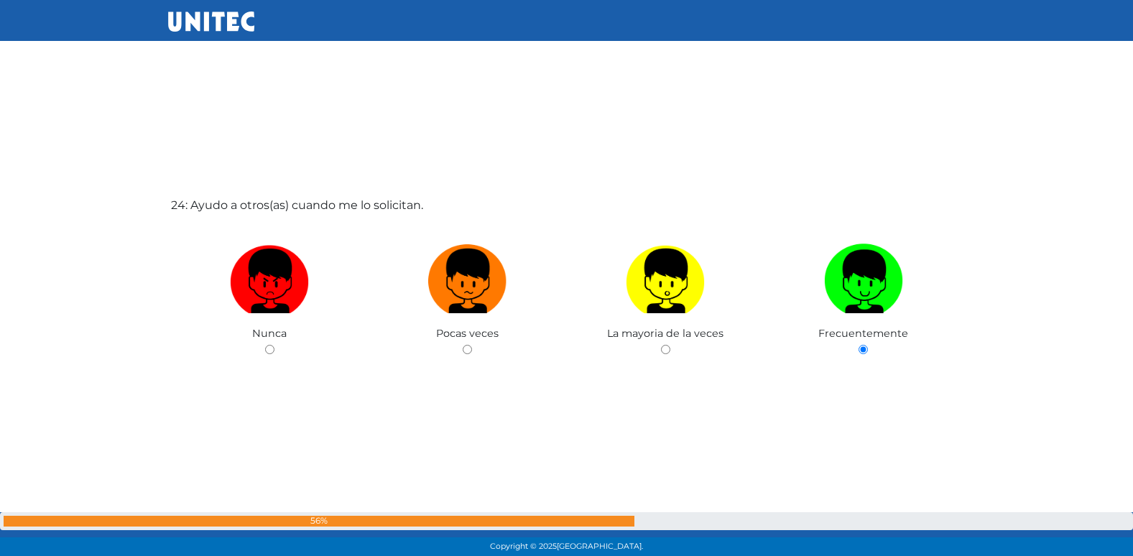
radio input "true"
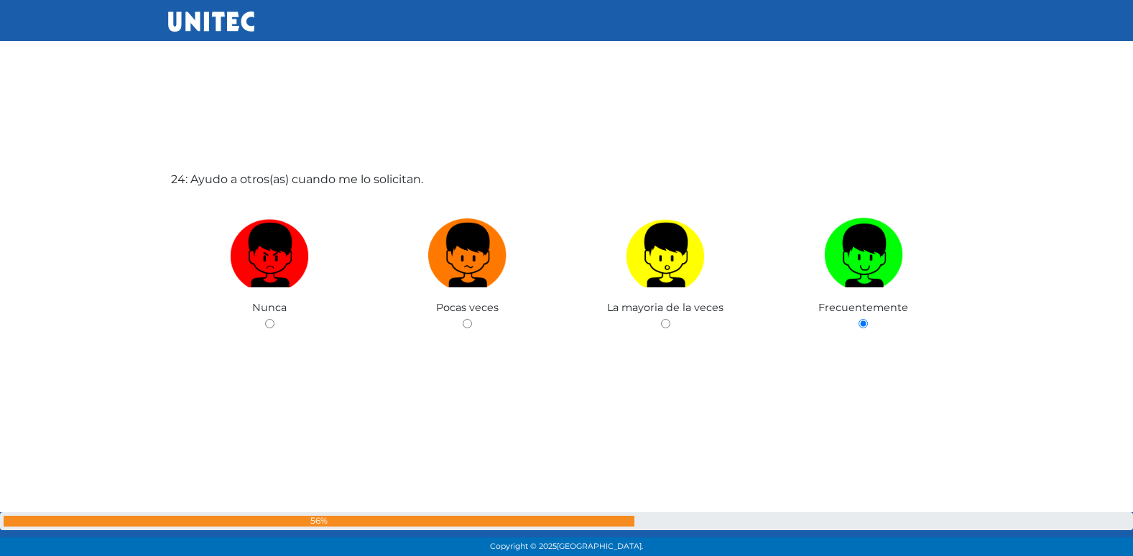
radio input "true"
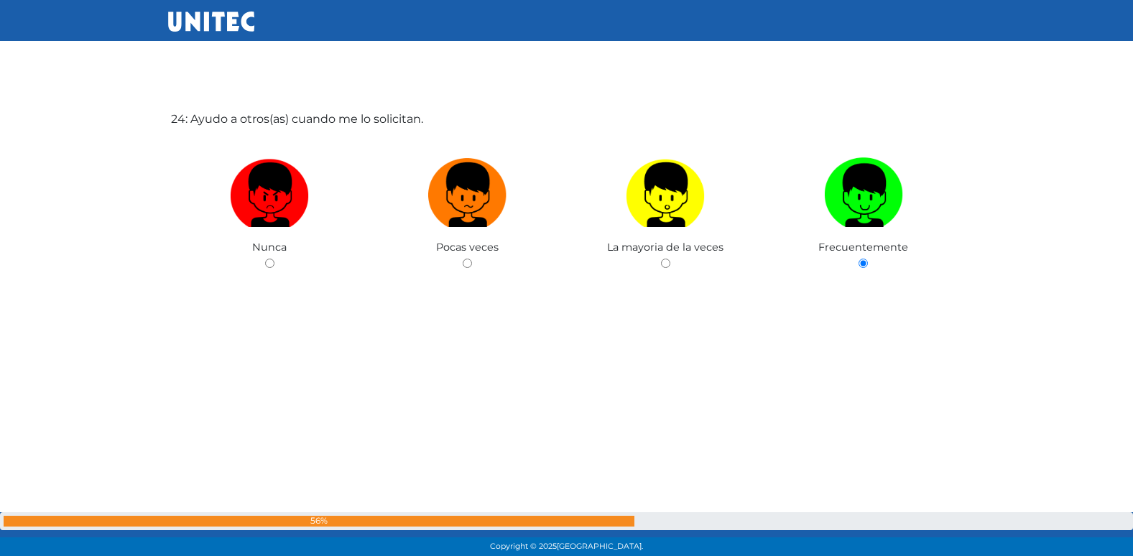
radio input "true"
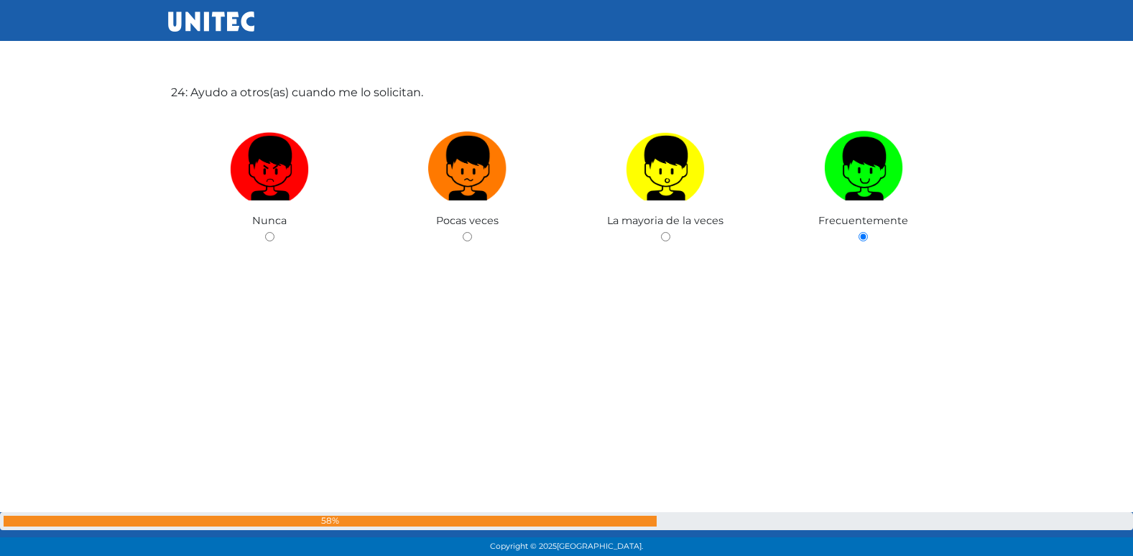
radio input "true"
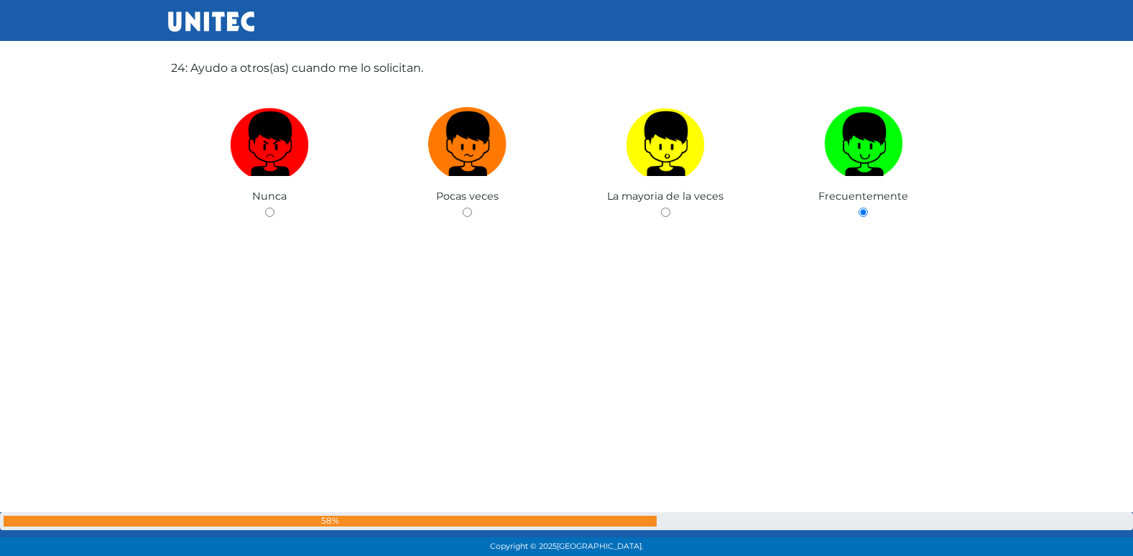
radio input "true"
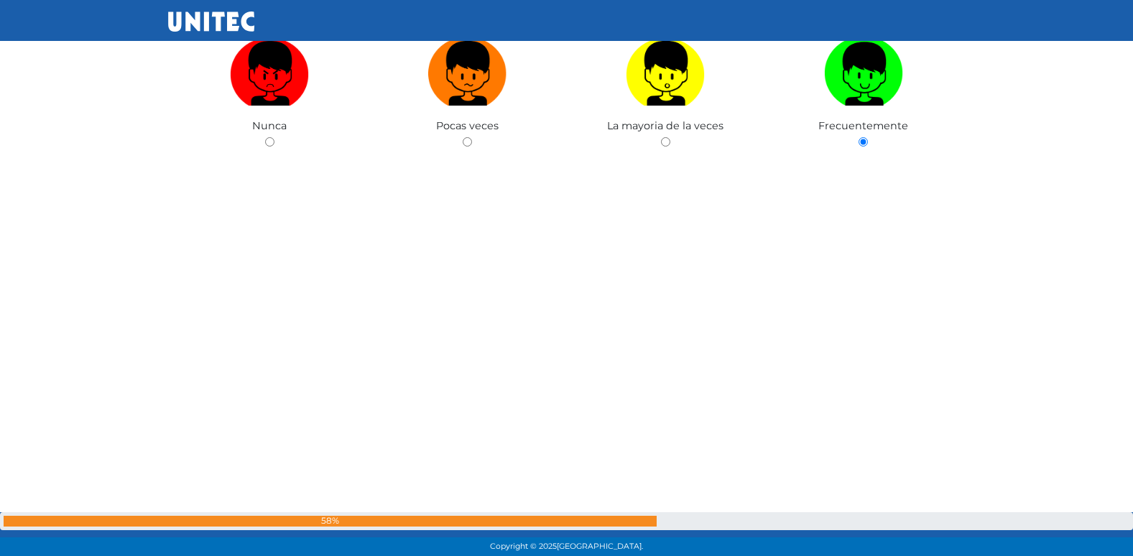
radio input "true"
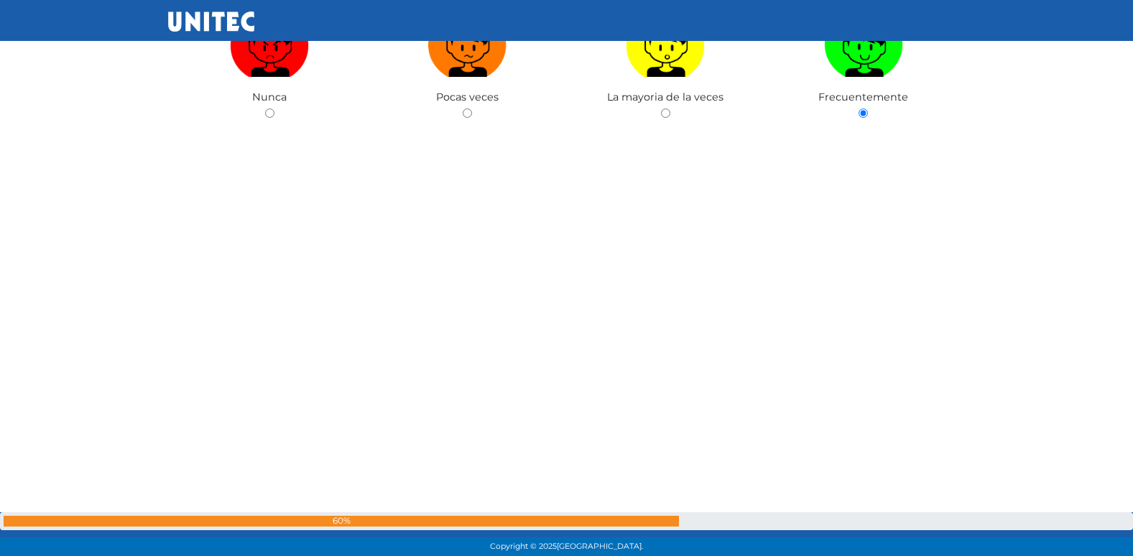
radio input "true"
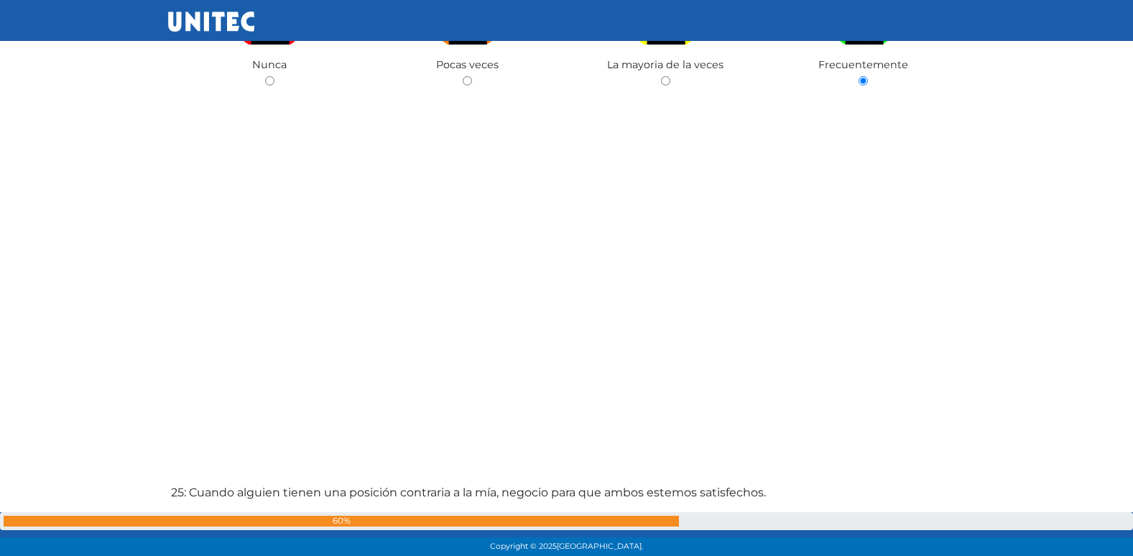
radio input "true"
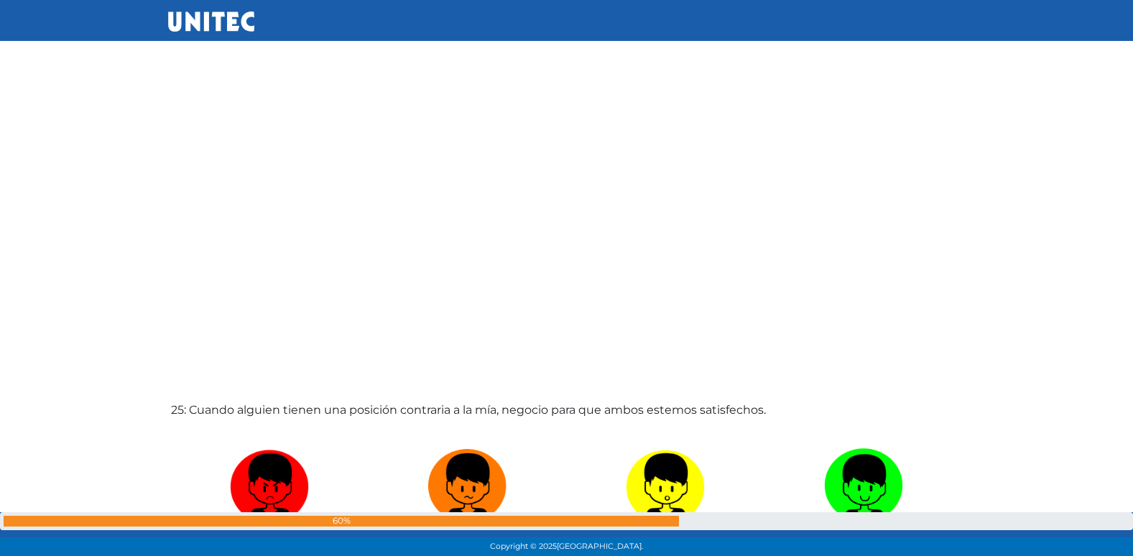
radio input "true"
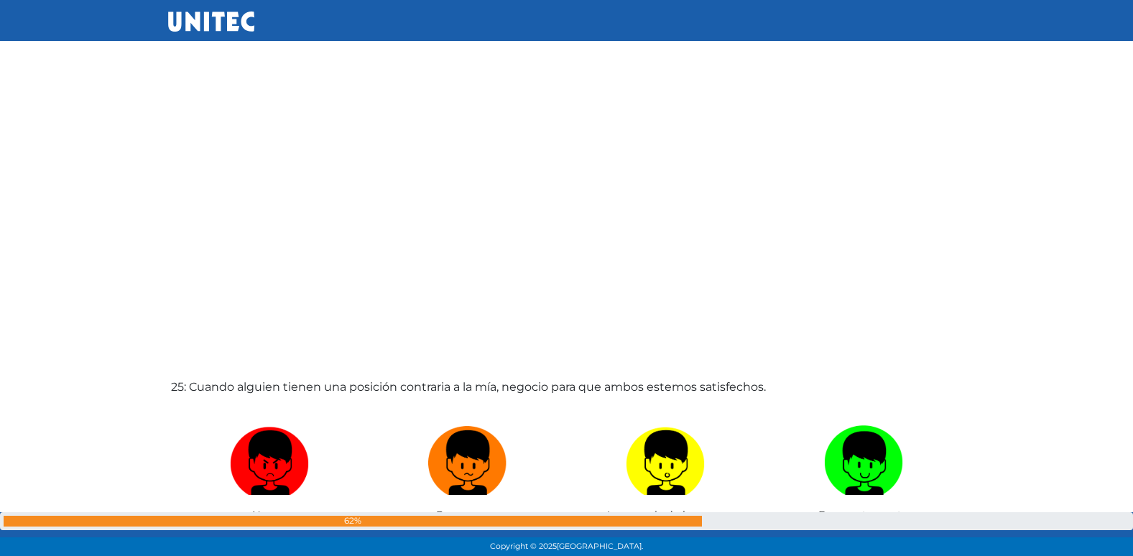
radio input "true"
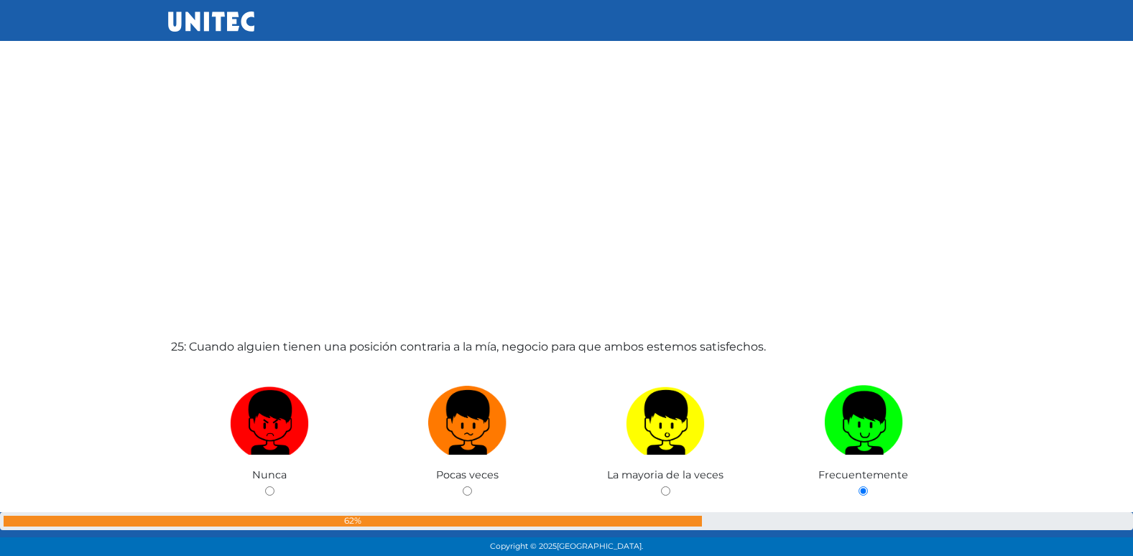
radio input "true"
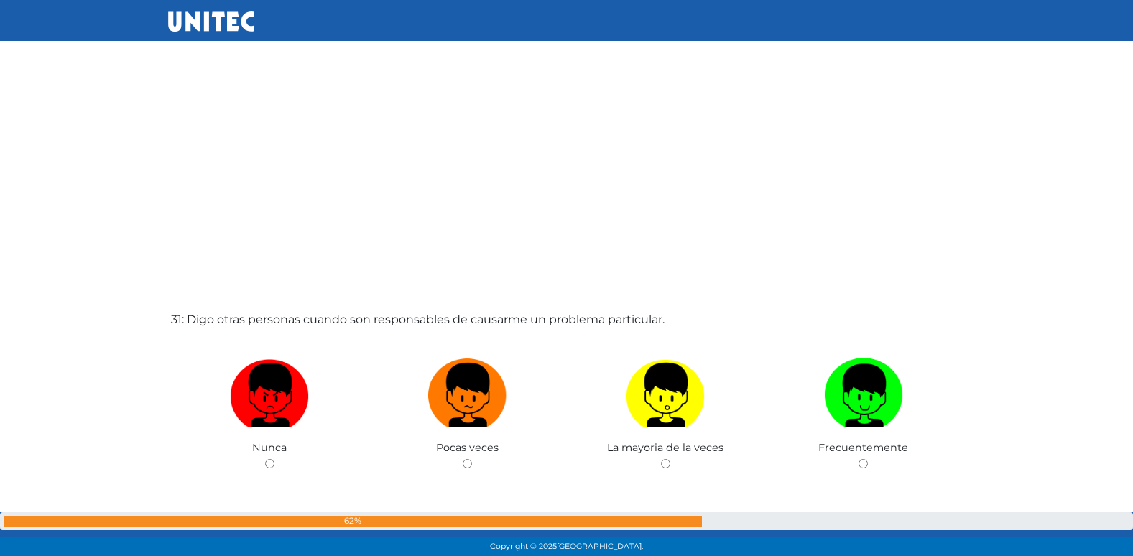
scroll to position [16752, 0]
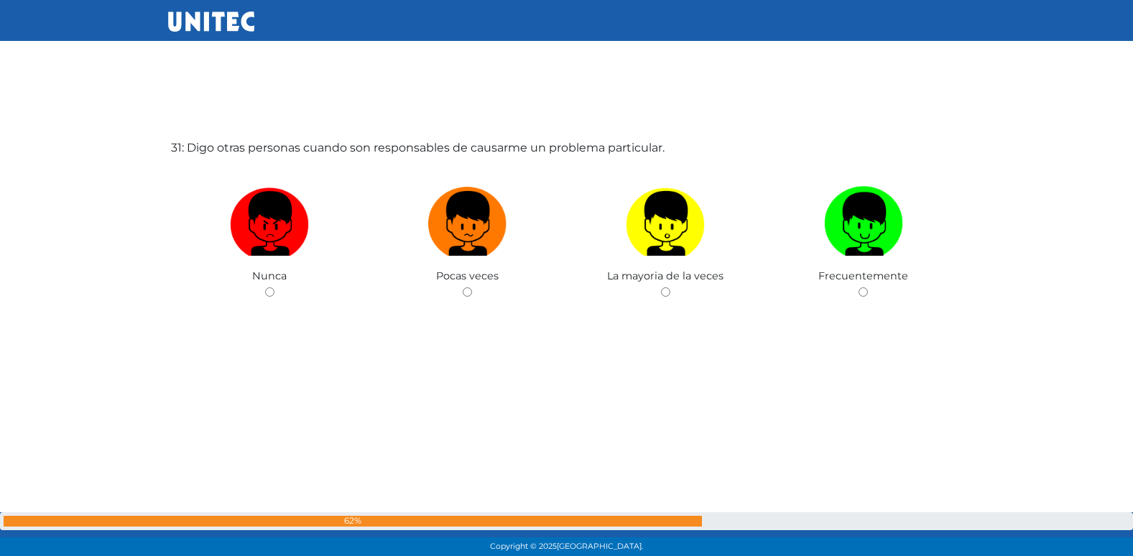
click at [463, 287] on input "radio" at bounding box center [467, 291] width 9 height 9
radio input "true"
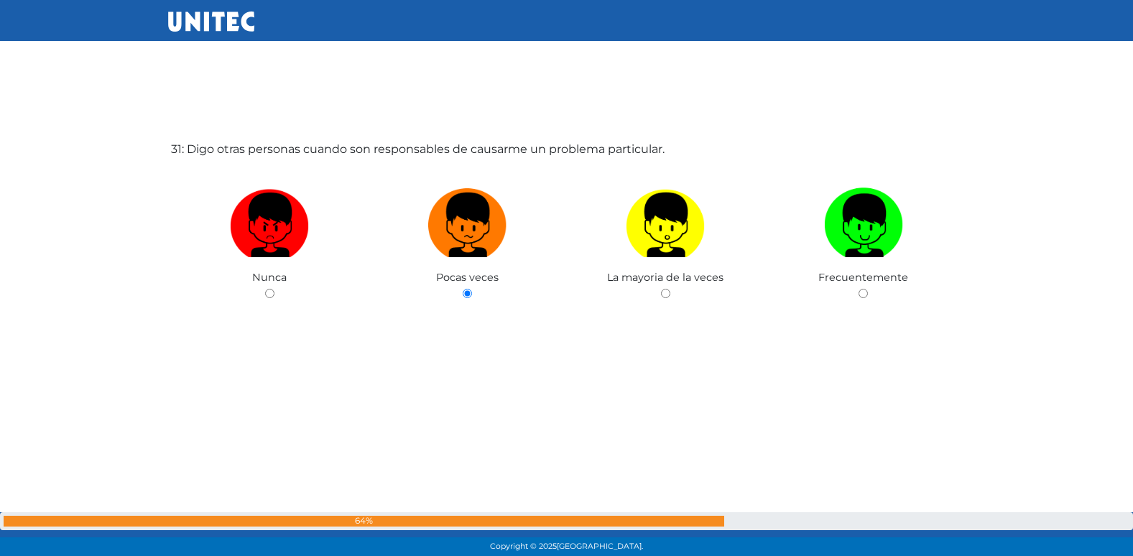
click at [265, 289] on input "radio" at bounding box center [269, 293] width 9 height 9
radio input "true"
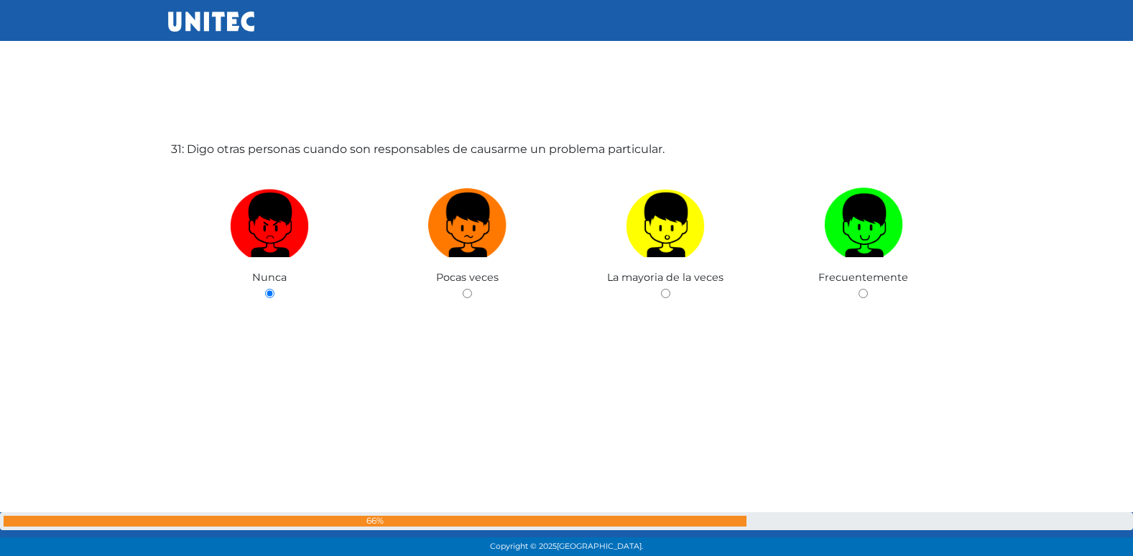
radio input "true"
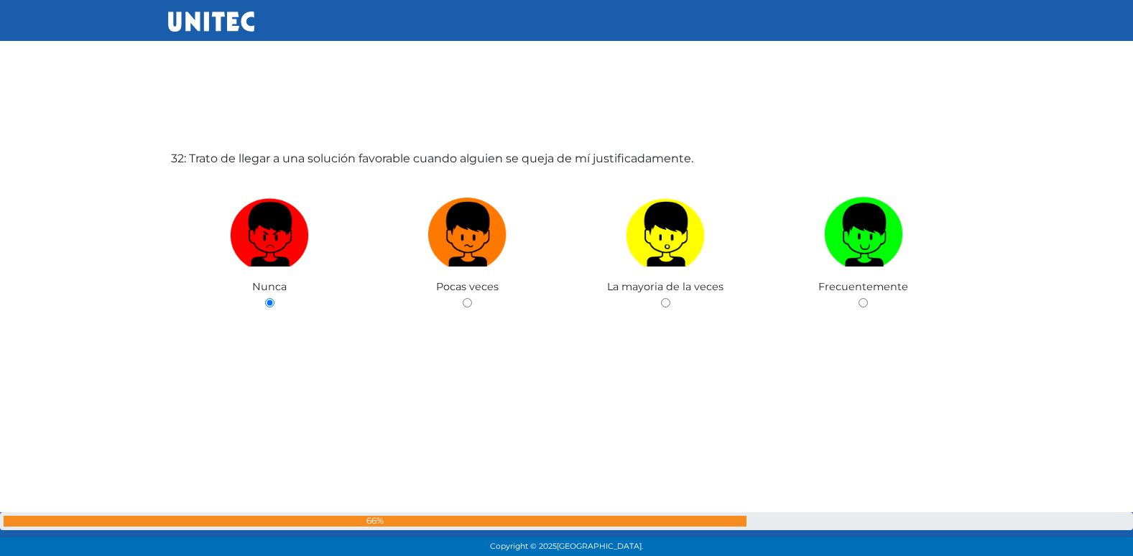
scroll to position [17289, 0]
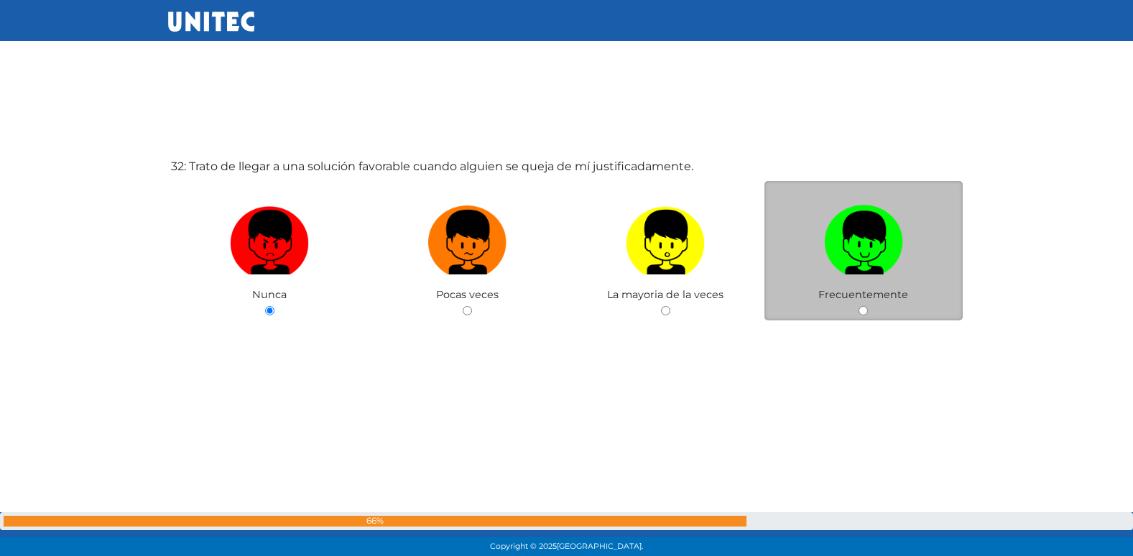
click at [861, 309] on input "radio" at bounding box center [862, 310] width 9 height 9
radio input "true"
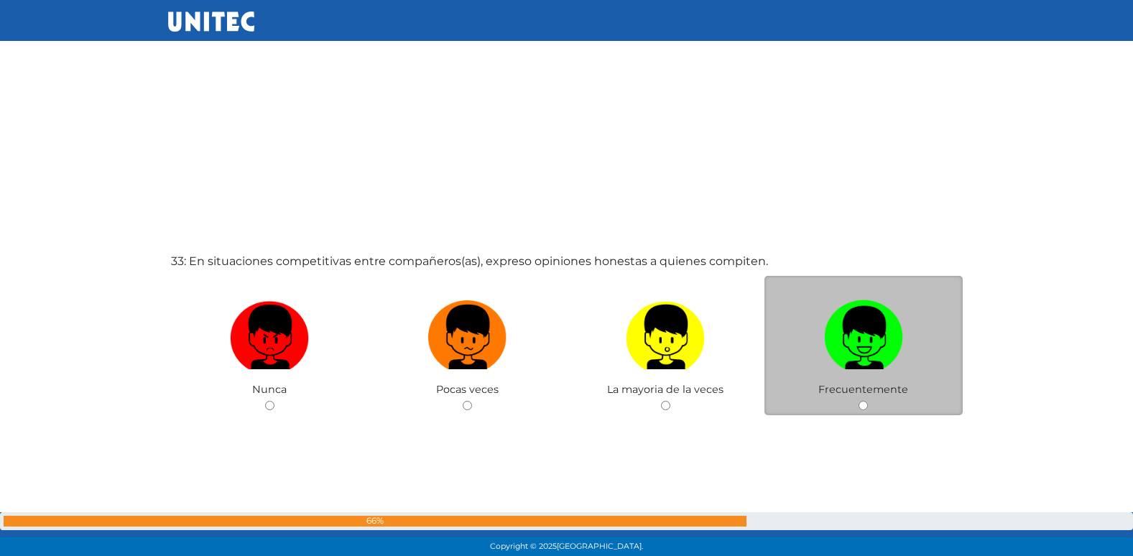
scroll to position [17697, 0]
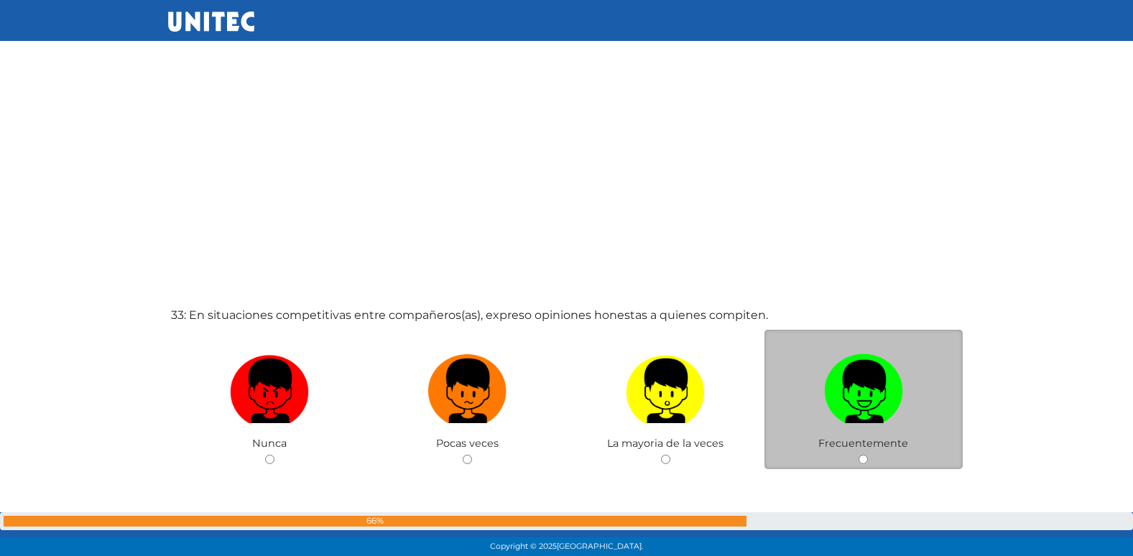
click at [463, 455] on input "radio" at bounding box center [467, 459] width 9 height 9
radio input "true"
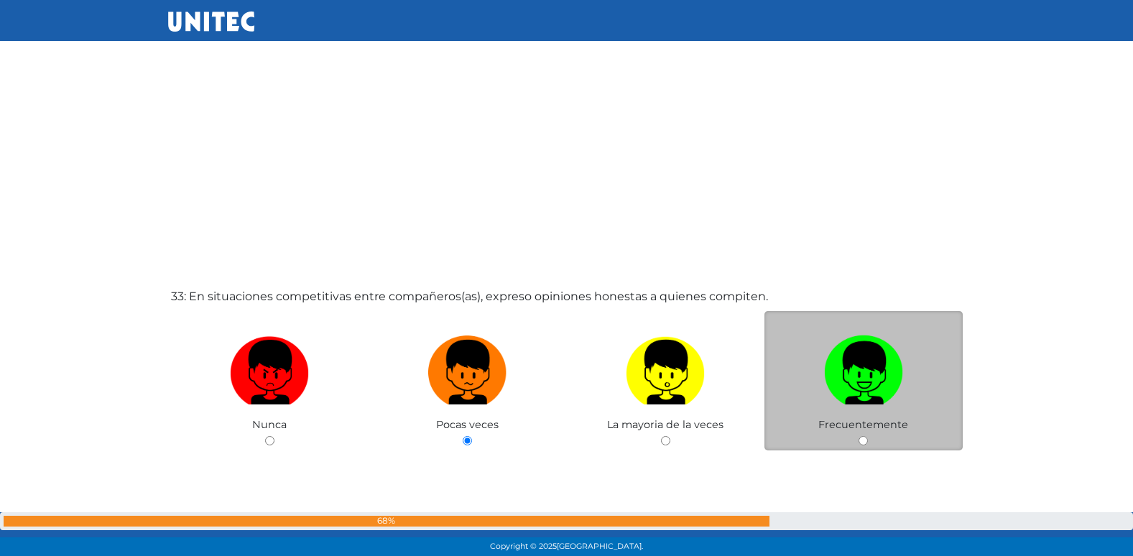
click at [661, 436] on input "radio" at bounding box center [665, 440] width 9 height 9
radio input "true"
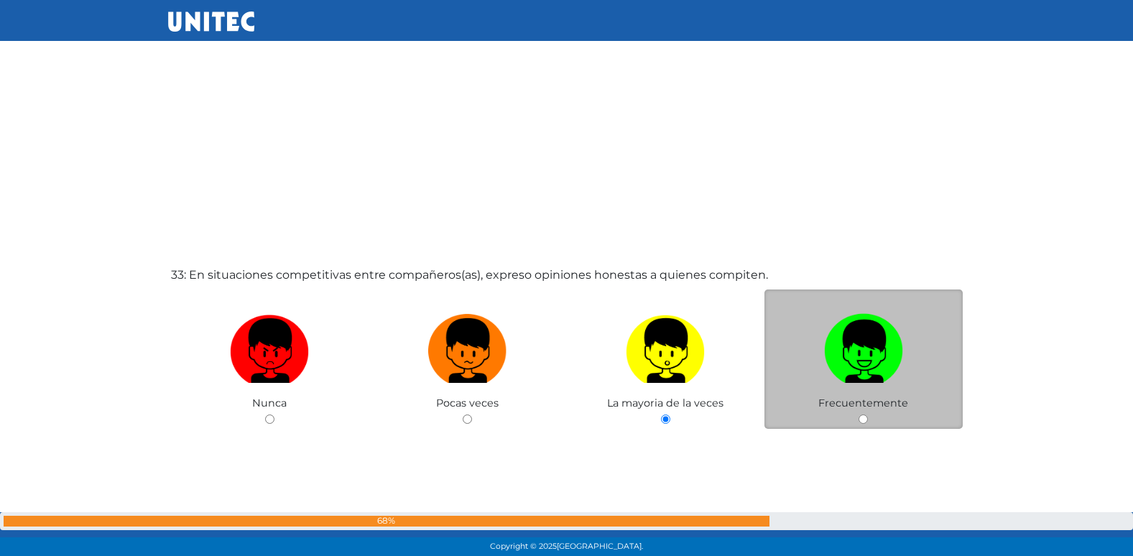
click at [858, 414] on input "radio" at bounding box center [862, 418] width 9 height 9
radio input "true"
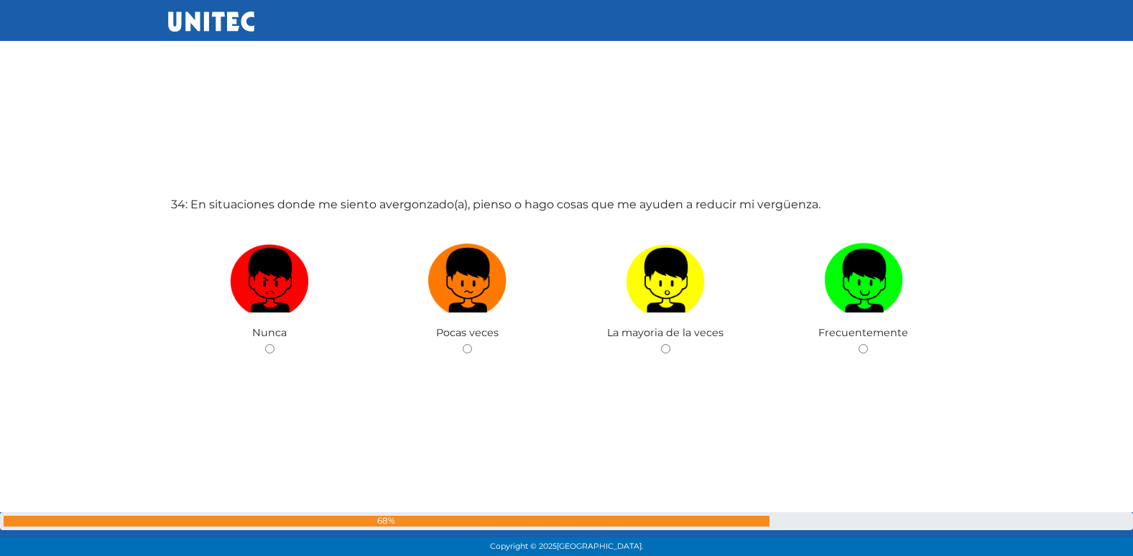
click at [463, 344] on input "radio" at bounding box center [467, 348] width 9 height 9
radio input "true"
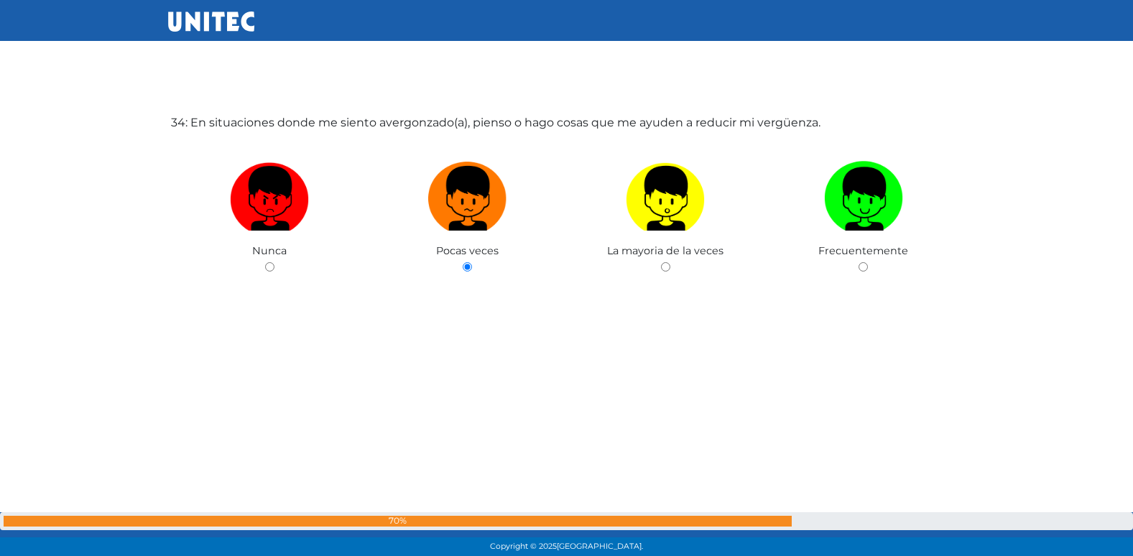
click at [661, 262] on input "radio" at bounding box center [665, 266] width 9 height 9
radio input "true"
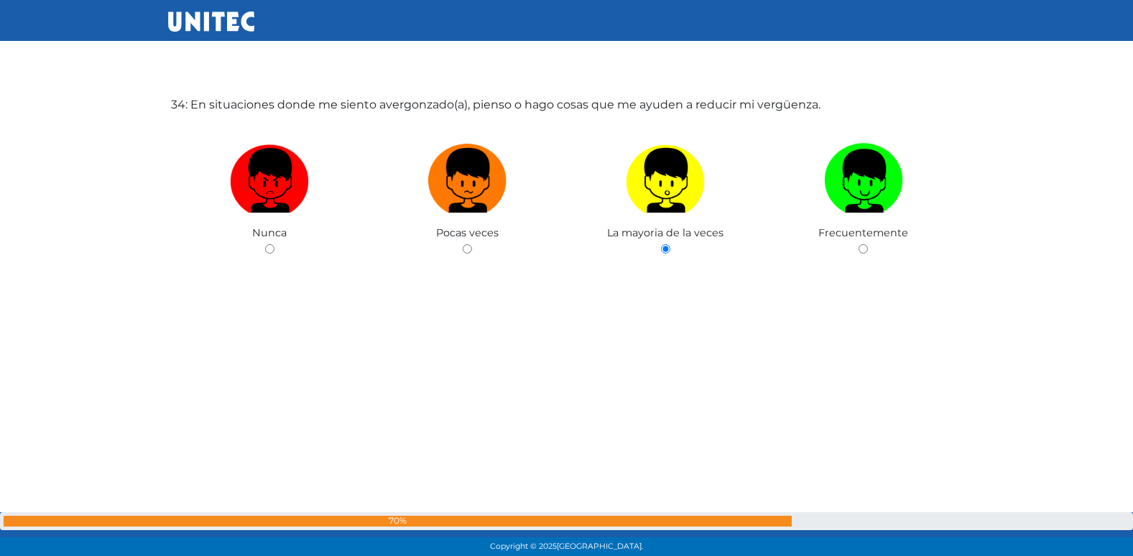
click at [858, 244] on input "radio" at bounding box center [862, 248] width 9 height 9
radio input "true"
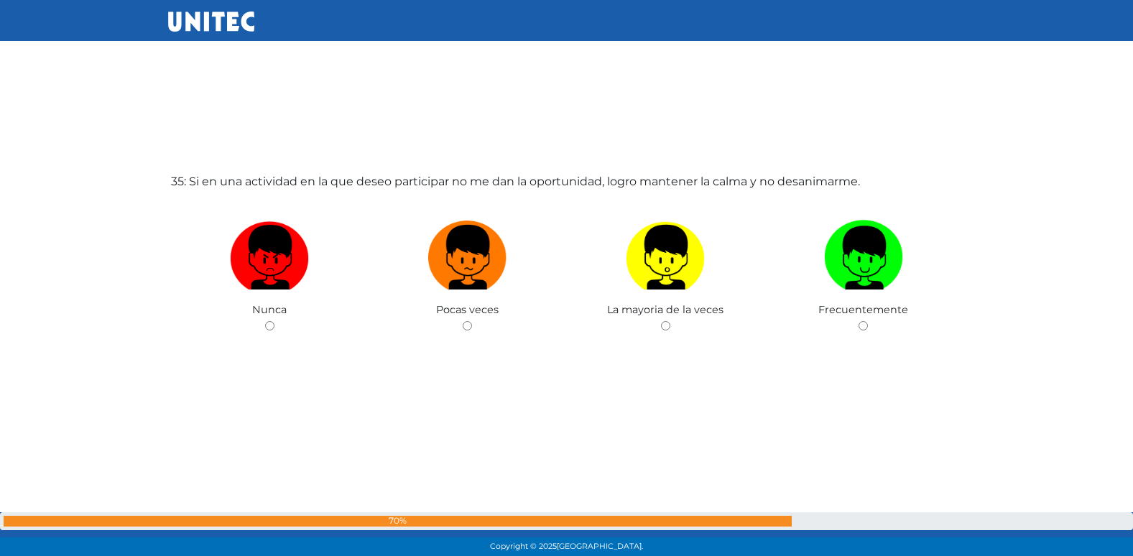
scroll to position [18976, 0]
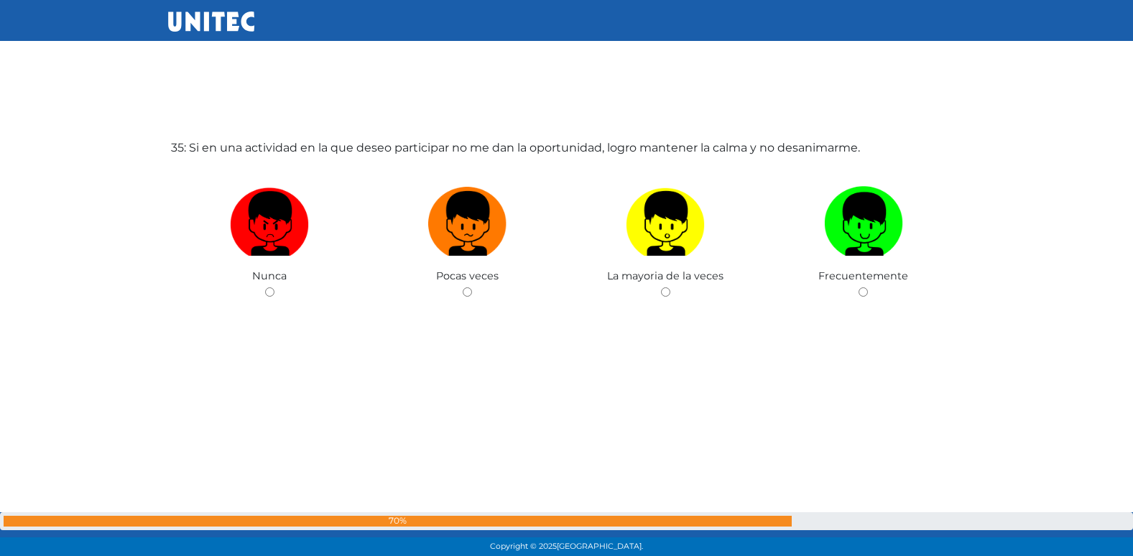
click at [463, 287] on input "radio" at bounding box center [467, 291] width 9 height 9
radio input "true"
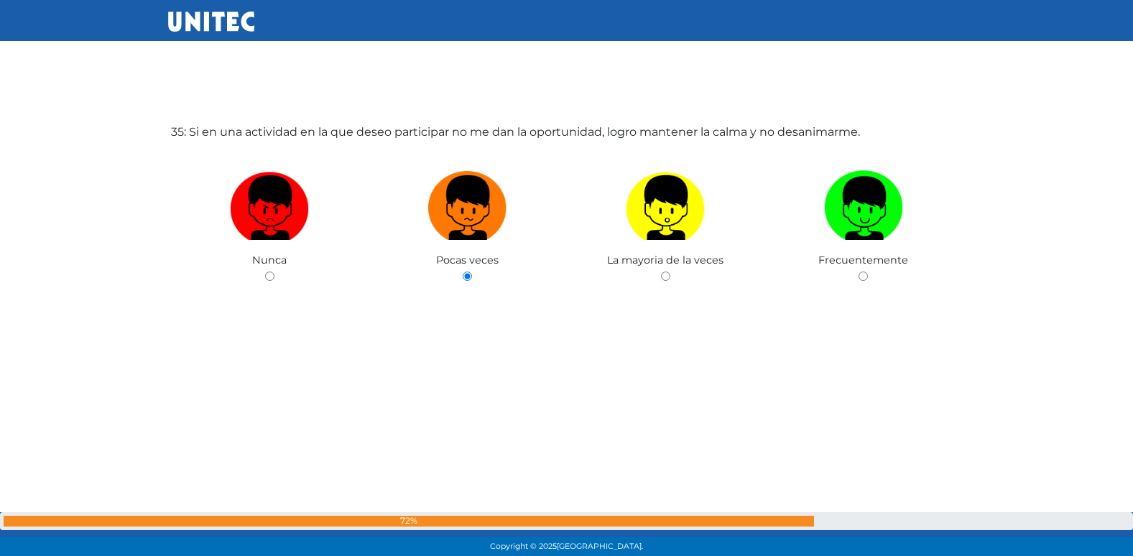
click at [661, 272] on input "radio" at bounding box center [665, 276] width 9 height 9
radio input "true"
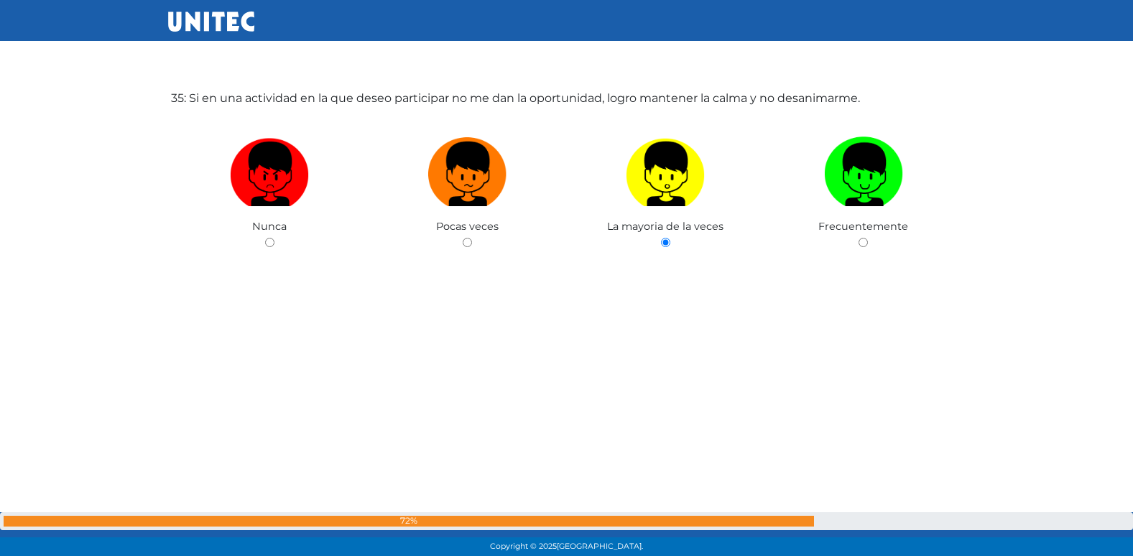
click at [858, 238] on input "radio" at bounding box center [862, 242] width 9 height 9
radio input "true"
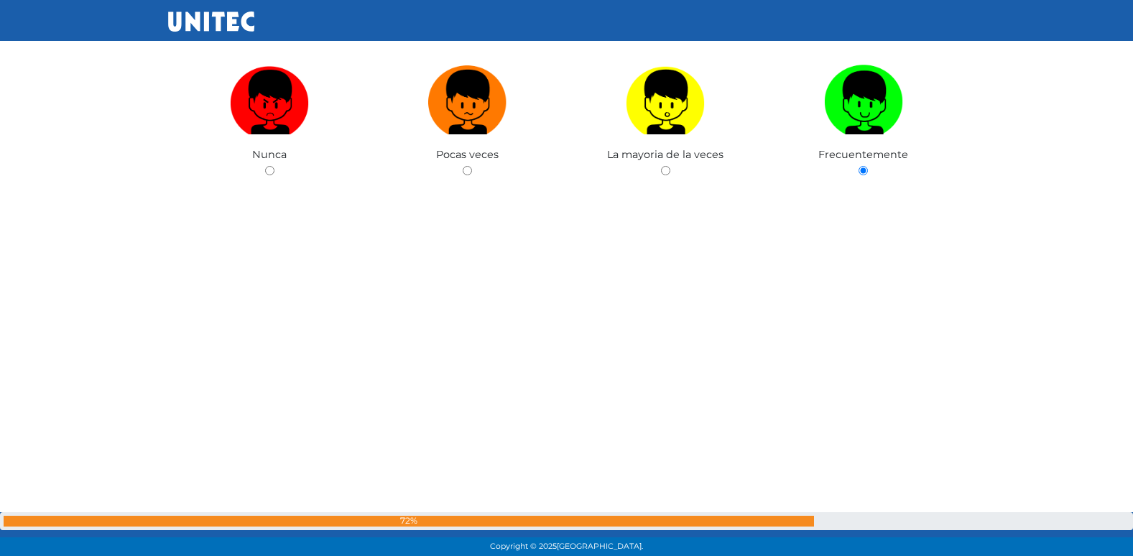
radio input "true"
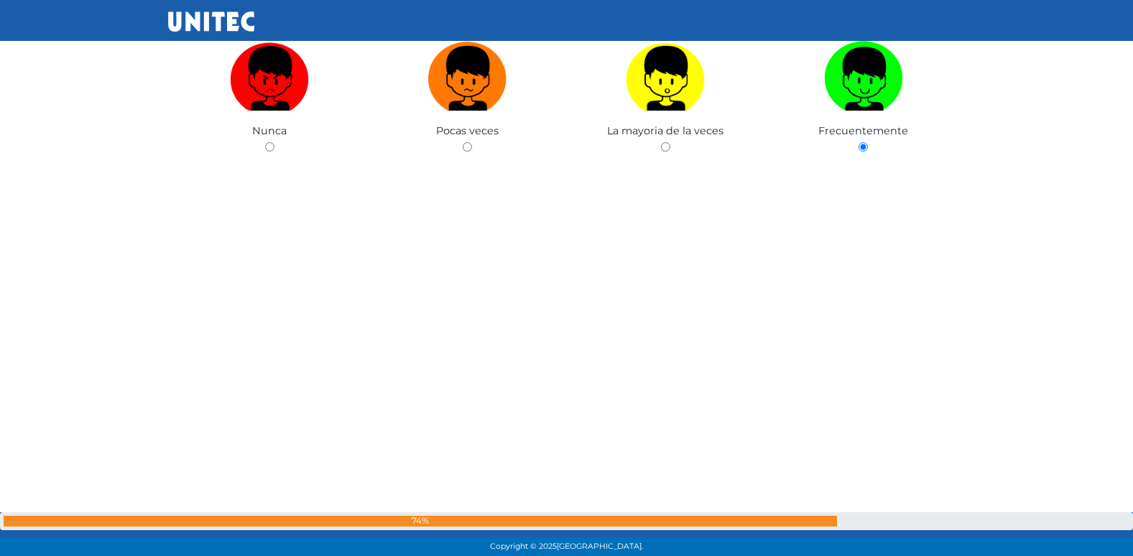
radio input "true"
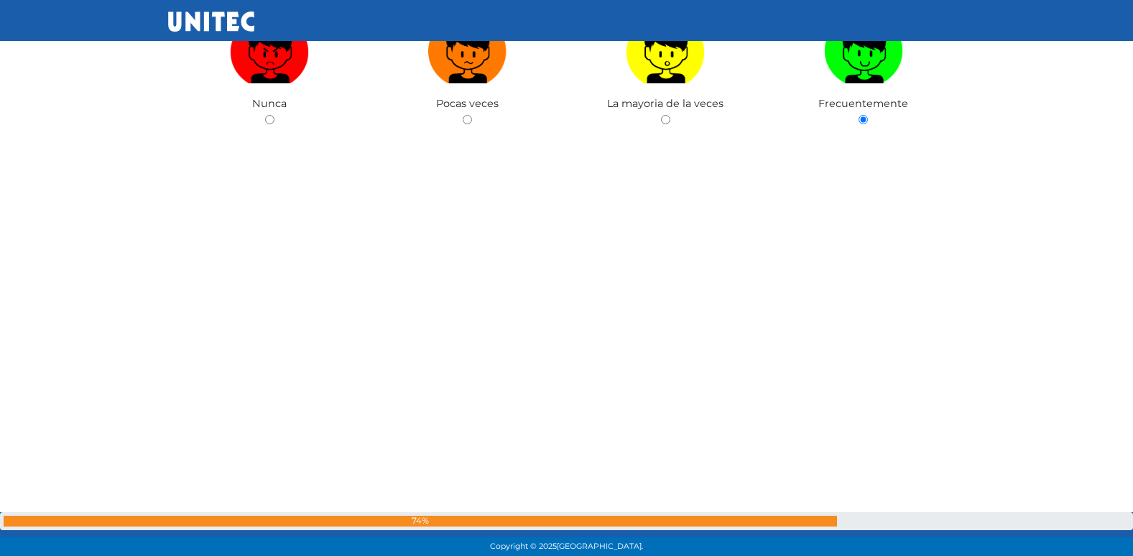
radio input "true"
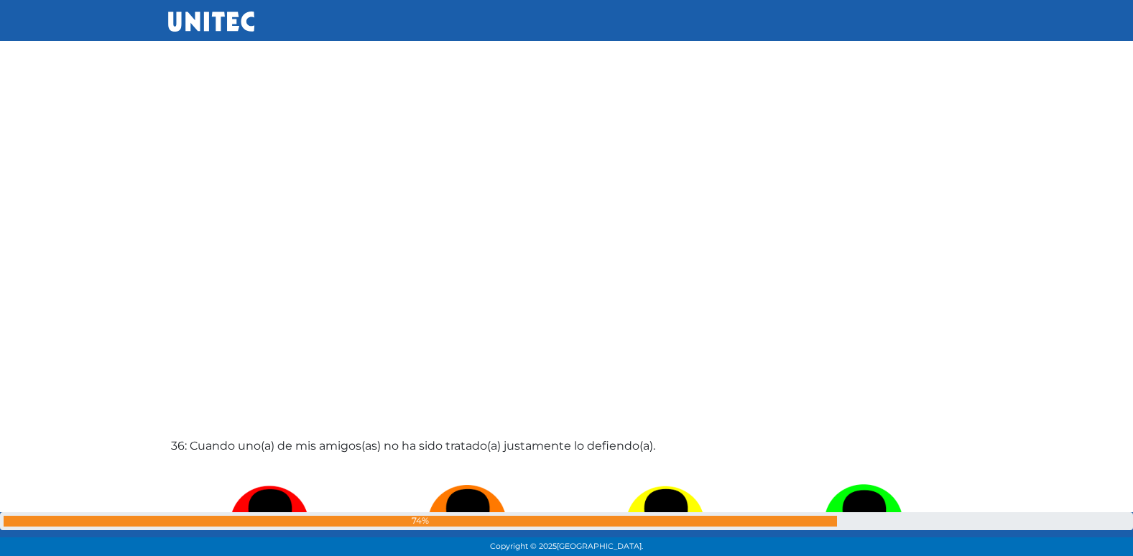
radio input "true"
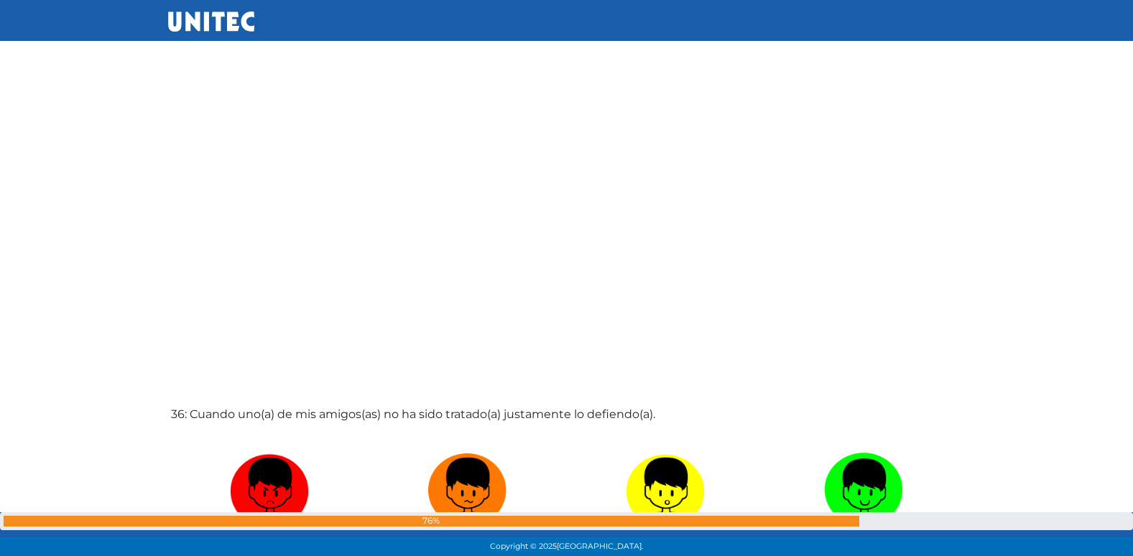
radio input "true"
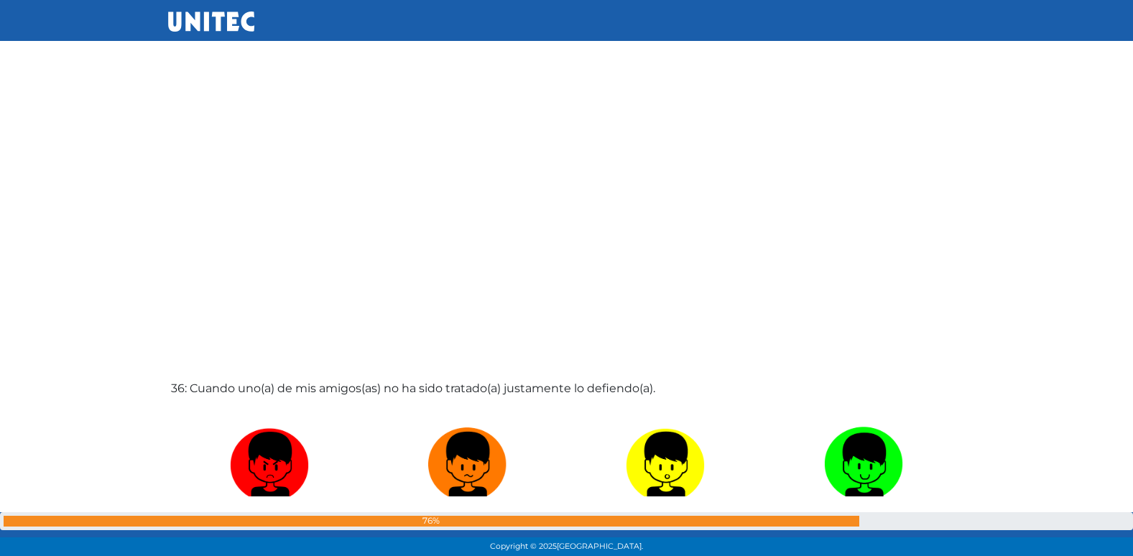
radio input "true"
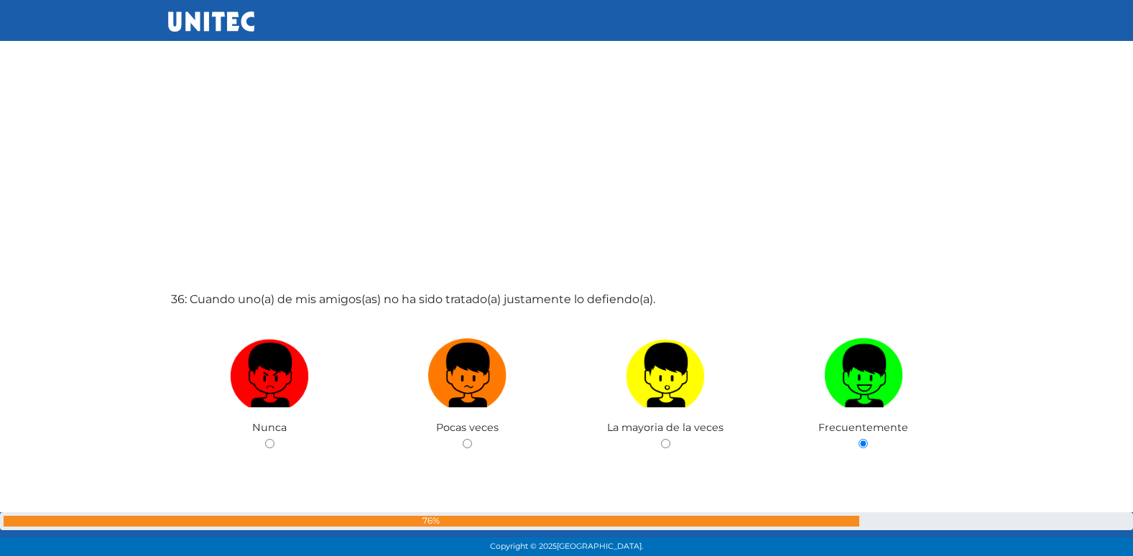
radio input "true"
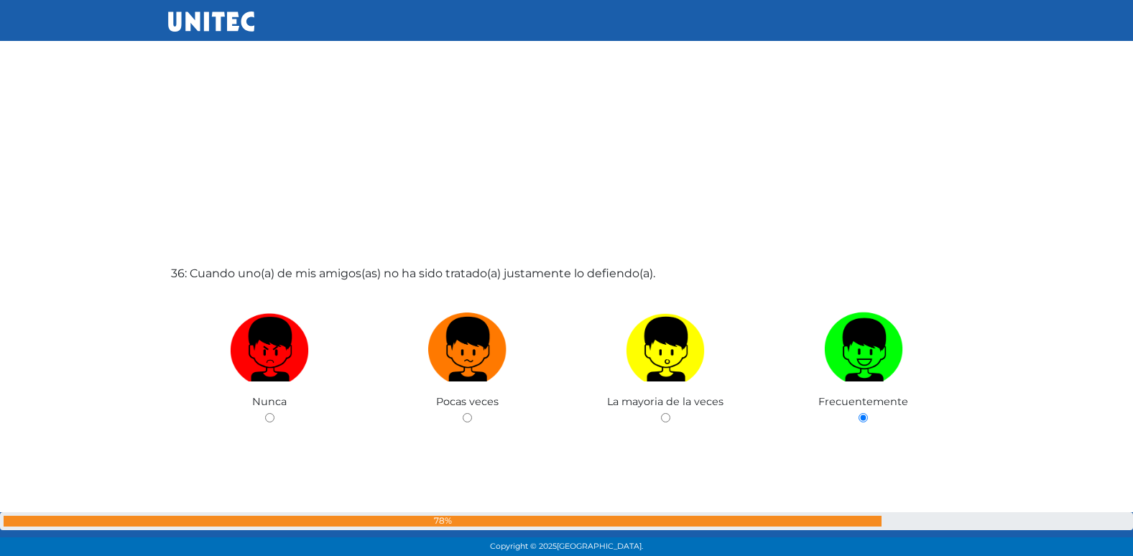
radio input "true"
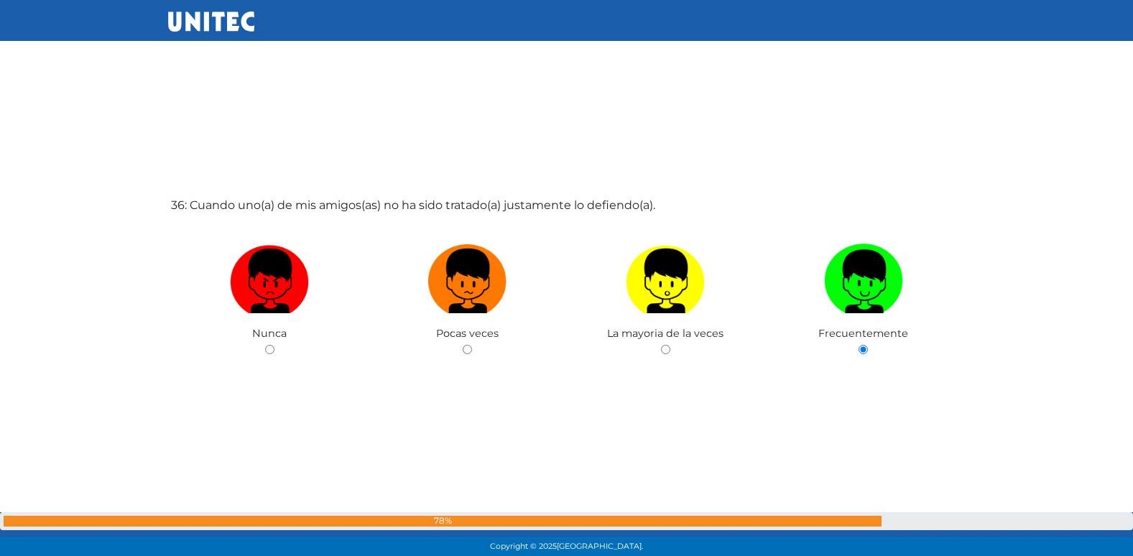
radio input "true"
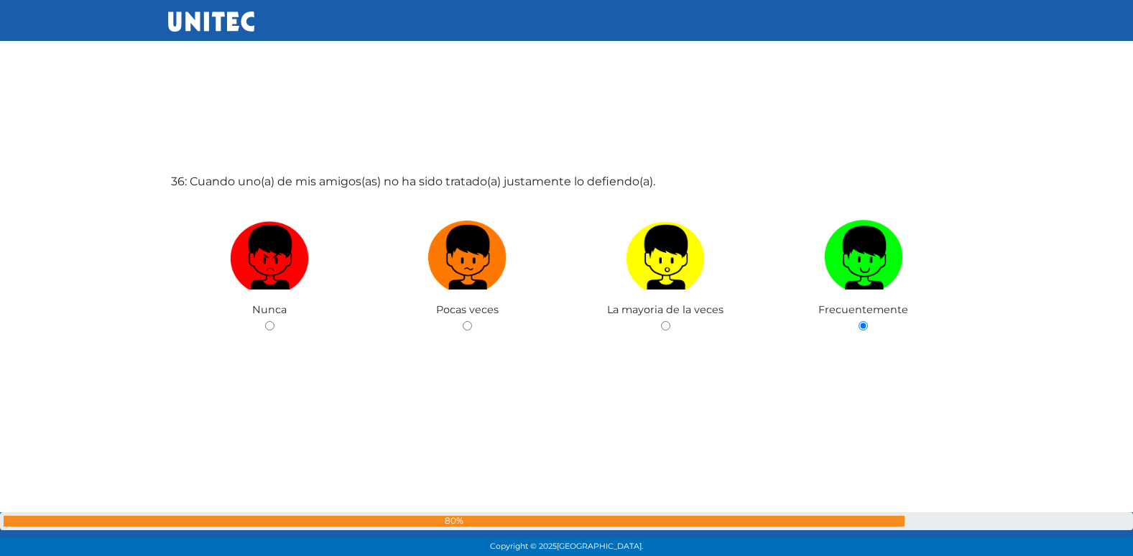
radio input "true"
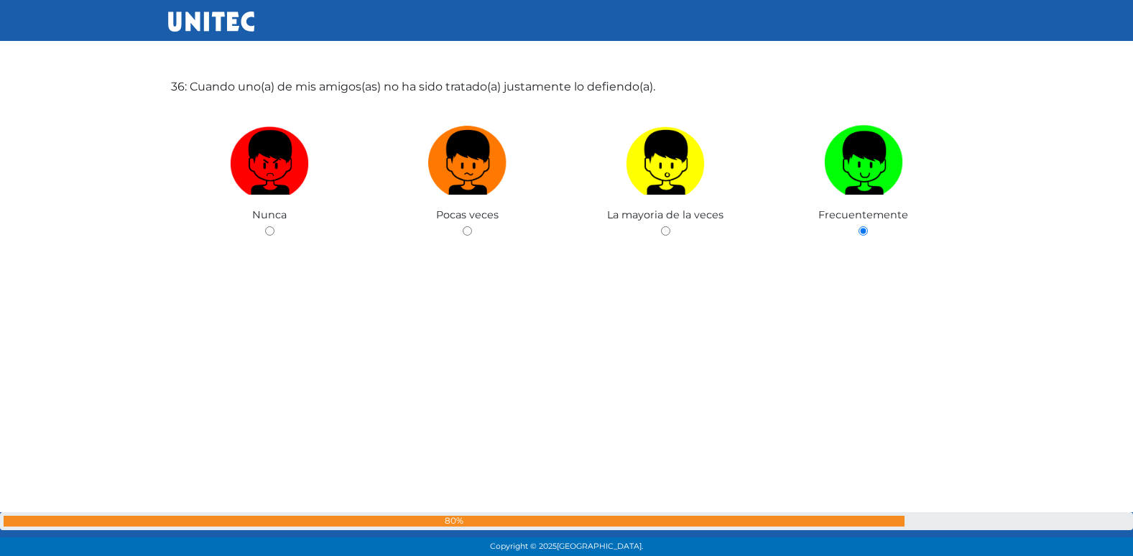
radio input "true"
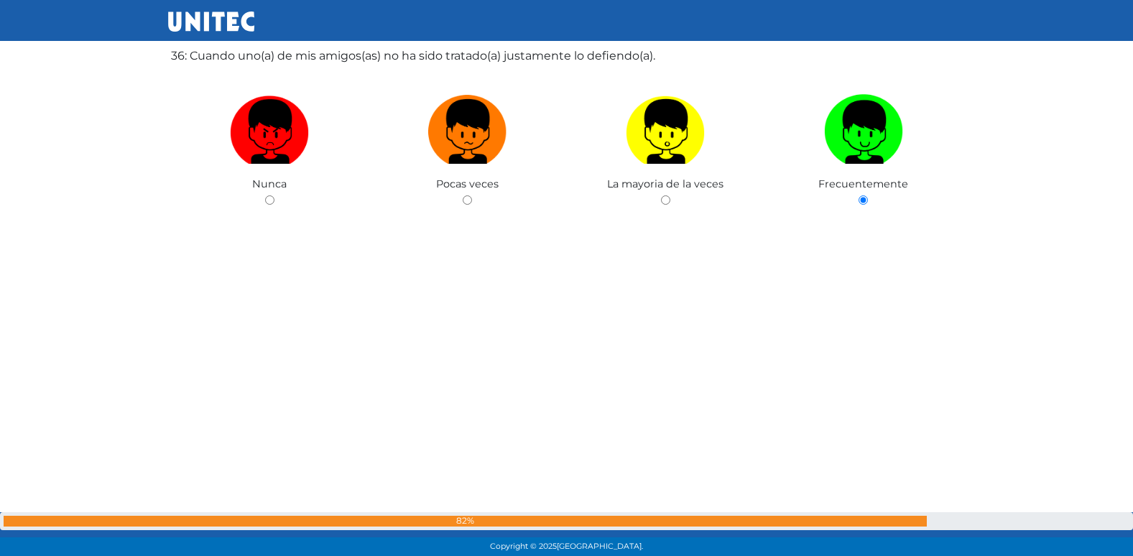
radio input "true"
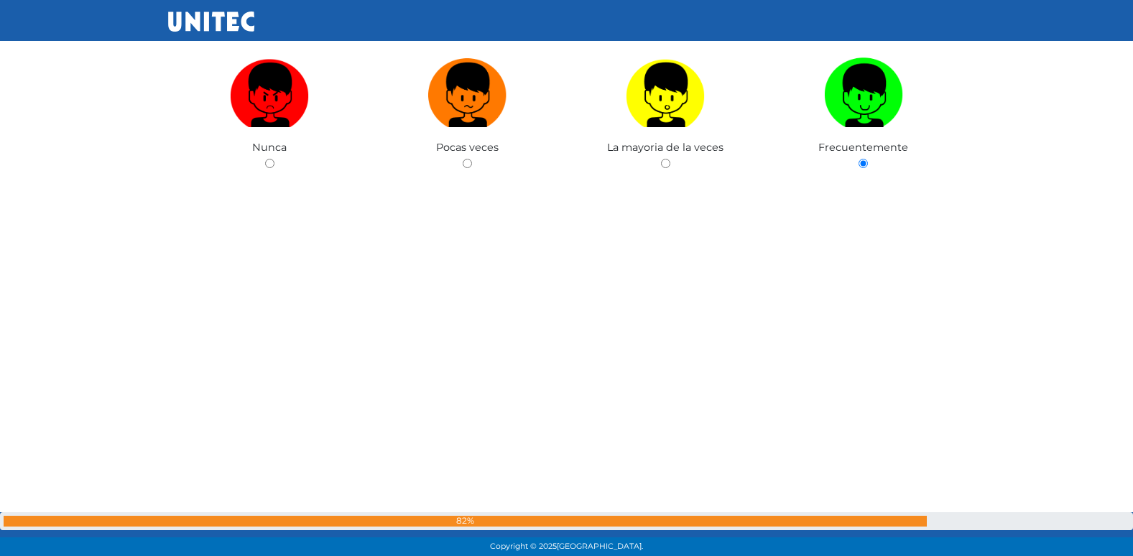
radio input "true"
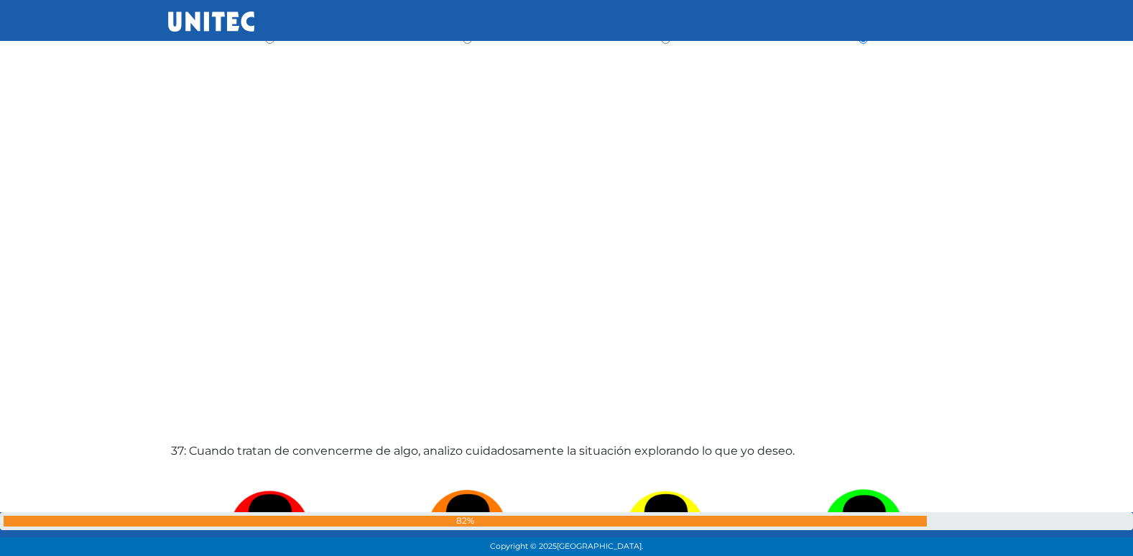
radio input "true"
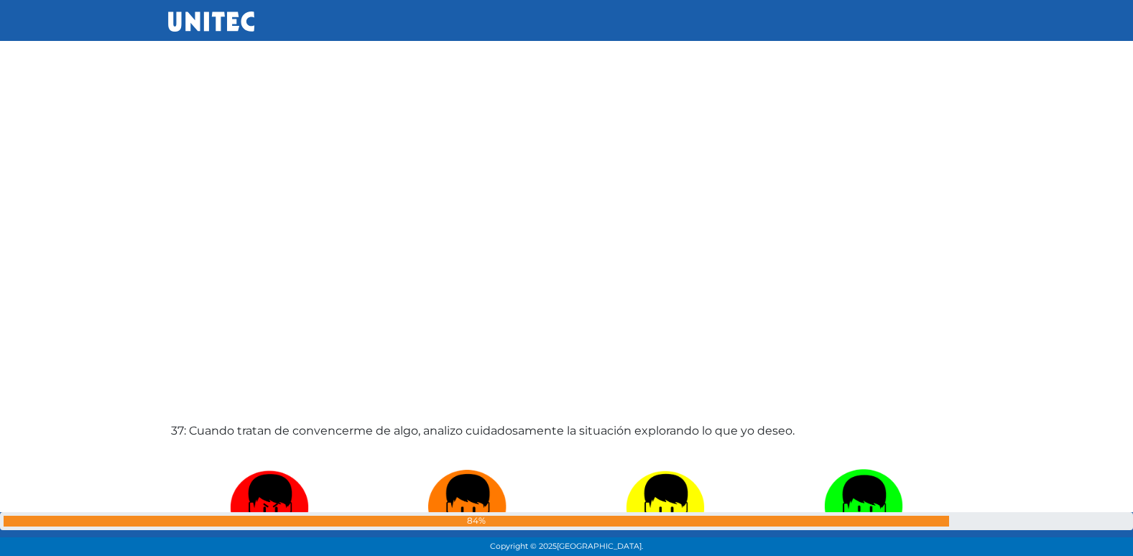
radio input "true"
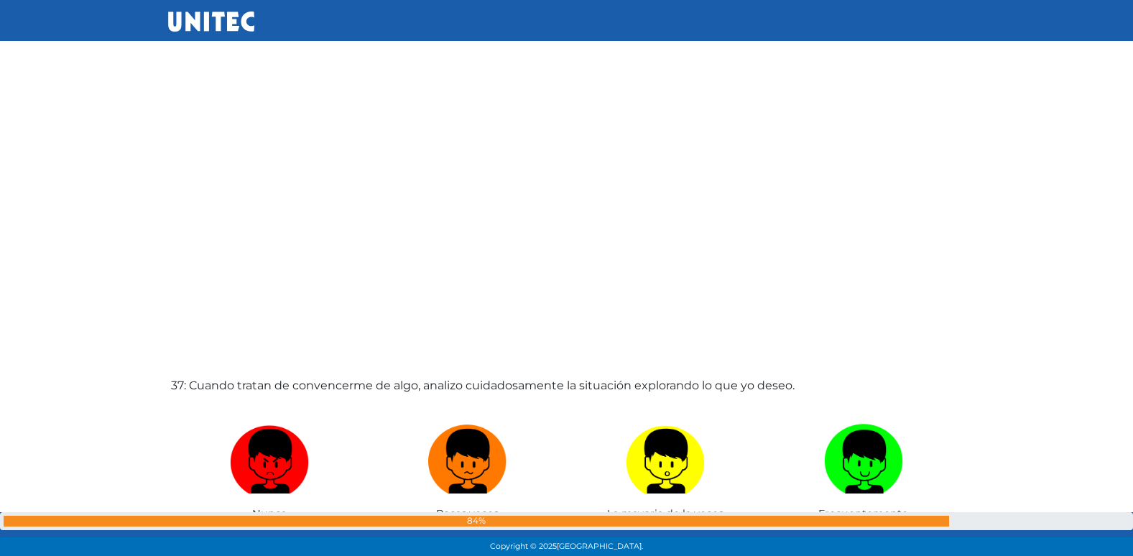
radio input "true"
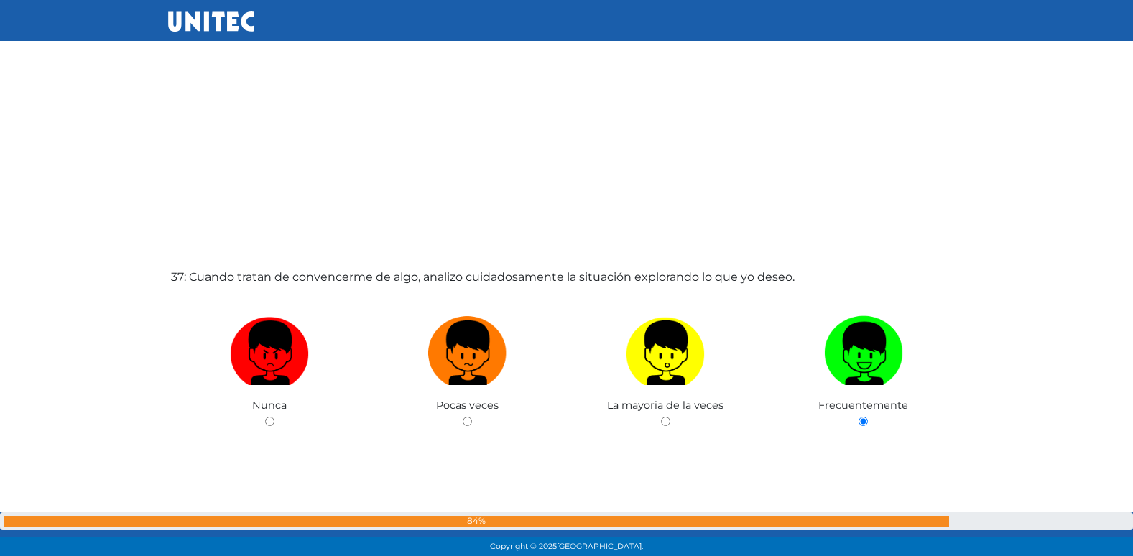
radio input "true"
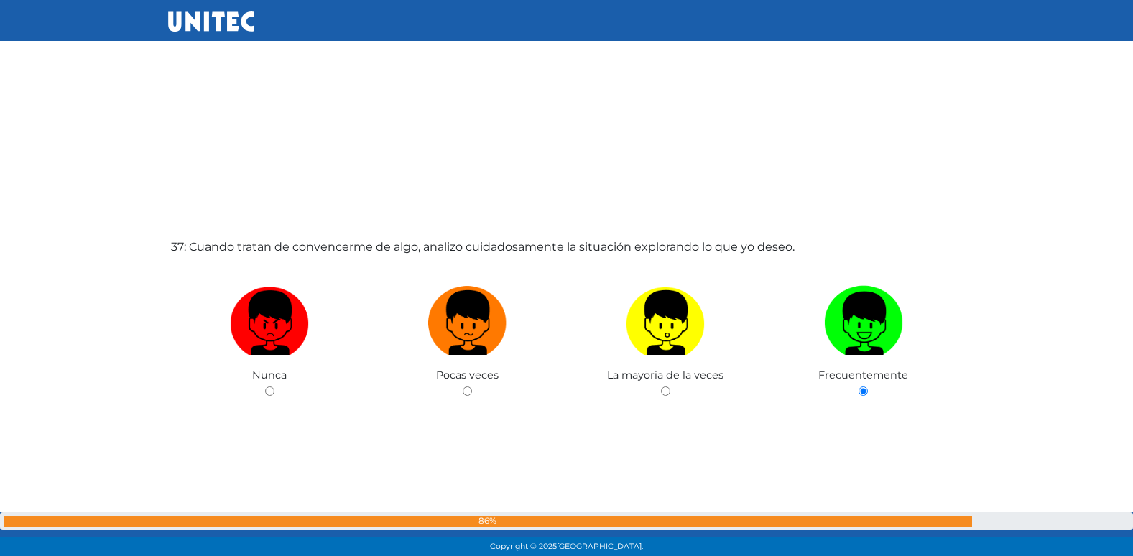
radio input "true"
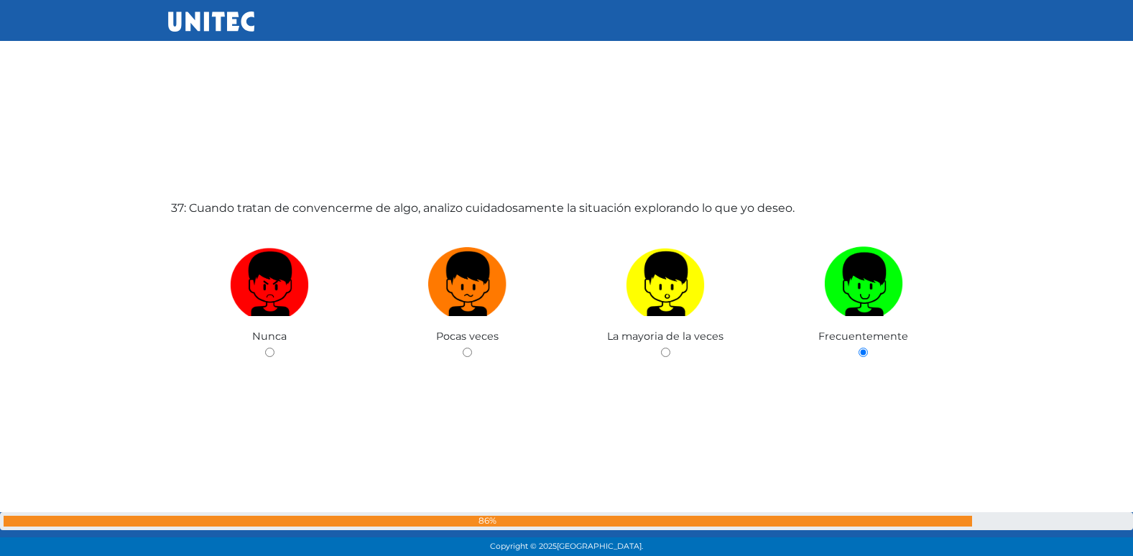
radio input "true"
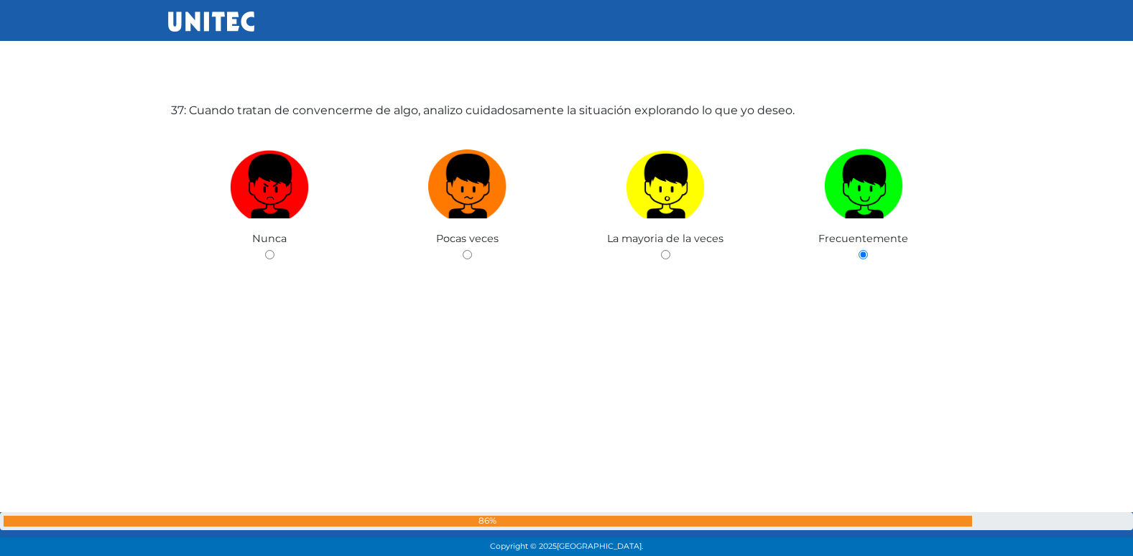
radio input "true"
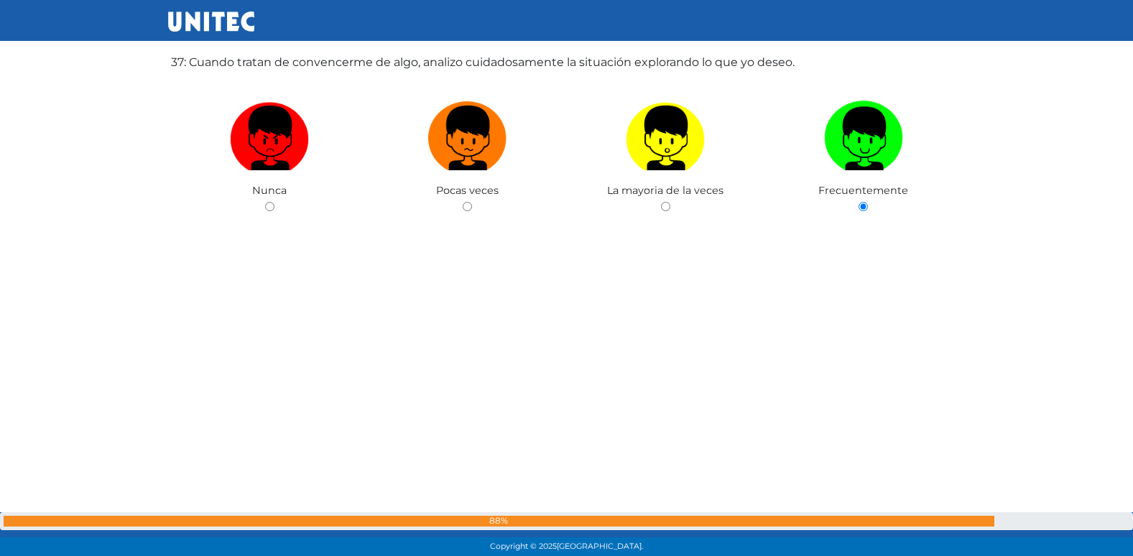
radio input "true"
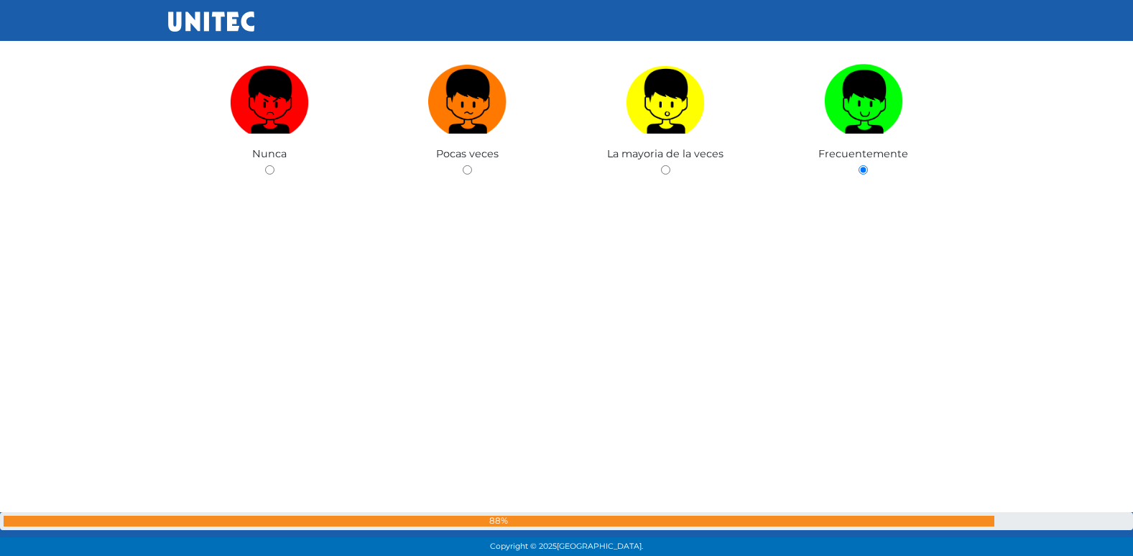
radio input "true"
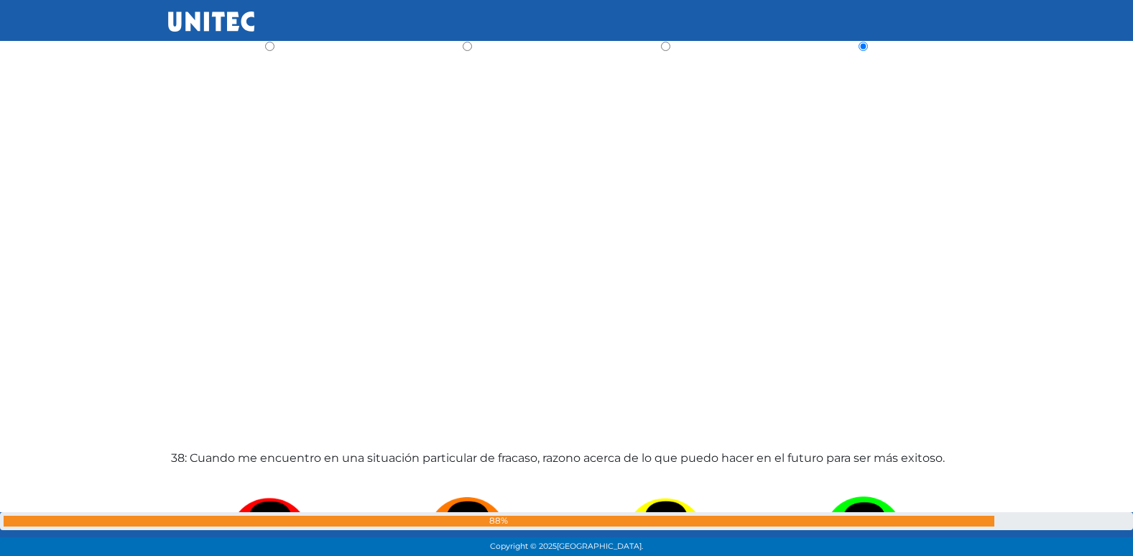
radio input "true"
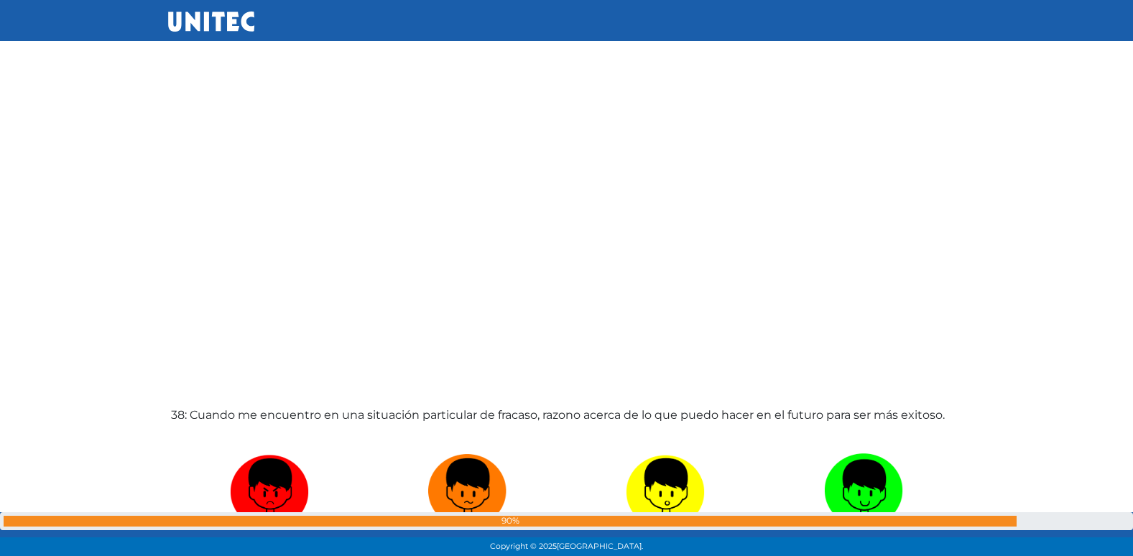
radio input "true"
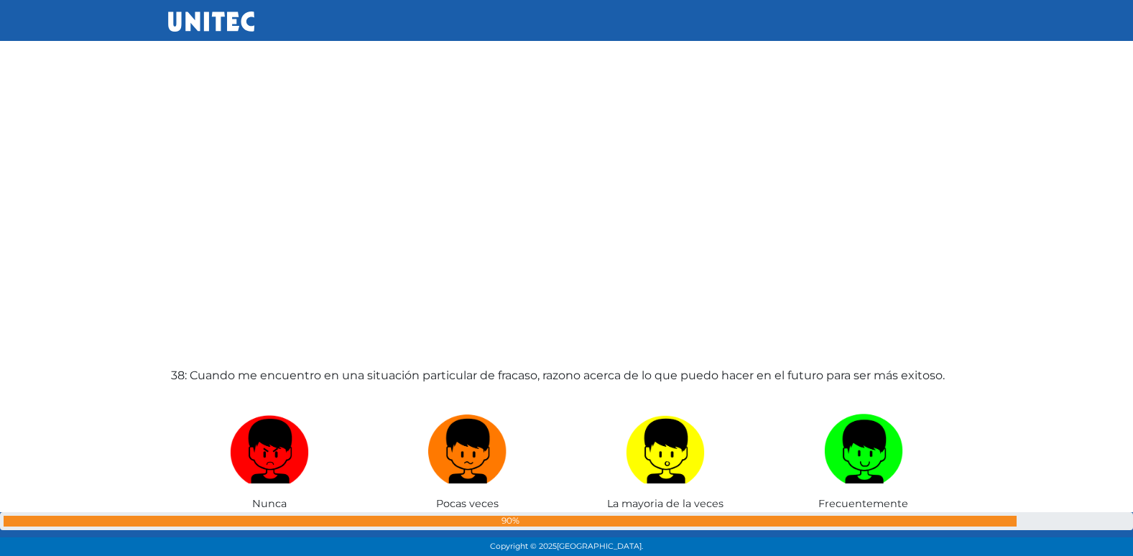
radio input "true"
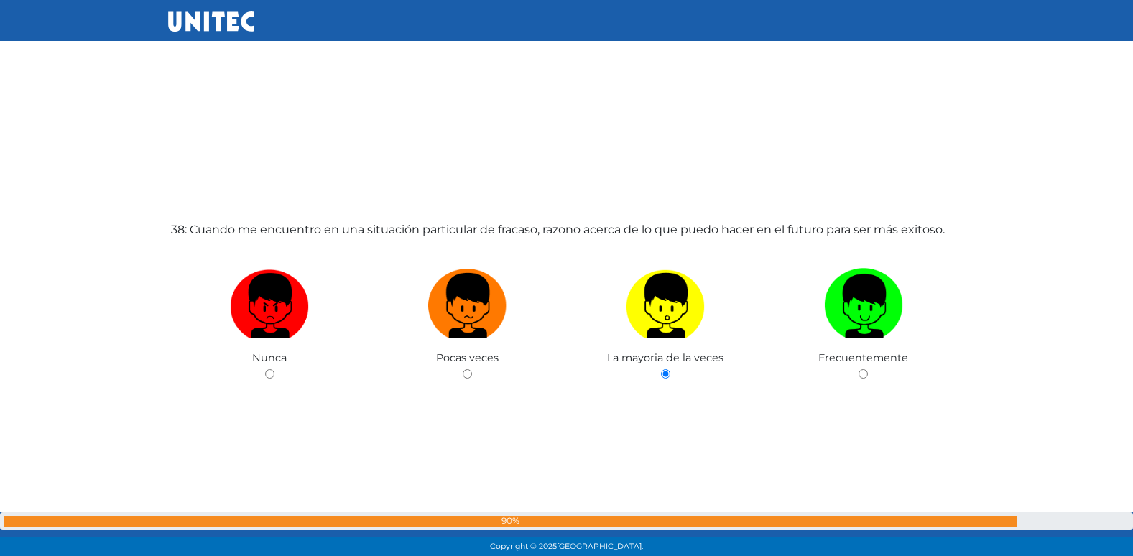
radio input "true"
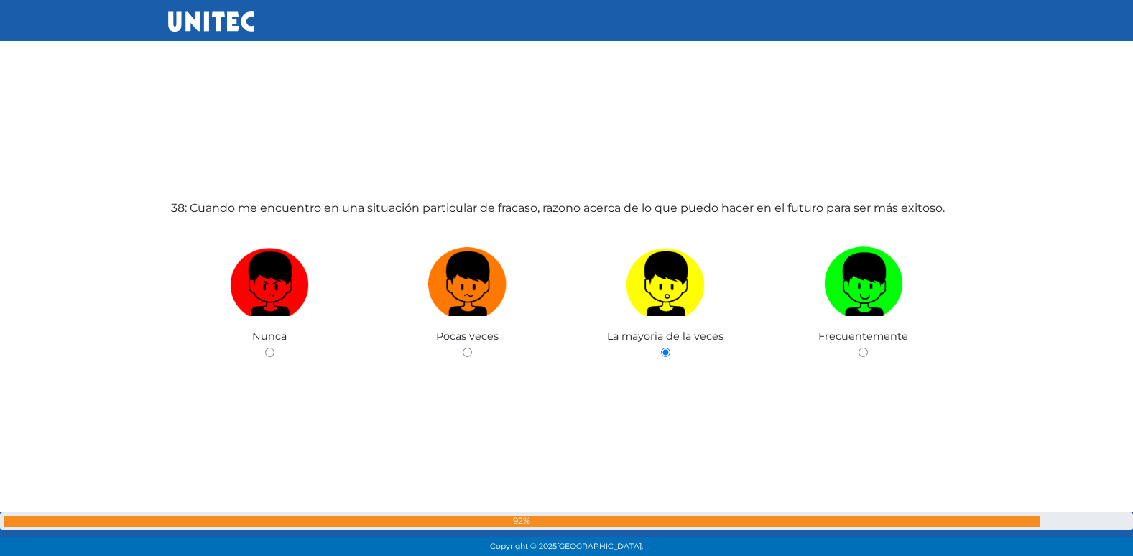
radio input "true"
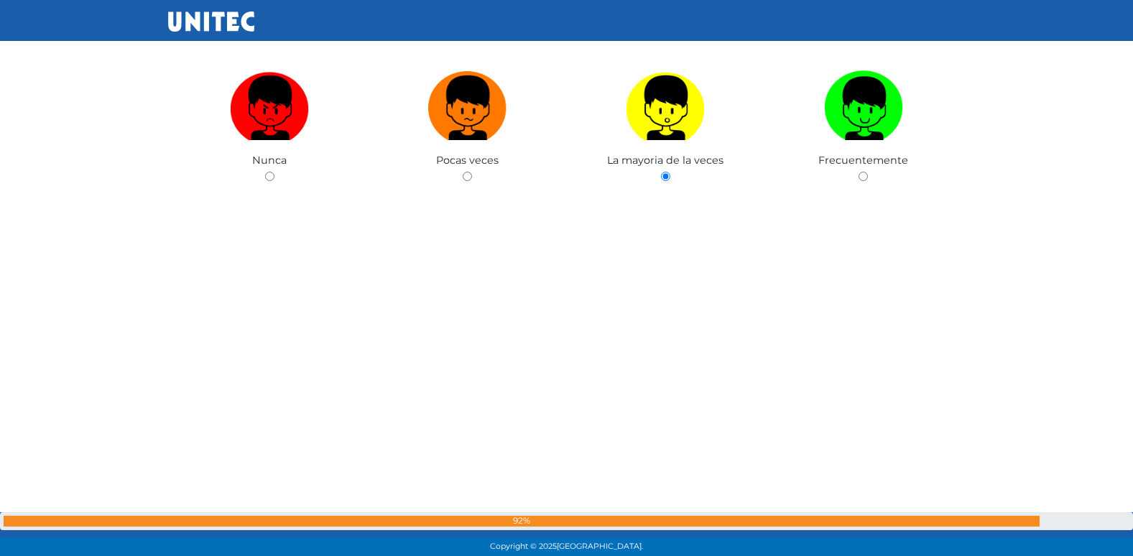
radio input "true"
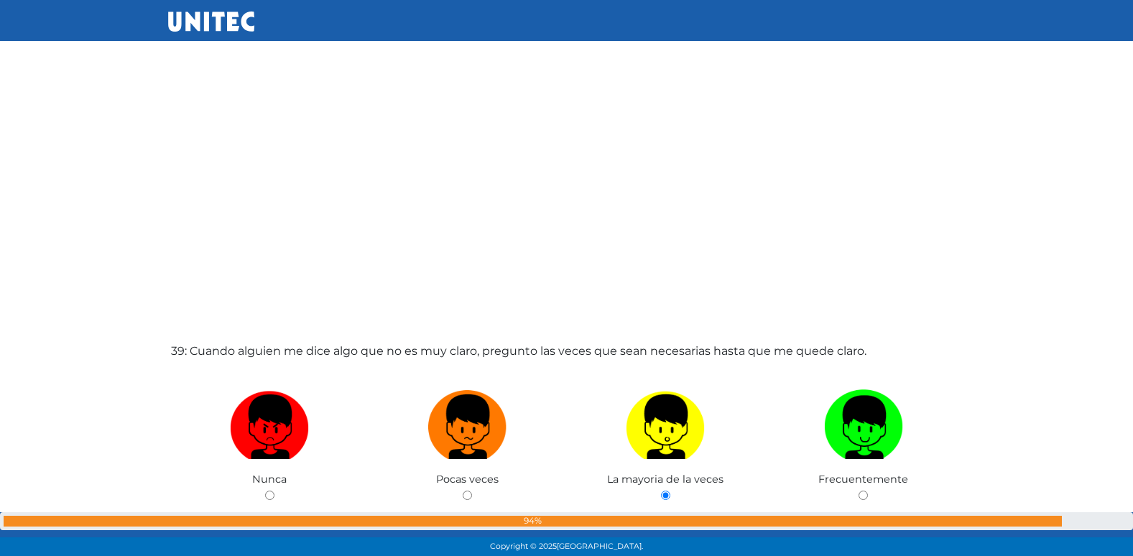
radio input "true"
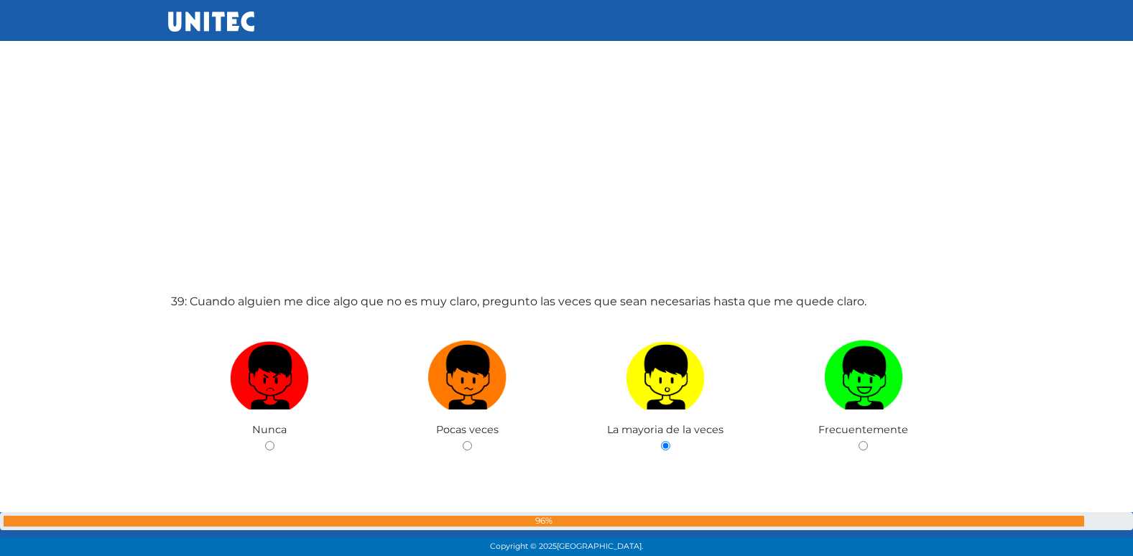
radio input "true"
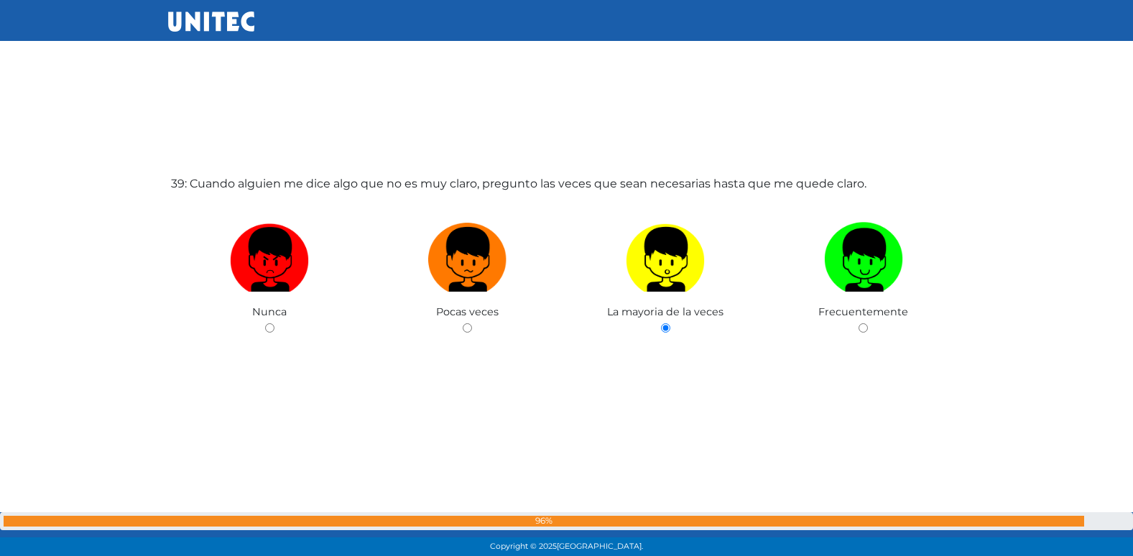
radio input "true"
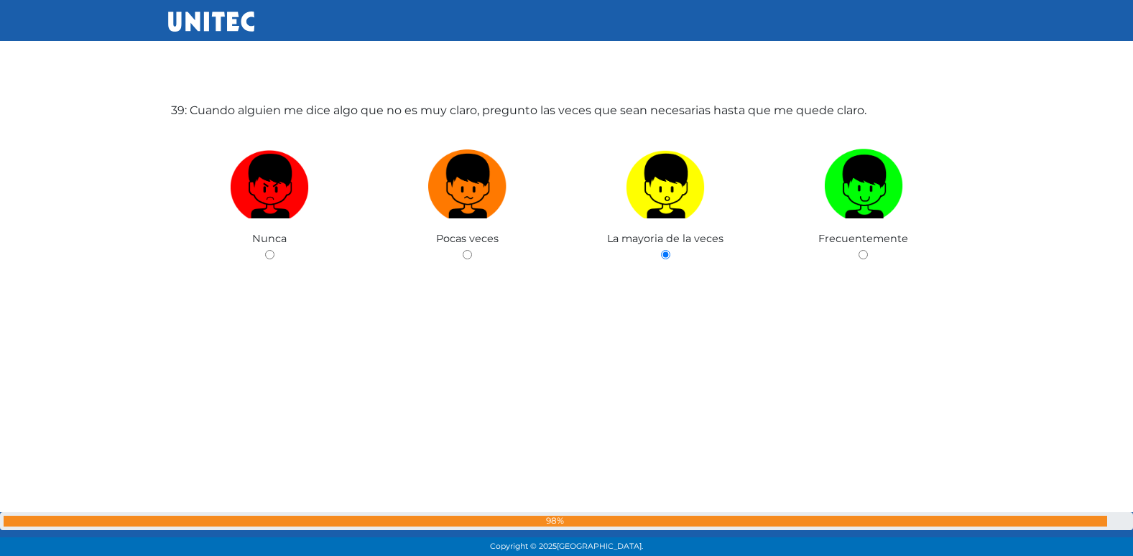
radio input "true"
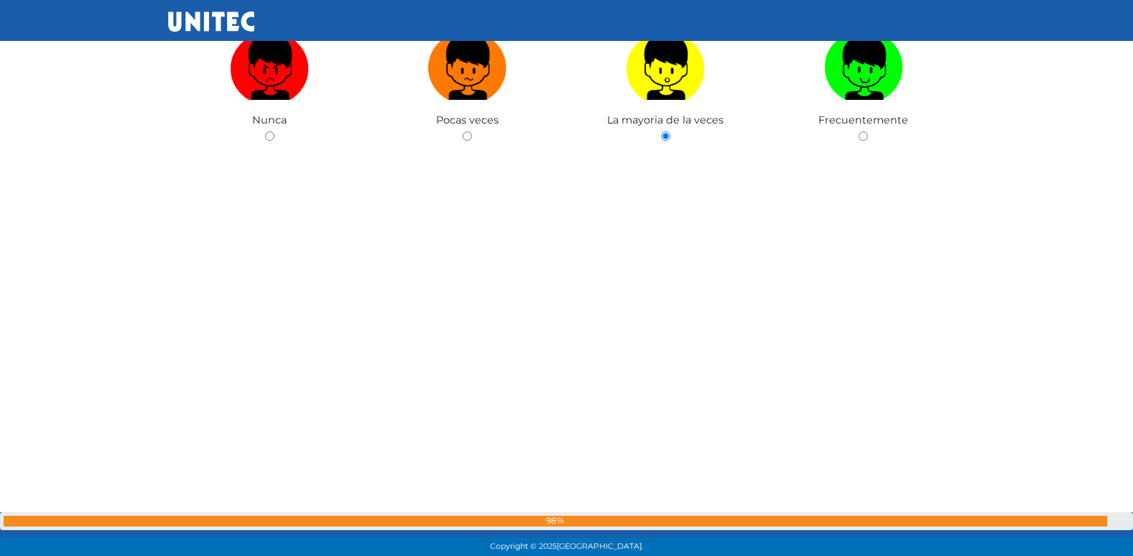
radio input "true"
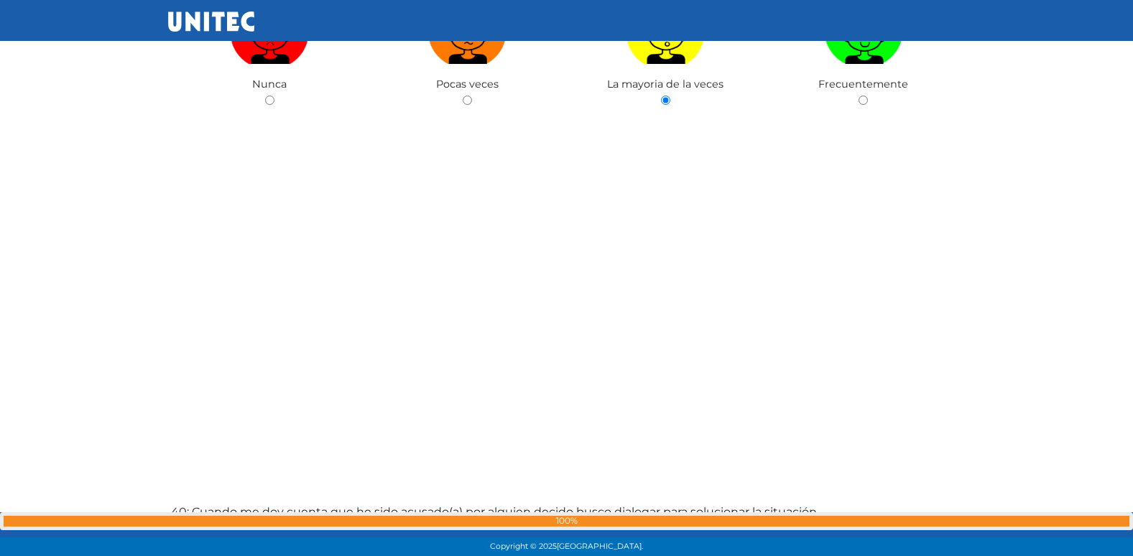
radio input "true"
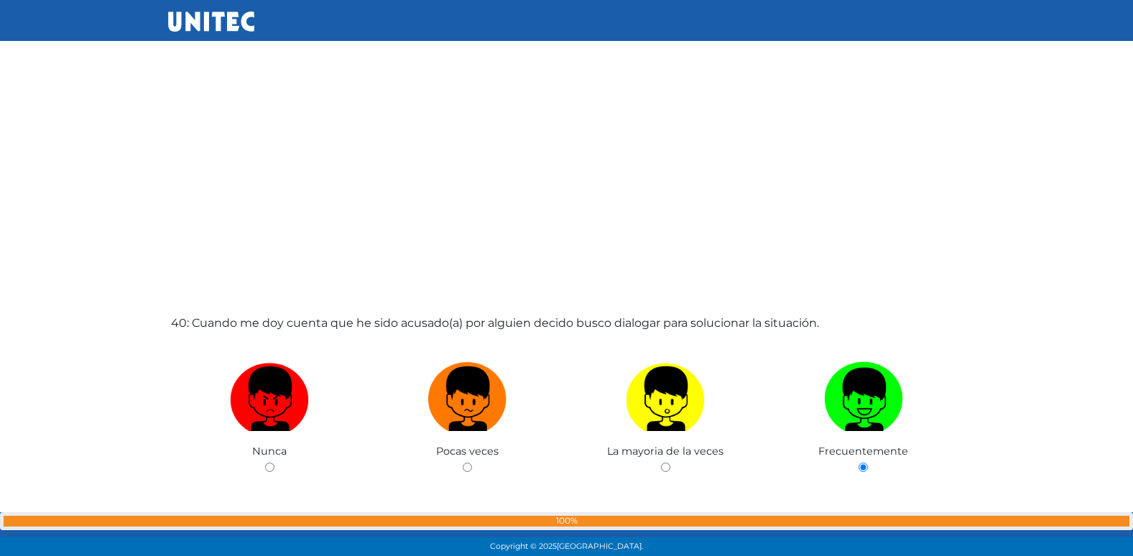
radio input "true"
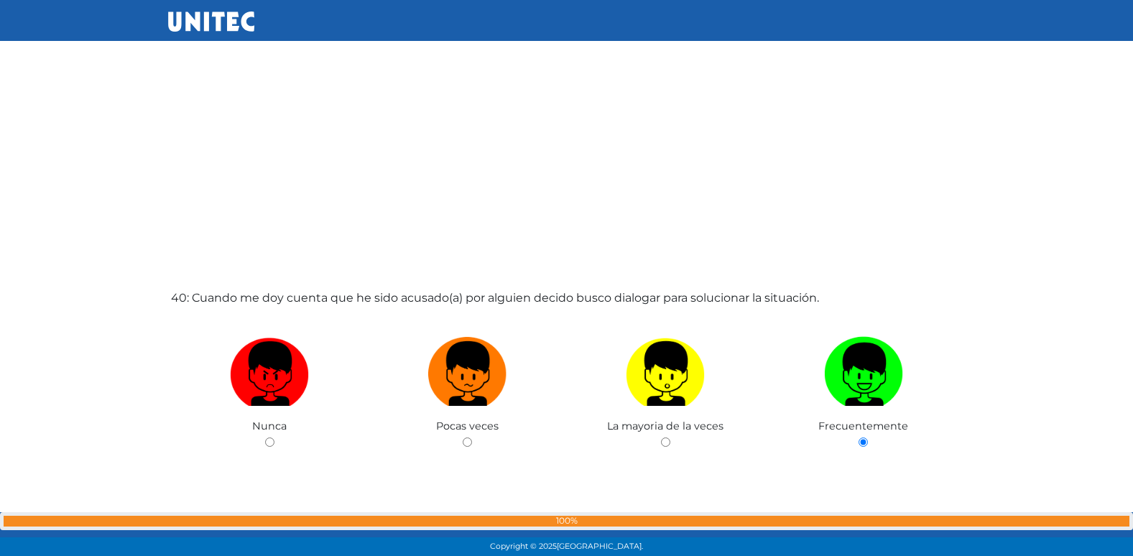
radio input "true"
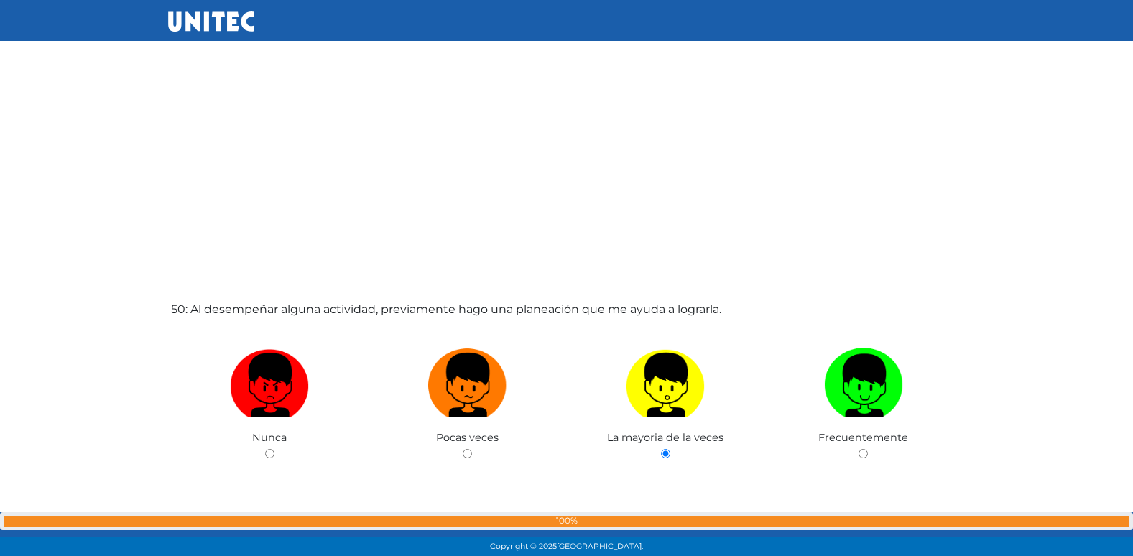
scroll to position [27154, 0]
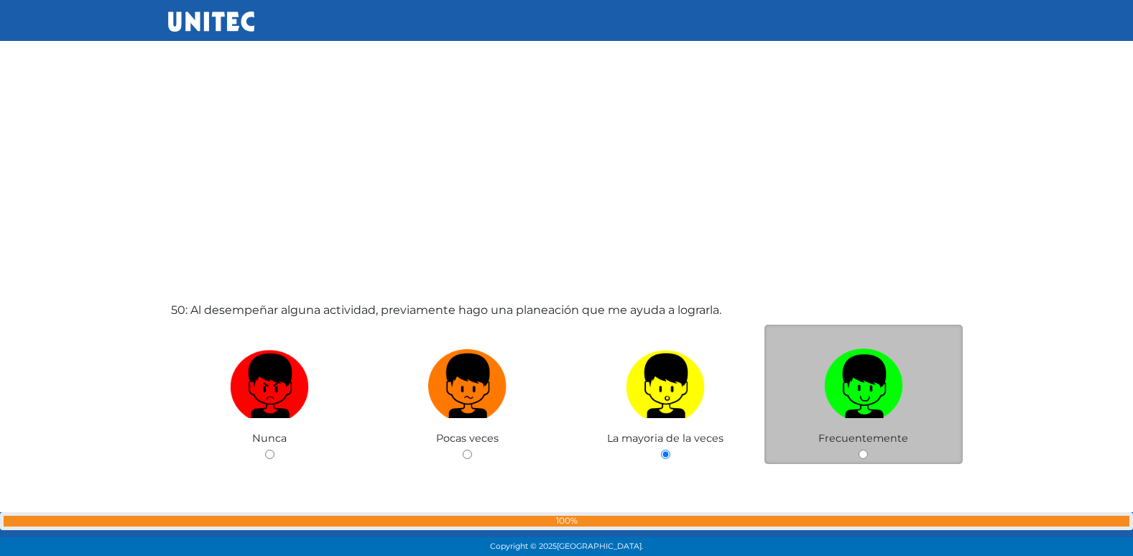
click at [866, 455] on input "radio" at bounding box center [862, 454] width 9 height 9
radio input "true"
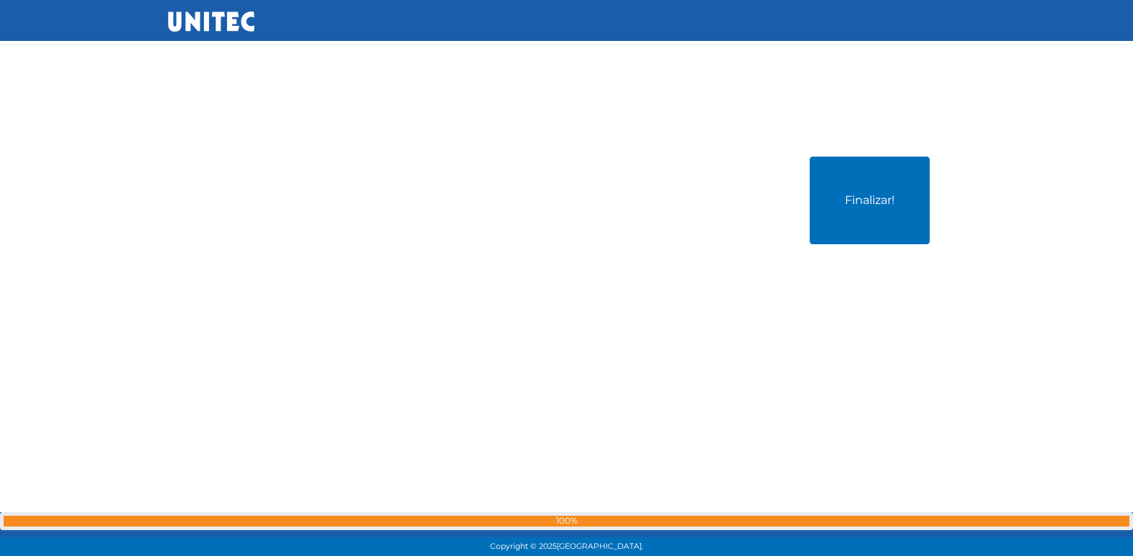
scroll to position [27872, 0]
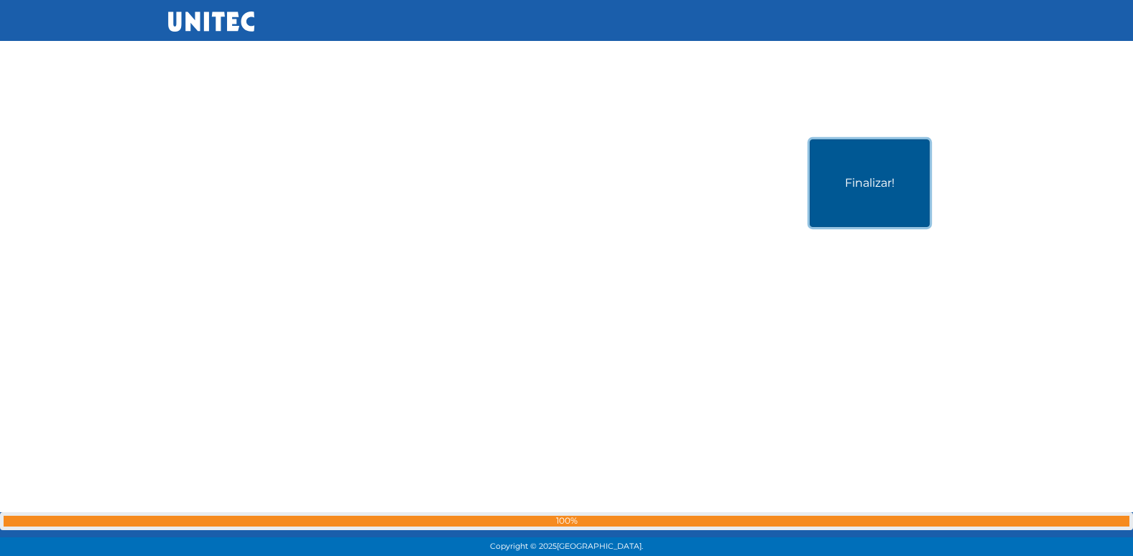
click at [879, 205] on button "Finalizar!" at bounding box center [870, 183] width 120 height 88
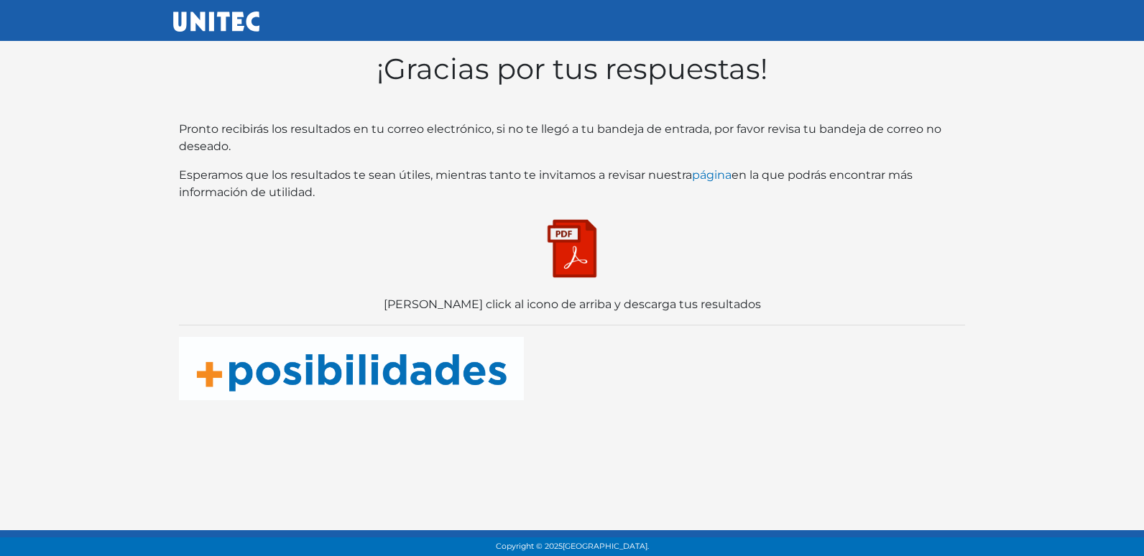
click at [608, 273] on p at bounding box center [572, 249] width 786 height 72
click at [586, 272] on img at bounding box center [572, 249] width 72 height 72
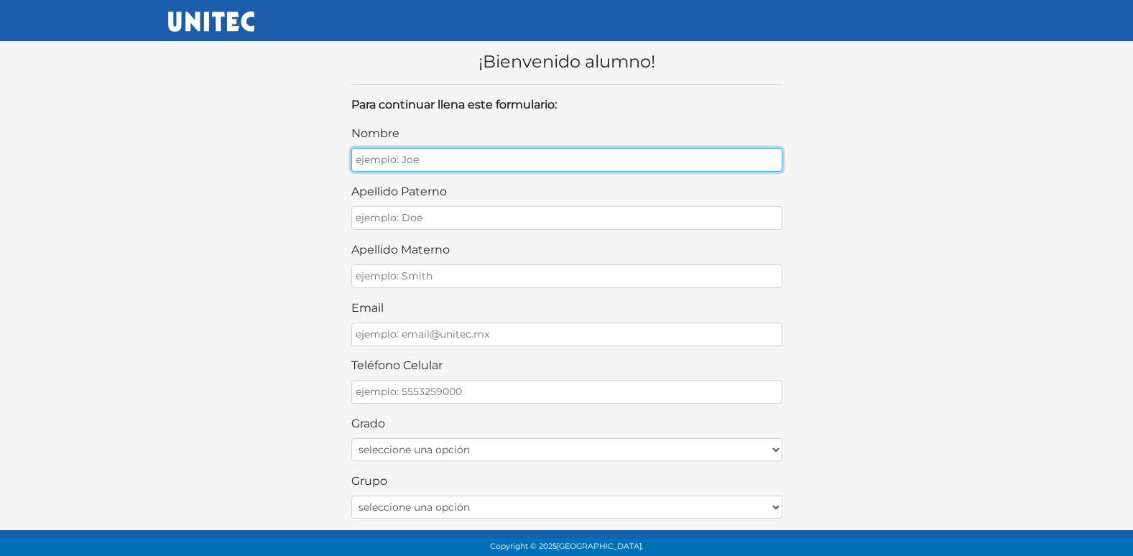
click at [410, 167] on input "nombre" at bounding box center [566, 160] width 431 height 24
type input "[PERSON_NAME]"
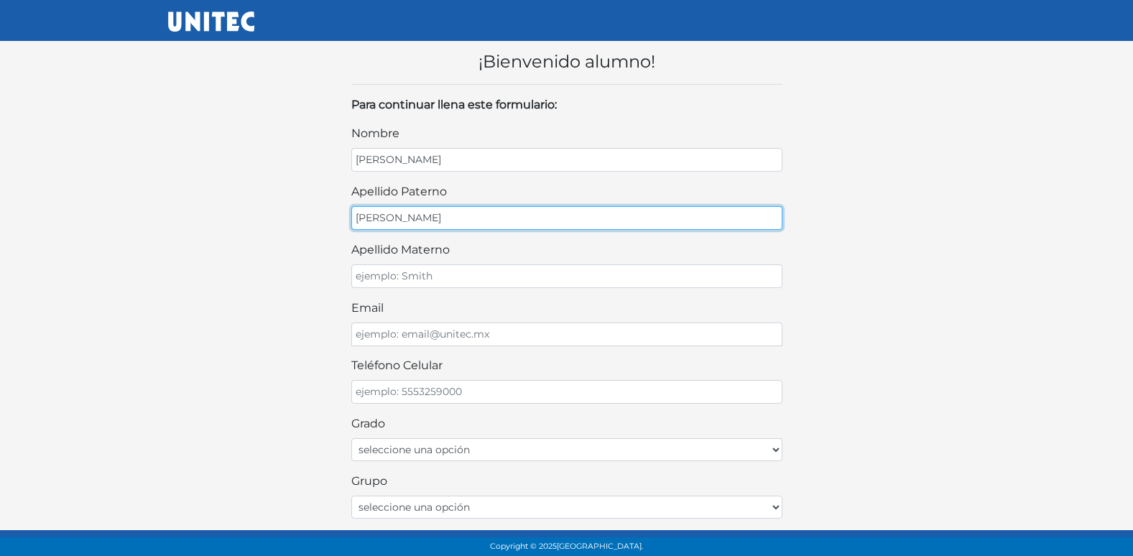
type input "[PERSON_NAME]"
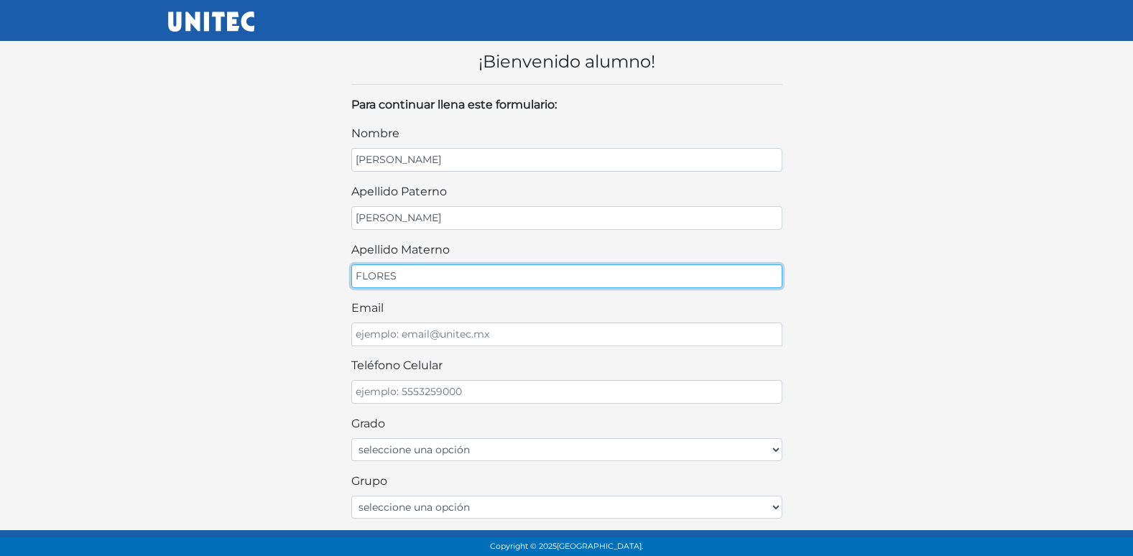
type input "FLORES"
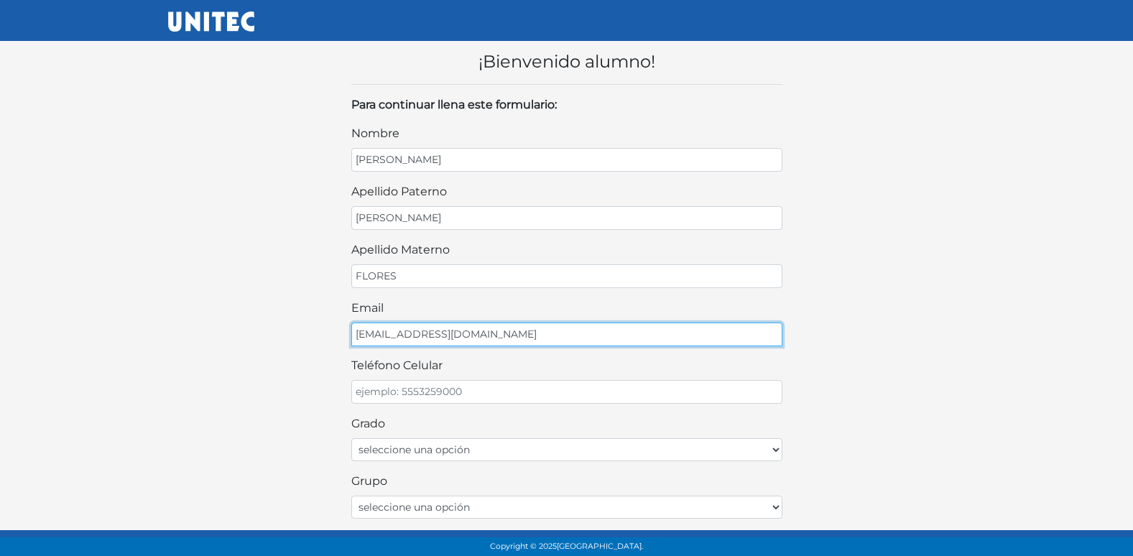
type input "[EMAIL_ADDRESS][DOMAIN_NAME]"
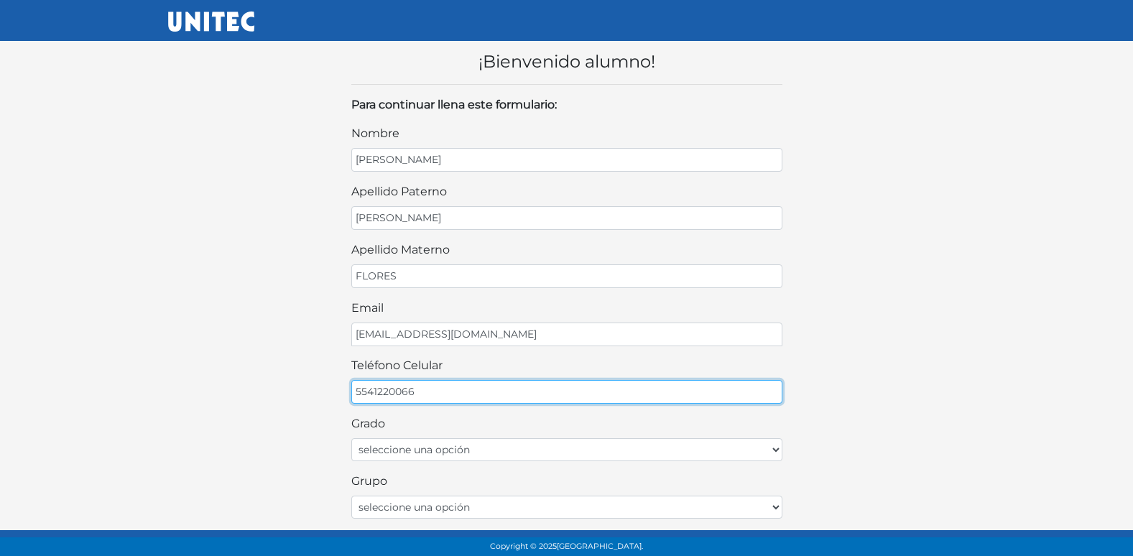
type input "5541220066"
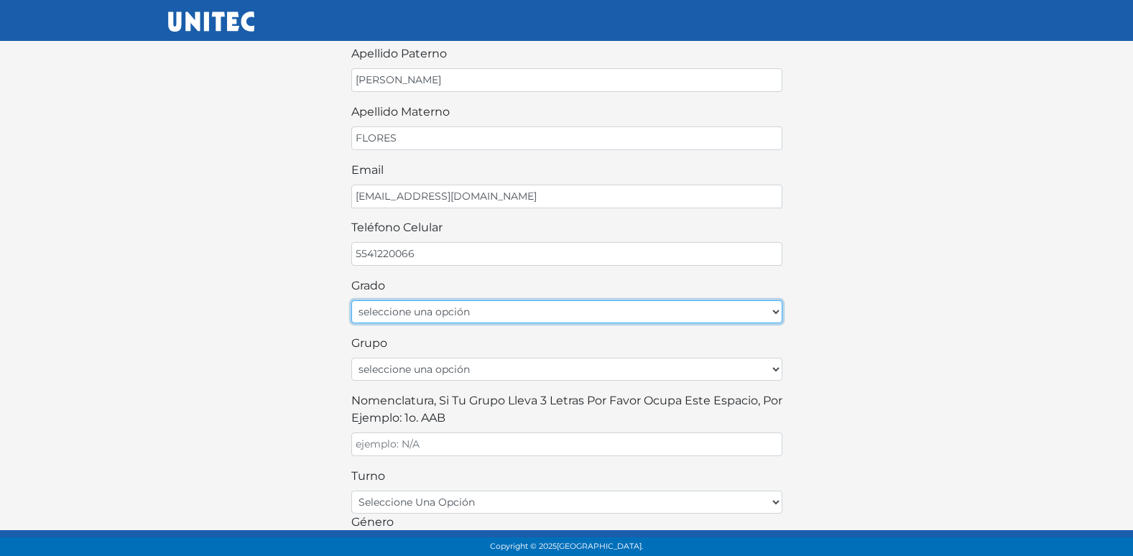
scroll to position [144, 0]
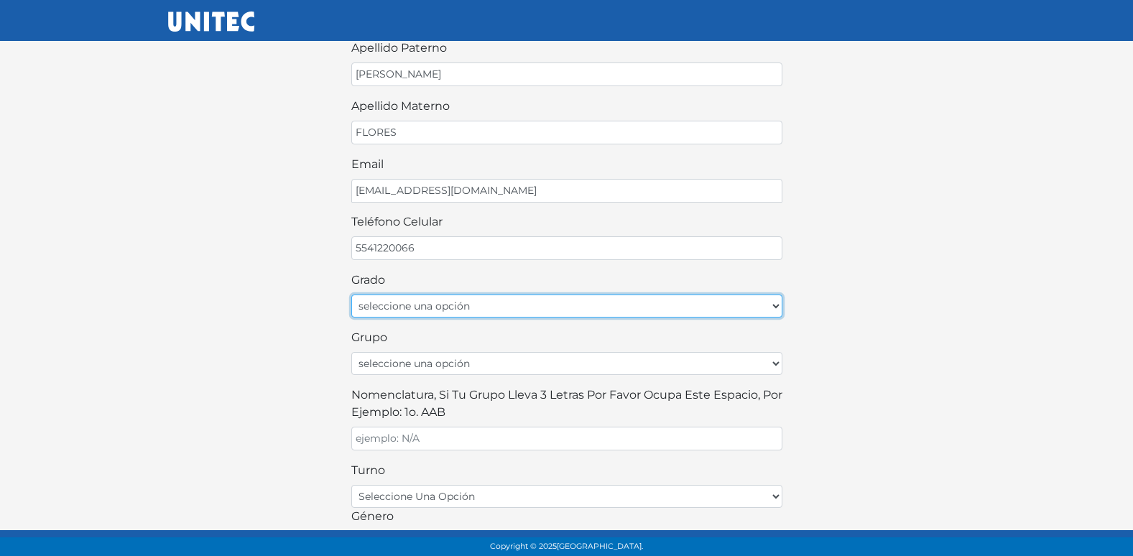
click at [453, 304] on select "seleccione una opción Primer grado Segundo grado Tercer grado" at bounding box center [566, 306] width 431 height 23
select select "2do"
click at [351, 295] on select "seleccione una opción Primer grado Segundo grado Tercer grado" at bounding box center [566, 306] width 431 height 23
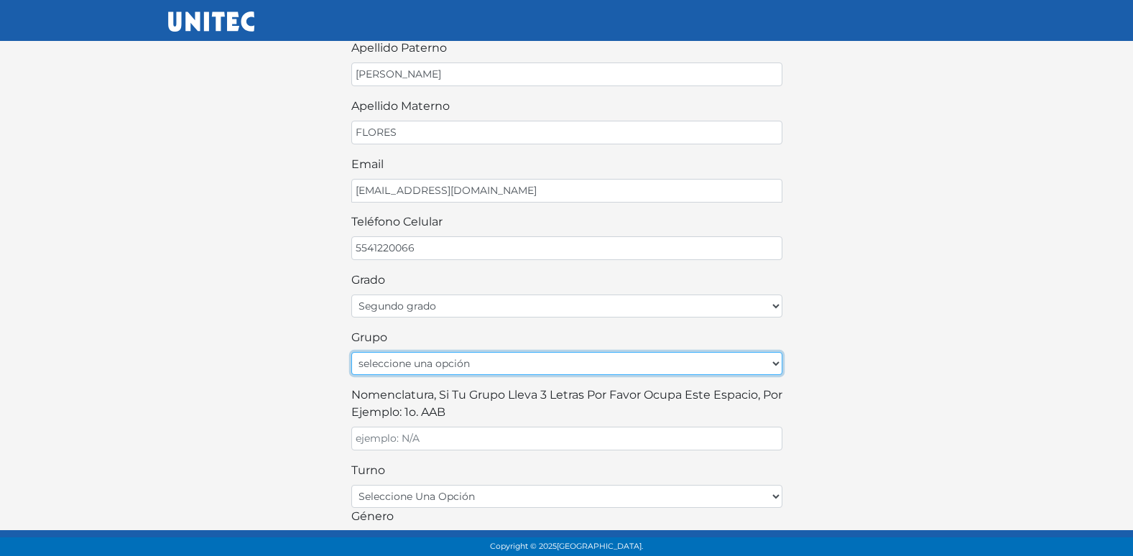
click at [422, 371] on select "seleccione una opción A B C D E F G H I J K L M N O P Q R S T U V W X Y Z" at bounding box center [566, 363] width 431 height 23
select select "B"
click at [351, 352] on select "seleccione una opción A B C D E F G H I J K L M N O P Q R S T U V W X Y Z" at bounding box center [566, 363] width 431 height 23
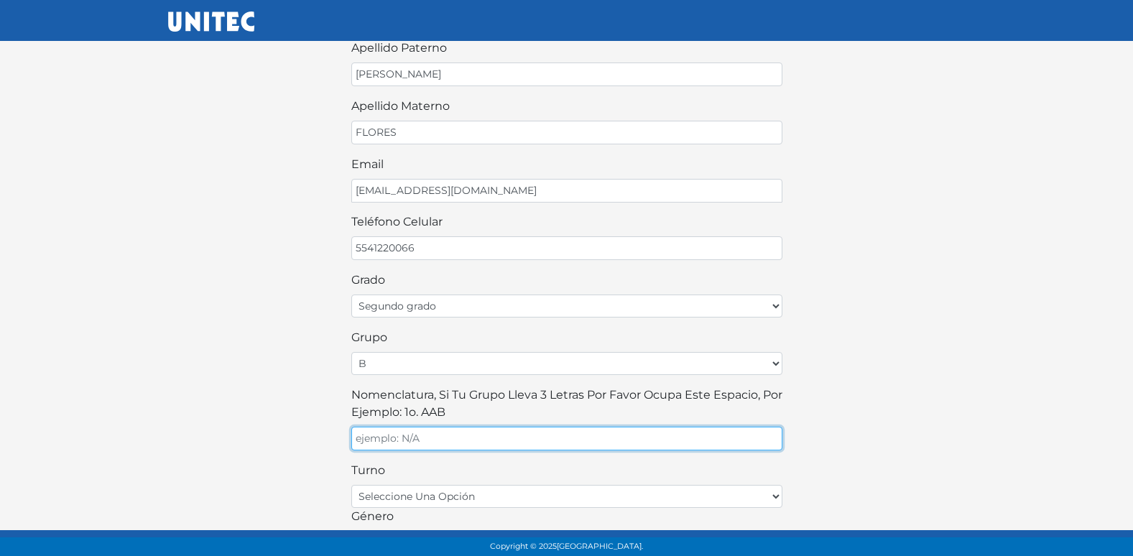
click at [471, 428] on input "Nomenclatura, si tu grupo lleva 3 letras por favor ocupa este espacio, por ejem…" at bounding box center [566, 439] width 431 height 24
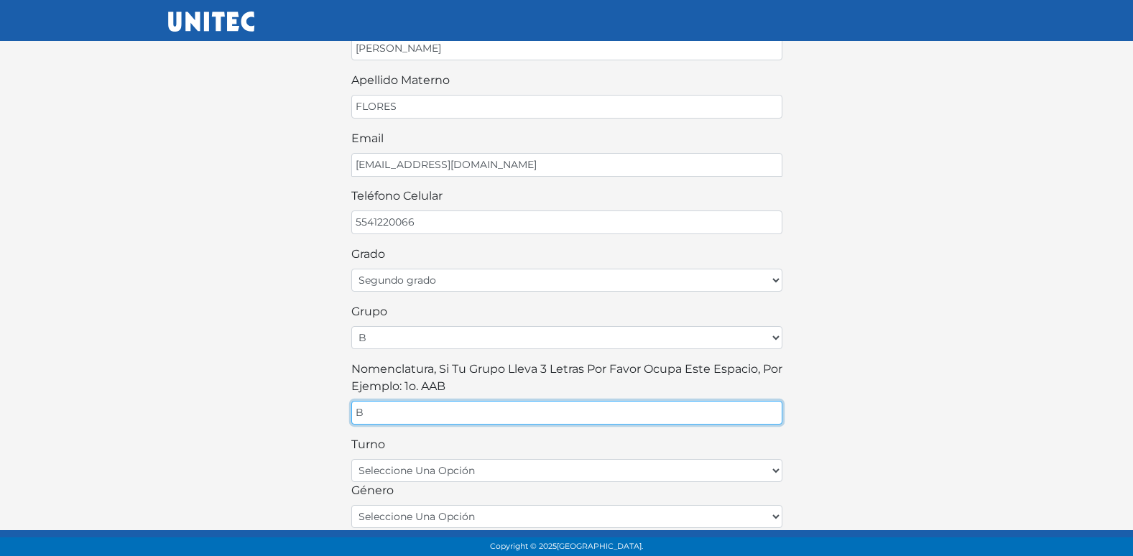
scroll to position [216, 0]
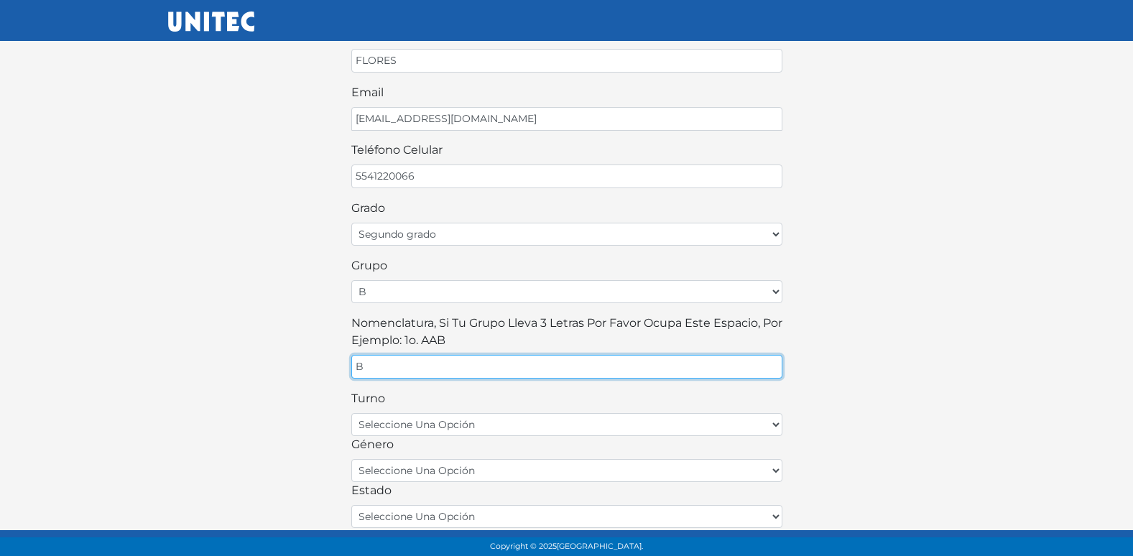
type input "B"
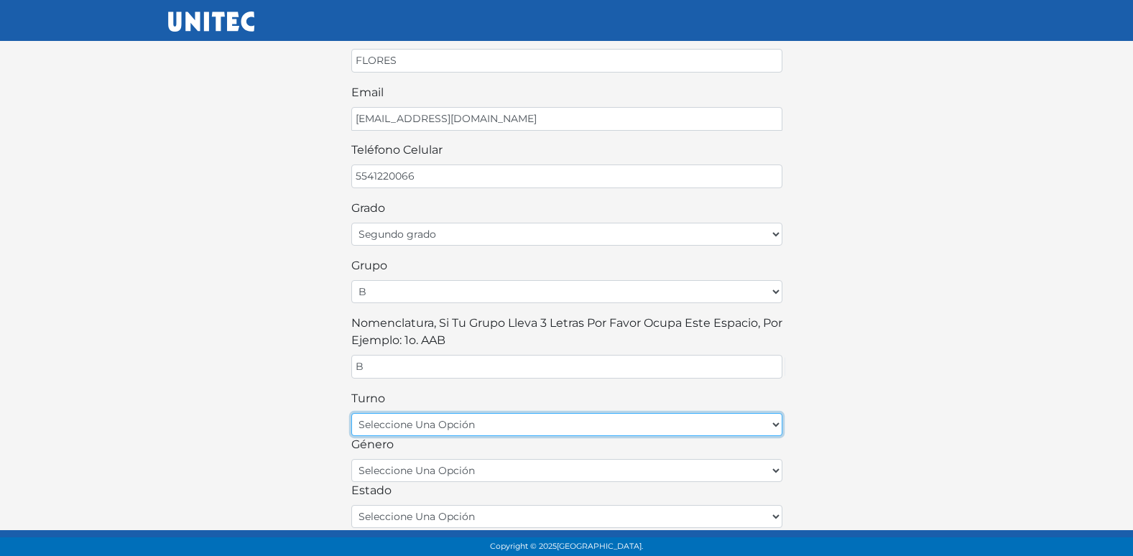
click at [440, 422] on select "seleccione una opción matutino vespertino" at bounding box center [566, 424] width 431 height 23
select select "matutino"
click at [351, 413] on select "seleccione una opción matutino vespertino" at bounding box center [566, 424] width 431 height 23
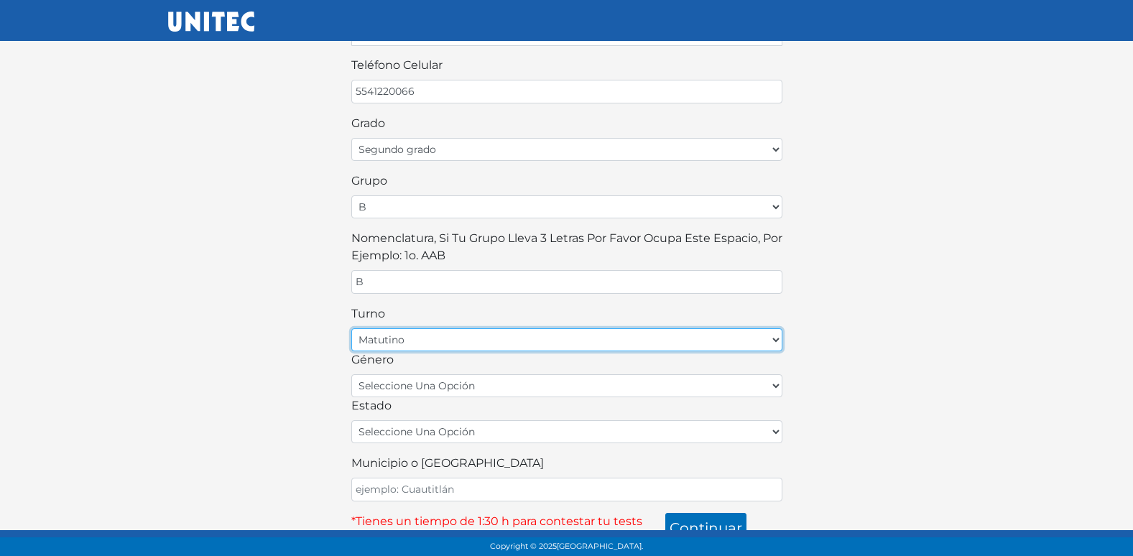
scroll to position [316, 0]
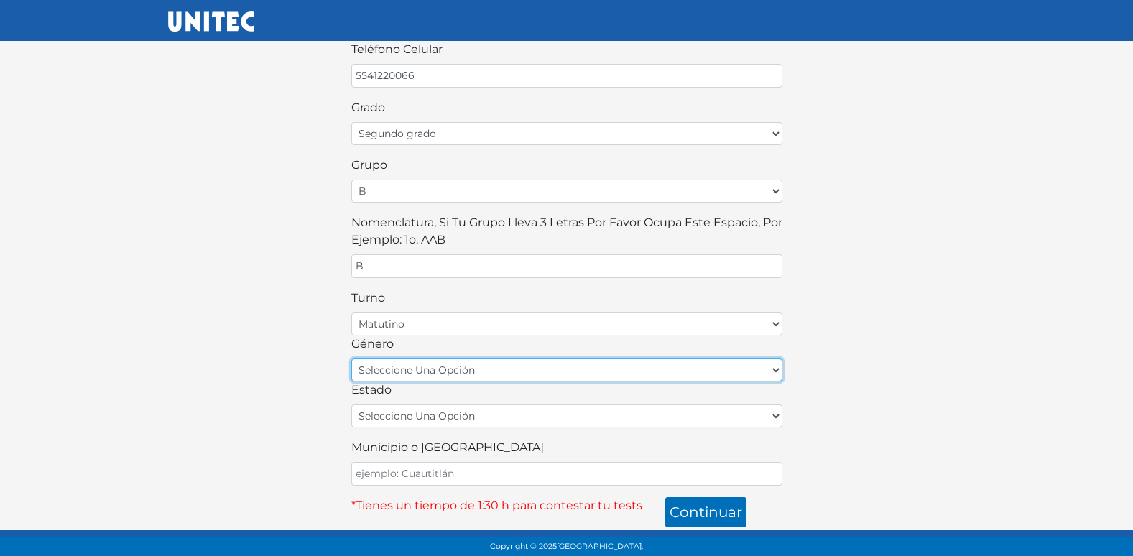
click at [440, 377] on select "seleccione una opción femenino masculino" at bounding box center [566, 369] width 431 height 23
select select "M"
click at [351, 358] on select "seleccione una opción femenino masculino" at bounding box center [566, 369] width 431 height 23
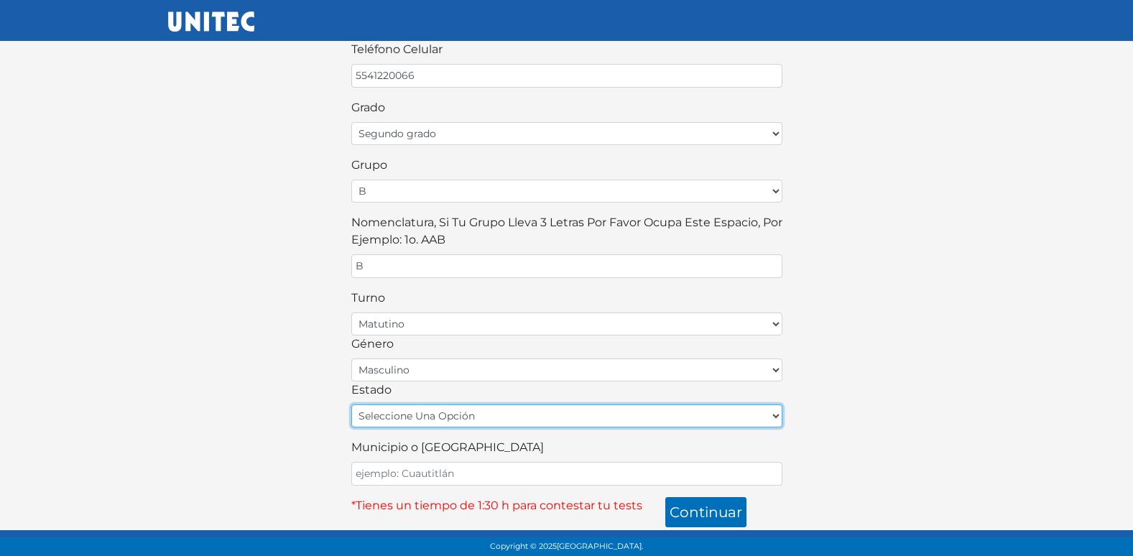
click at [448, 416] on select "seleccione una opción [GEOGRAPHIC_DATA] [GEOGRAPHIC_DATA][US_STATE] [GEOGRAPHIC…" at bounding box center [566, 415] width 431 height 23
select select "MEX"
click at [351, 404] on select "seleccione una opción [GEOGRAPHIC_DATA] [GEOGRAPHIC_DATA][US_STATE] [GEOGRAPHIC…" at bounding box center [566, 415] width 431 height 23
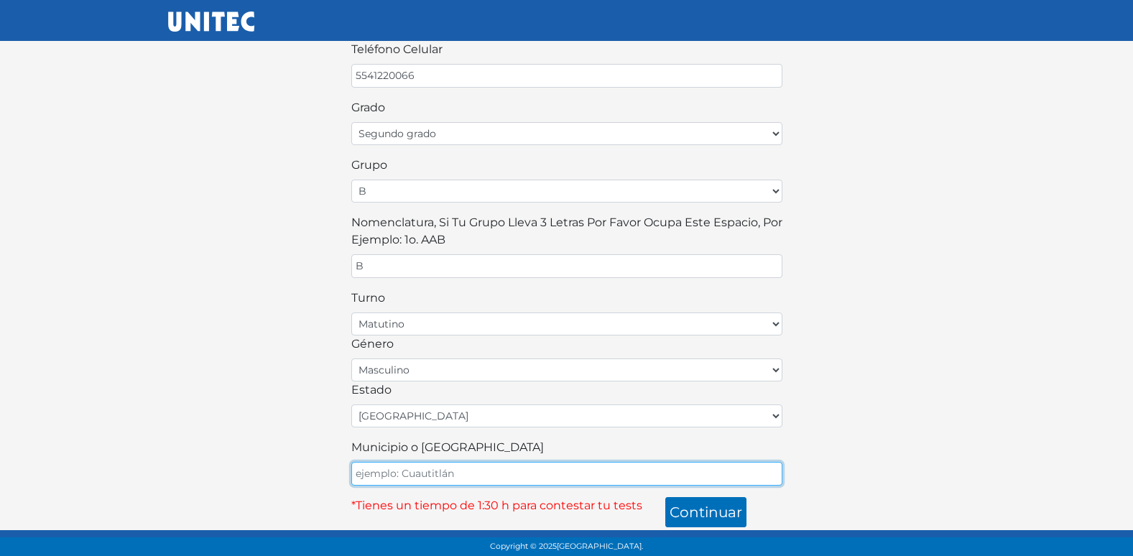
click at [455, 469] on input "Municipio o [GEOGRAPHIC_DATA]" at bounding box center [566, 474] width 431 height 24
type input "ECATEPEC"
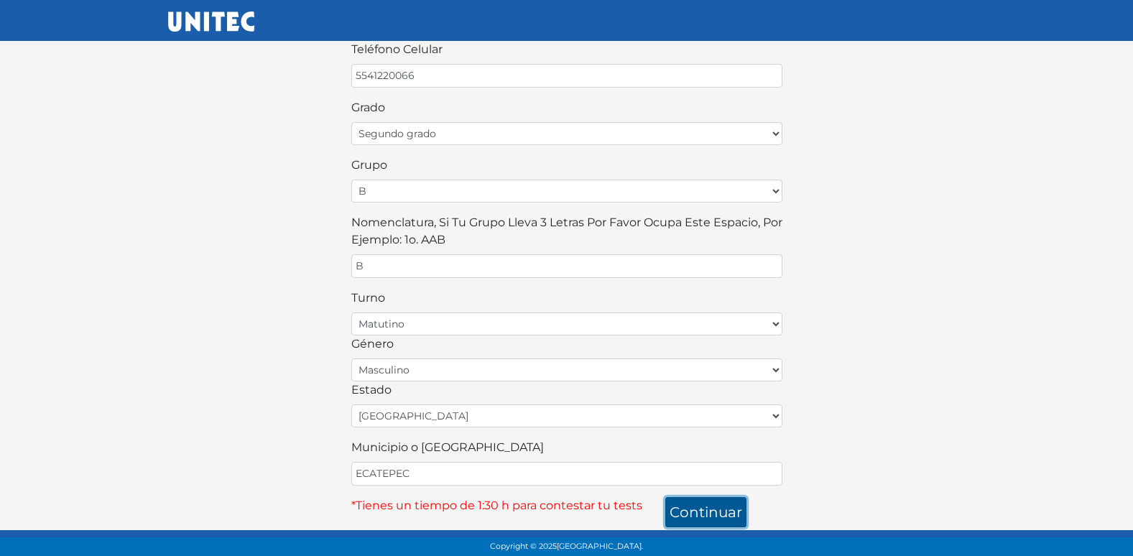
click at [696, 510] on button "continuar" at bounding box center [705, 512] width 81 height 30
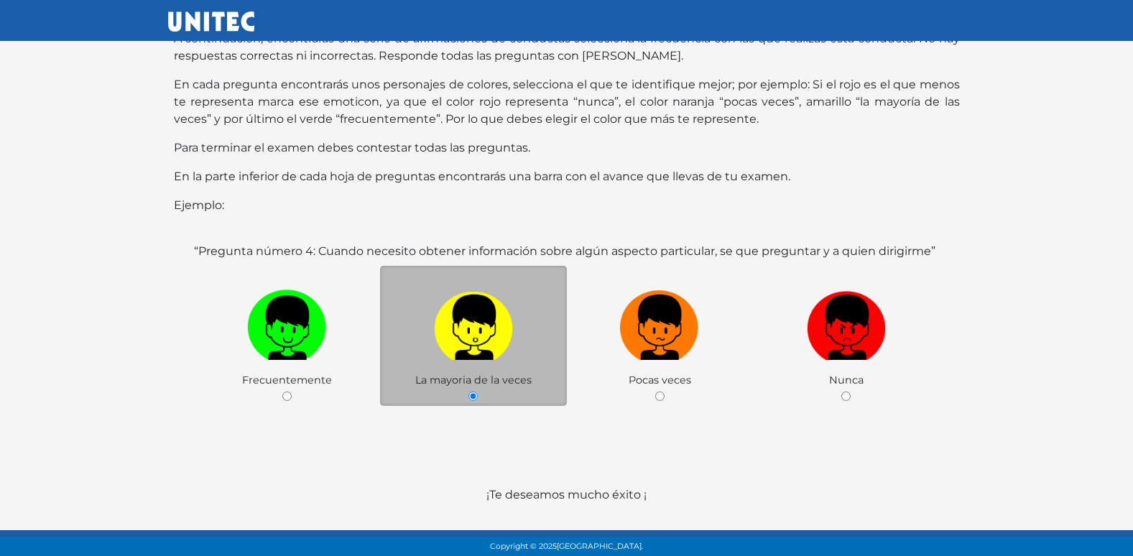
scroll to position [143, 0]
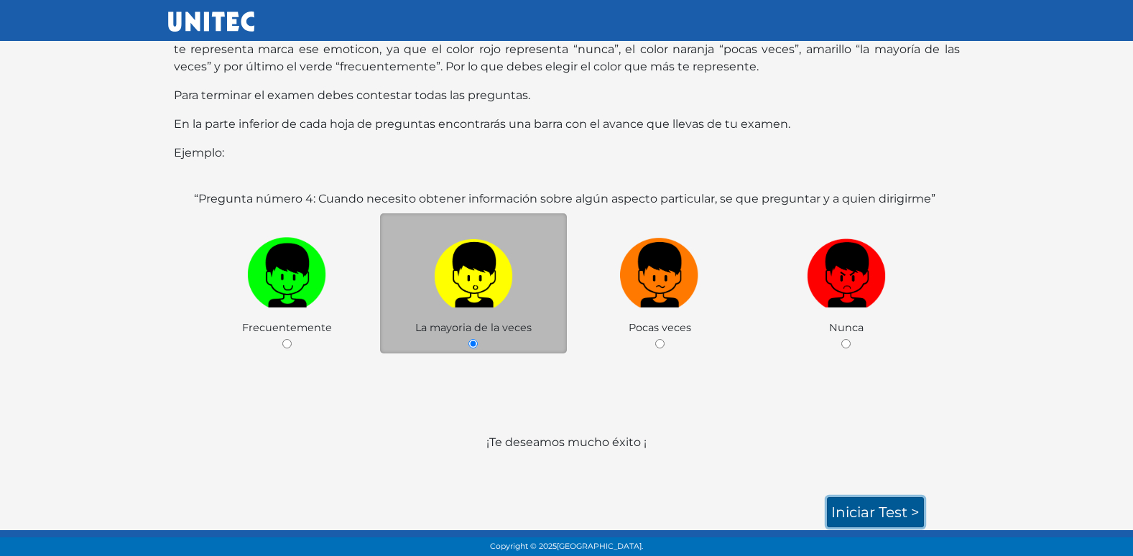
click at [886, 507] on link "Iniciar test >" at bounding box center [875, 512] width 97 height 30
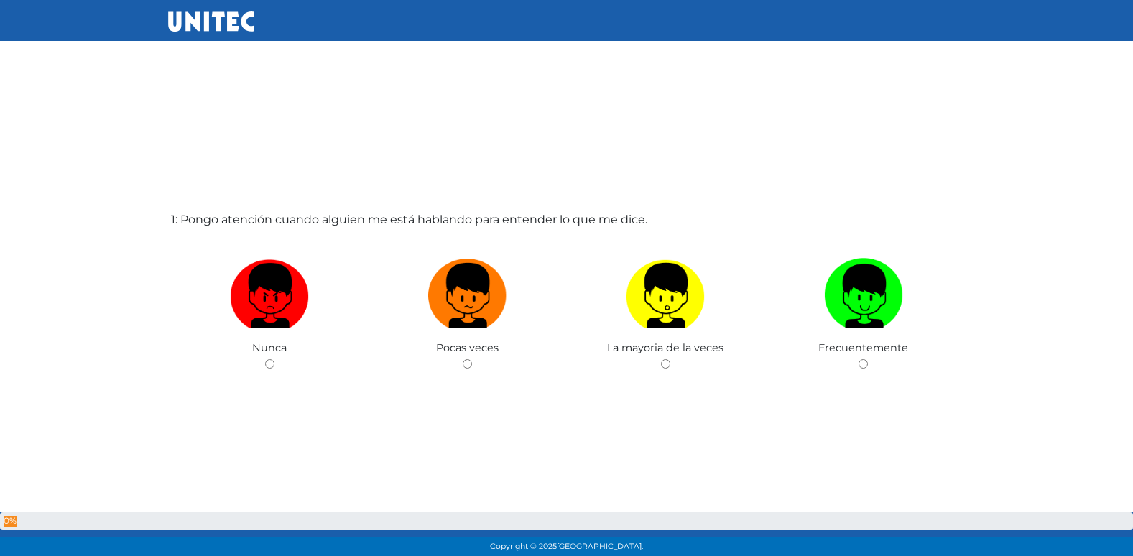
click at [463, 359] on input "radio" at bounding box center [467, 363] width 9 height 9
radio input "true"
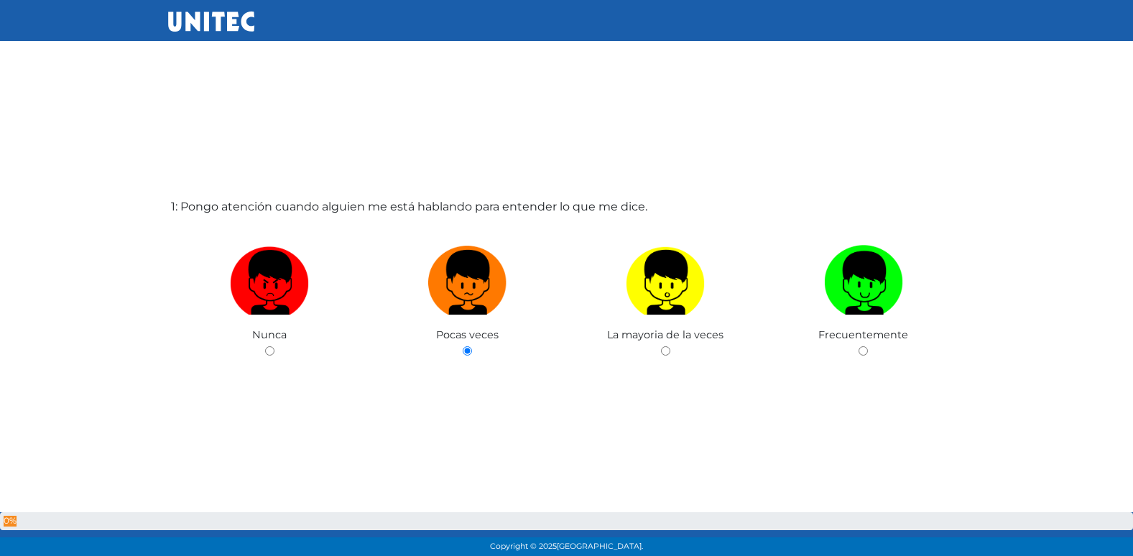
click at [661, 346] on input "radio" at bounding box center [665, 350] width 9 height 9
radio input "true"
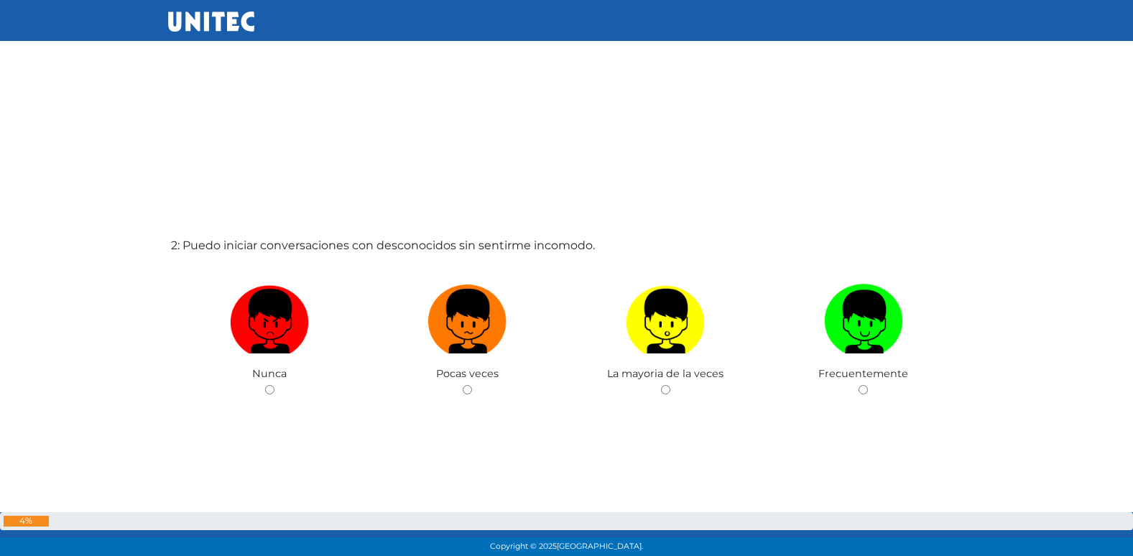
click at [463, 385] on input "radio" at bounding box center [467, 389] width 9 height 9
radio input "true"
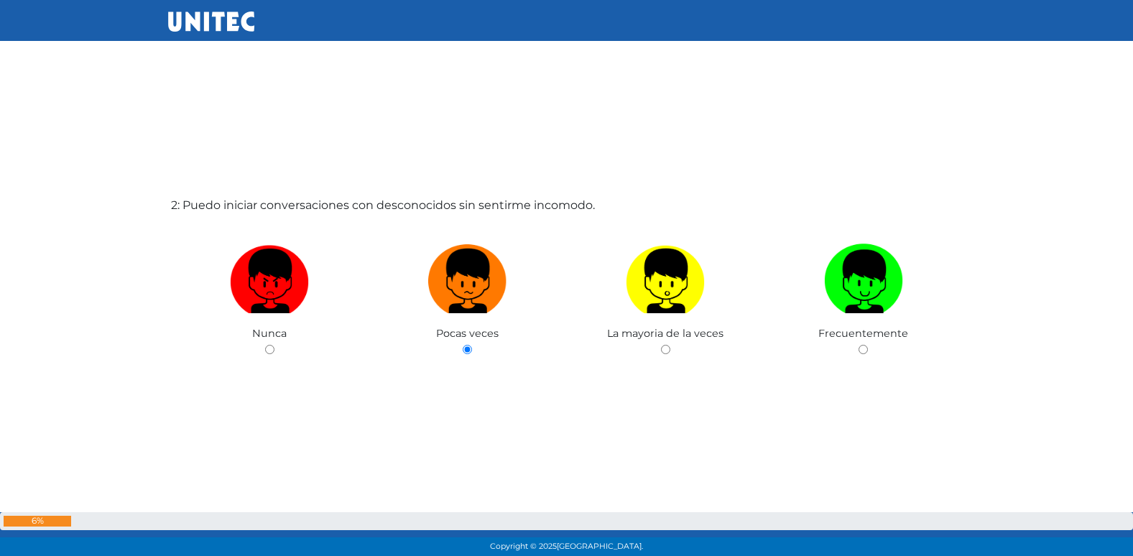
click at [265, 345] on input "radio" at bounding box center [269, 349] width 9 height 9
radio input "true"
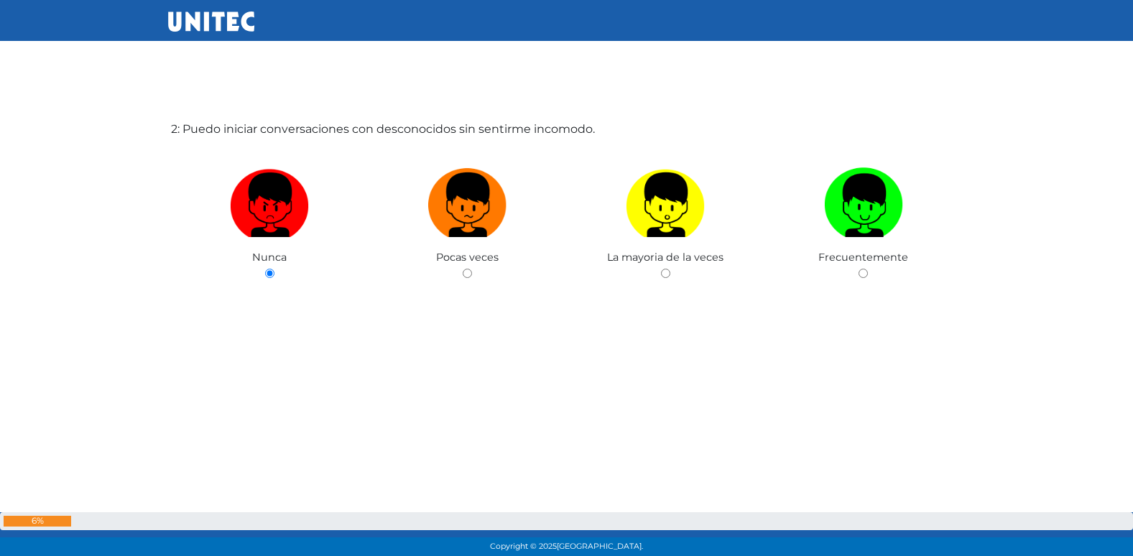
radio input "true"
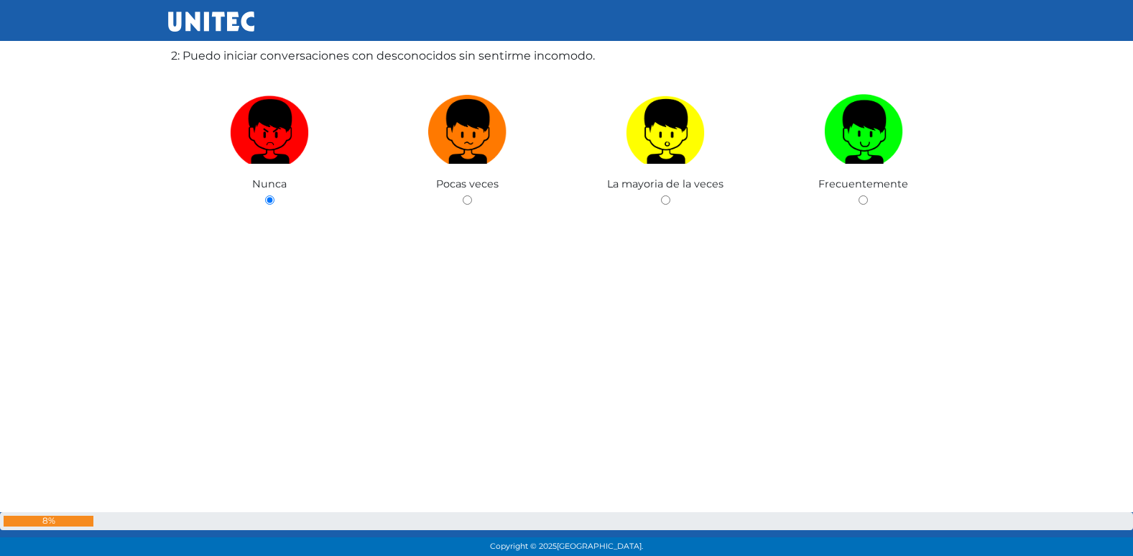
radio input "true"
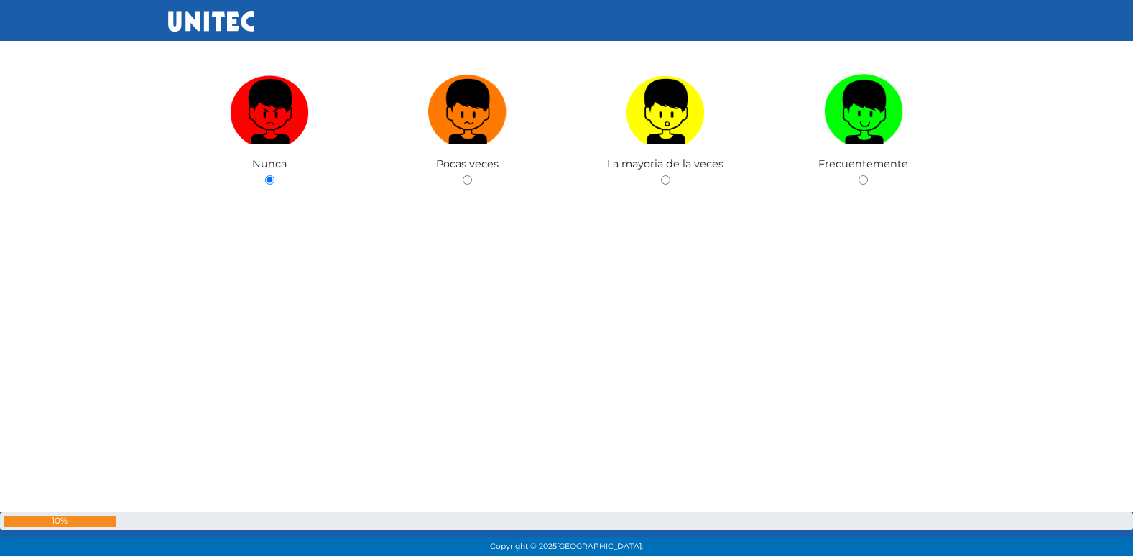
radio input "true"
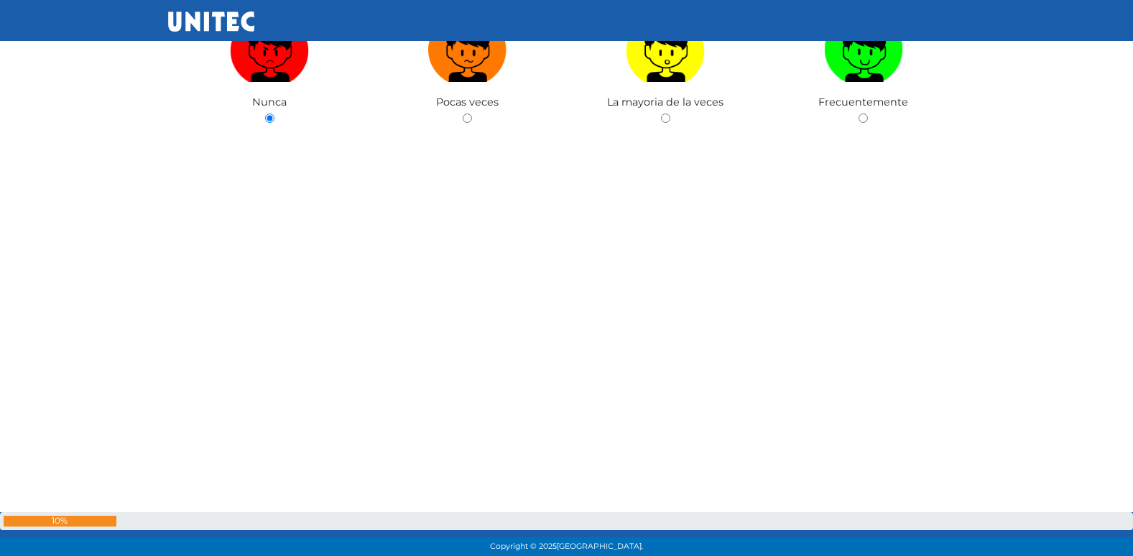
radio input "true"
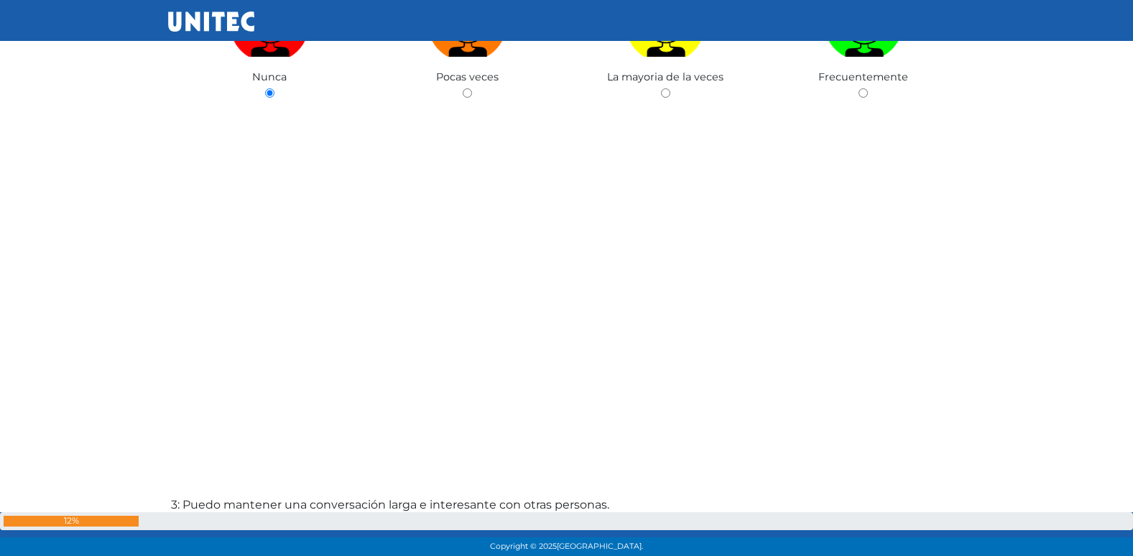
radio input "true"
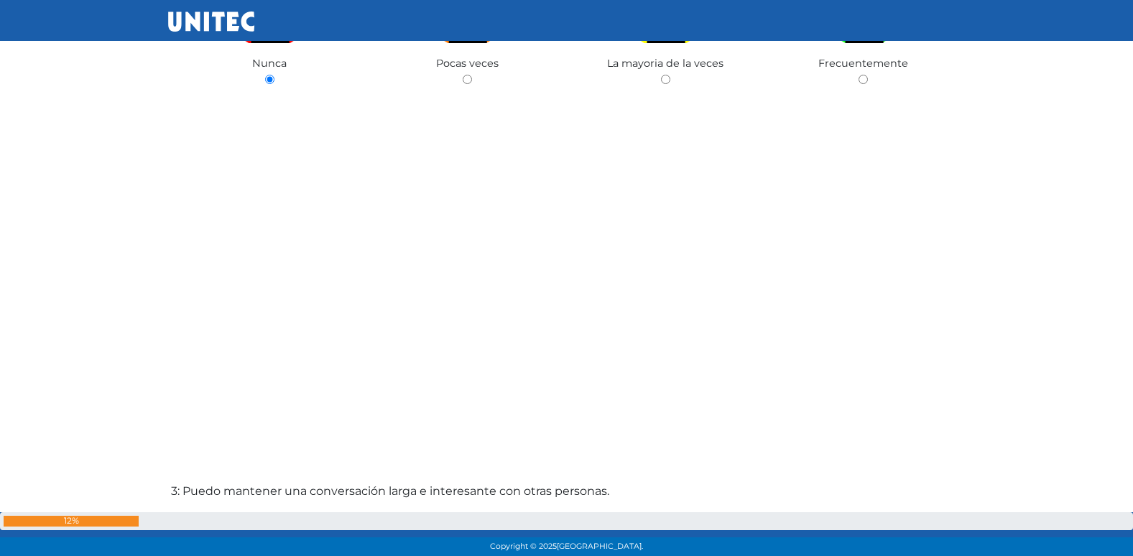
radio input "true"
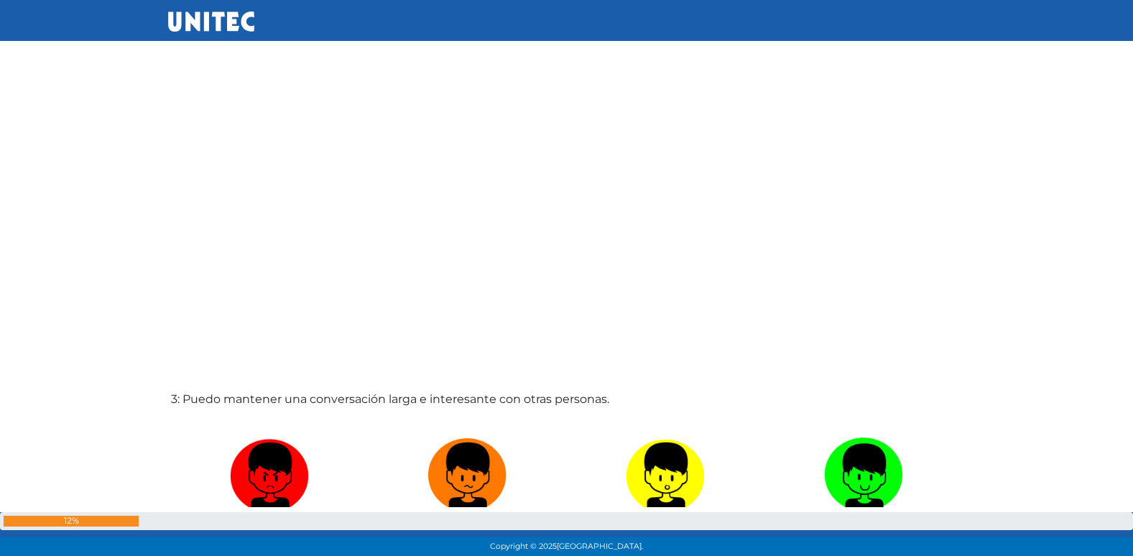
radio input "true"
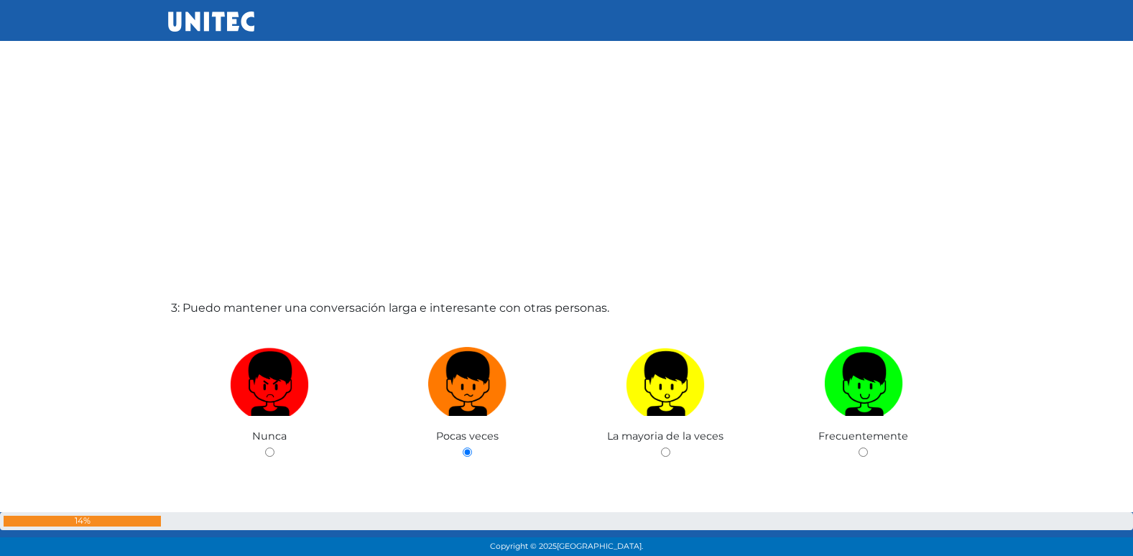
radio input "true"
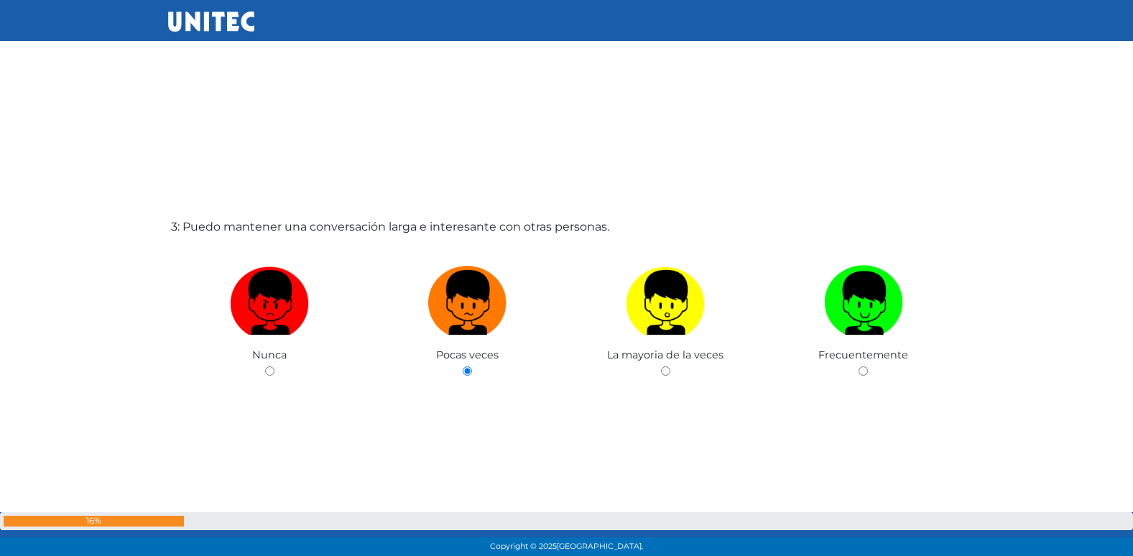
radio input "true"
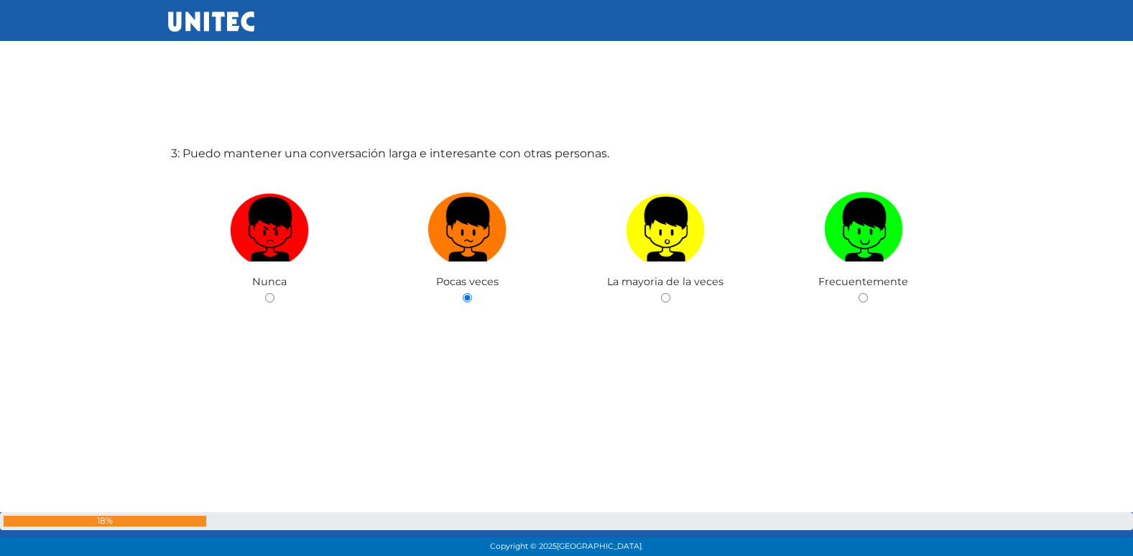
radio input "true"
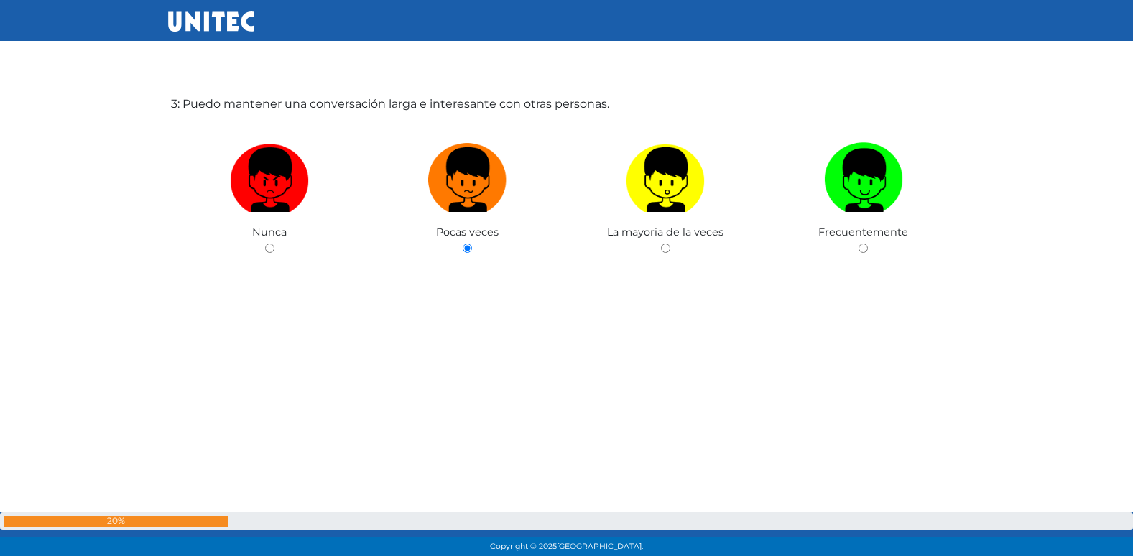
radio input "true"
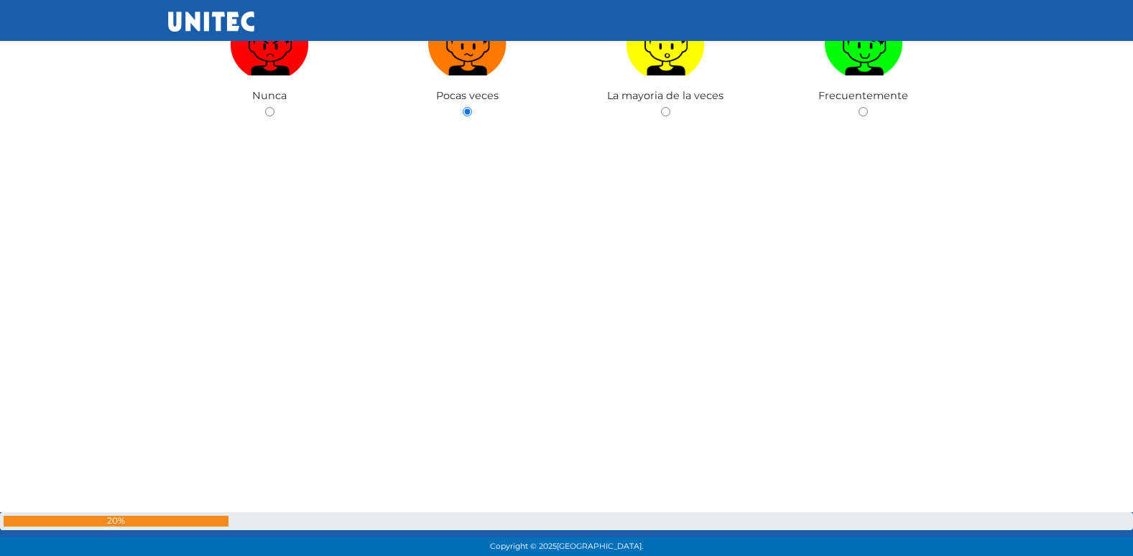
radio input "true"
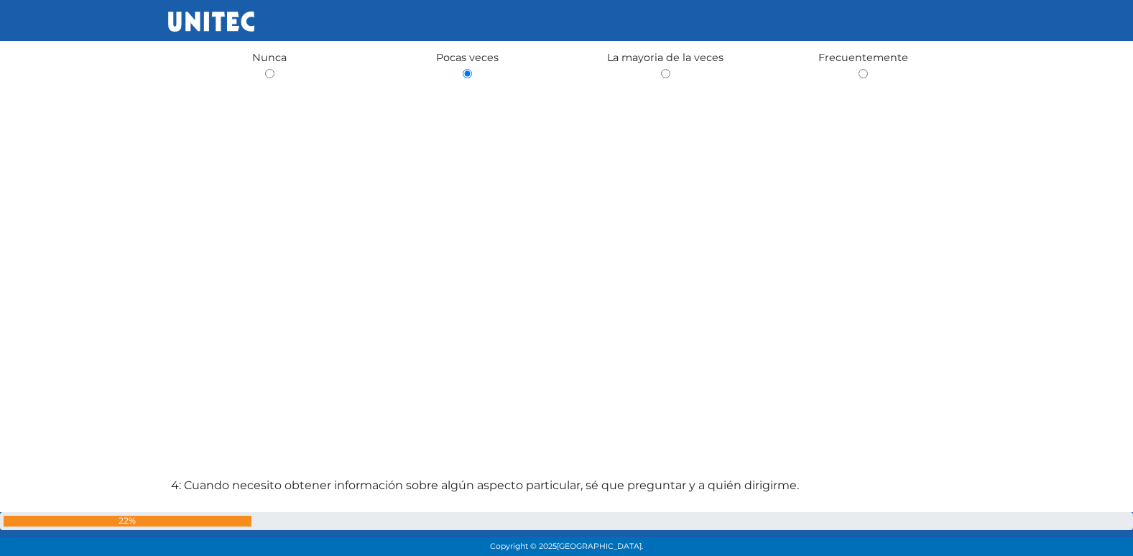
radio input "true"
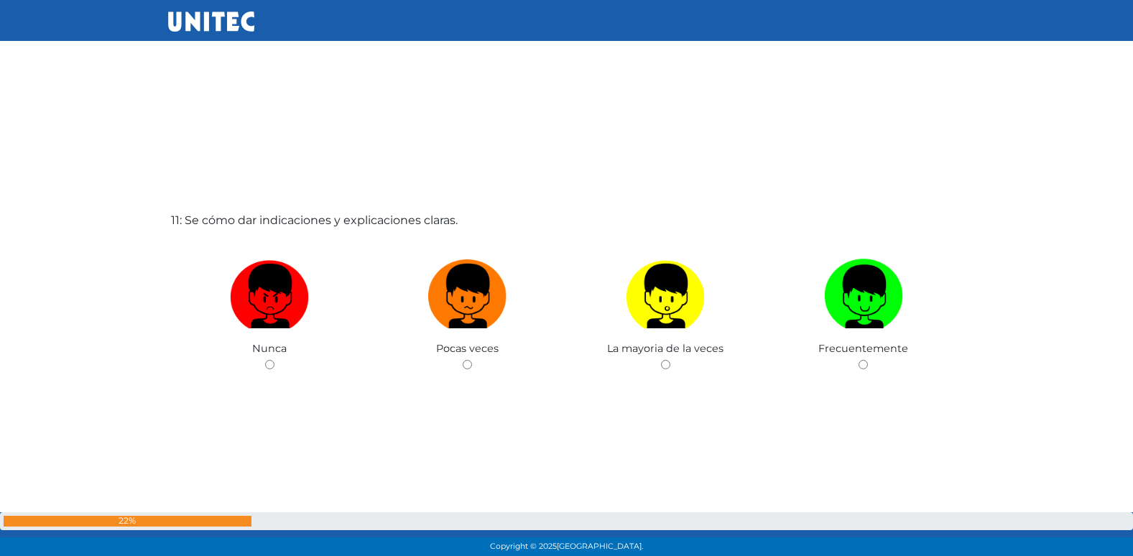
scroll to position [5632, 0]
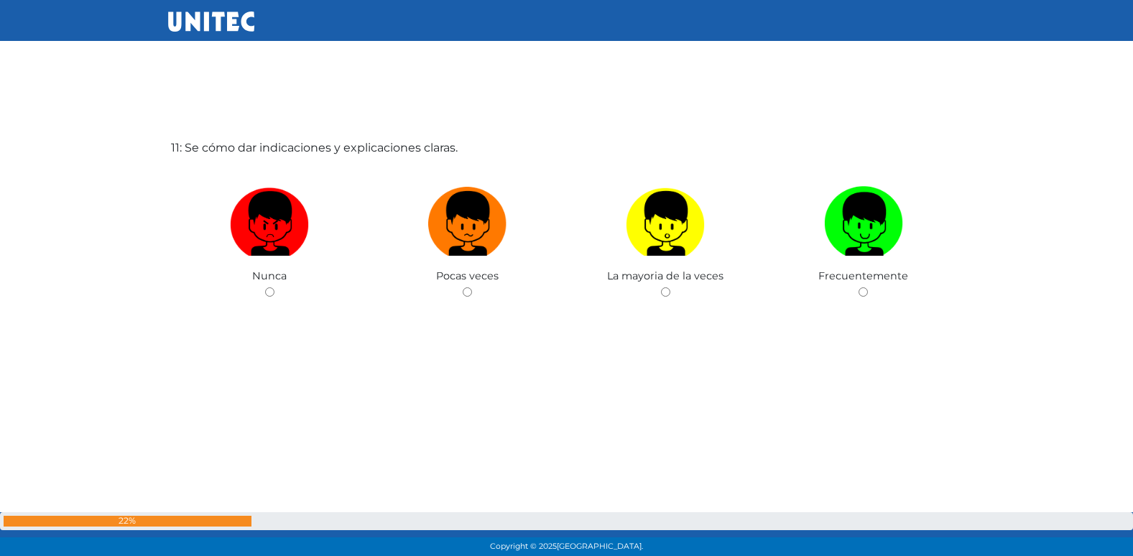
click at [463, 287] on input "radio" at bounding box center [467, 291] width 9 height 9
radio input "true"
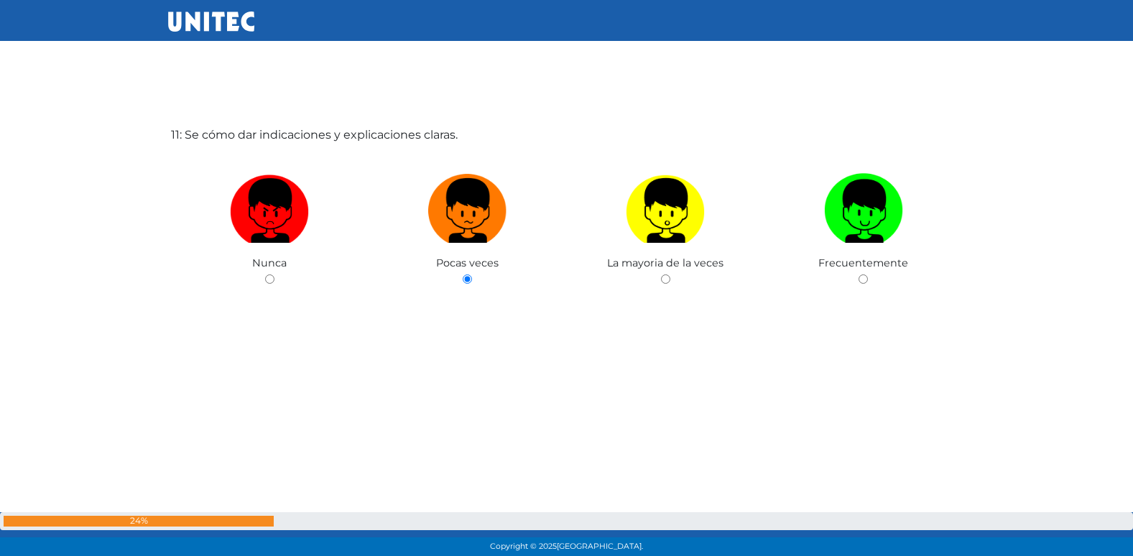
click at [661, 274] on input "radio" at bounding box center [665, 278] width 9 height 9
radio input "true"
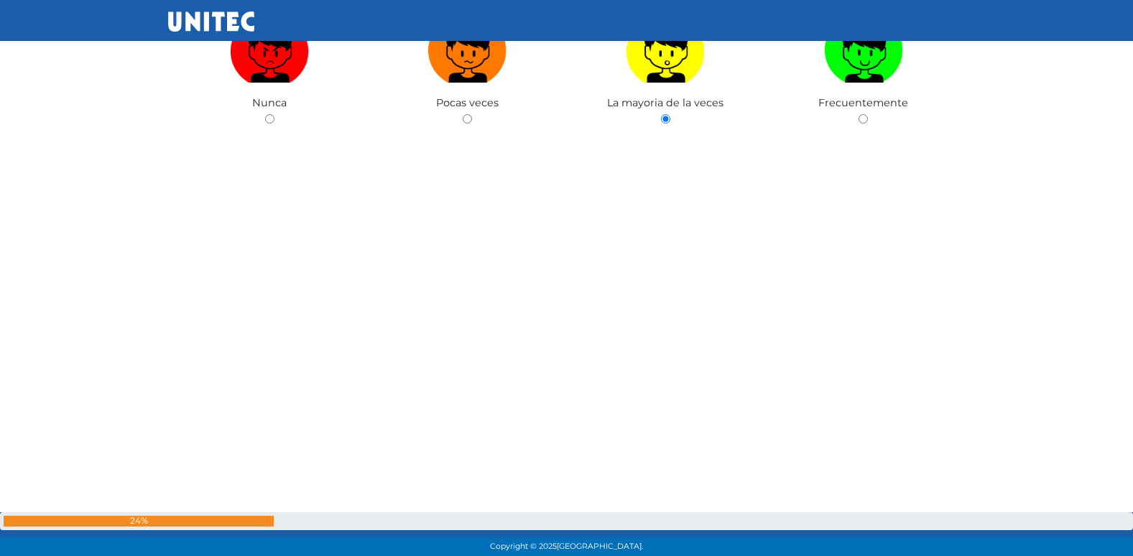
radio input "true"
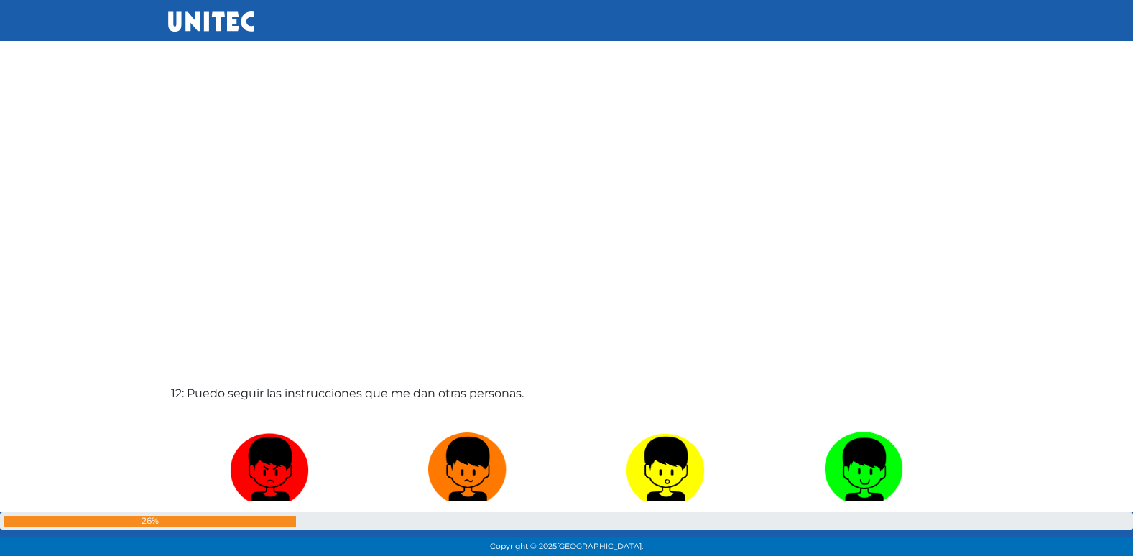
click at [661, 533] on input "radio" at bounding box center [665, 537] width 9 height 9
radio input "true"
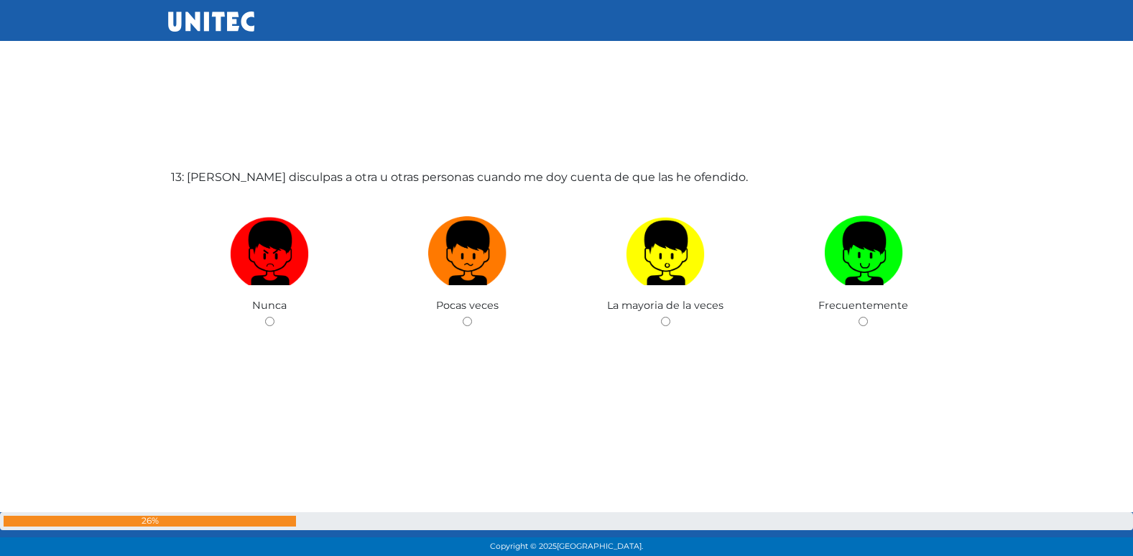
scroll to position [6744, 0]
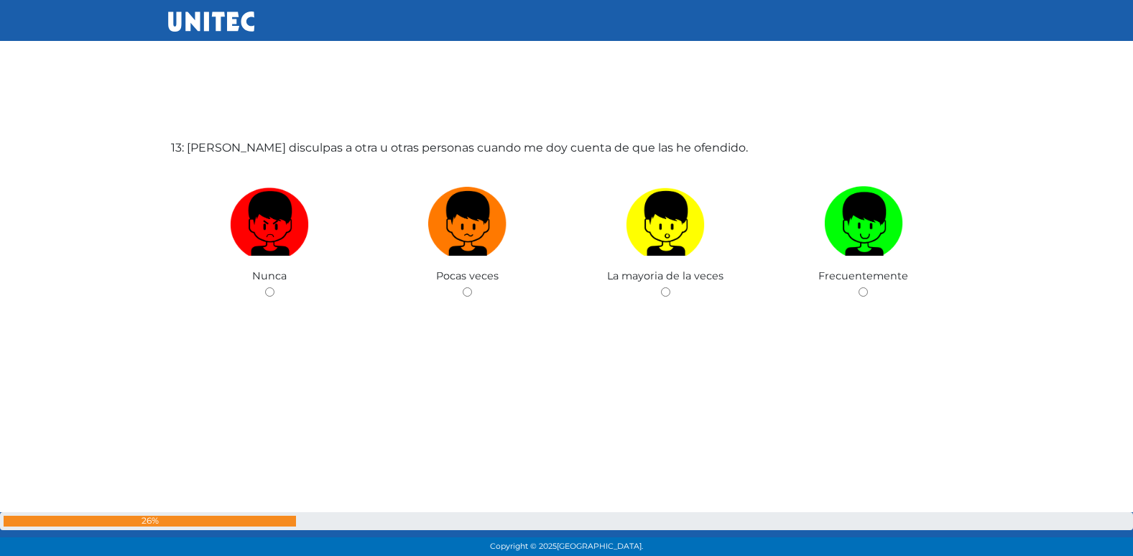
click at [463, 287] on input "radio" at bounding box center [467, 291] width 9 height 9
radio input "true"
click at [661, 287] on input "radio" at bounding box center [665, 291] width 9 height 9
radio input "true"
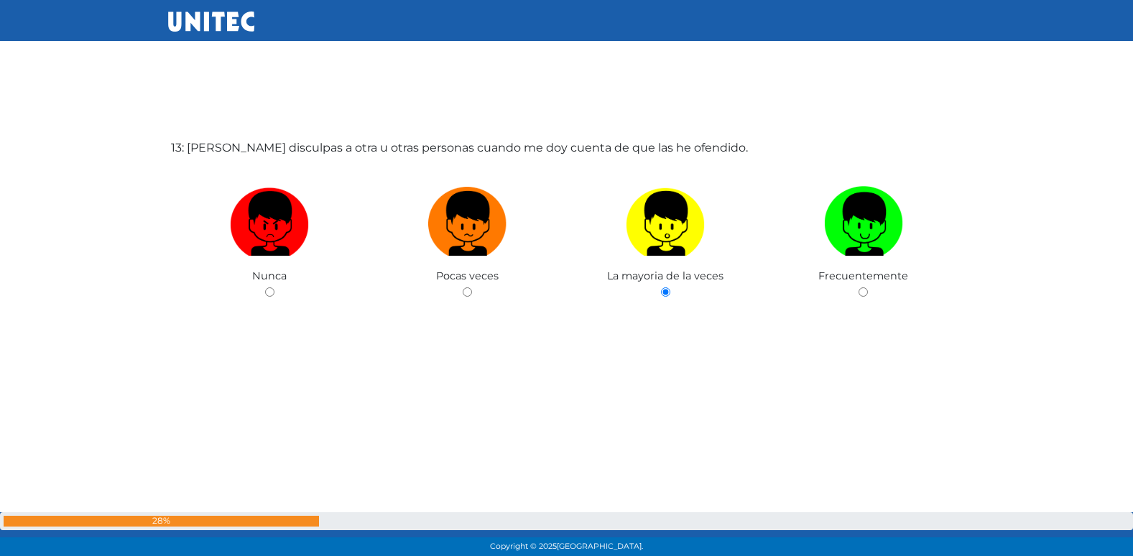
radio input "true"
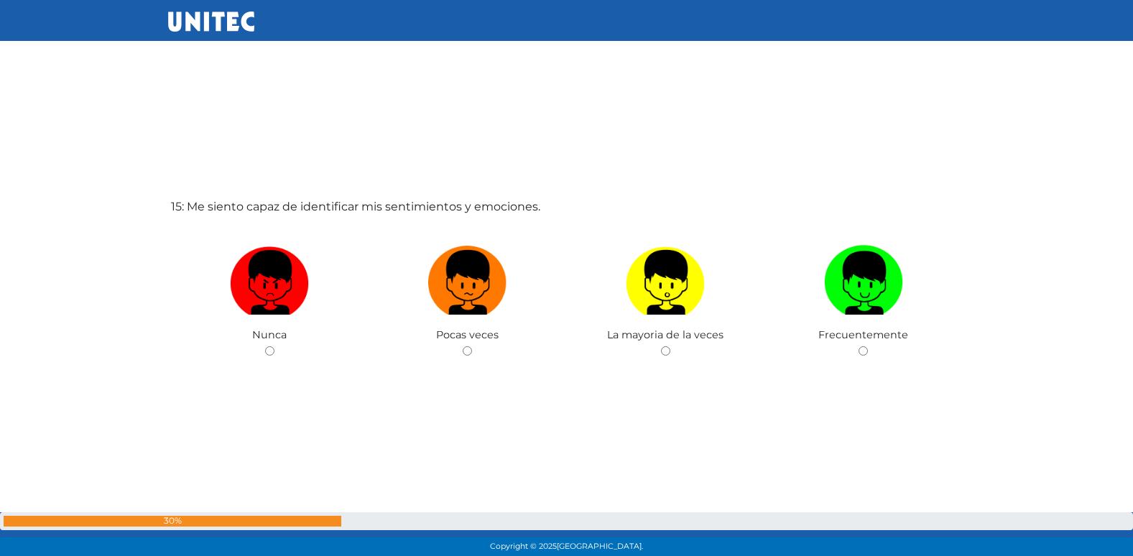
click at [463, 346] on input "radio" at bounding box center [467, 350] width 9 height 9
radio input "true"
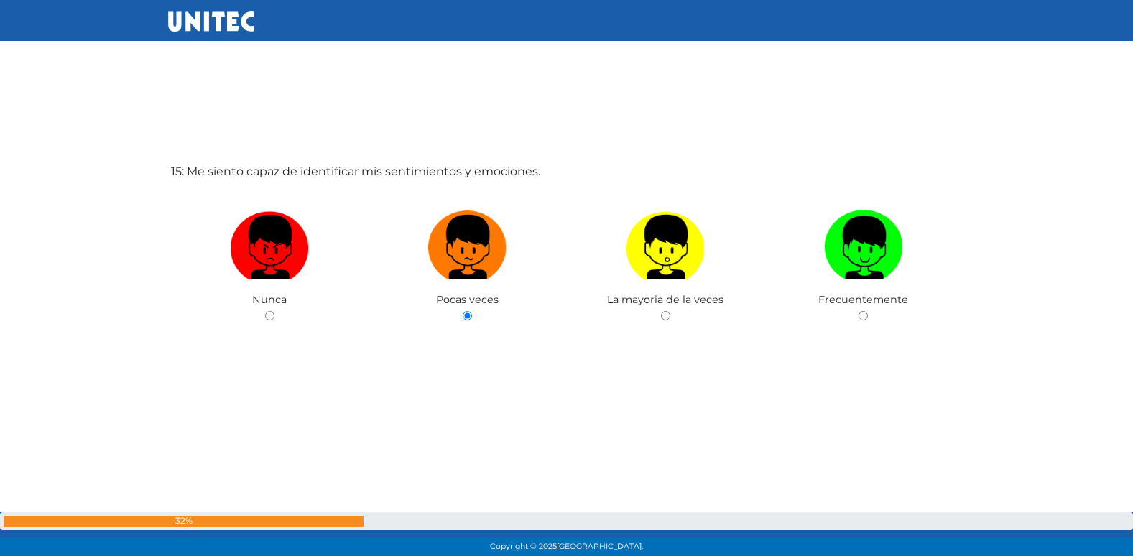
click at [661, 311] on input "radio" at bounding box center [665, 315] width 9 height 9
radio input "true"
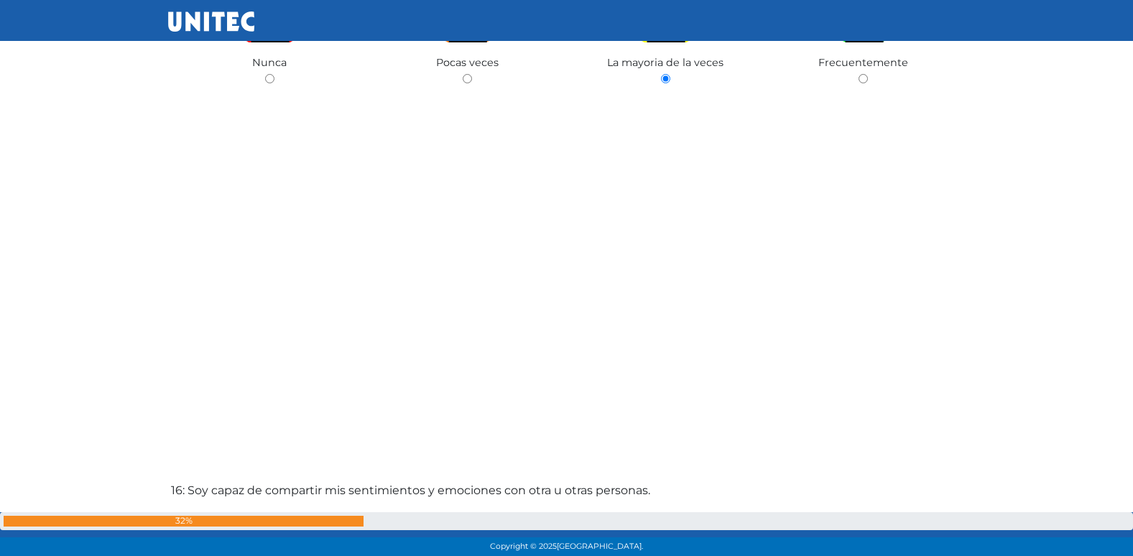
radio input "true"
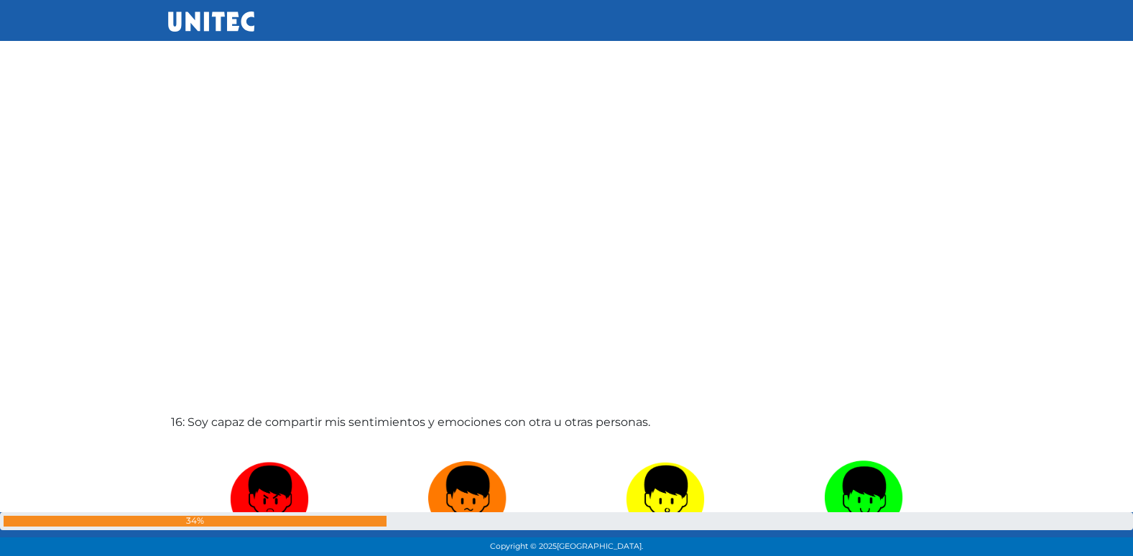
radio input "true"
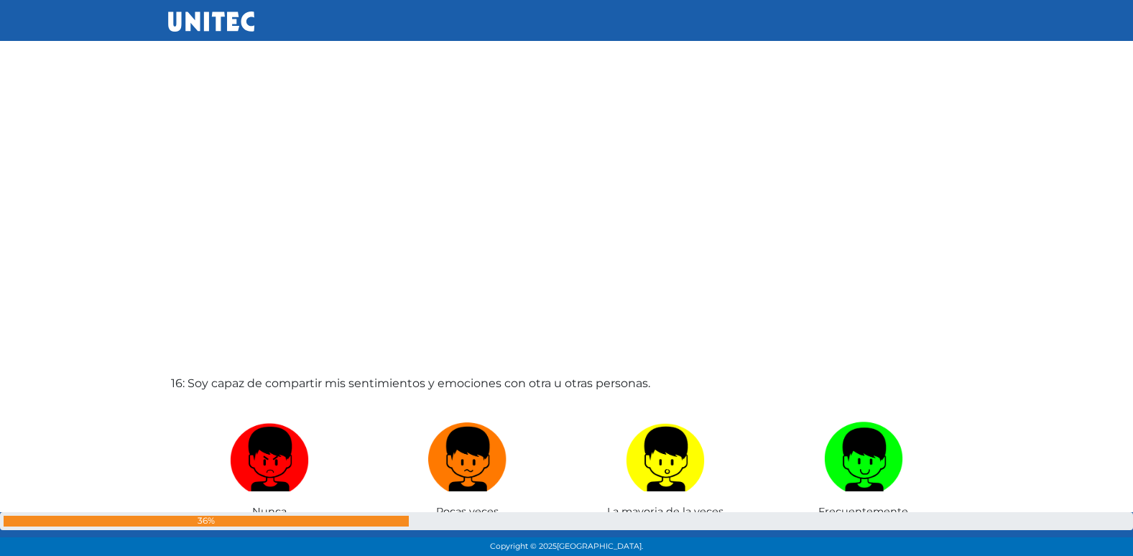
radio input "true"
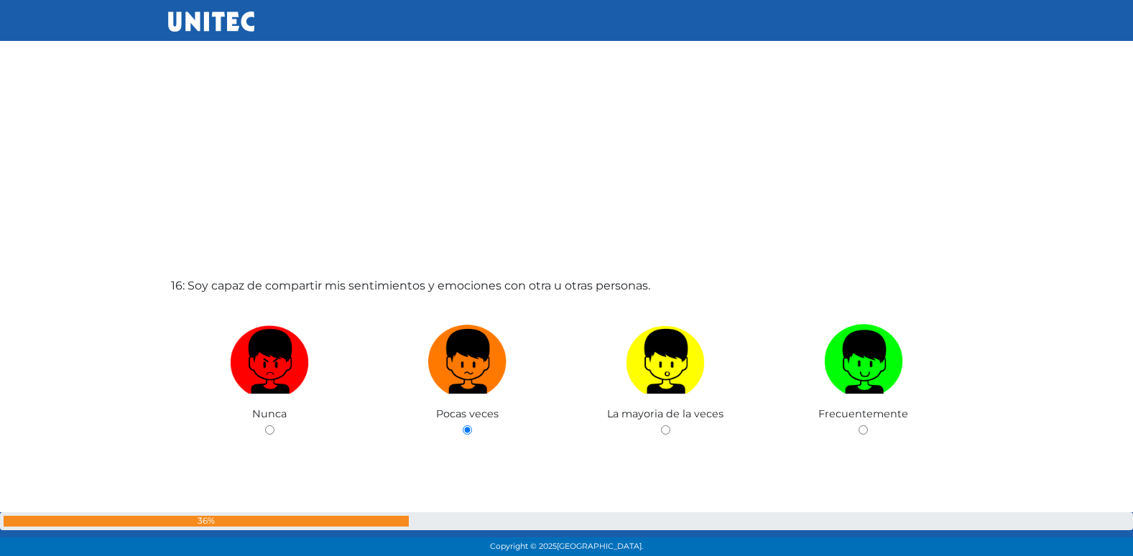
radio input "true"
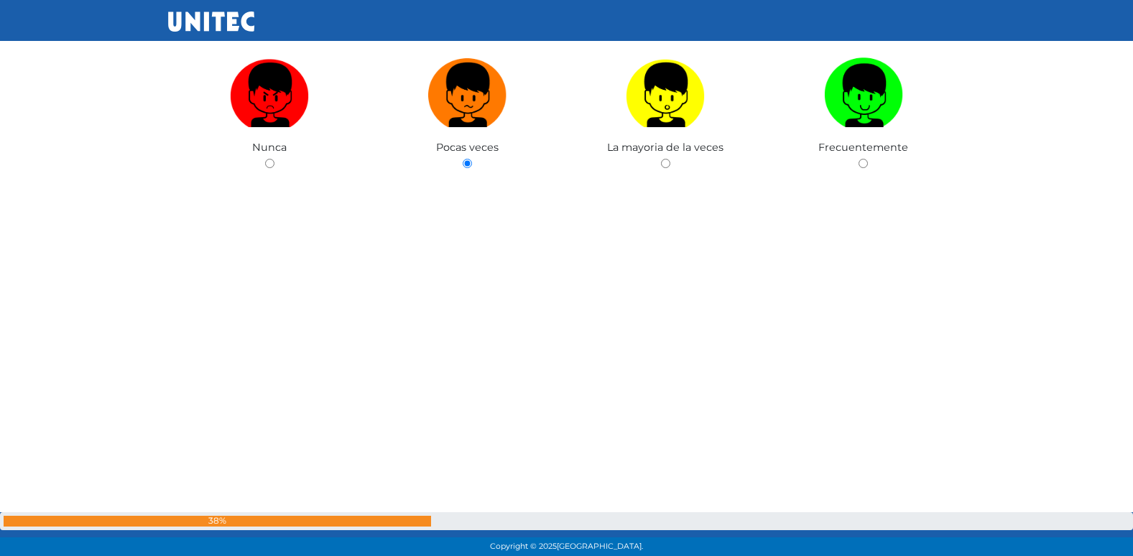
radio input "true"
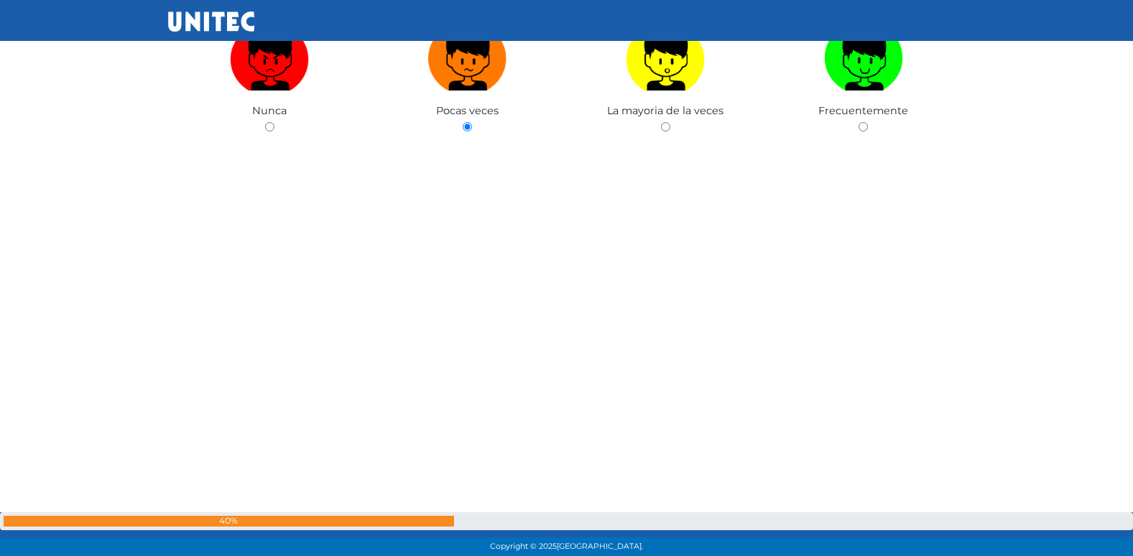
radio input "true"
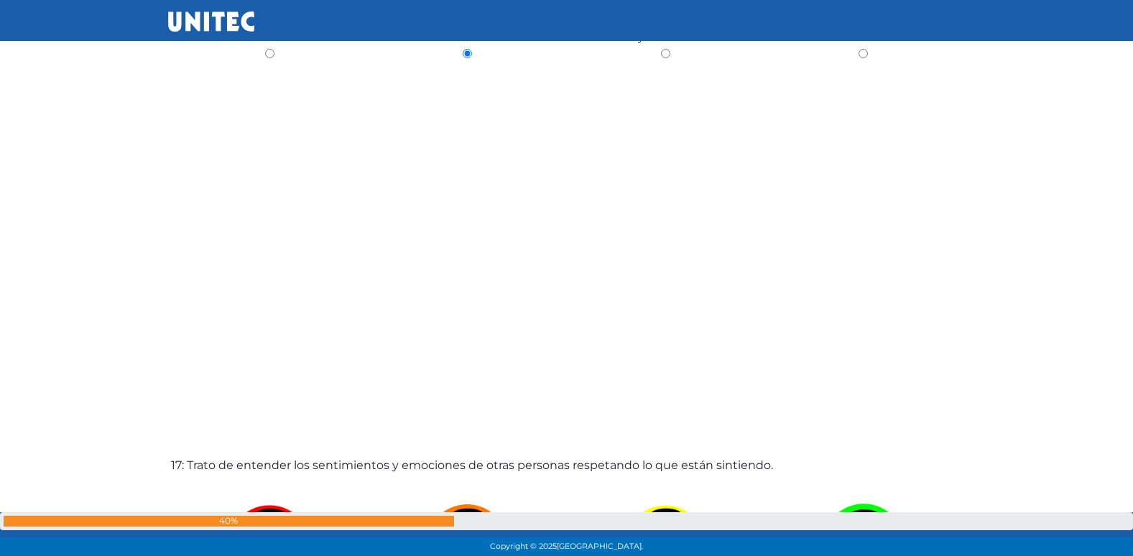
radio input "true"
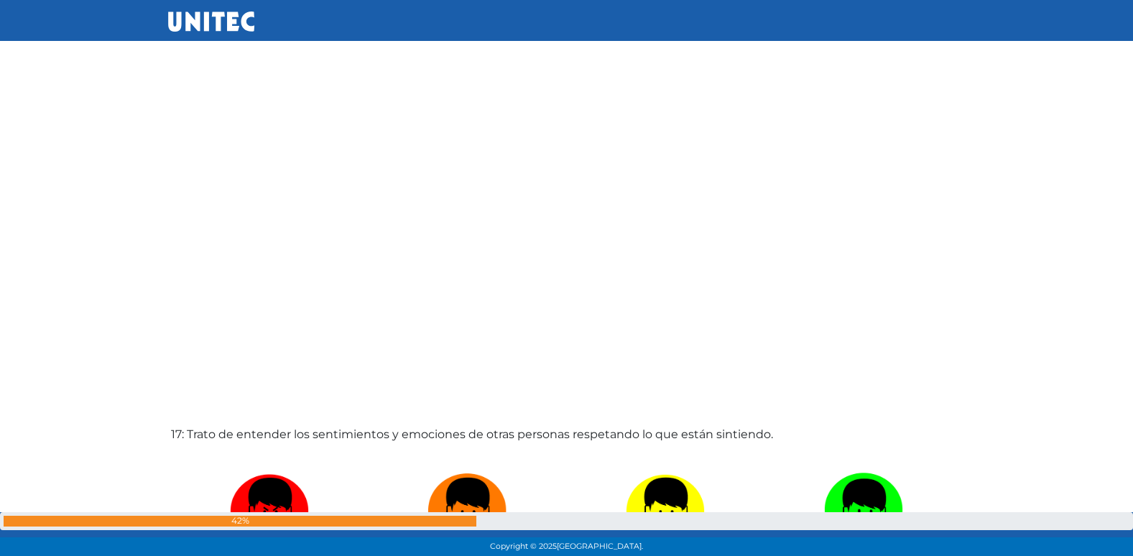
radio input "true"
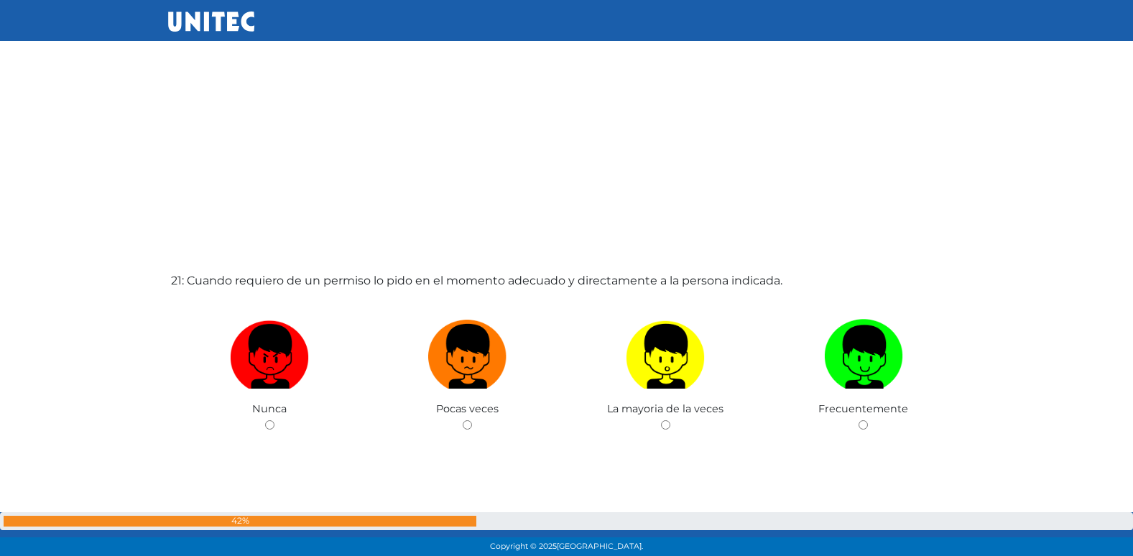
scroll to position [11192, 0]
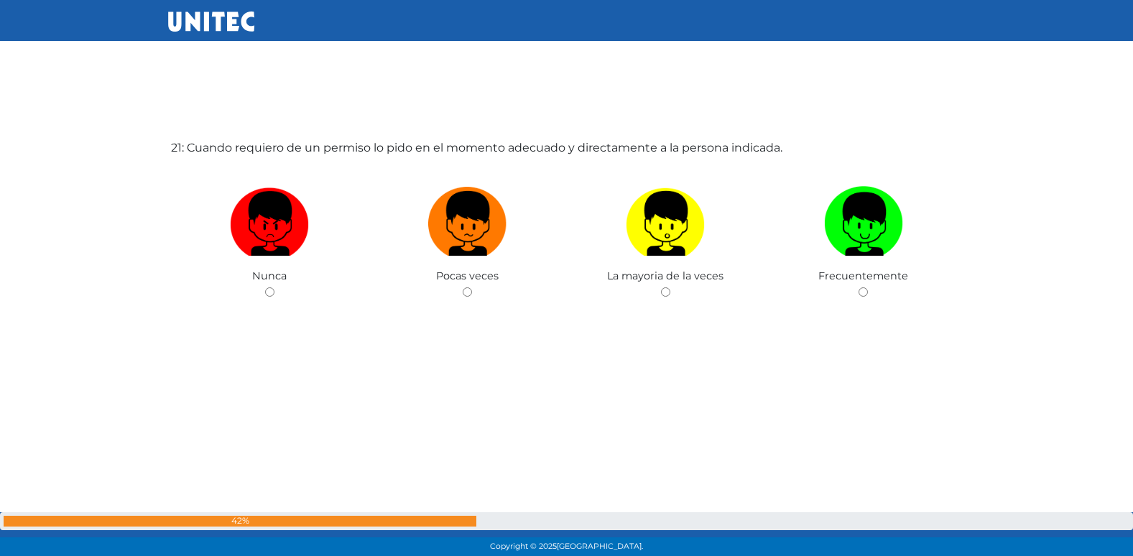
click at [463, 287] on input "radio" at bounding box center [467, 291] width 9 height 9
radio input "true"
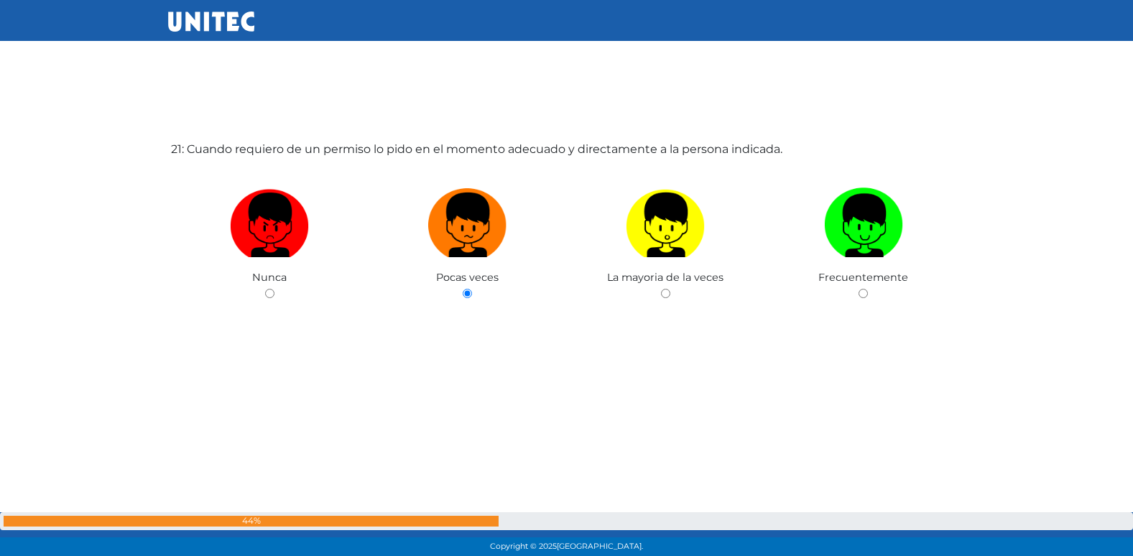
click at [661, 289] on input "radio" at bounding box center [665, 293] width 9 height 9
radio input "true"
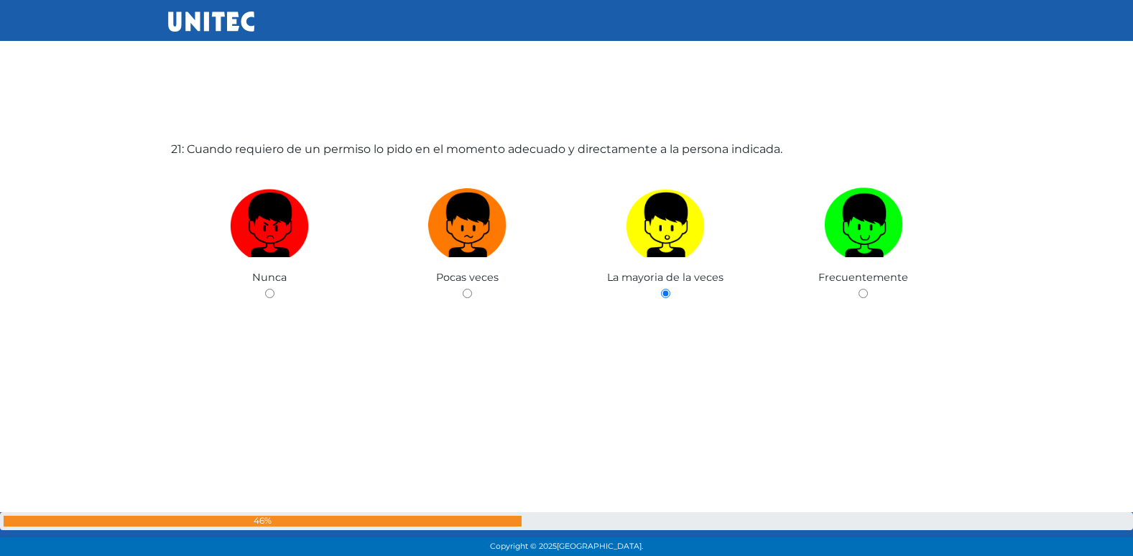
radio input "true"
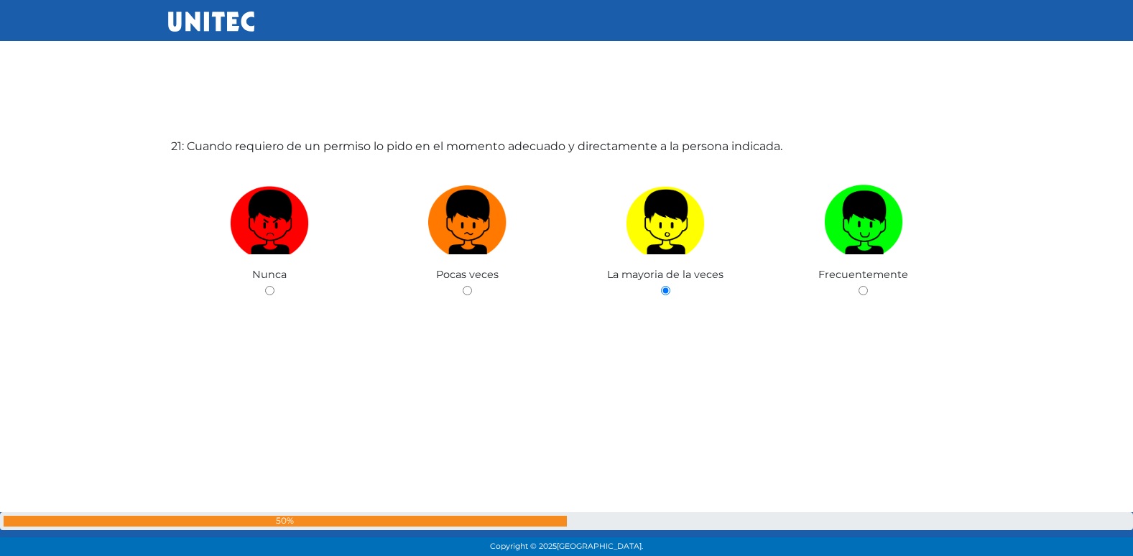
radio input "true"
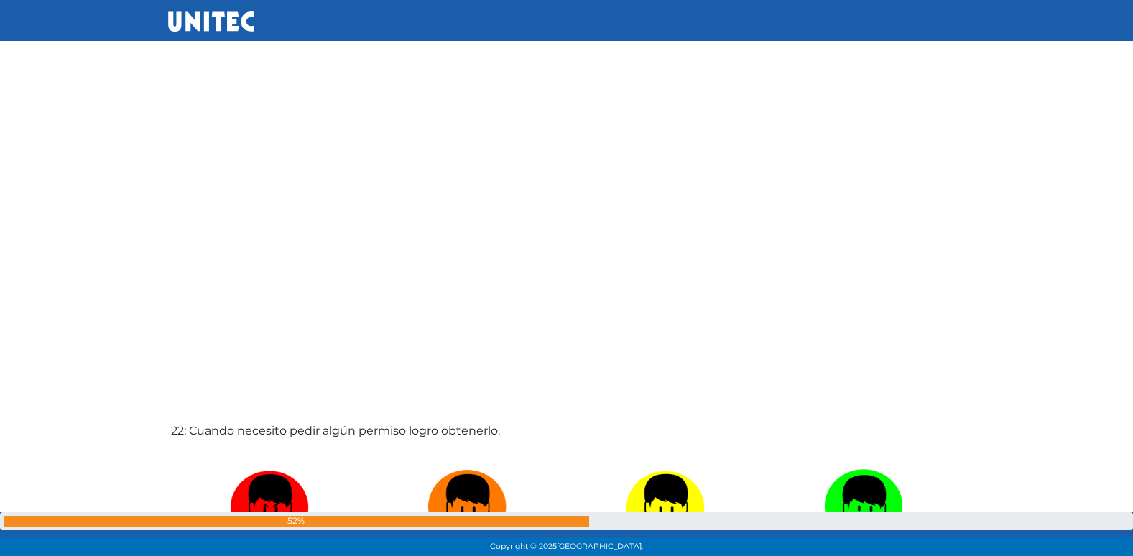
radio input "true"
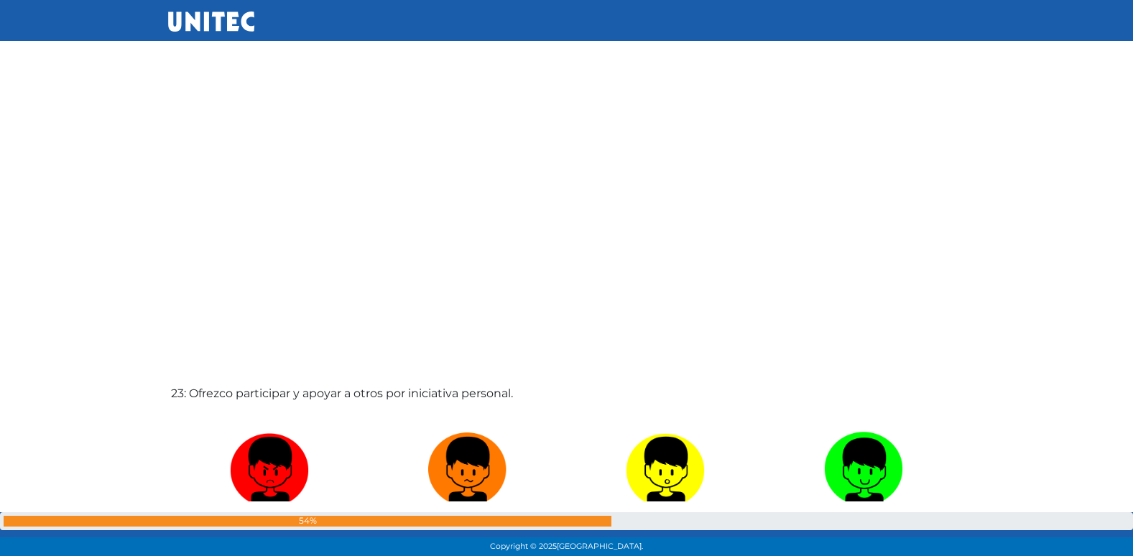
radio input "true"
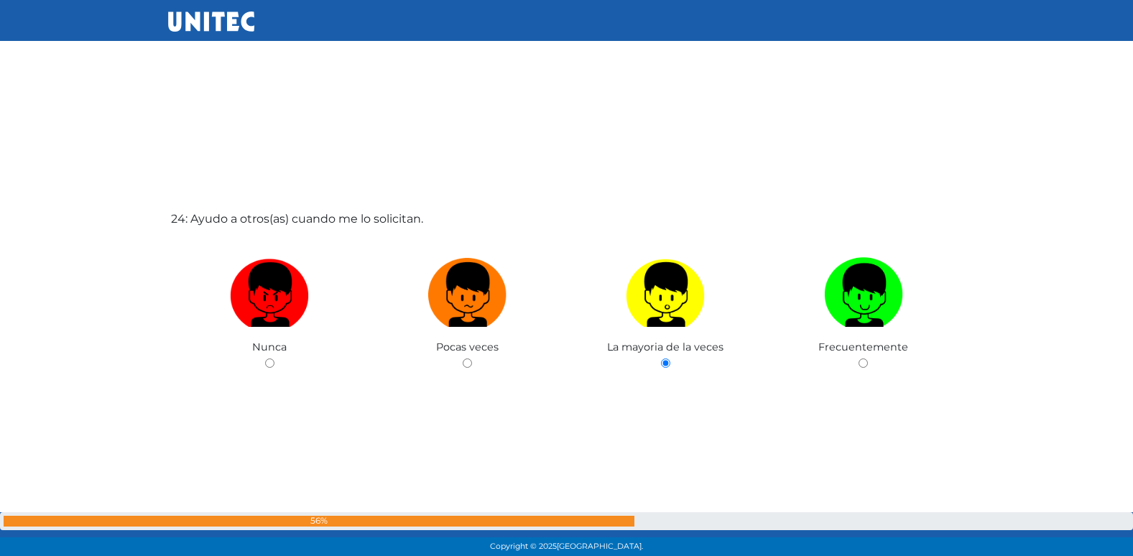
radio input "true"
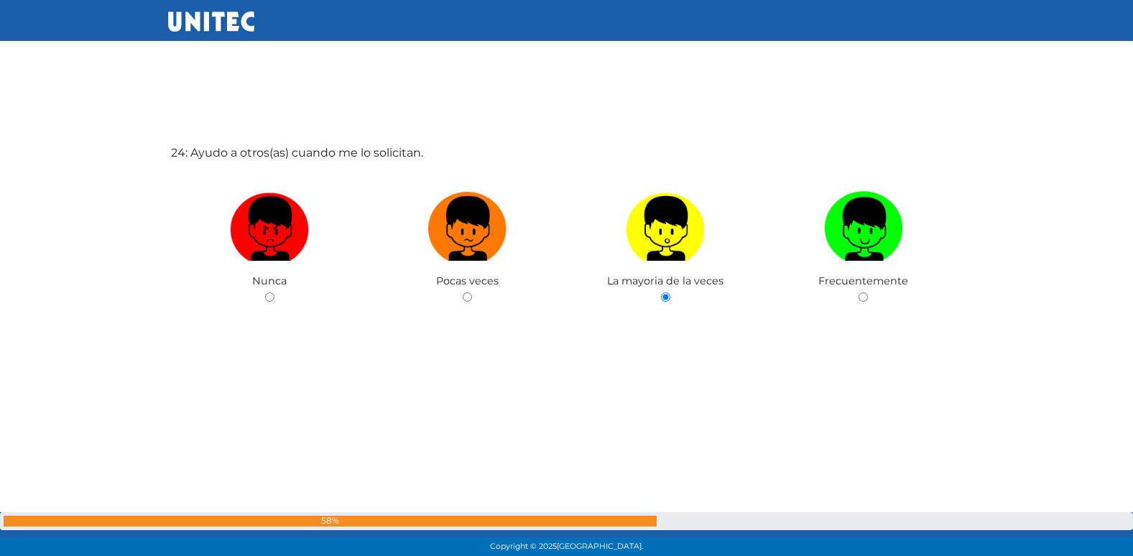
radio input "true"
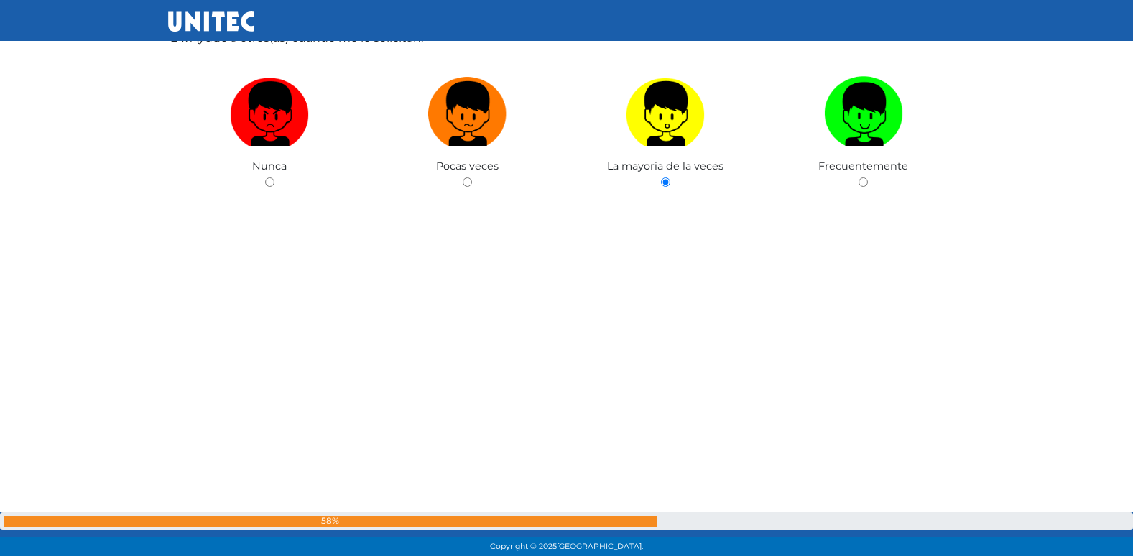
radio input "true"
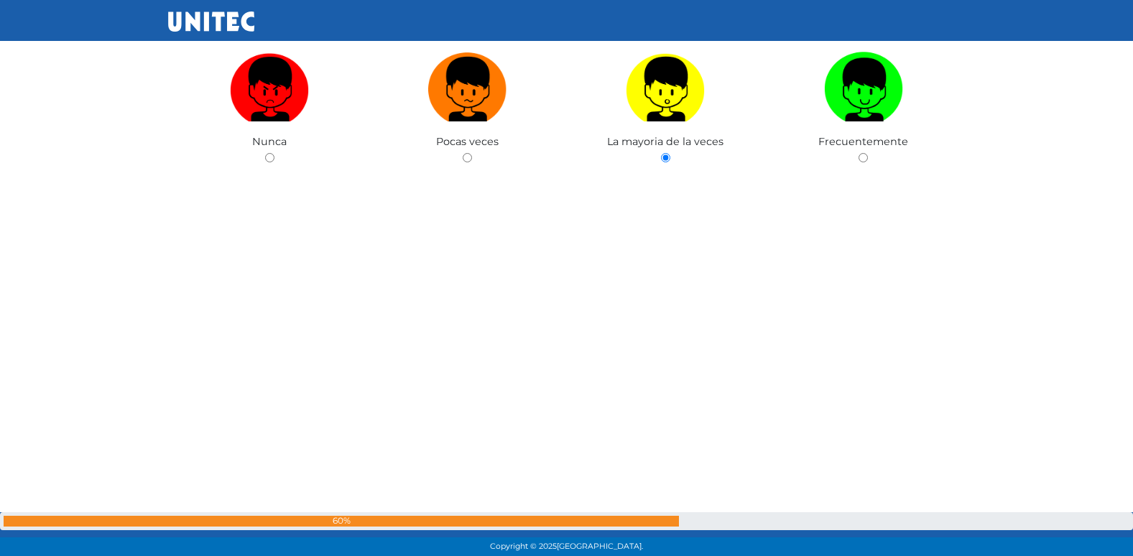
radio input "true"
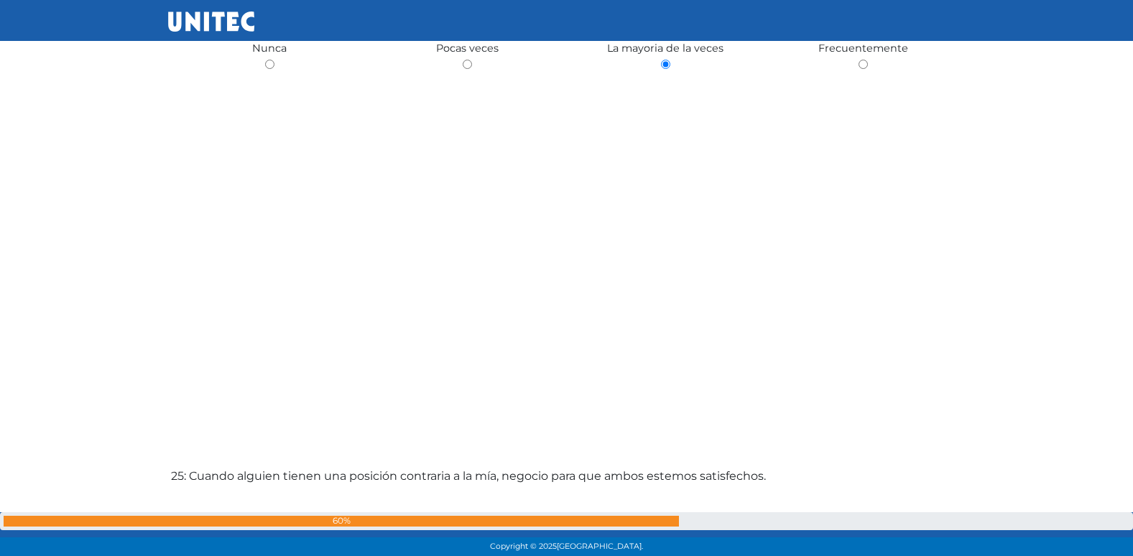
radio input "true"
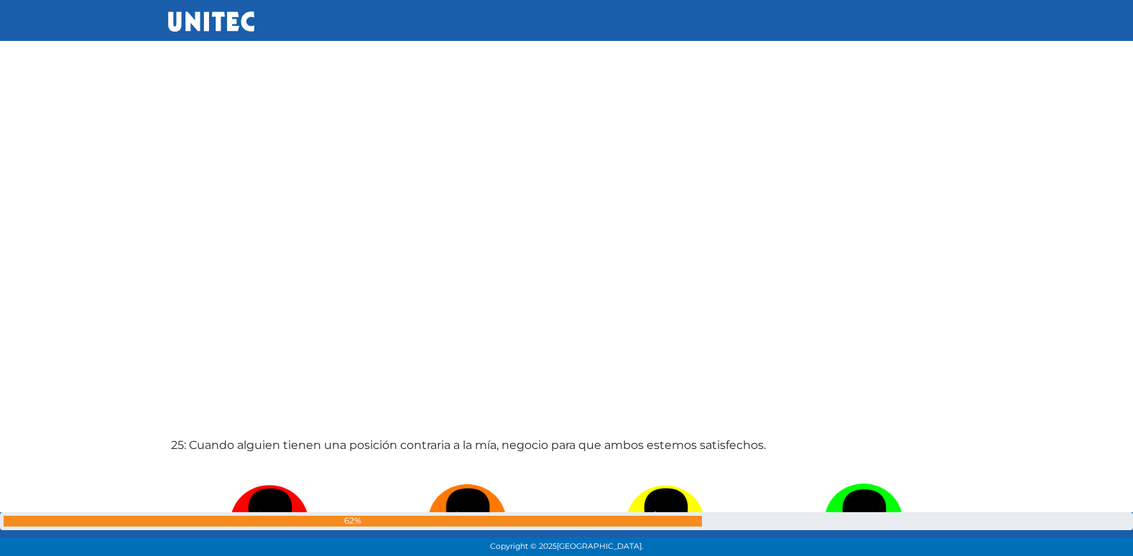
radio input "true"
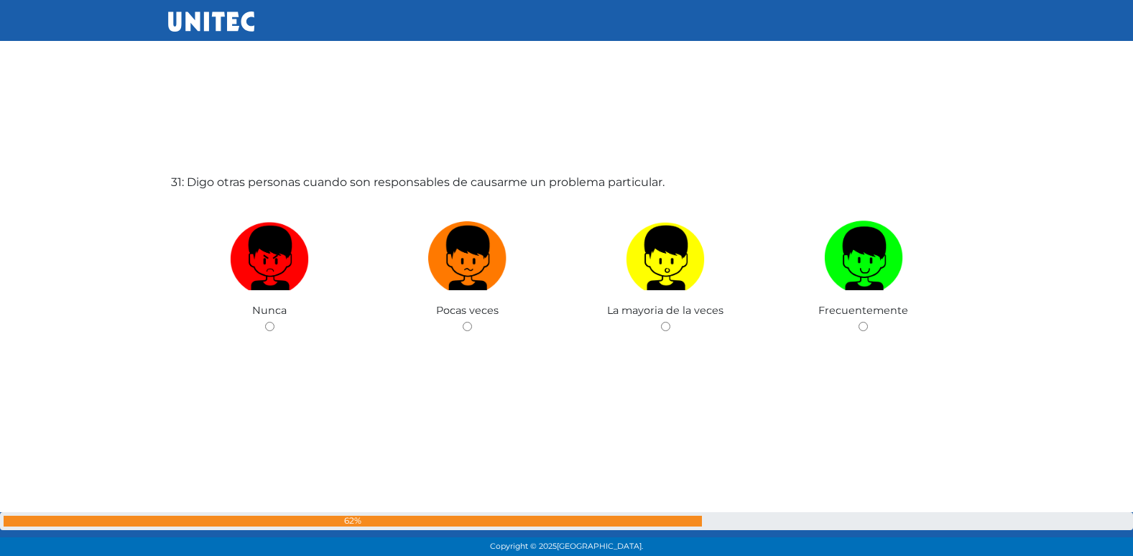
scroll to position [16752, 0]
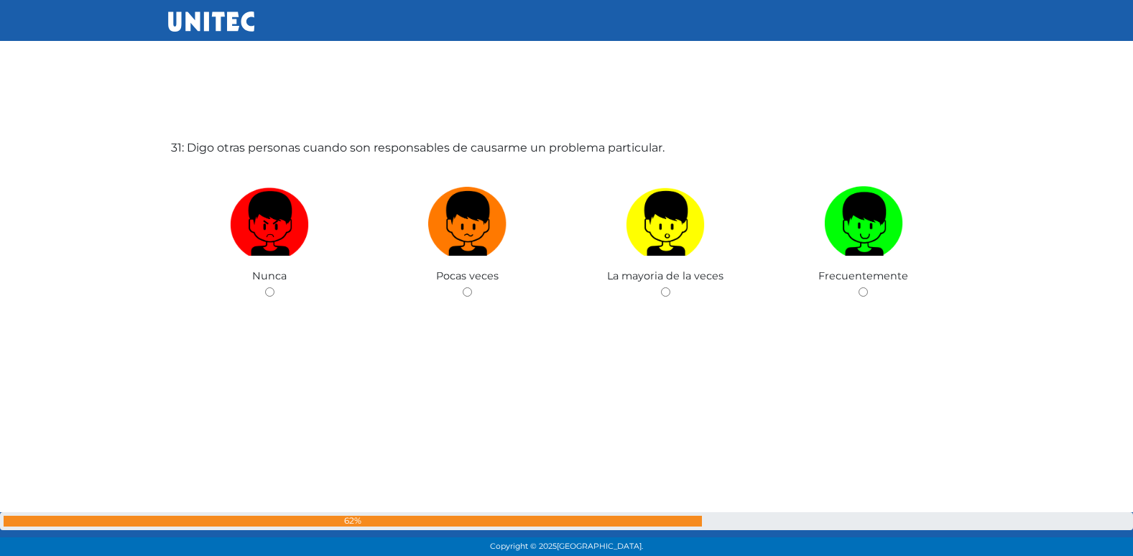
click at [463, 287] on input "radio" at bounding box center [467, 291] width 9 height 9
radio input "true"
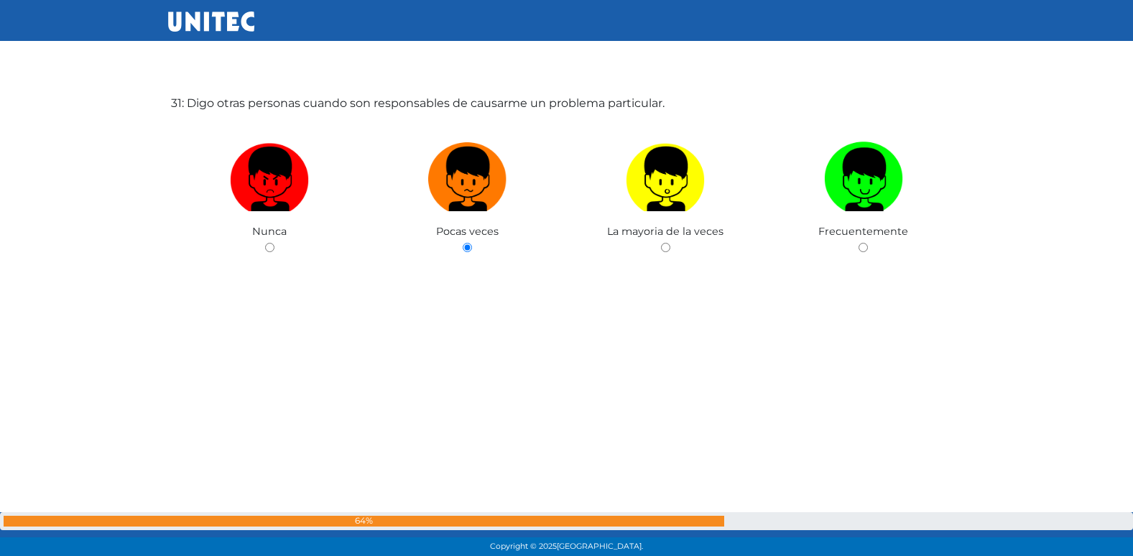
radio input "true"
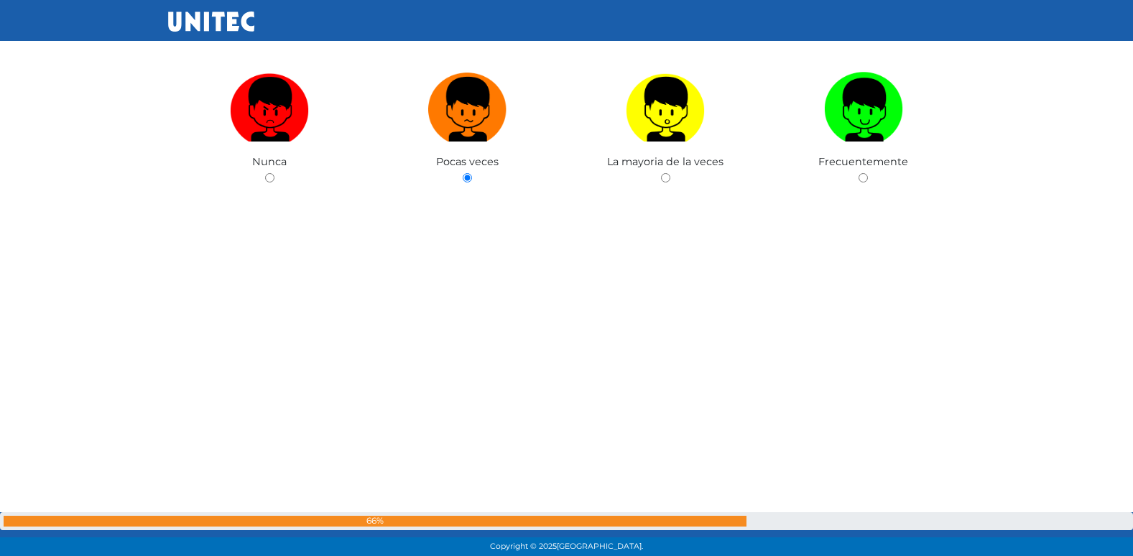
radio input "true"
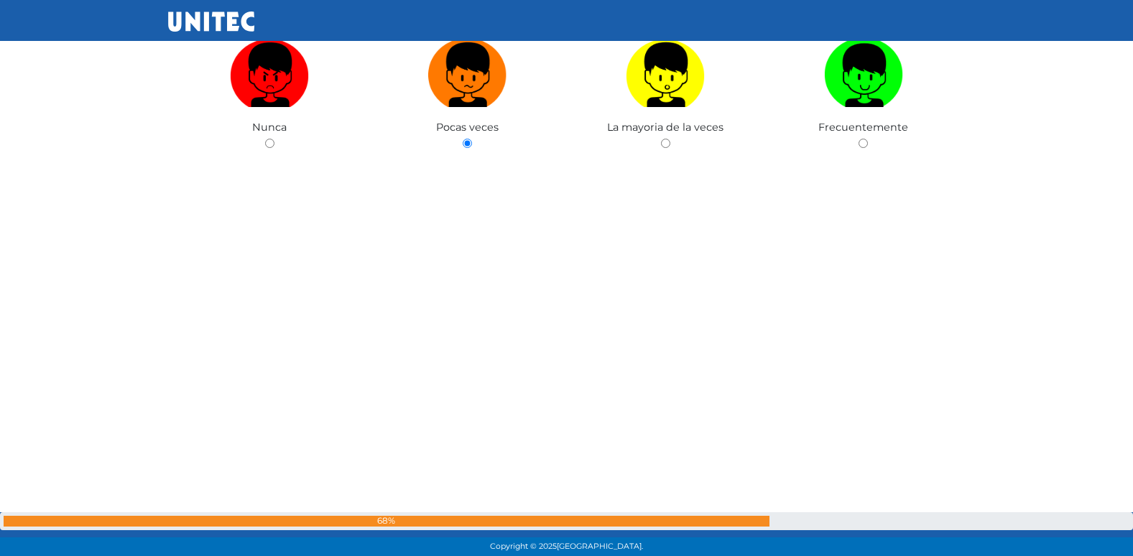
radio input "true"
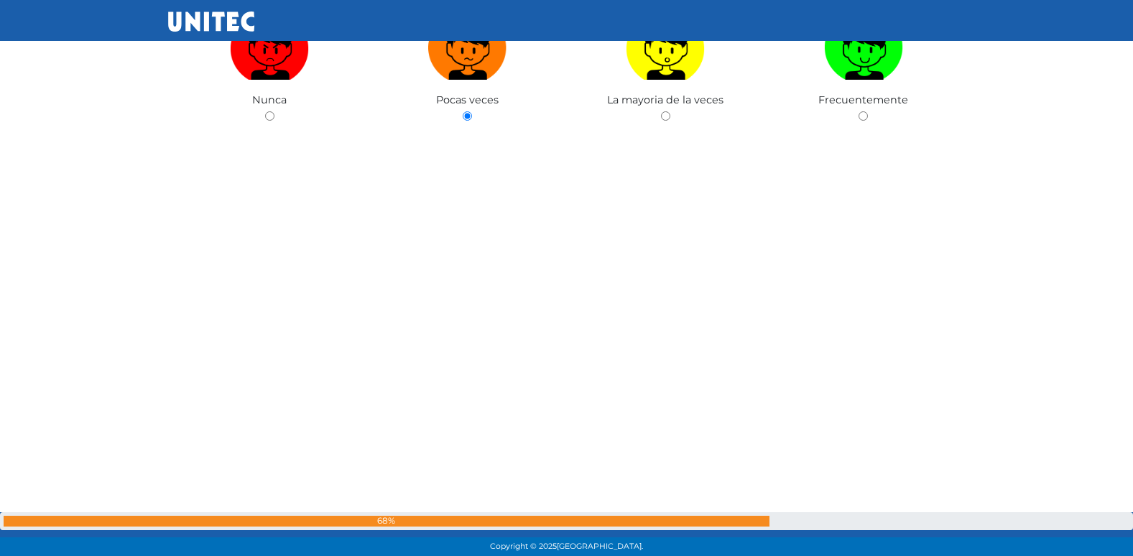
radio input "true"
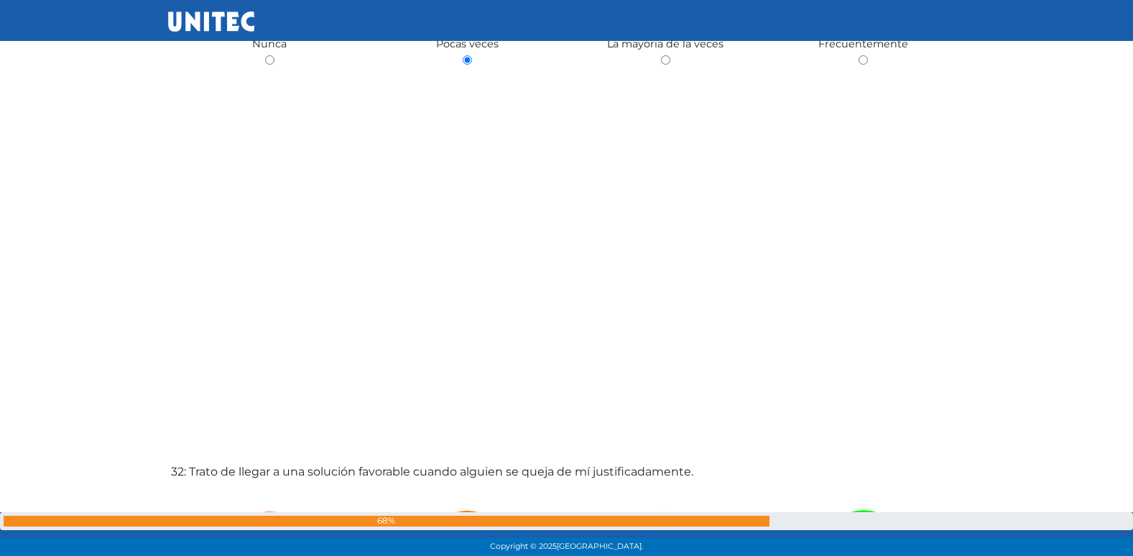
radio input "true"
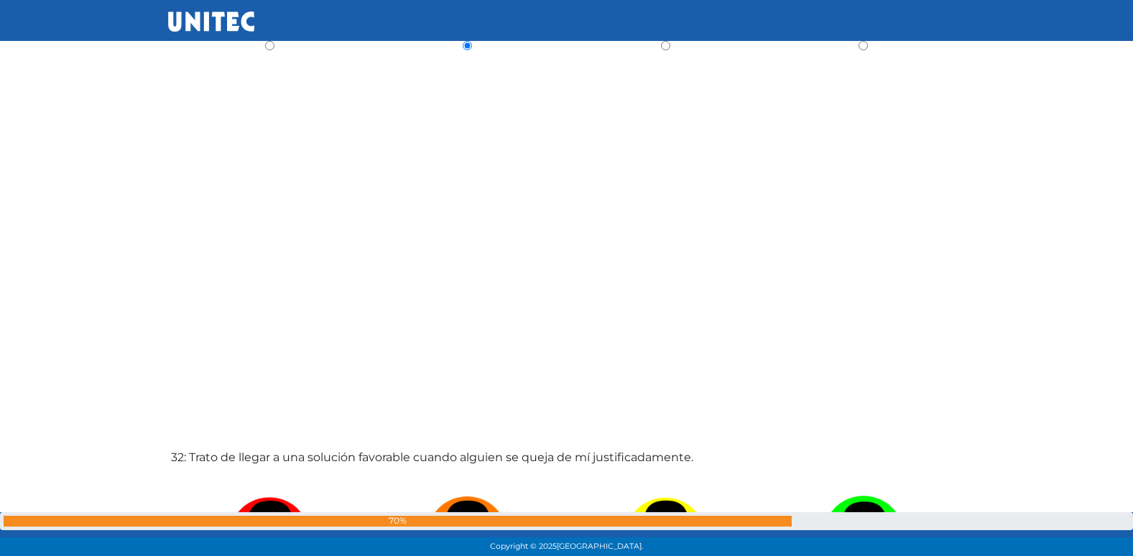
radio input "true"
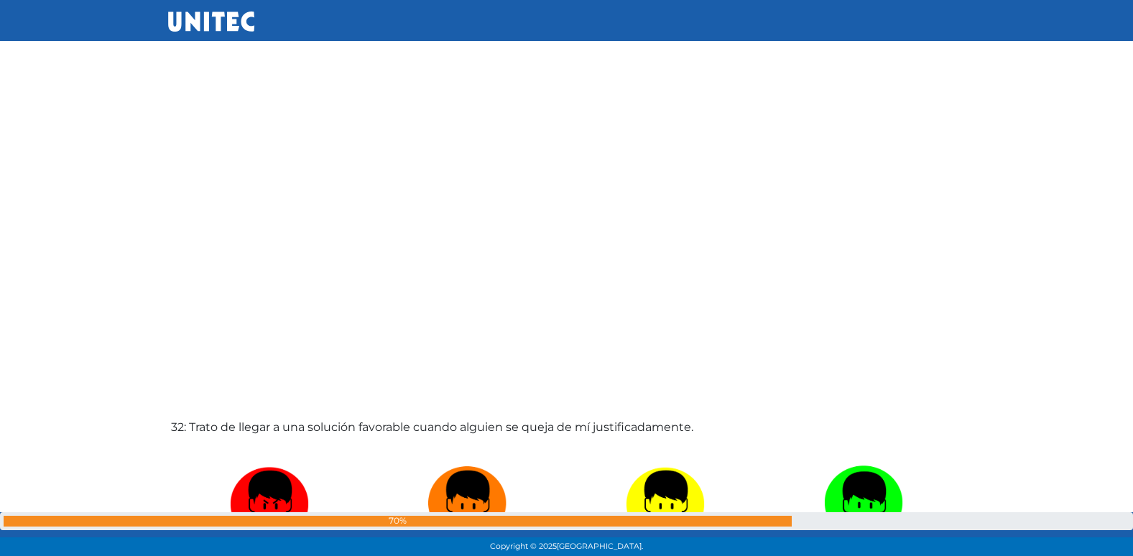
radio input "true"
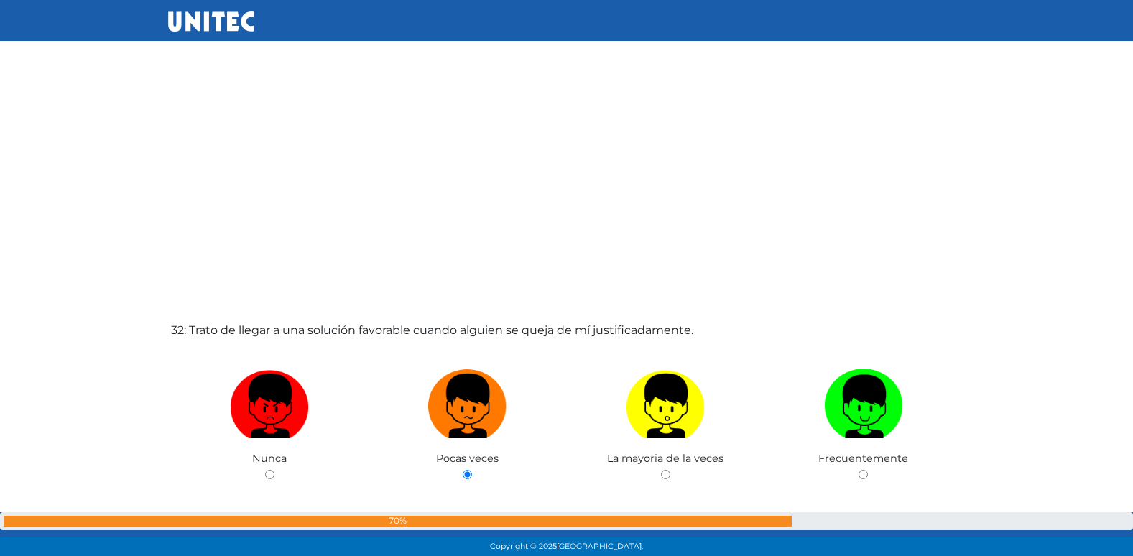
radio input "true"
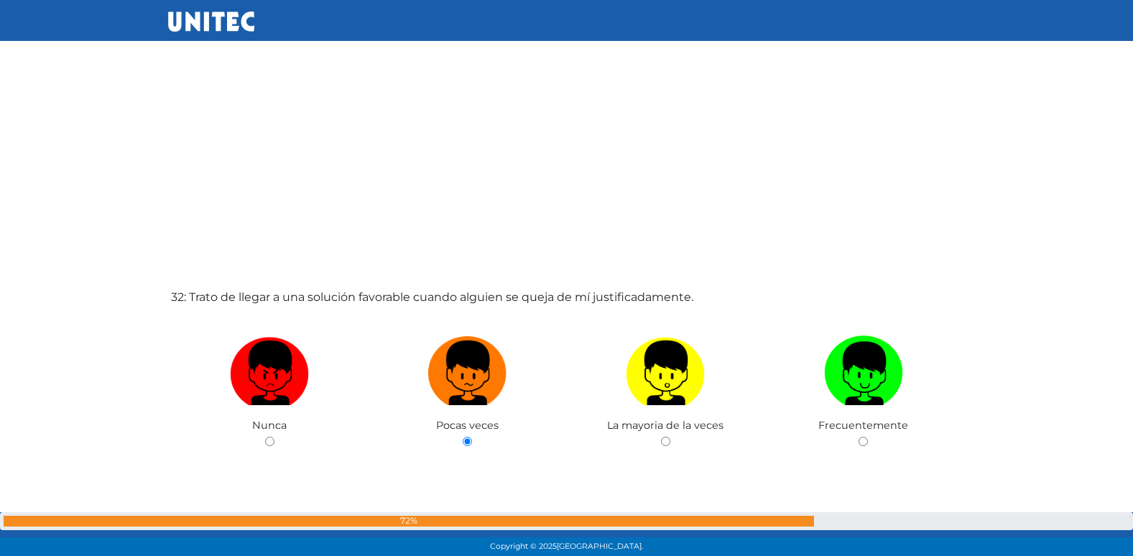
radio input "true"
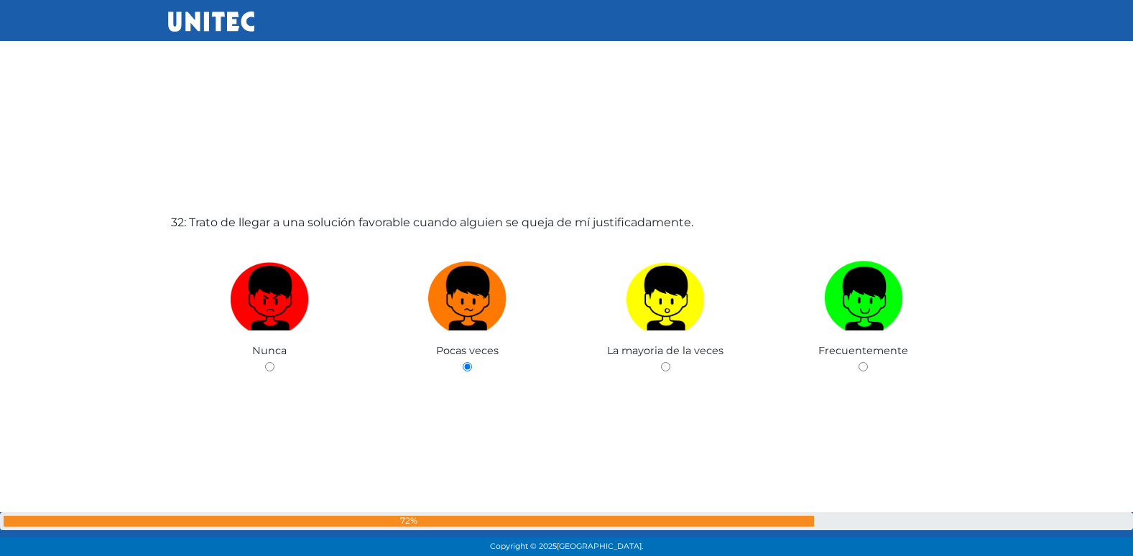
radio input "true"
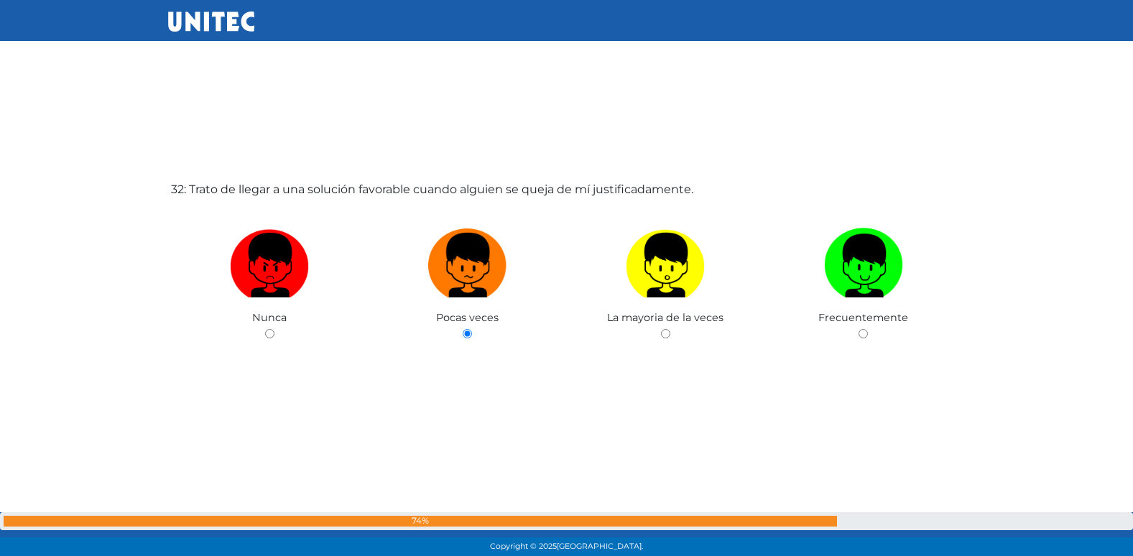
radio input "true"
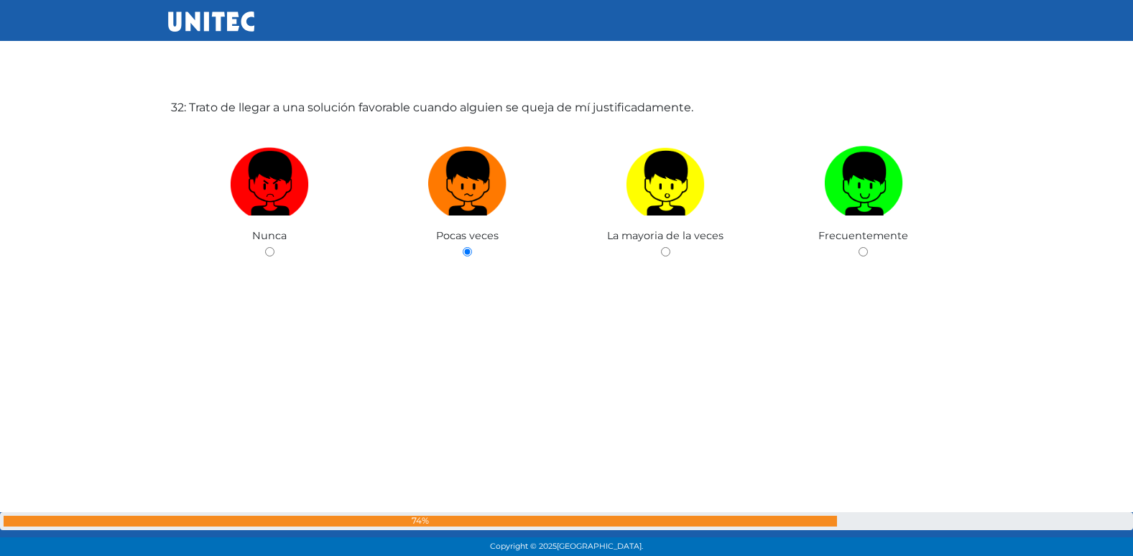
radio input "true"
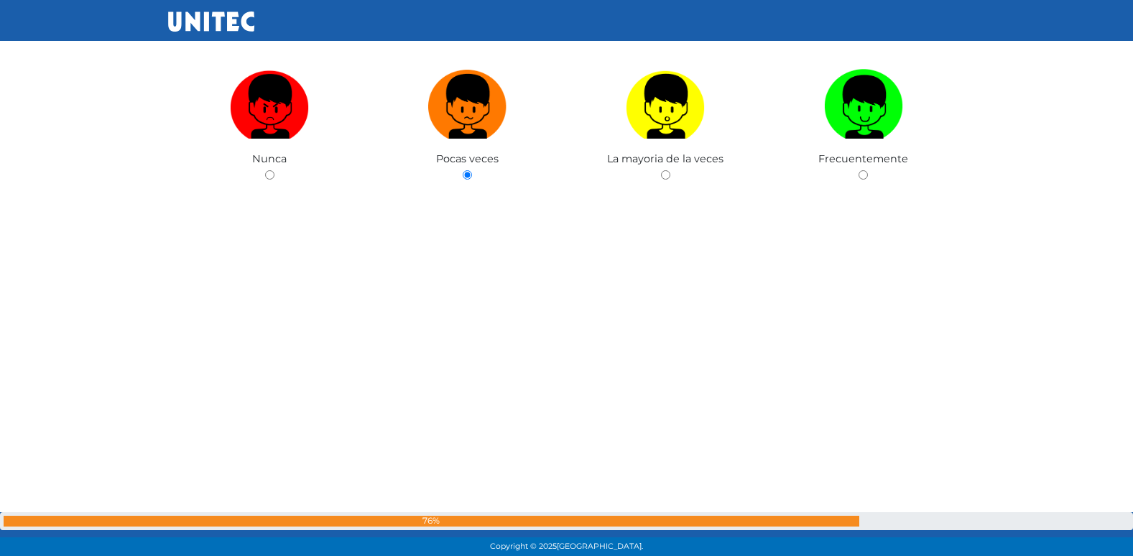
radio input "true"
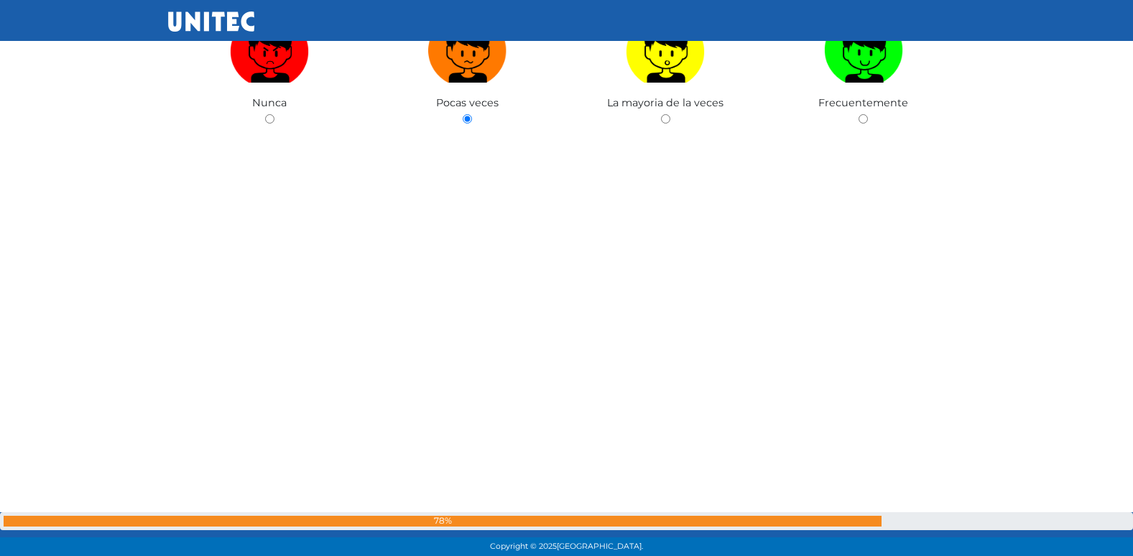
radio input "true"
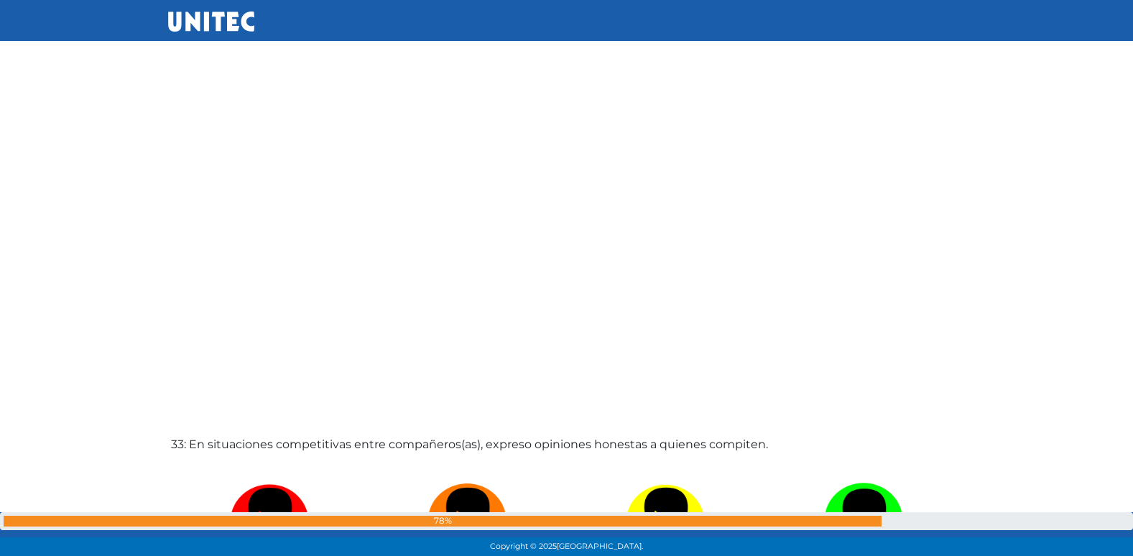
radio input "true"
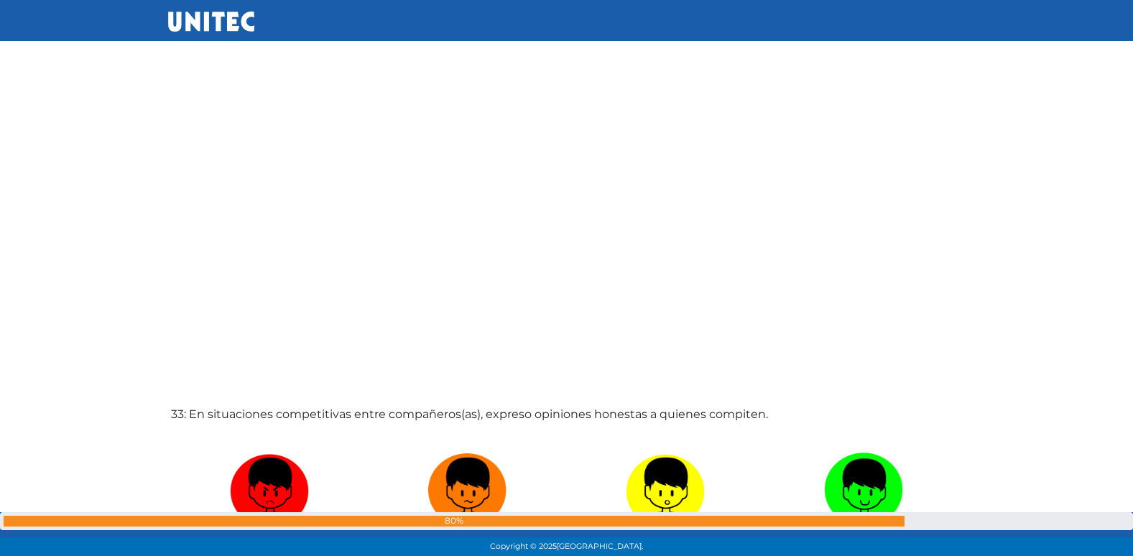
radio input "true"
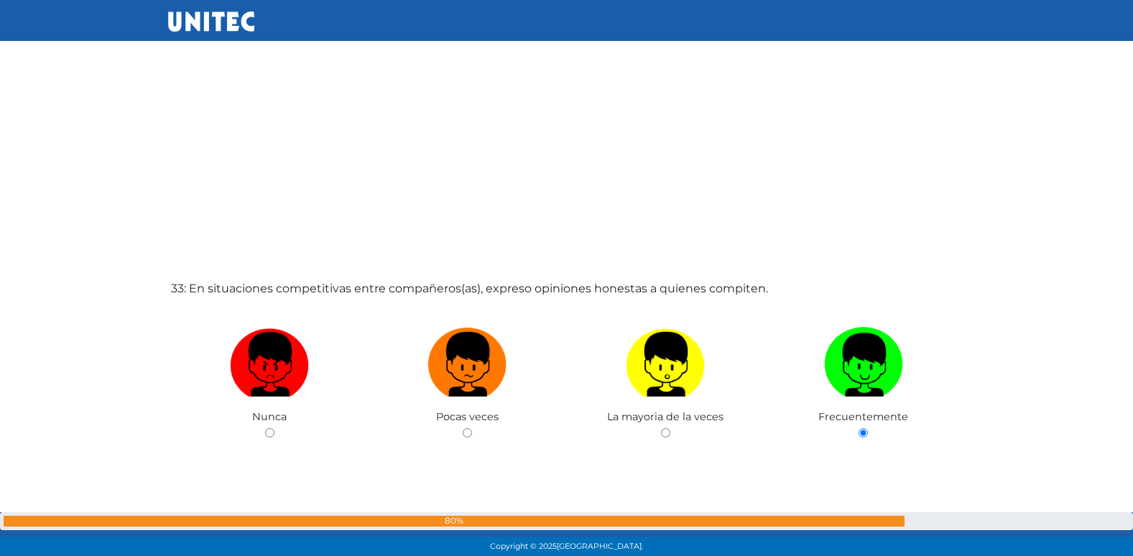
radio input "true"
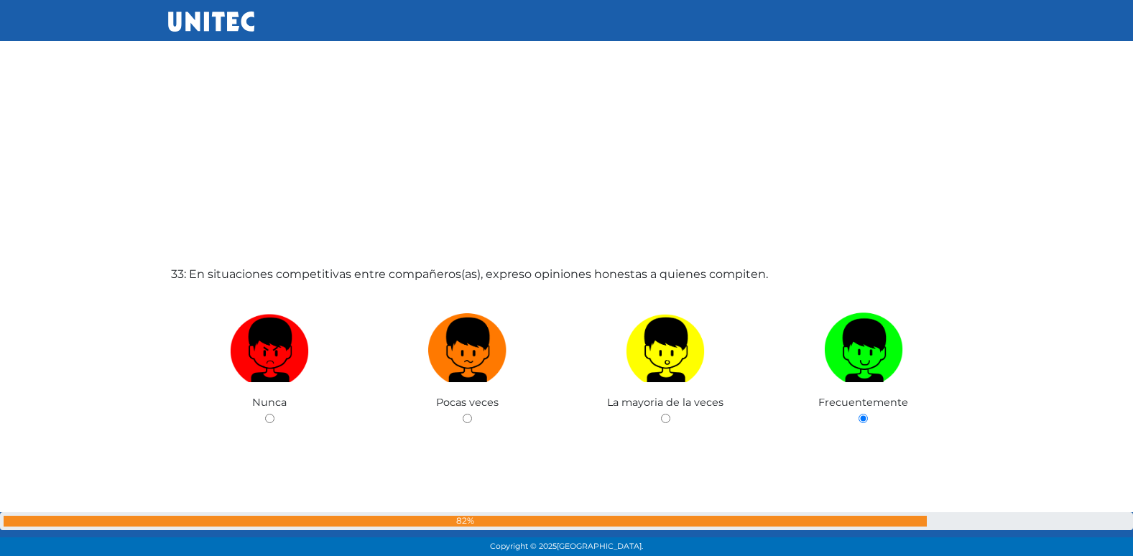
radio input "true"
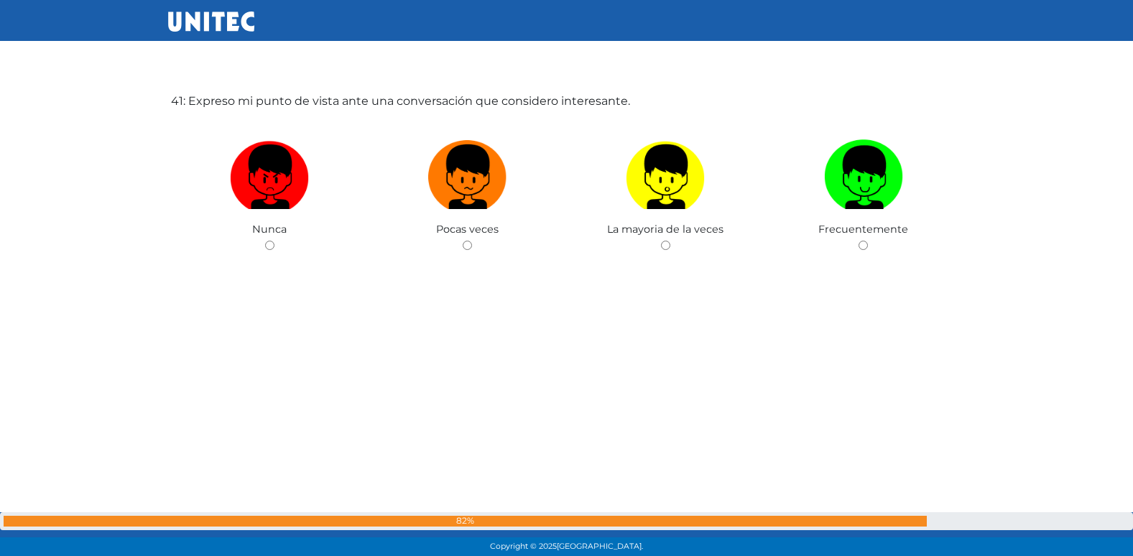
scroll to position [22384, 0]
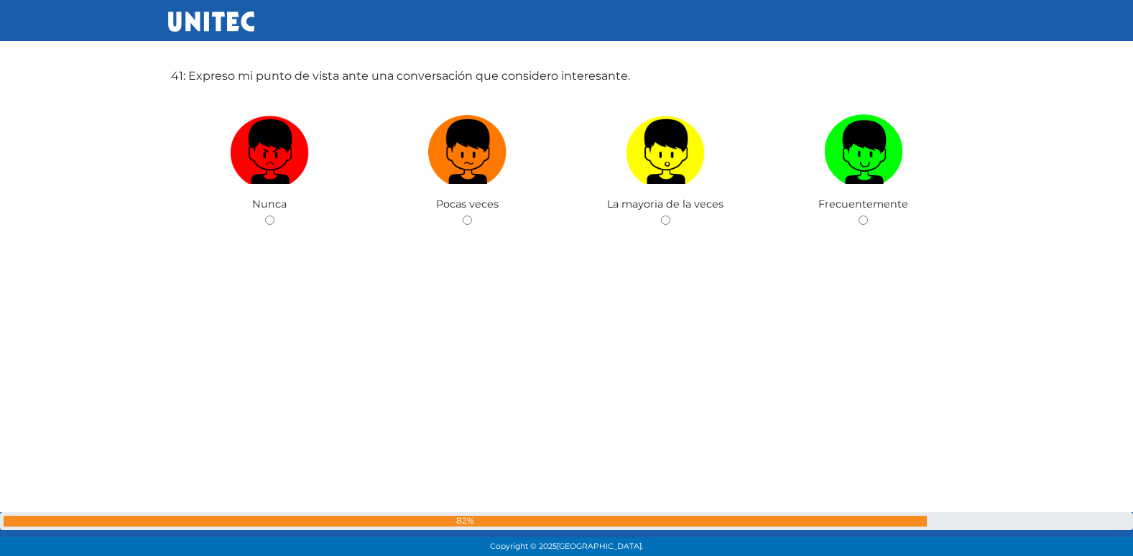
click at [463, 216] on input "radio" at bounding box center [467, 220] width 9 height 9
radio input "true"
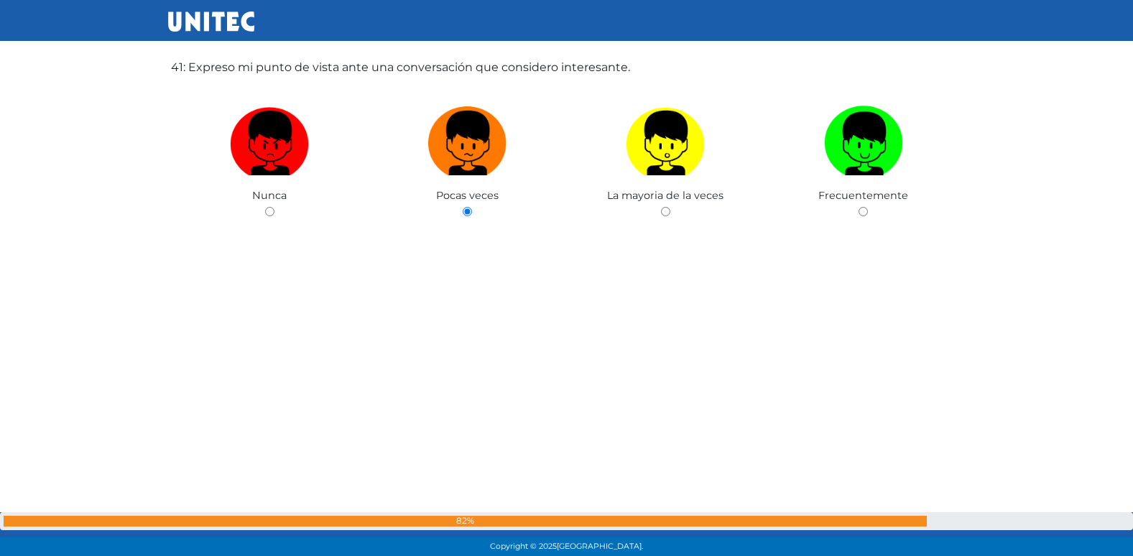
click at [661, 207] on input "radio" at bounding box center [665, 211] width 9 height 9
radio input "true"
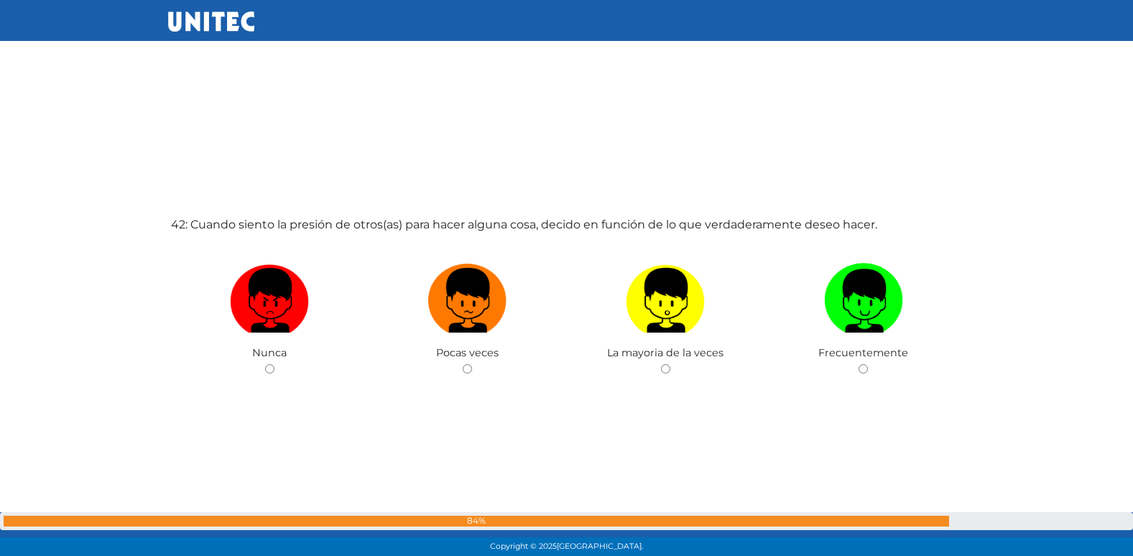
click at [463, 364] on input "radio" at bounding box center [467, 368] width 9 height 9
radio input "true"
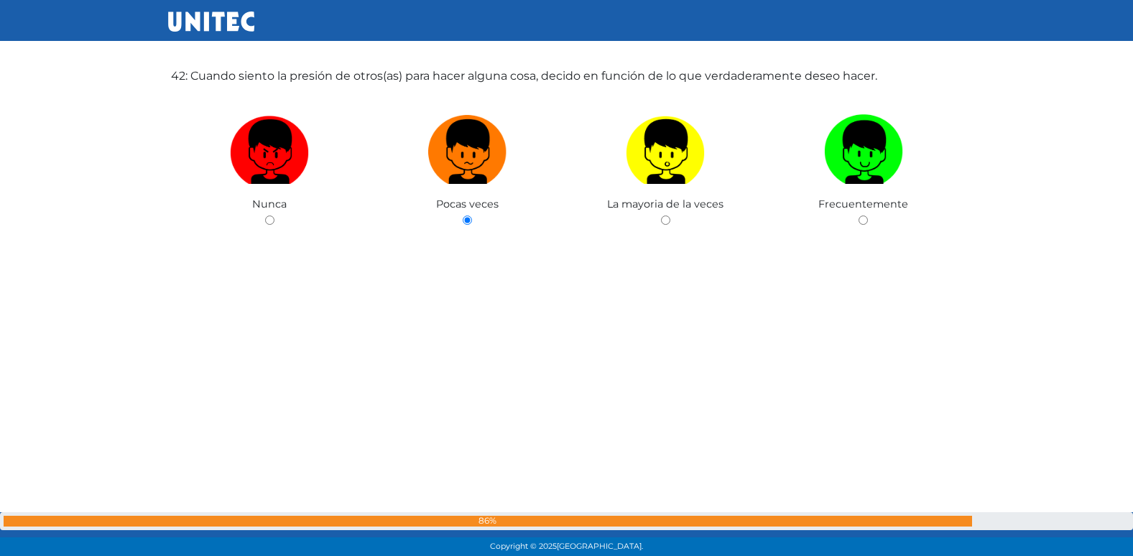
radio input "true"
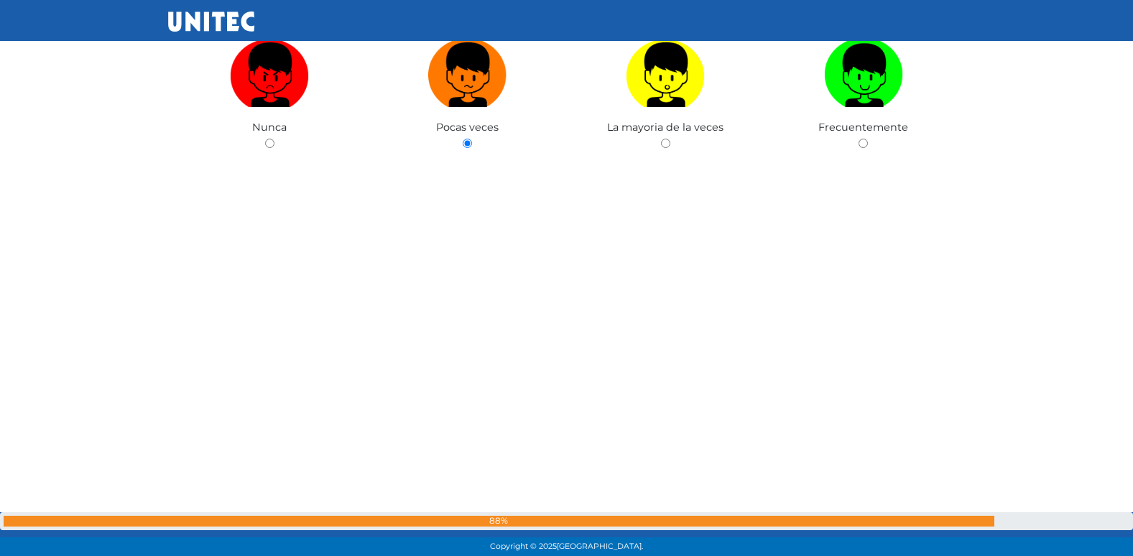
radio input "true"
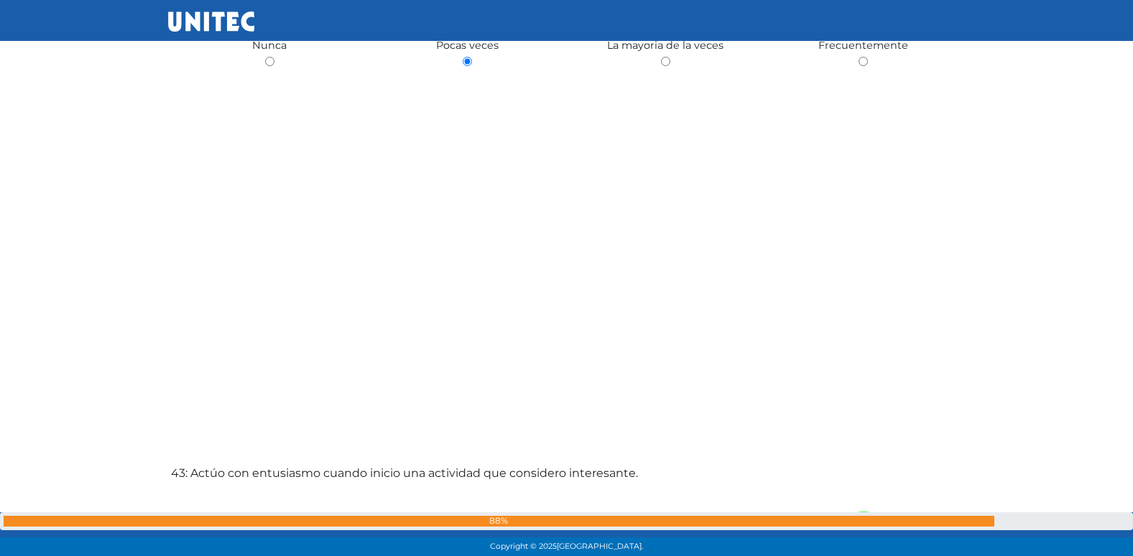
radio input "true"
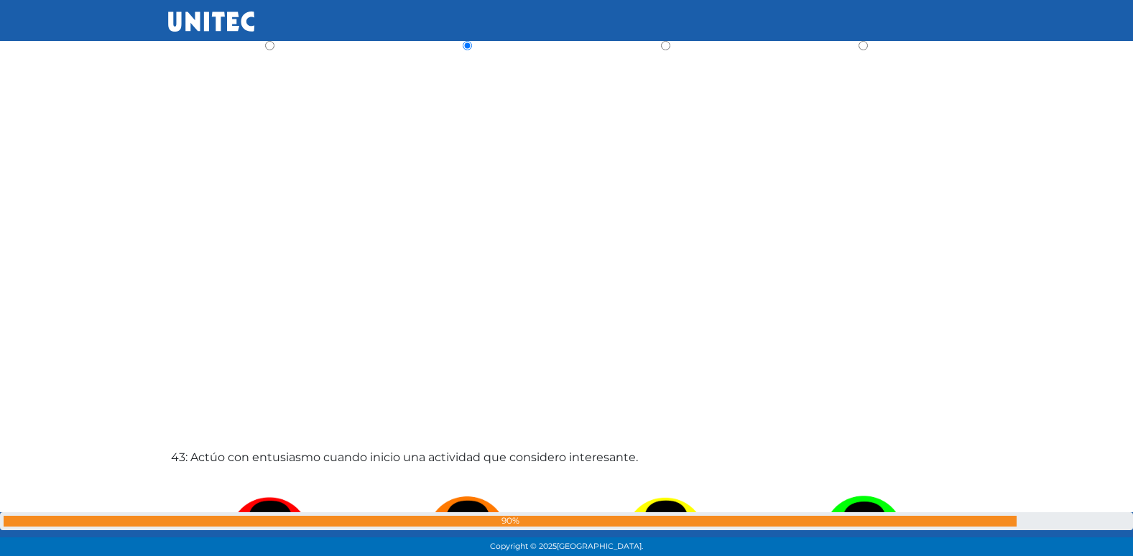
radio input "true"
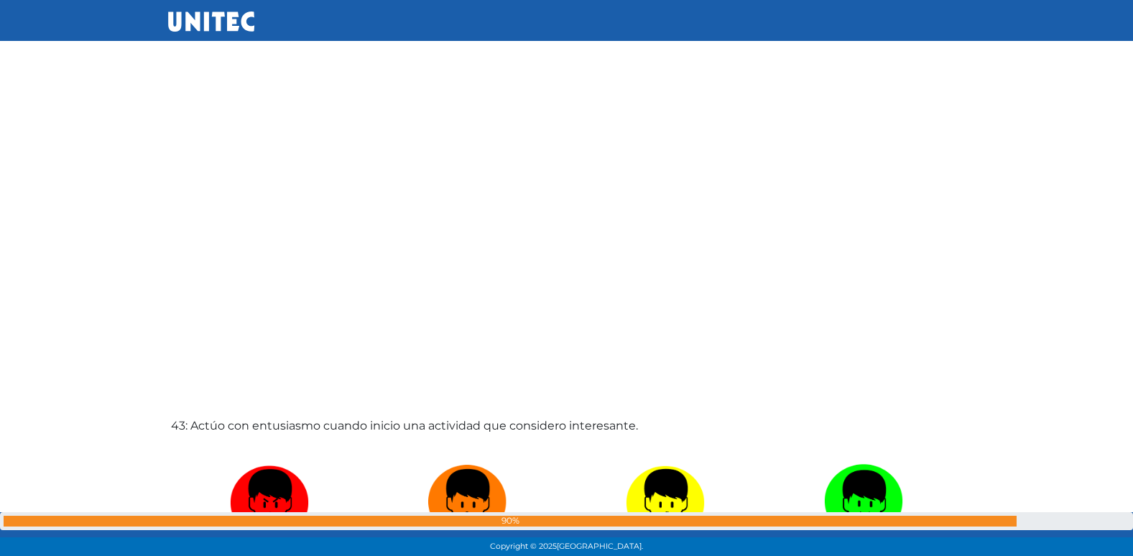
radio input "true"
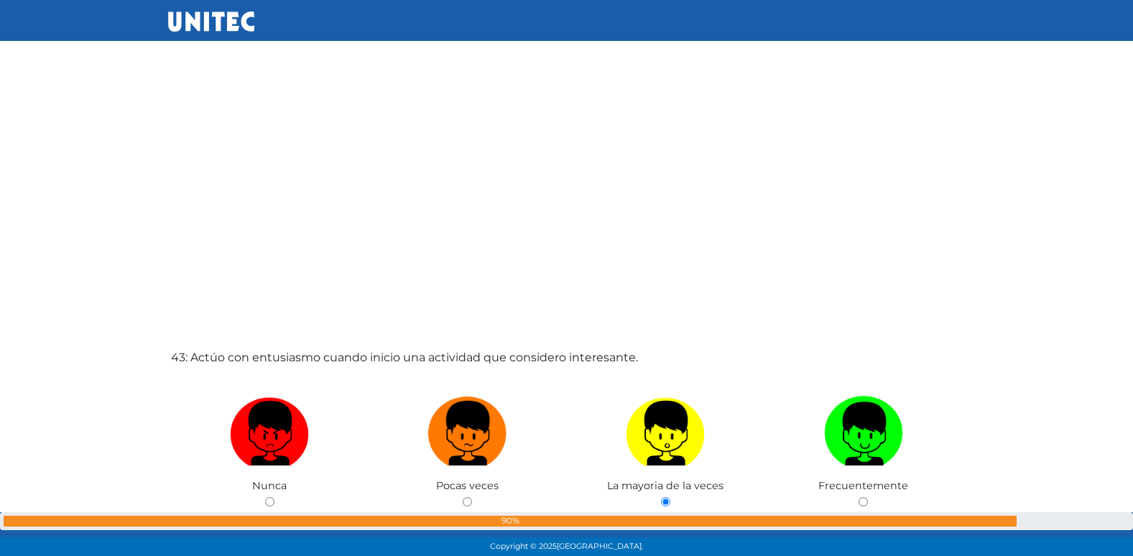
radio input "true"
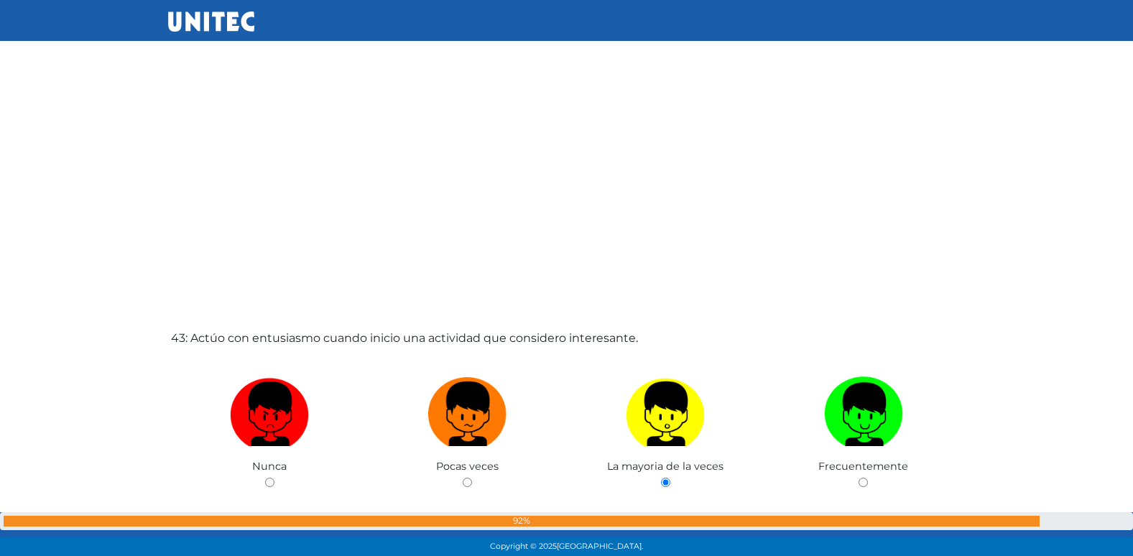
radio input "true"
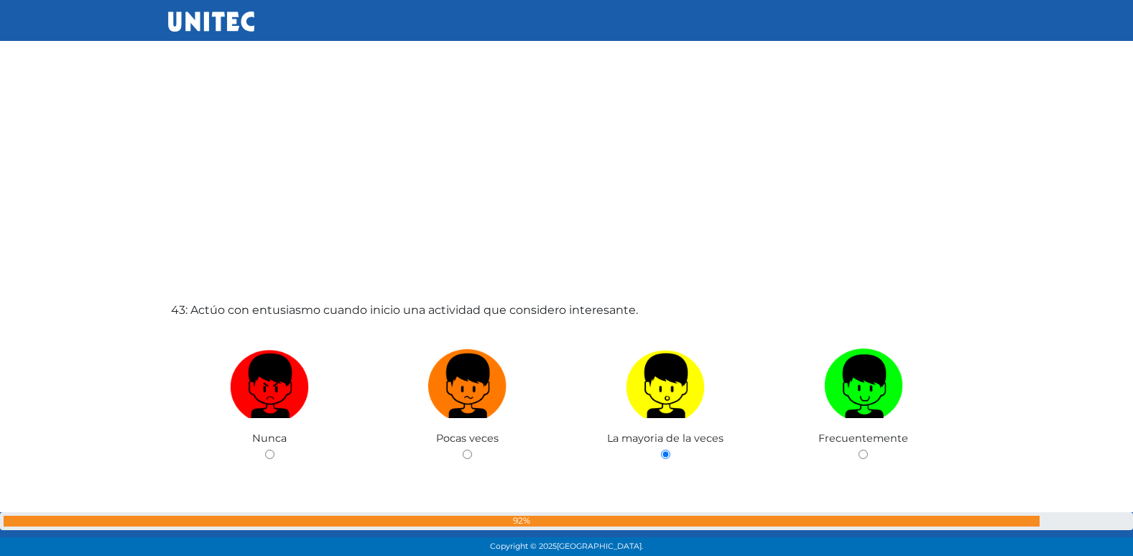
radio input "true"
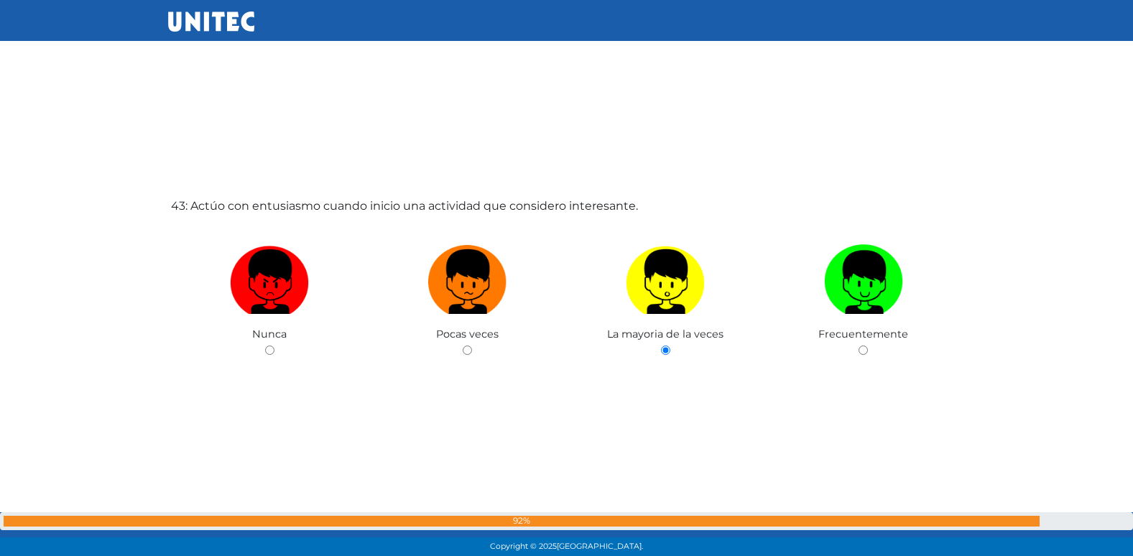
radio input "true"
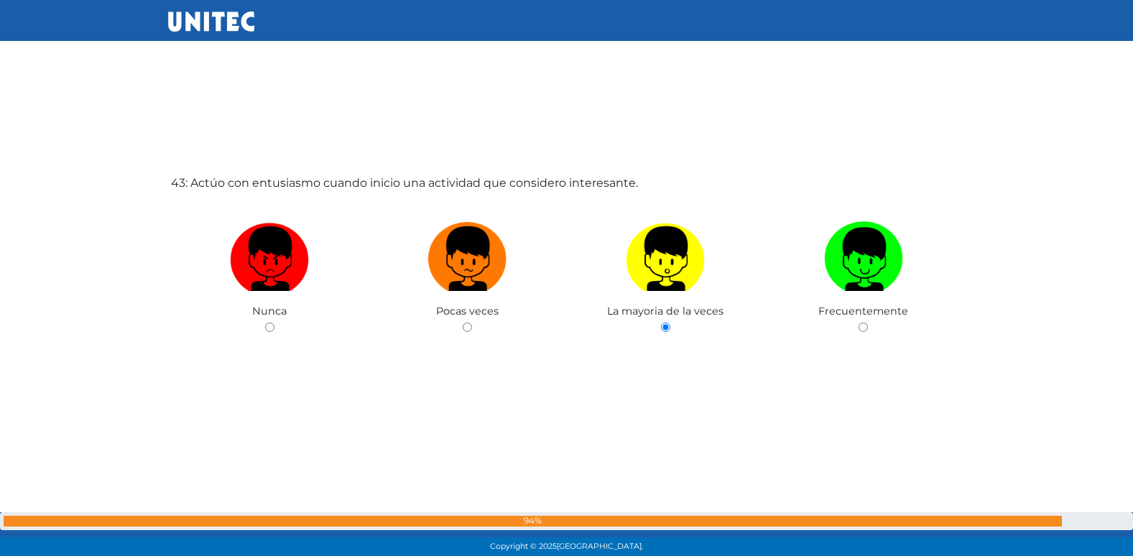
radio input "true"
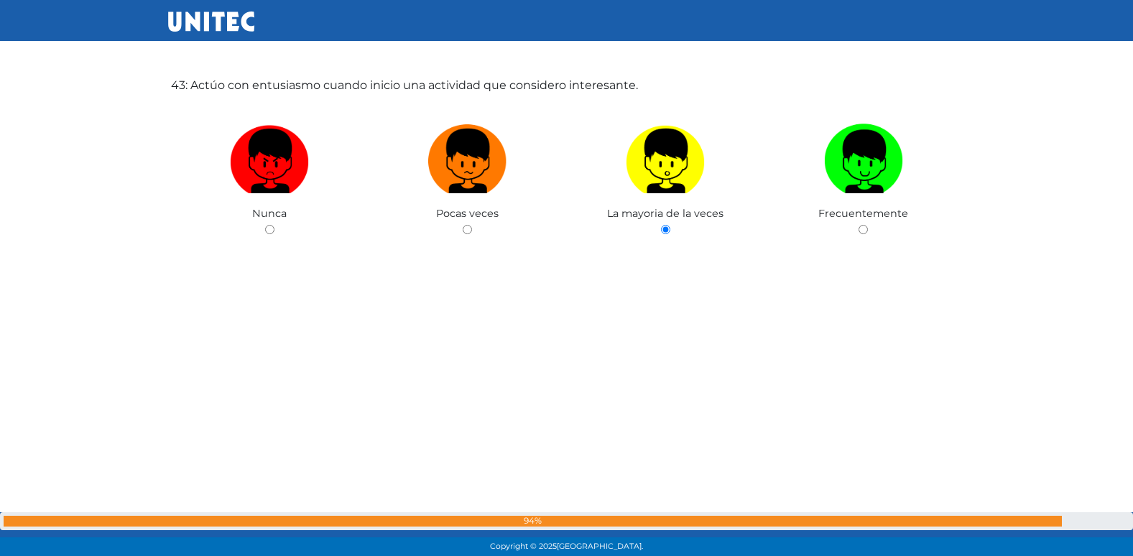
radio input "true"
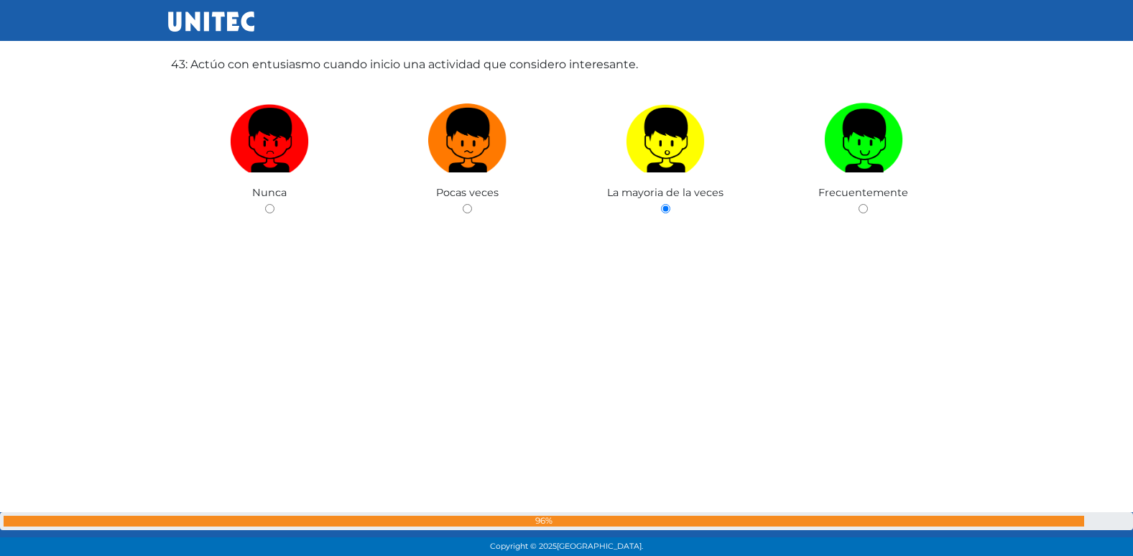
radio input "true"
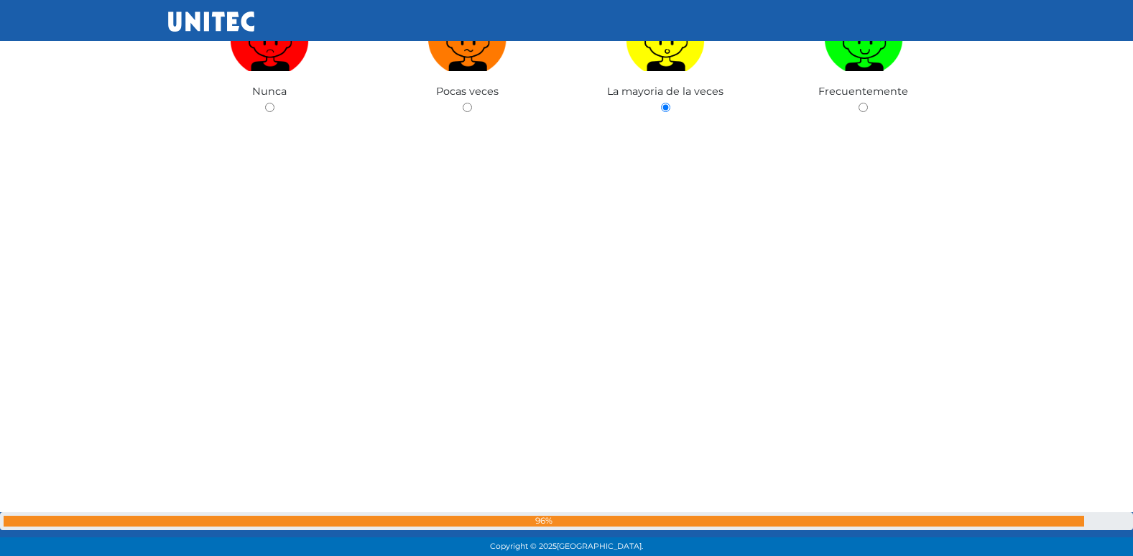
radio input "true"
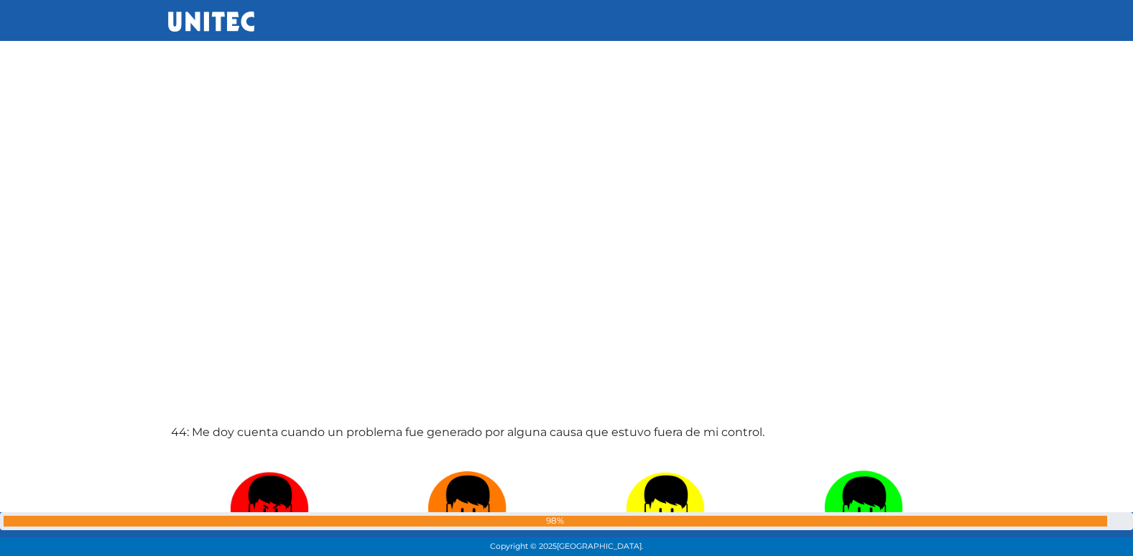
radio input "true"
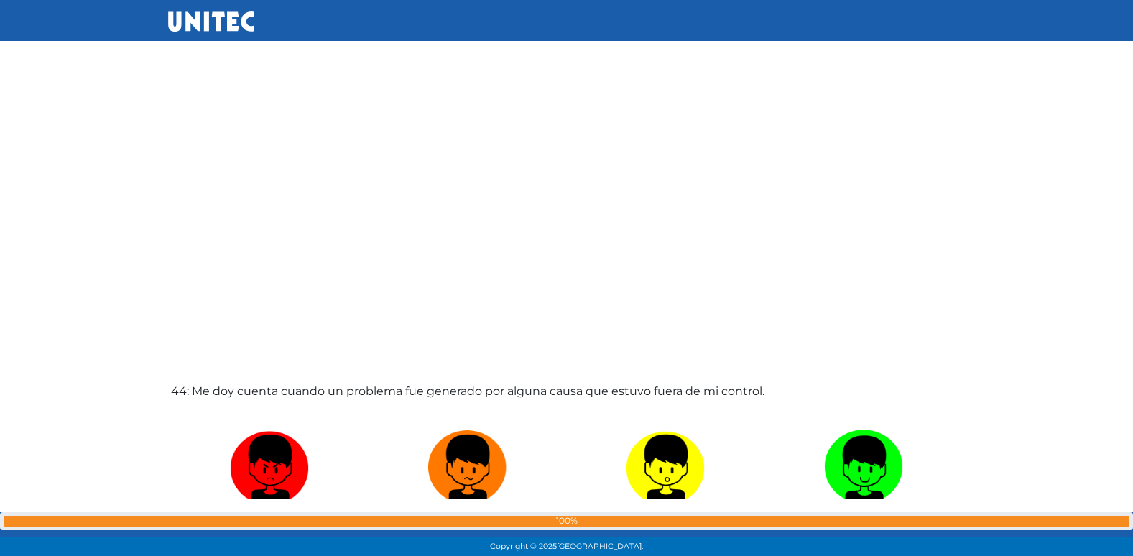
radio input "true"
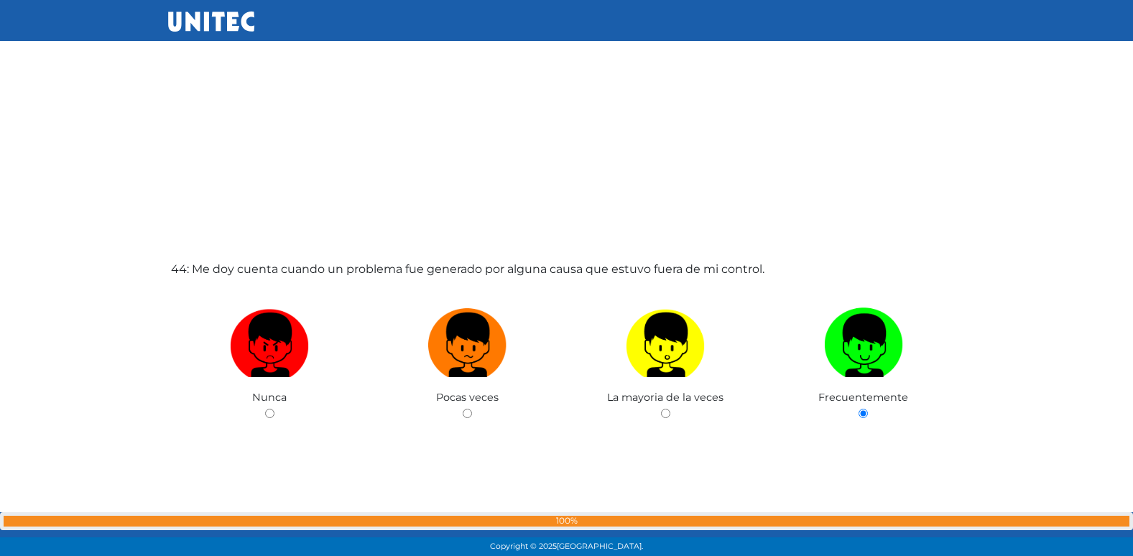
radio input "true"
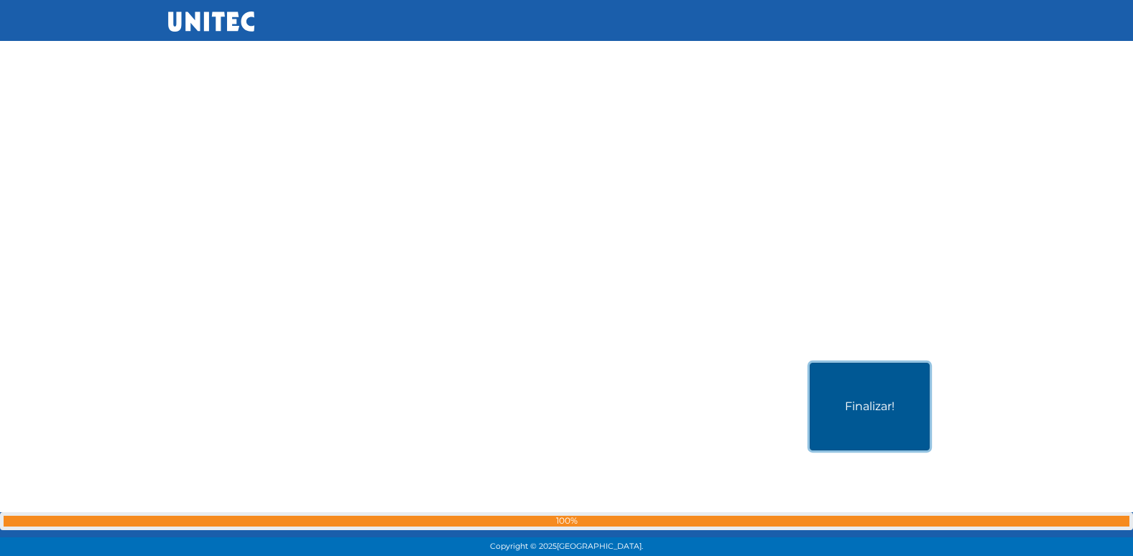
scroll to position [27657, 0]
click at [882, 414] on button "Finalizar!" at bounding box center [870, 399] width 120 height 88
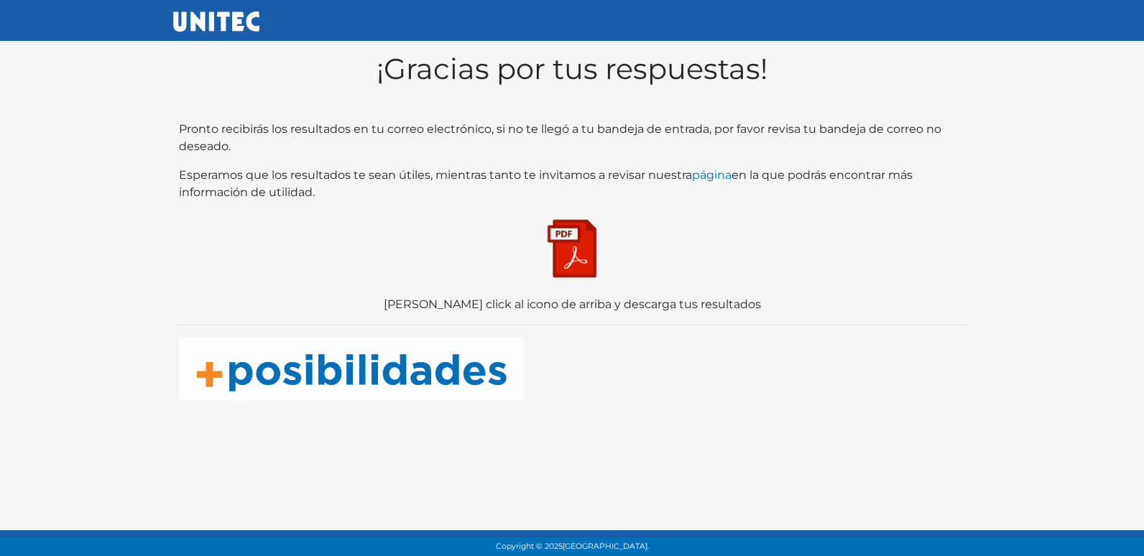
click at [588, 253] on img at bounding box center [572, 249] width 72 height 72
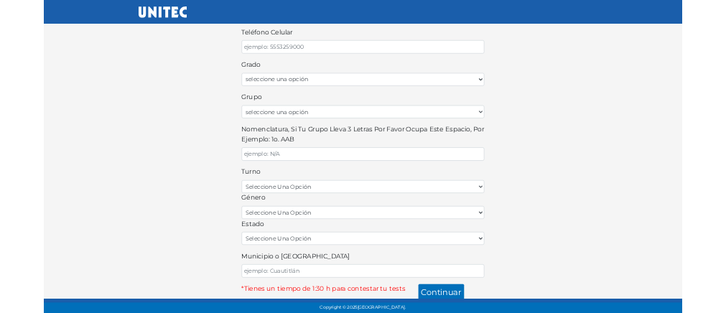
scroll to position [316, 0]
